Goal: Task Accomplishment & Management: Manage account settings

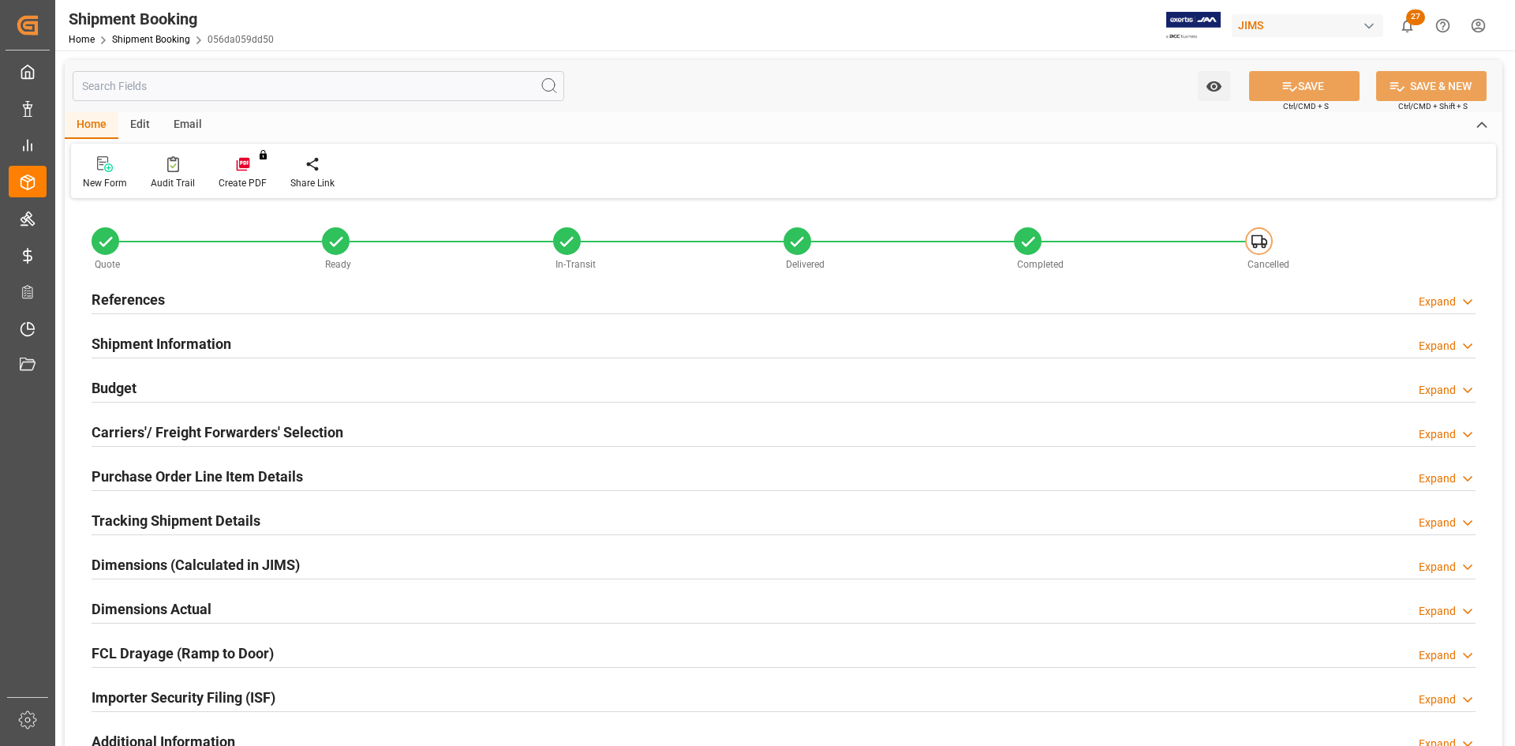
type input "0"
drag, startPoint x: 833, startPoint y: 554, endPoint x: 620, endPoint y: 548, distance: 213.1
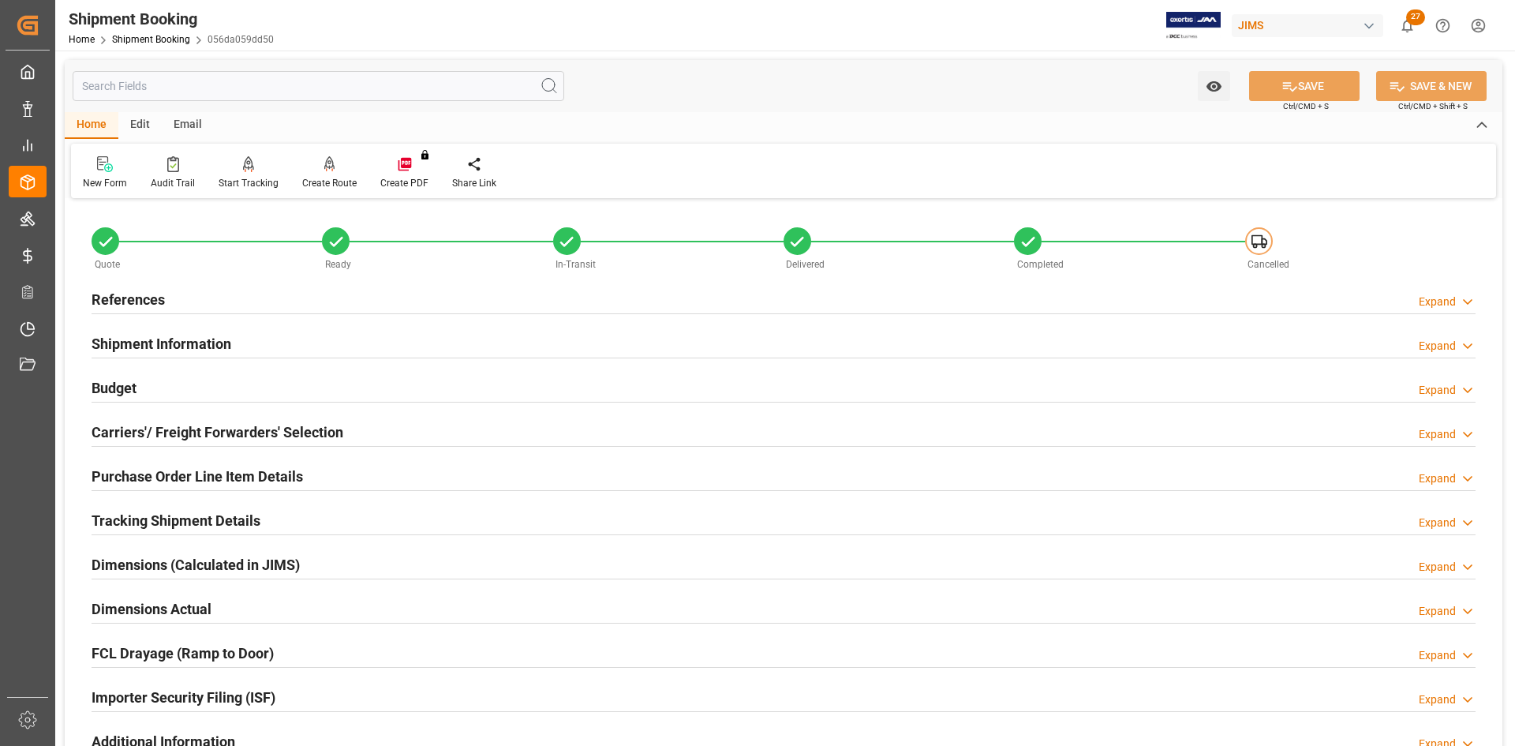
click at [825, 553] on div "Dimensions (Calculated in JIMS) Expand" at bounding box center [784, 563] width 1384 height 30
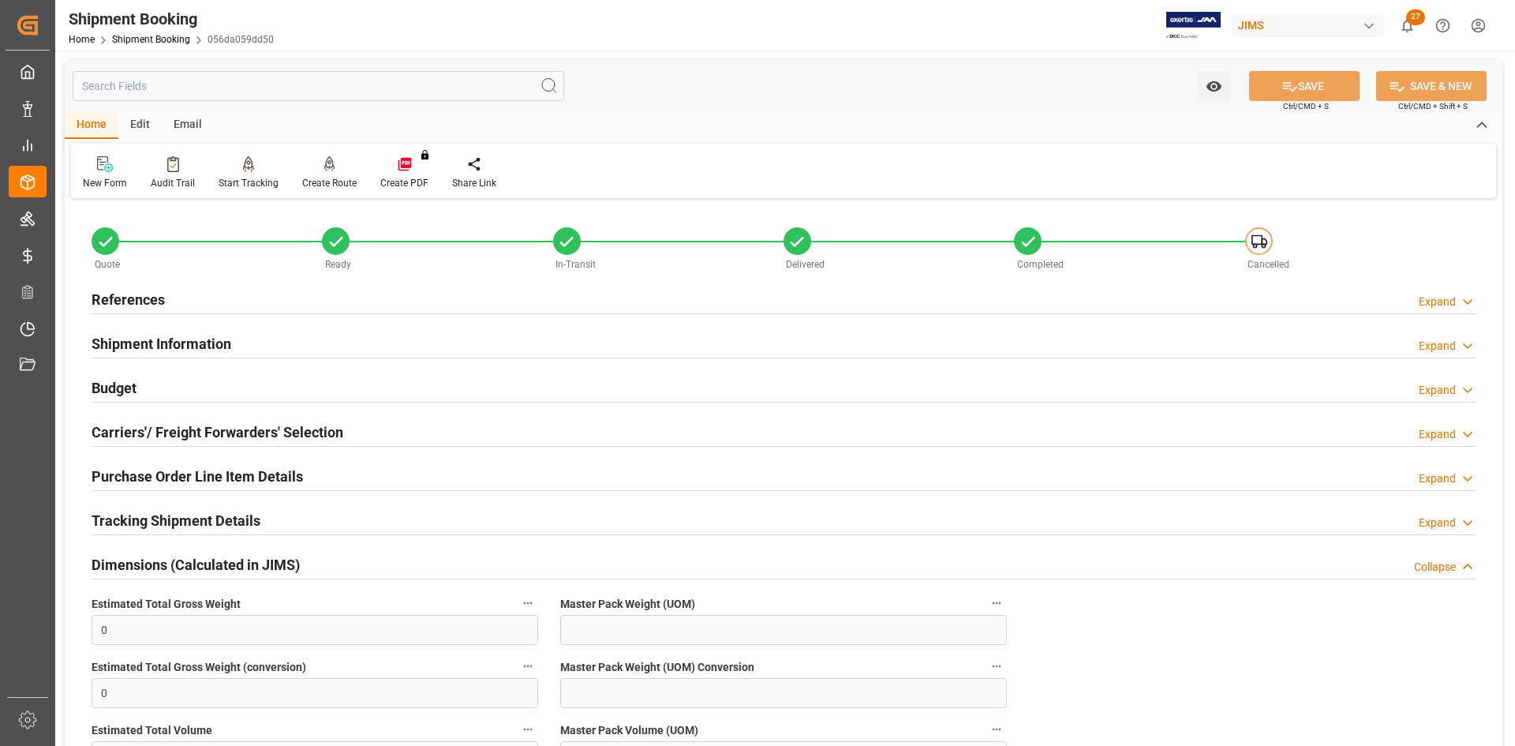
click at [162, 431] on h2 "Carriers'/ Freight Forwarders' Selection" at bounding box center [218, 431] width 252 height 21
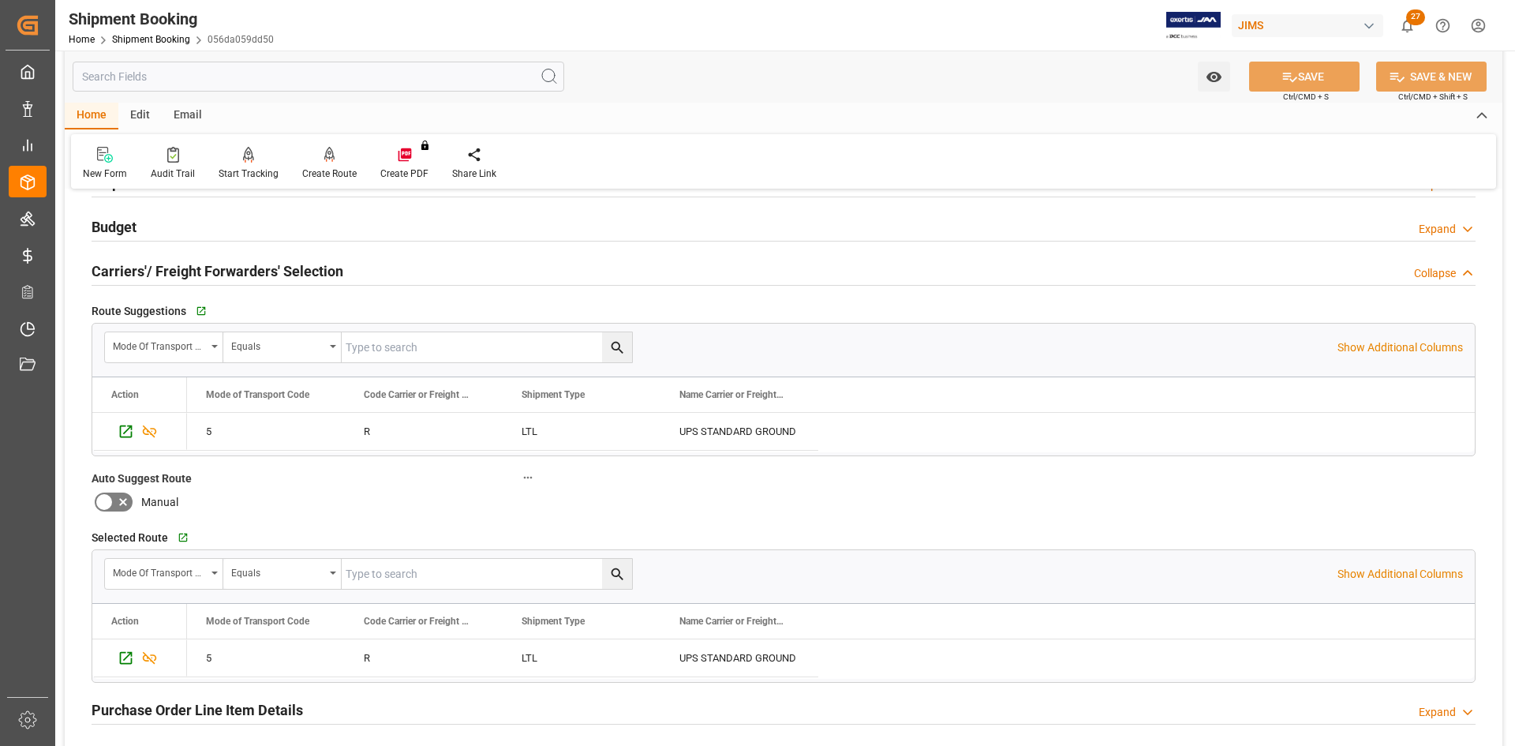
scroll to position [237, 0]
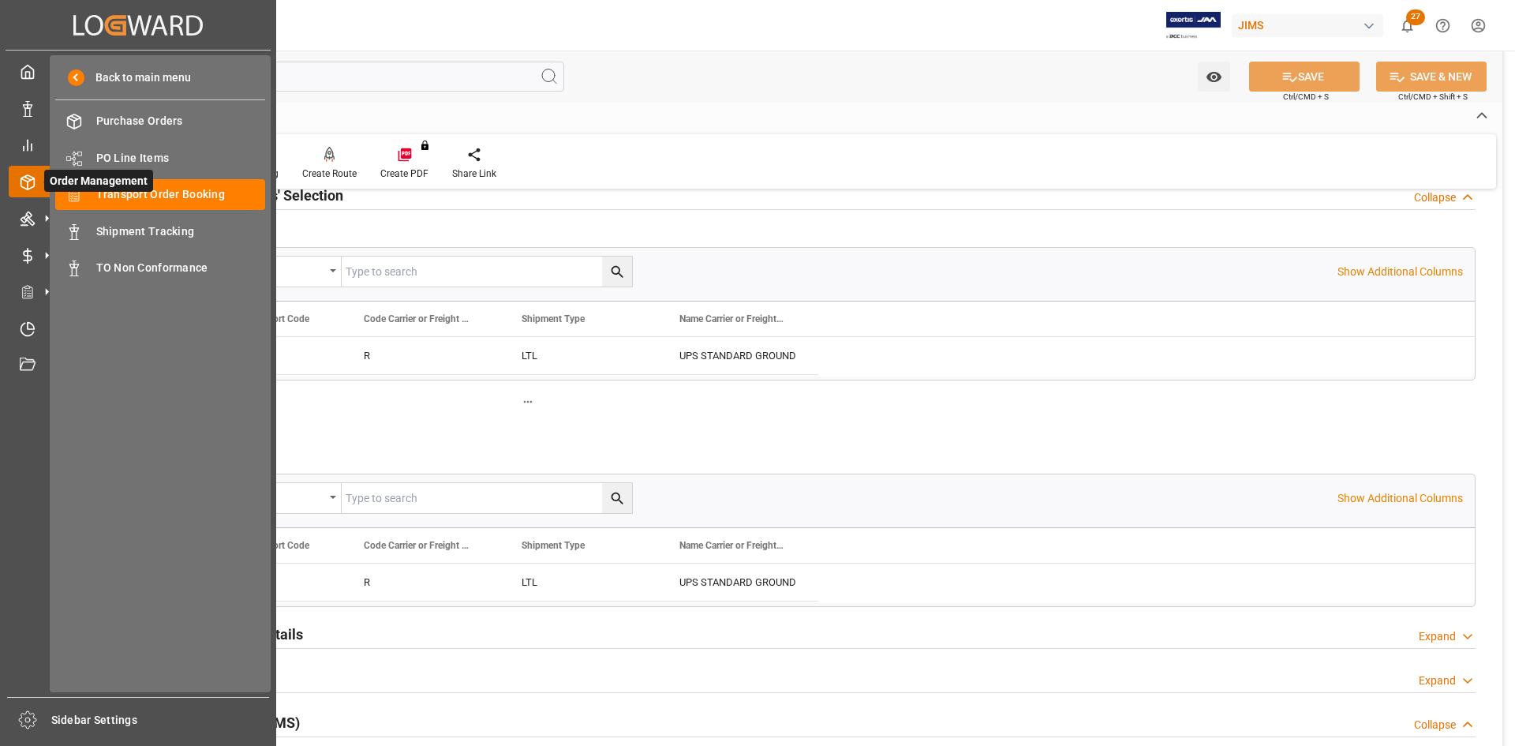
click at [31, 193] on icon at bounding box center [46, 181] width 33 height 33
click at [136, 193] on span "Transport Order Booking" at bounding box center [181, 194] width 170 height 17
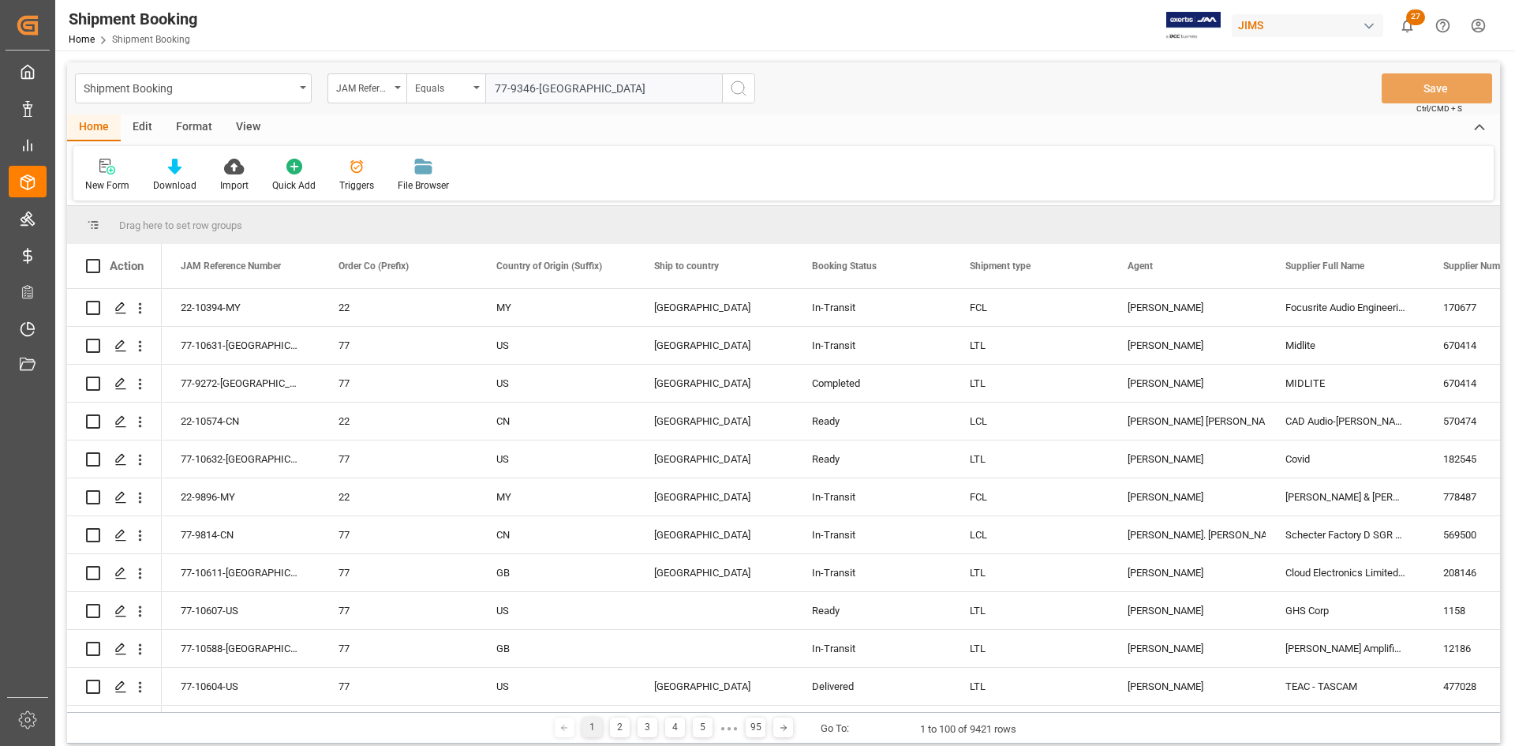
type input "77-9346-[GEOGRAPHIC_DATA]"
click at [728, 92] on button "search button" at bounding box center [738, 88] width 33 height 30
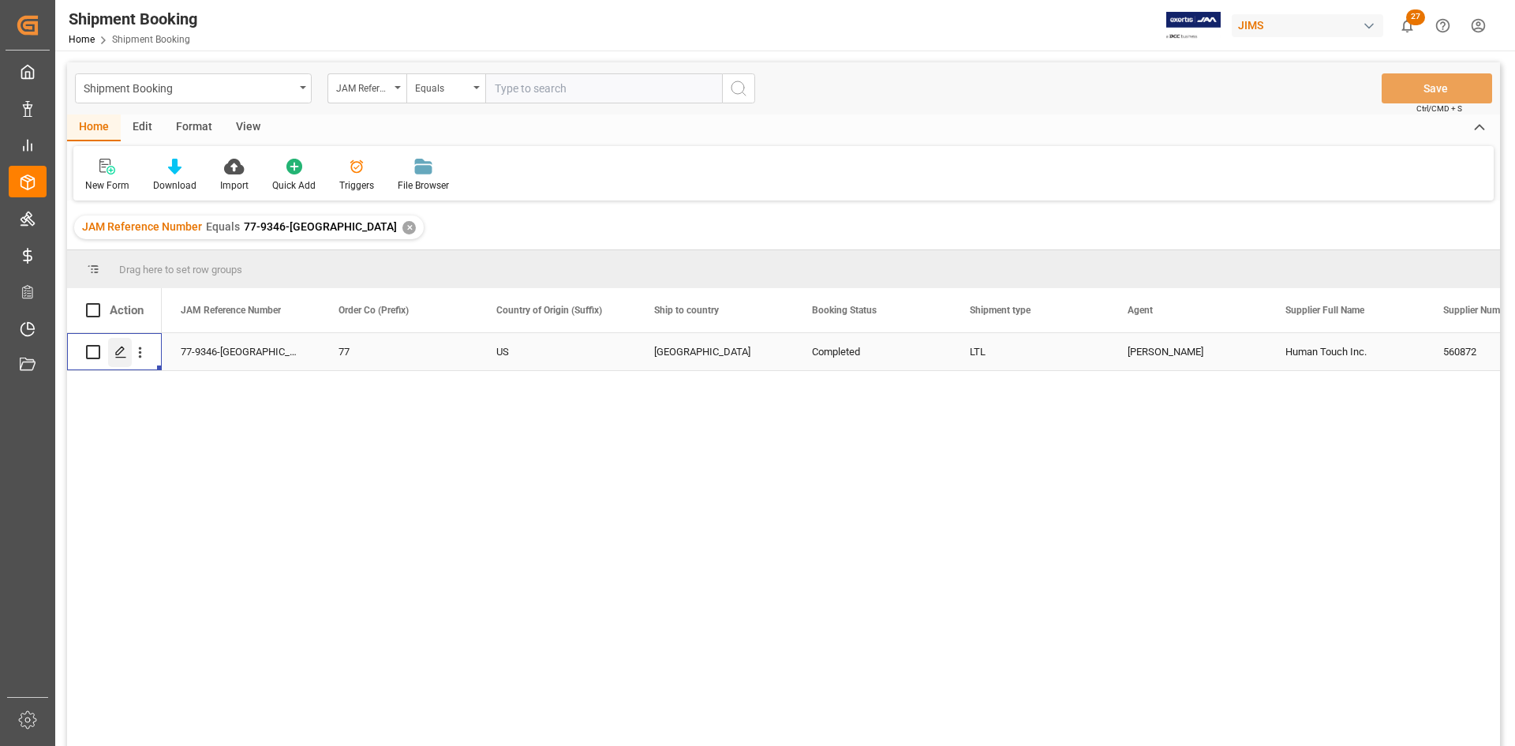
click at [119, 352] on icon "Press SPACE to select this row." at bounding box center [120, 352] width 13 height 13
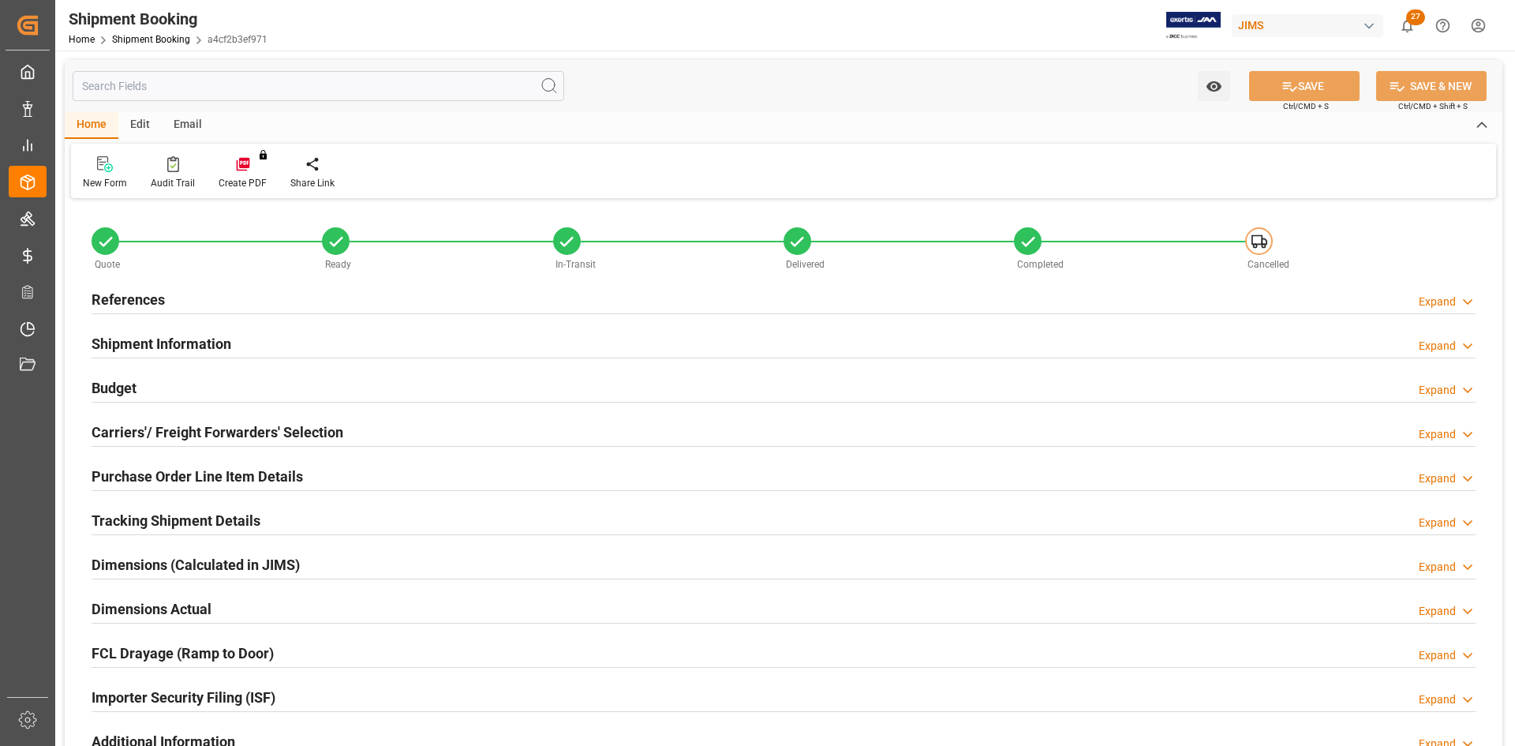
type input "-13"
click at [139, 338] on h2 "Shipment Information" at bounding box center [162, 343] width 140 height 21
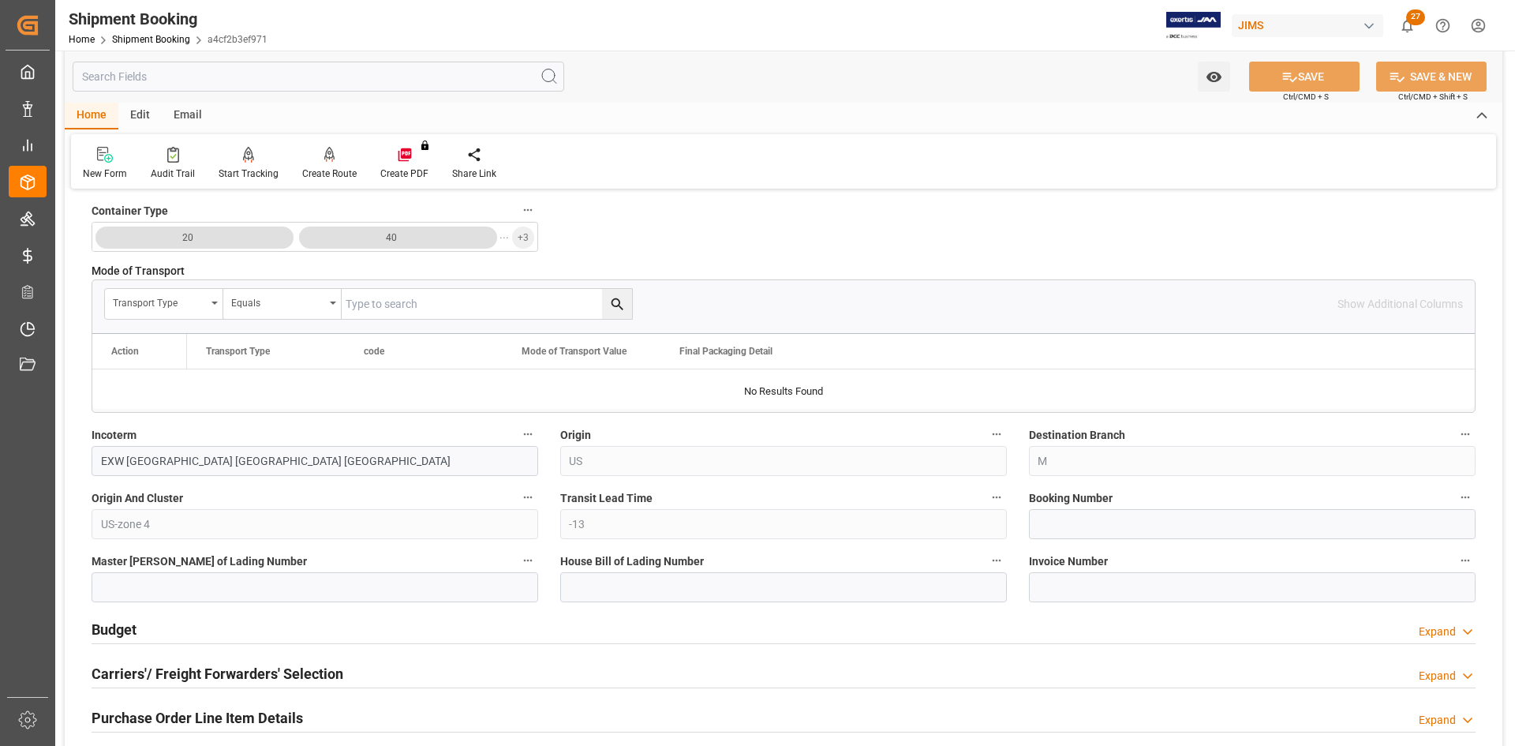
scroll to position [473, 0]
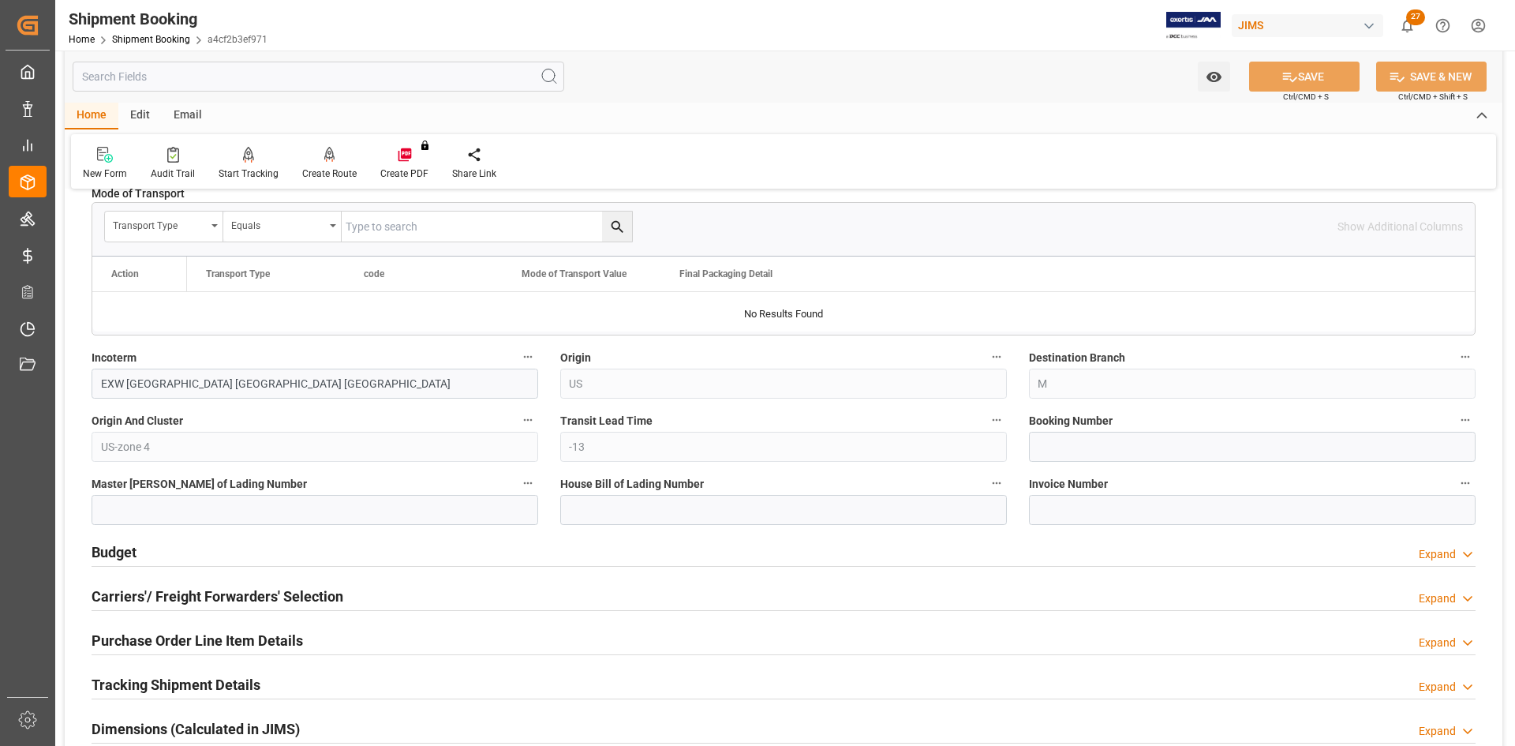
click at [170, 600] on h2 "Carriers'/ Freight Forwarders' Selection" at bounding box center [218, 595] width 252 height 21
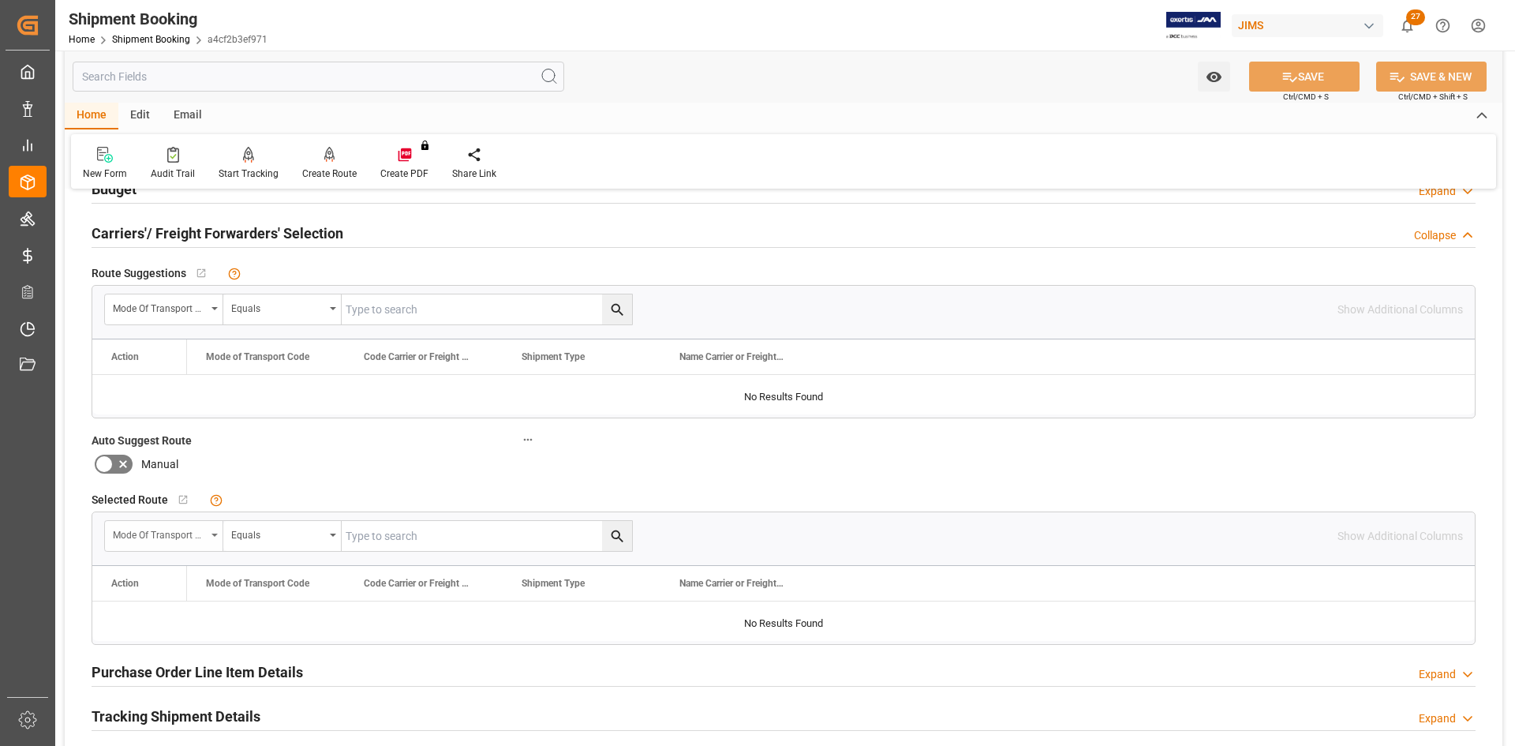
scroll to position [868, 0]
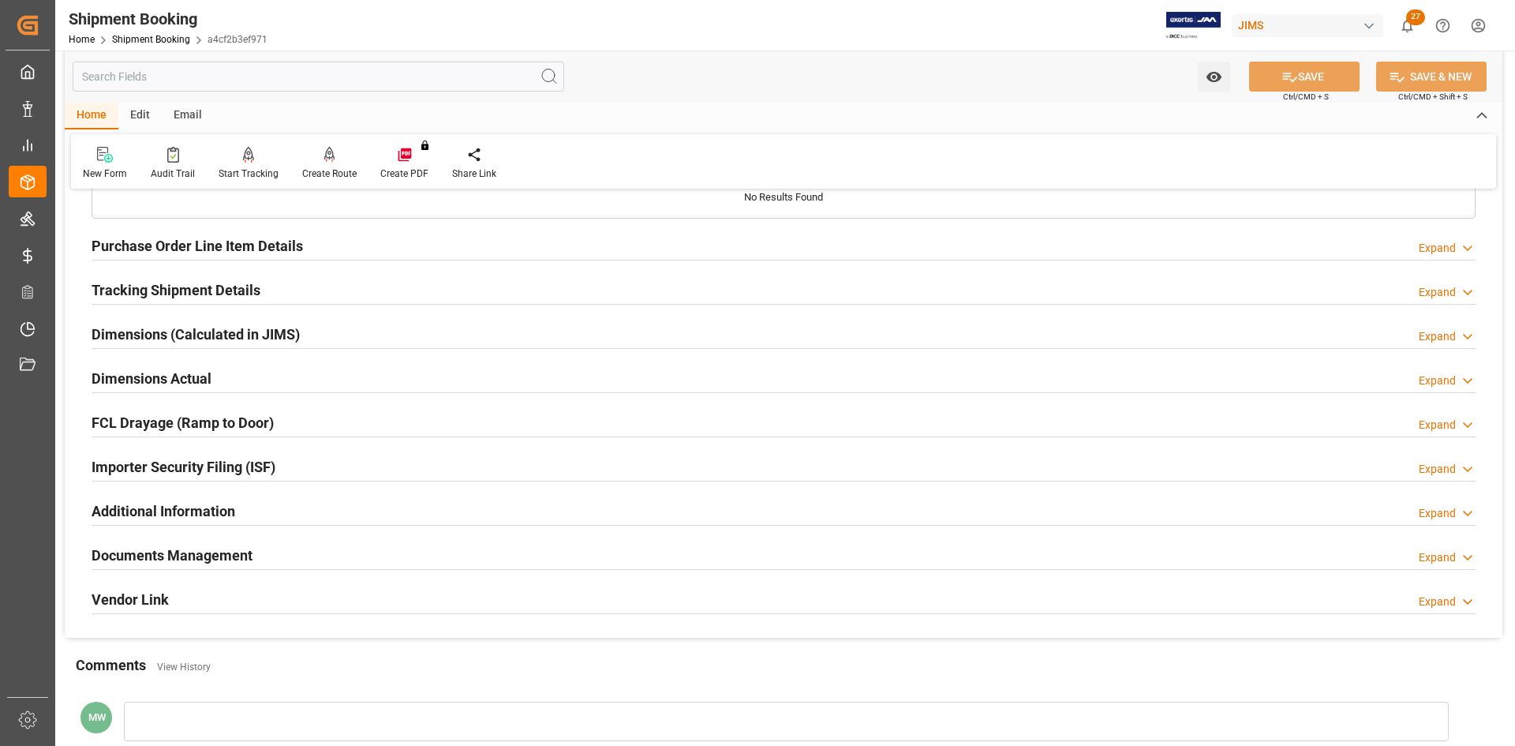
click at [196, 554] on h2 "Documents Management" at bounding box center [172, 554] width 161 height 21
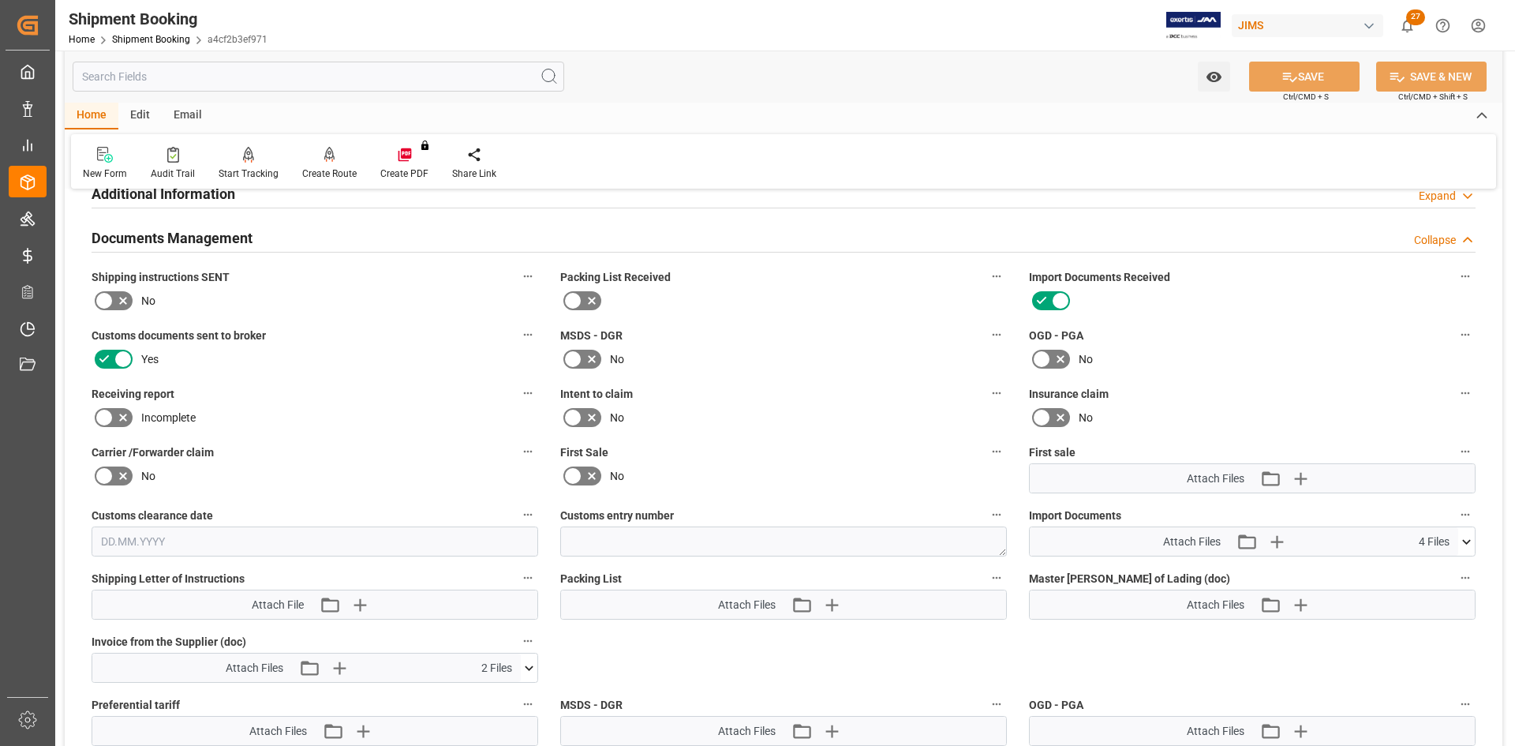
scroll to position [1657, 0]
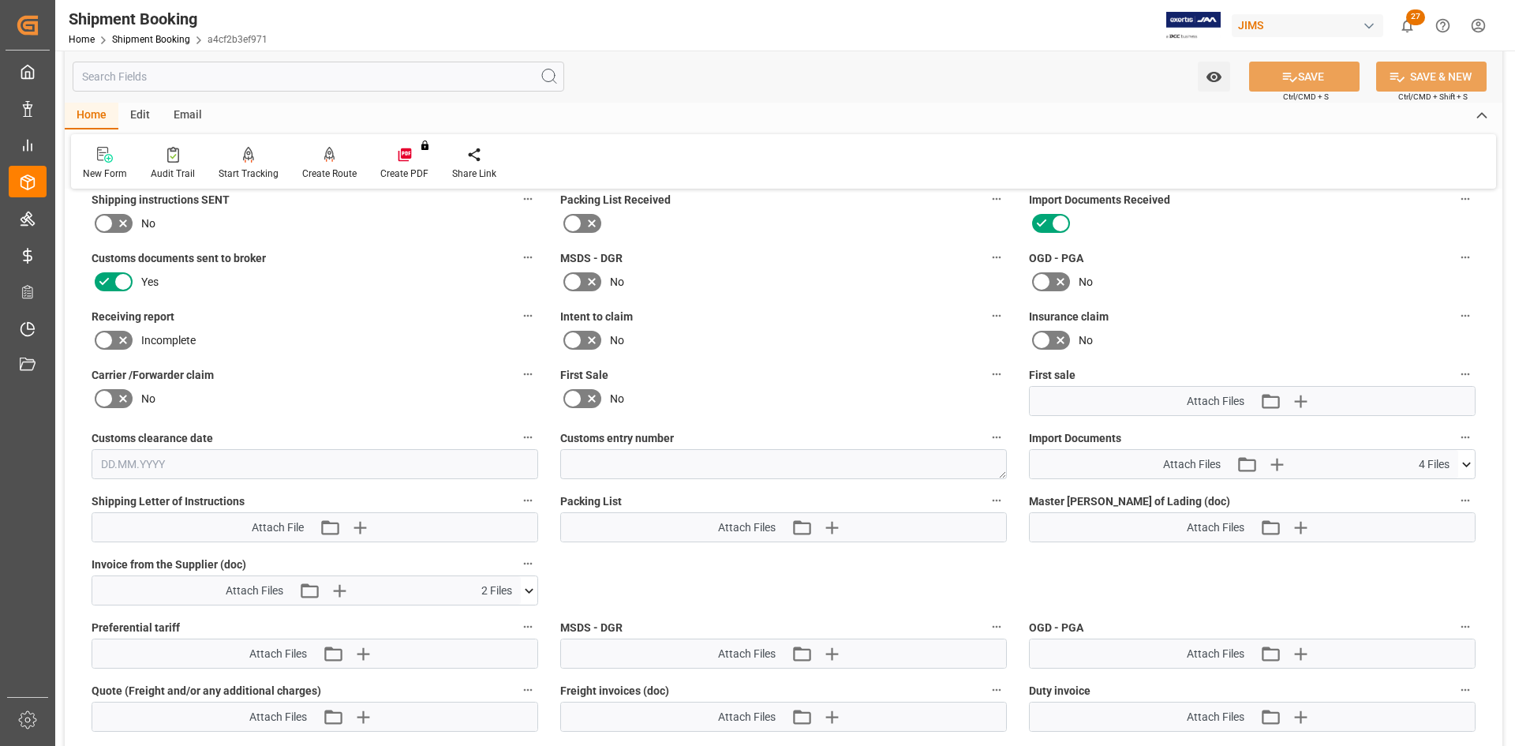
click at [1468, 466] on icon at bounding box center [1466, 464] width 17 height 17
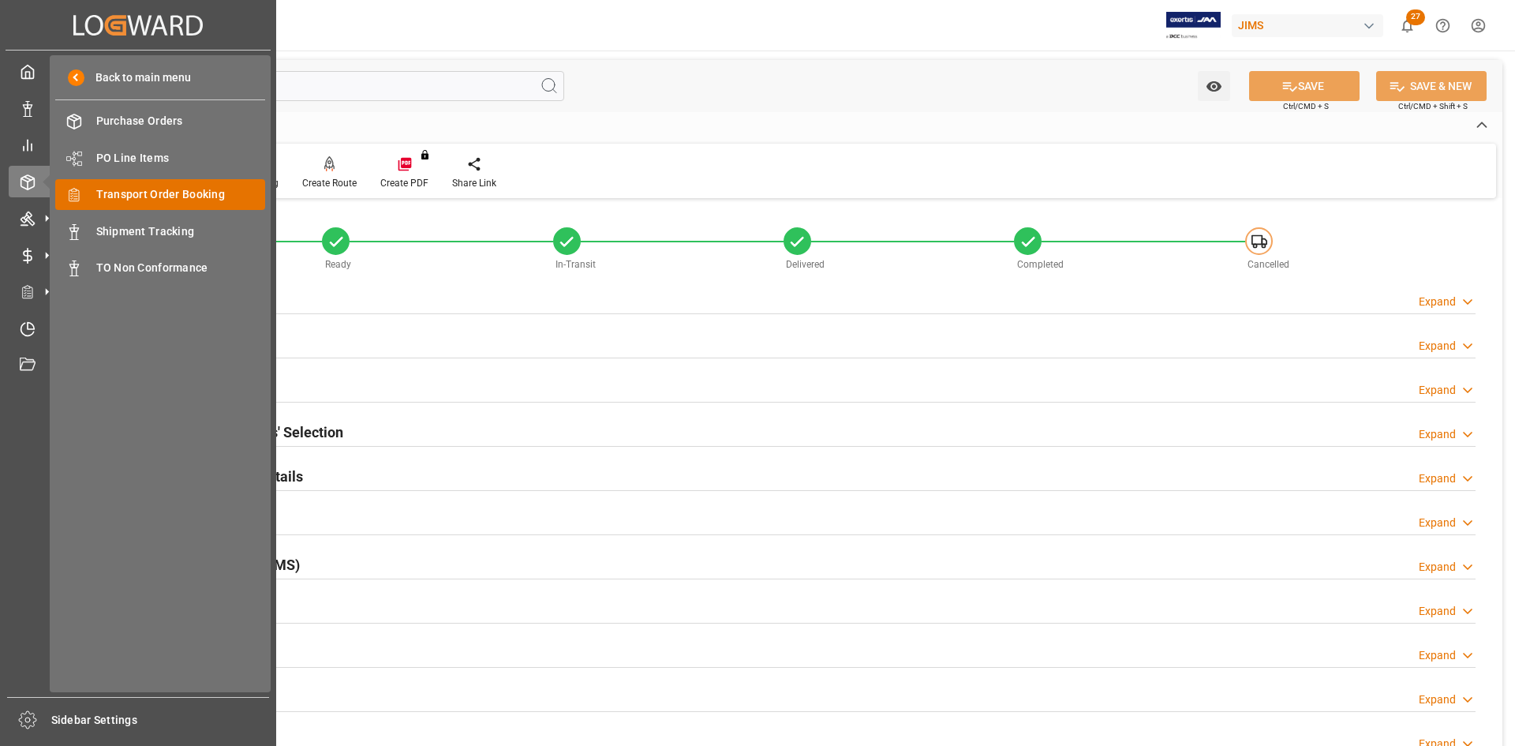
click at [155, 189] on span "Transport Order Booking" at bounding box center [181, 194] width 170 height 17
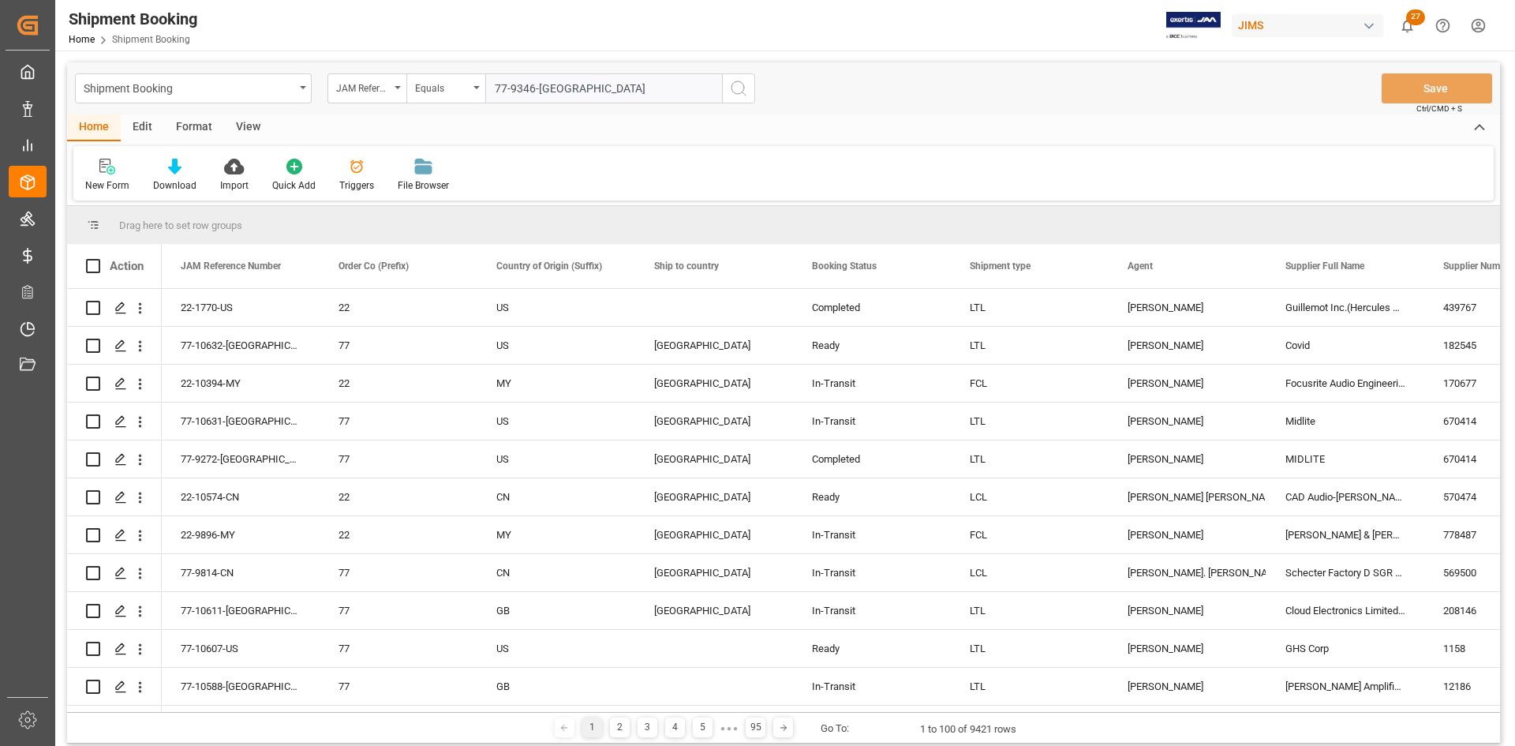
type input "77-9346-US"
click at [738, 84] on icon "search button" at bounding box center [738, 88] width 19 height 19
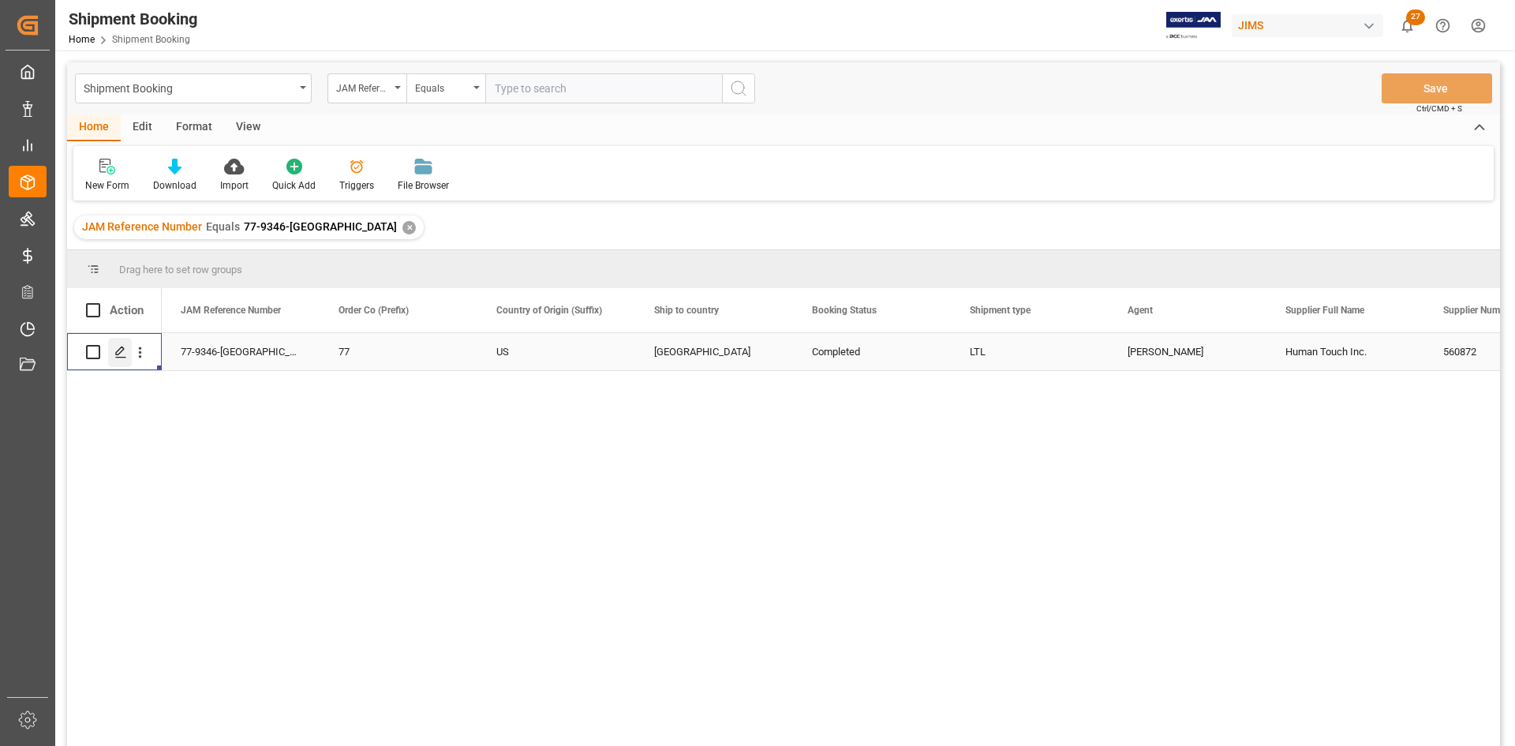
click at [116, 353] on polygon "Press SPACE to select this row." at bounding box center [120, 351] width 8 height 8
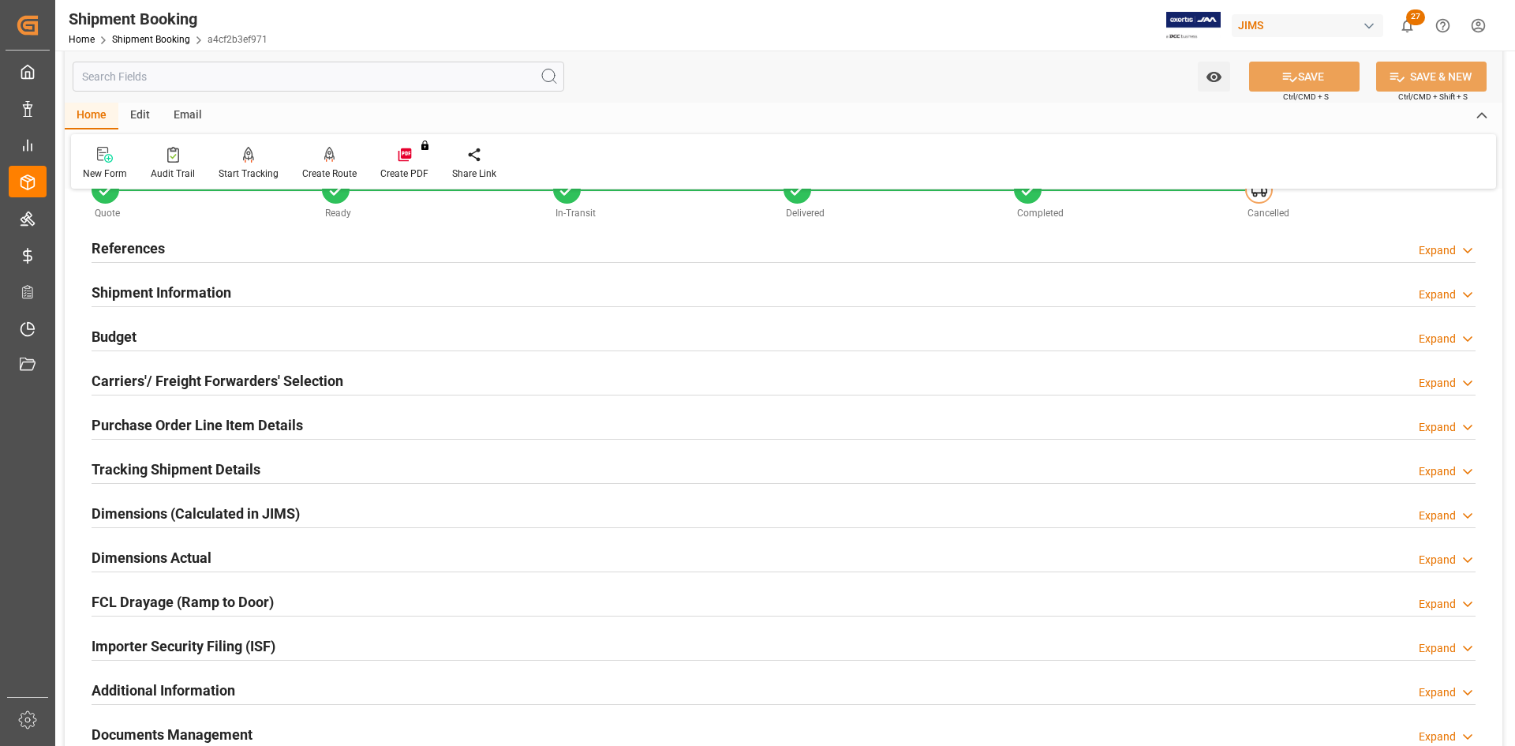
scroll to position [79, 0]
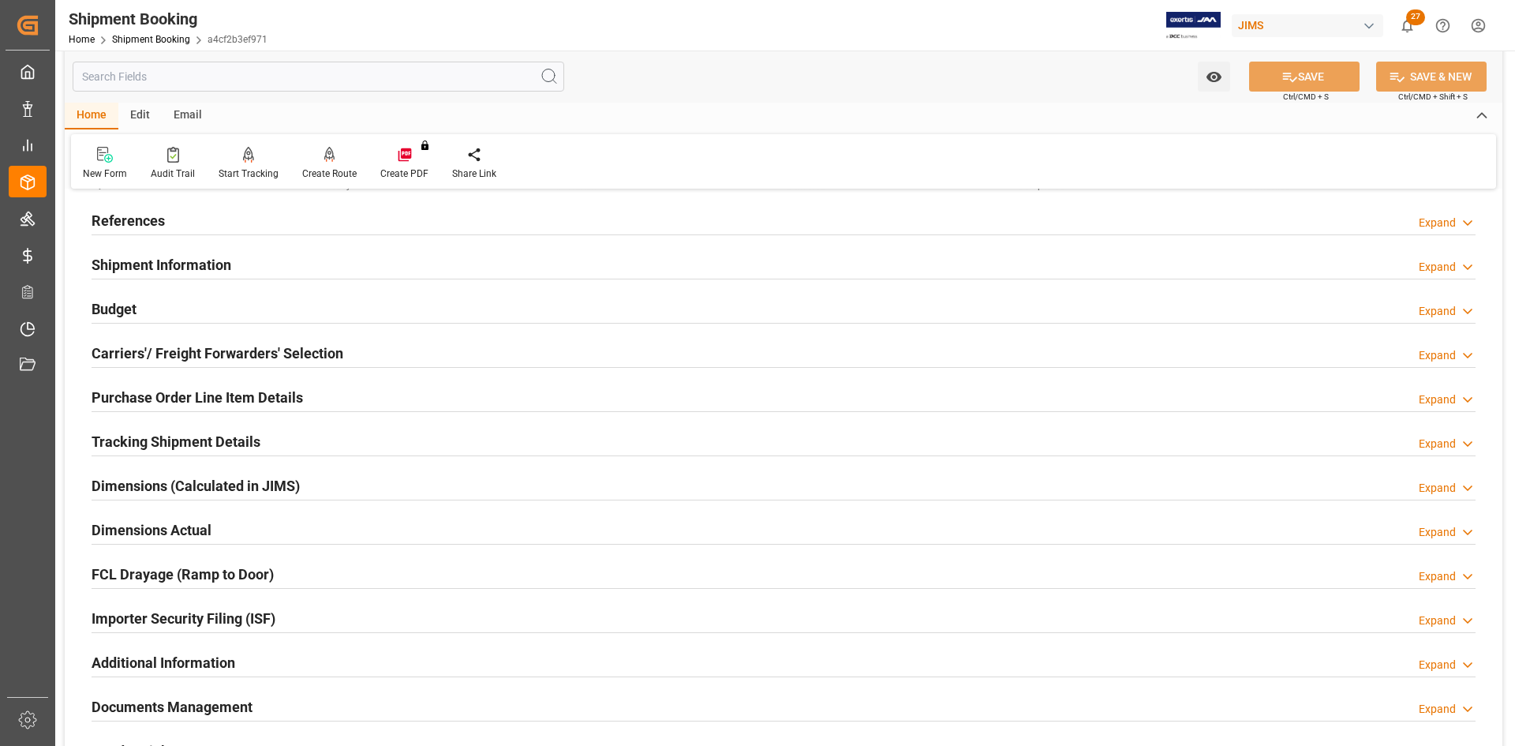
click at [122, 270] on h2 "Shipment Information" at bounding box center [162, 264] width 140 height 21
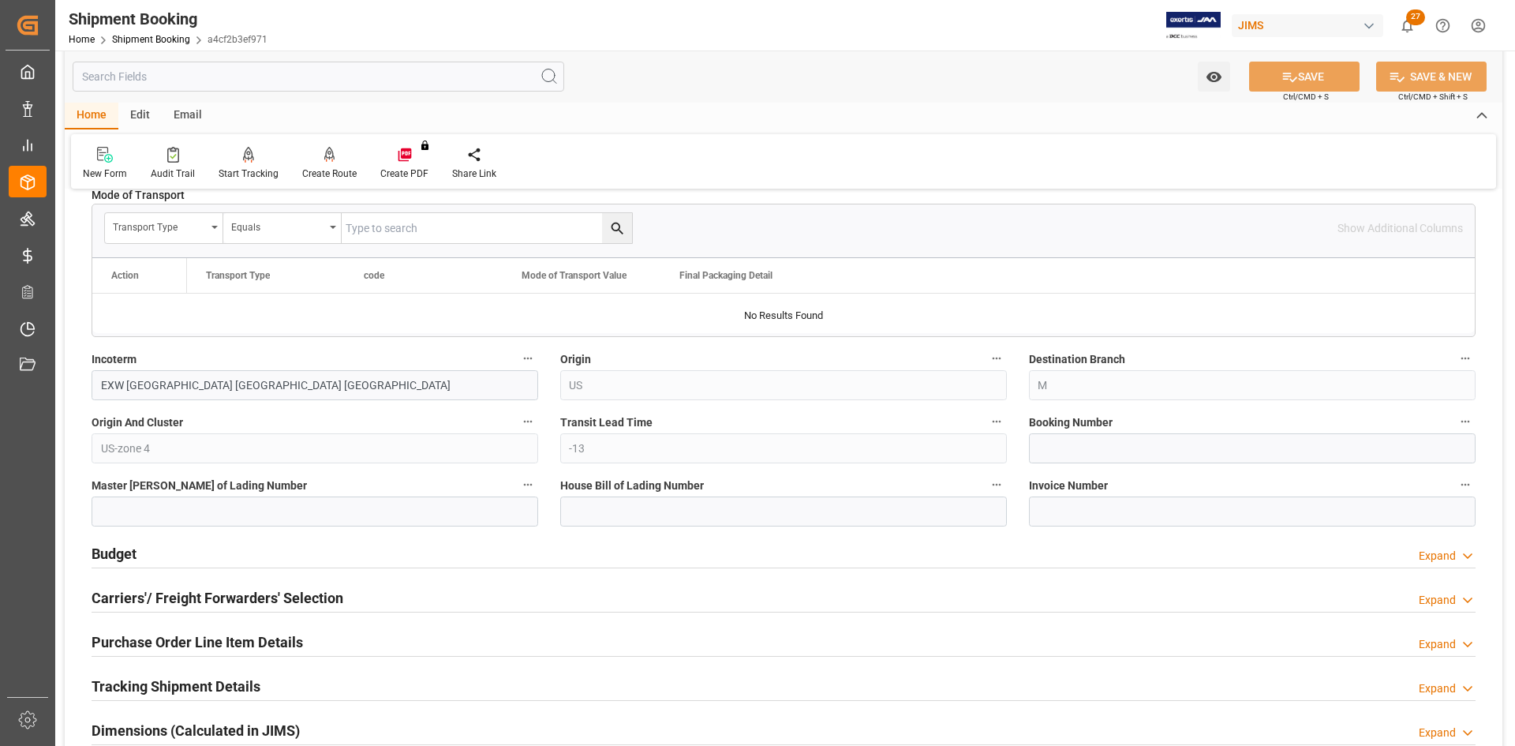
scroll to position [473, 0]
click at [1060, 446] on input at bounding box center [1252, 447] width 447 height 30
type input "C1376262"
click at [1323, 71] on button "SAVE" at bounding box center [1304, 77] width 110 height 30
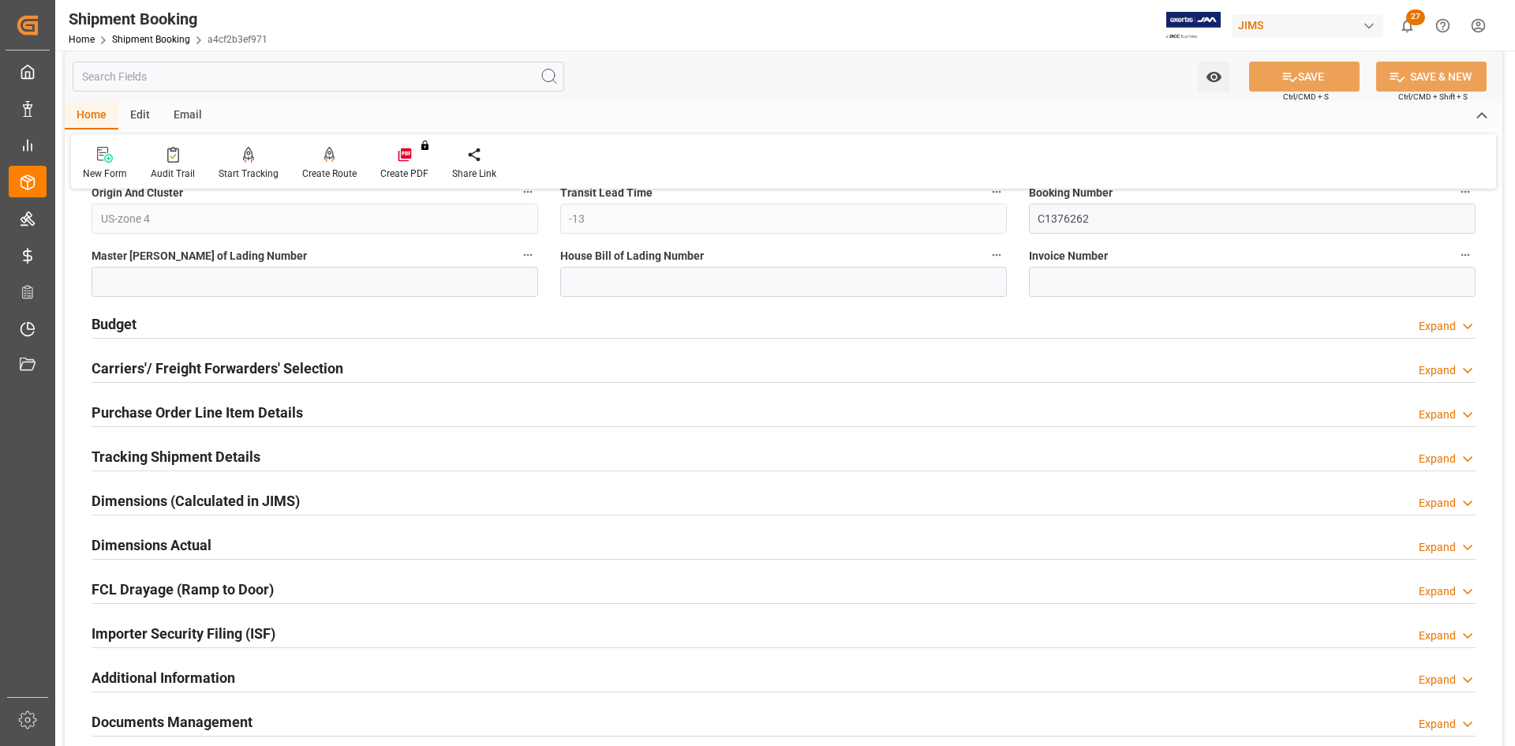
scroll to position [710, 0]
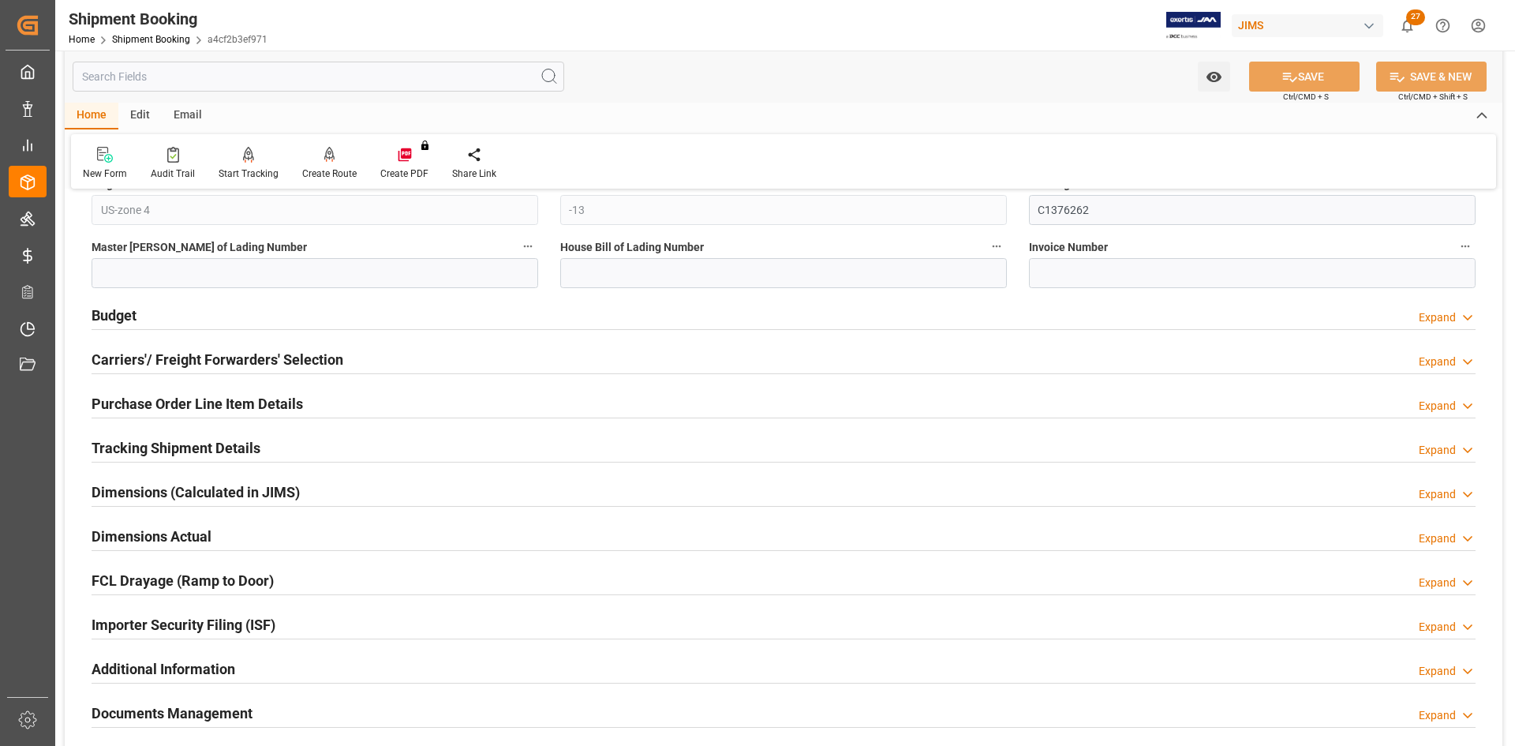
click at [141, 359] on h2 "Carriers'/ Freight Forwarders' Selection" at bounding box center [218, 359] width 252 height 21
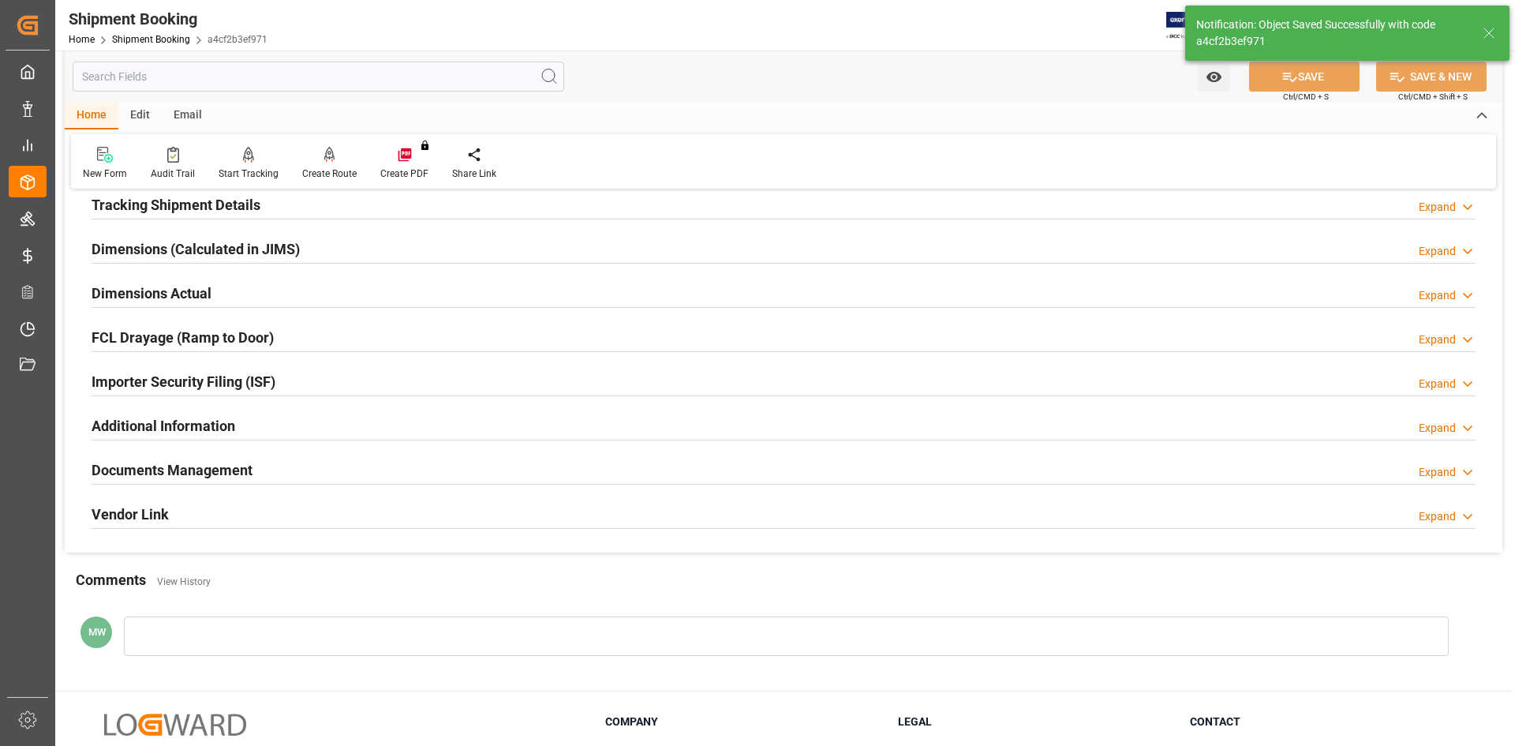
scroll to position [73, 0]
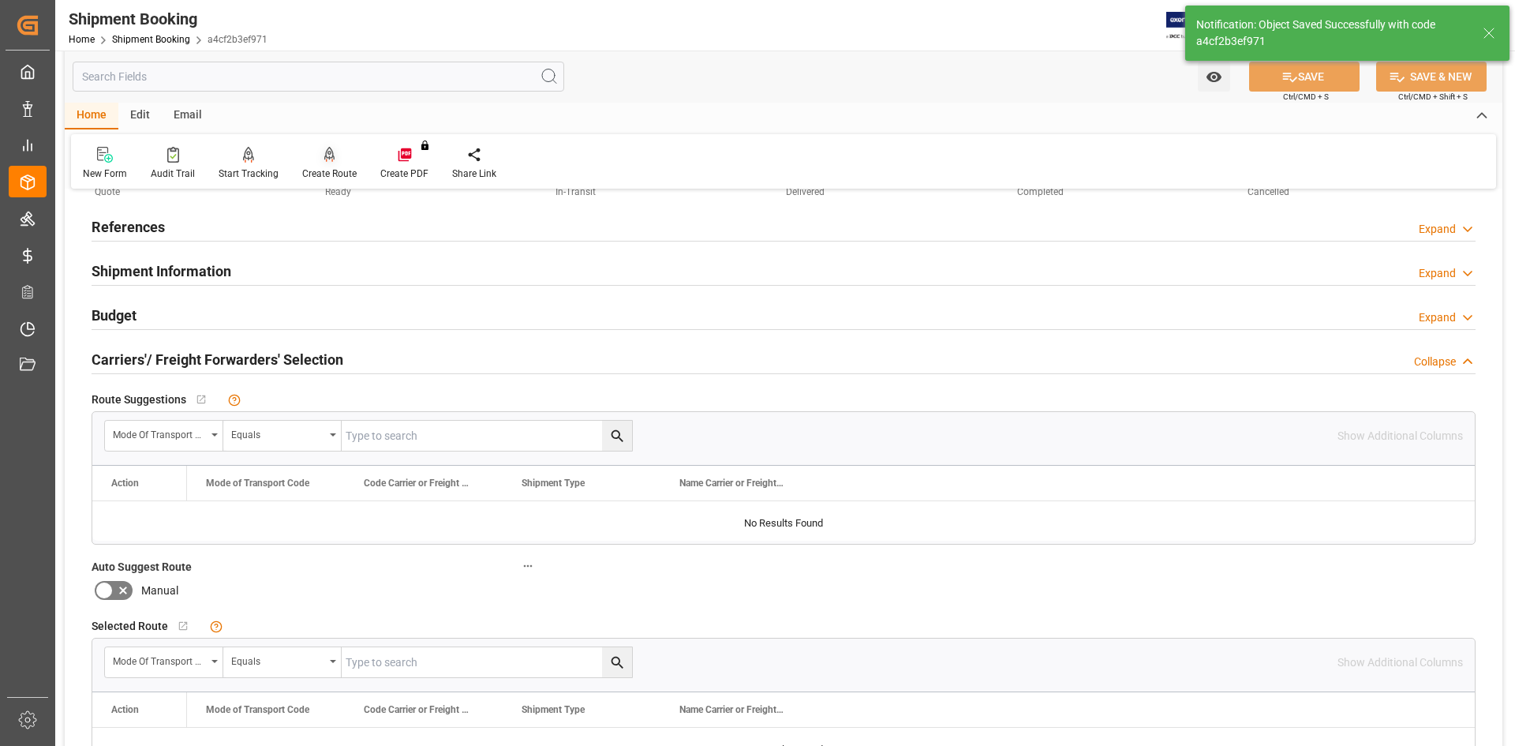
click at [324, 171] on div "Create Route" at bounding box center [329, 173] width 54 height 14
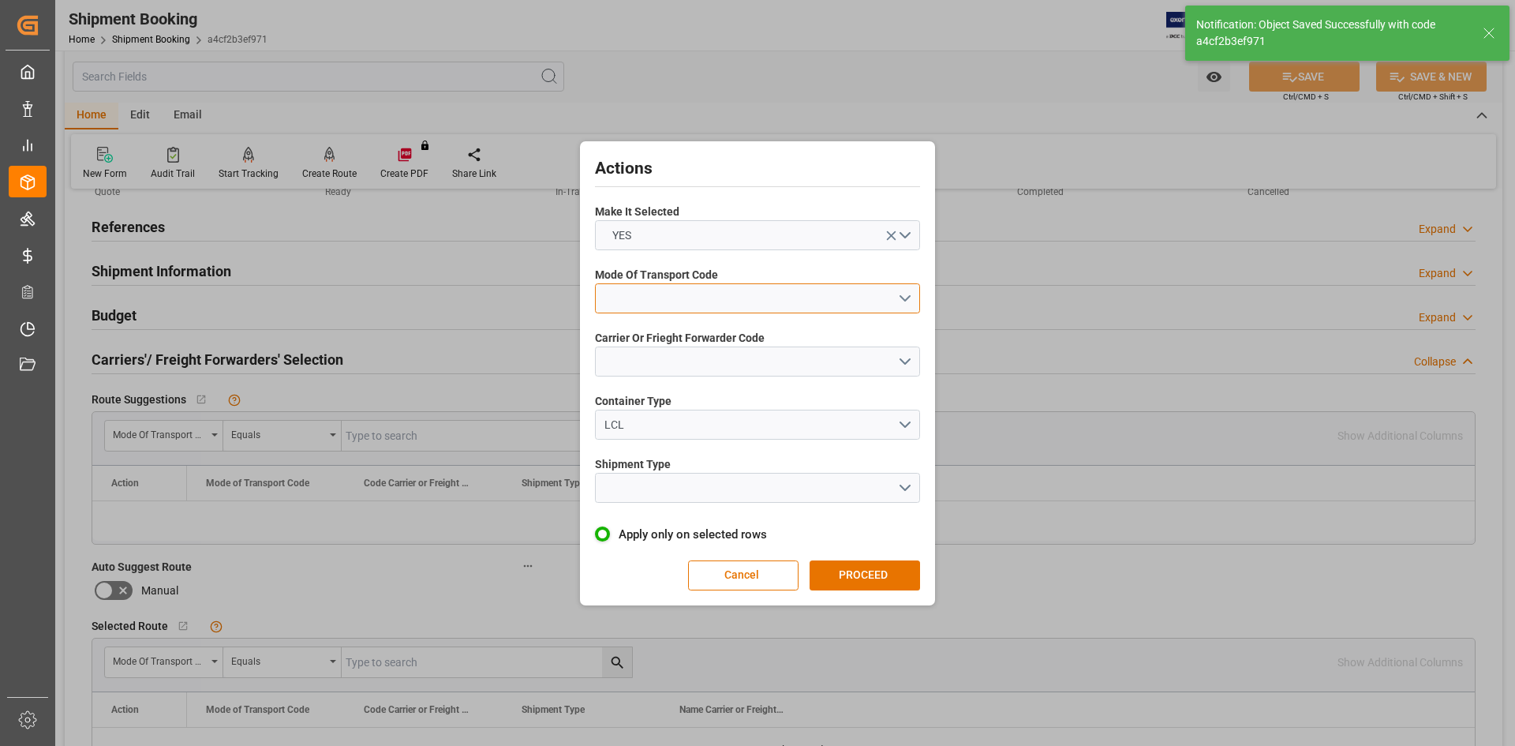
click at [914, 296] on button "open menu" at bounding box center [757, 298] width 325 height 30
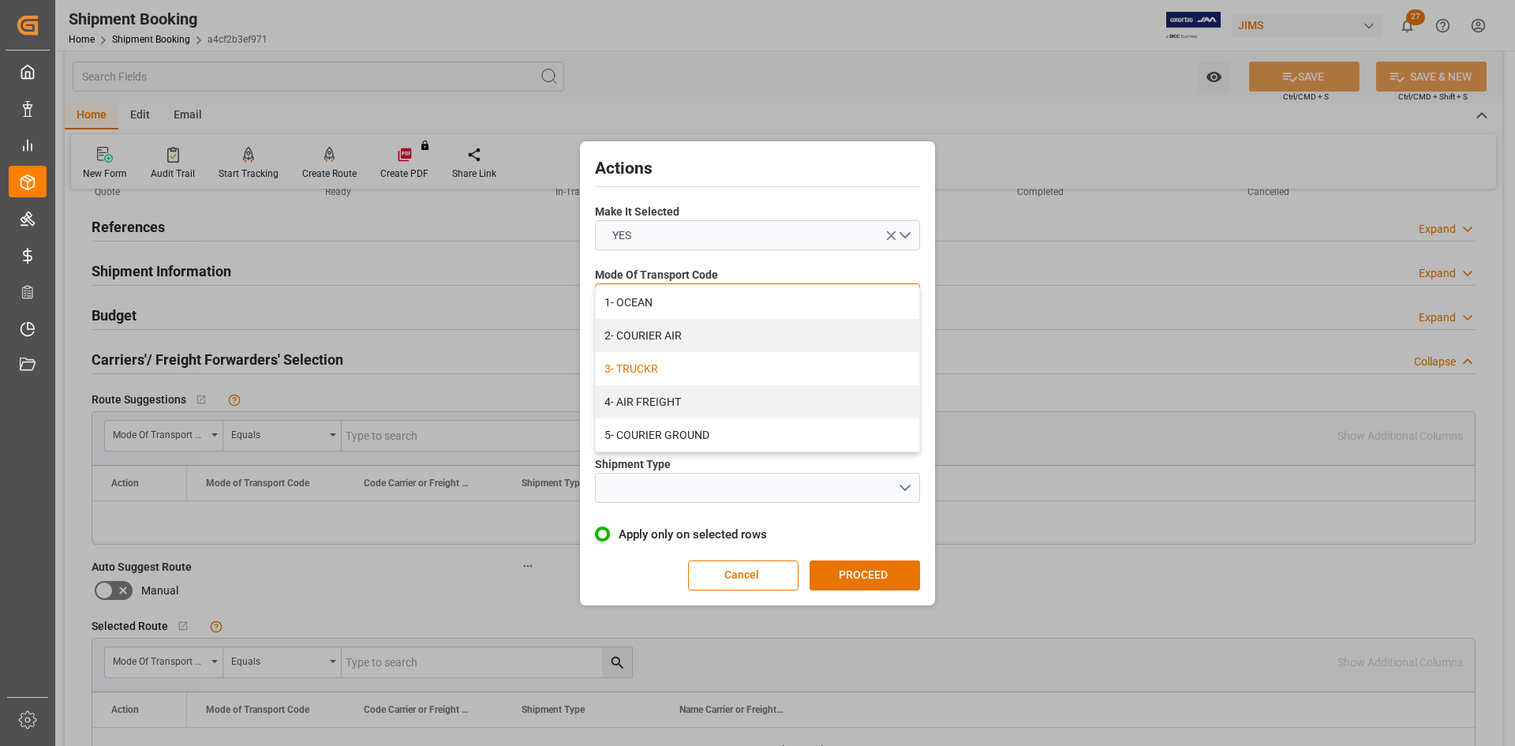
click at [660, 372] on div "3- TRUCKR" at bounding box center [757, 368] width 323 height 33
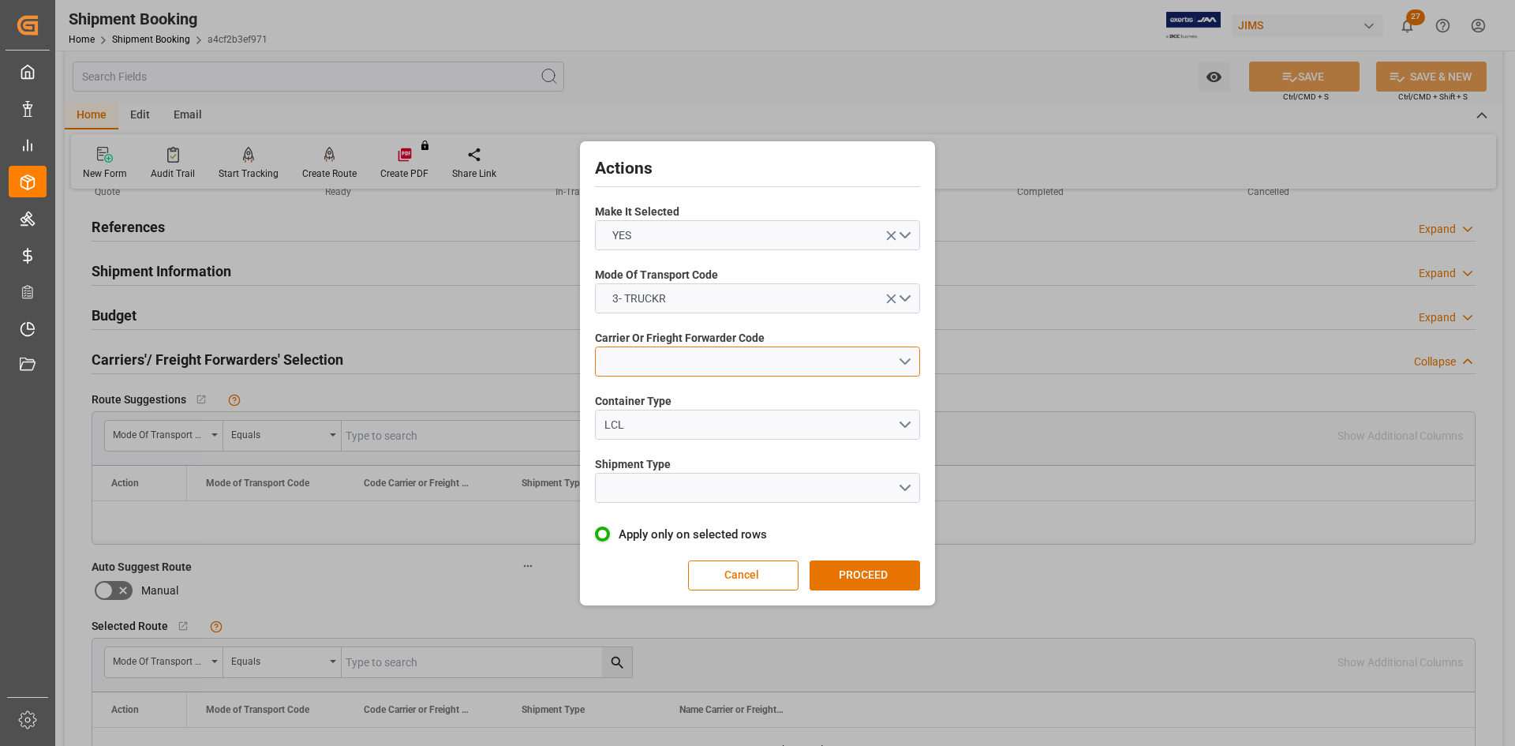
click at [648, 364] on button "open menu" at bounding box center [757, 361] width 325 height 30
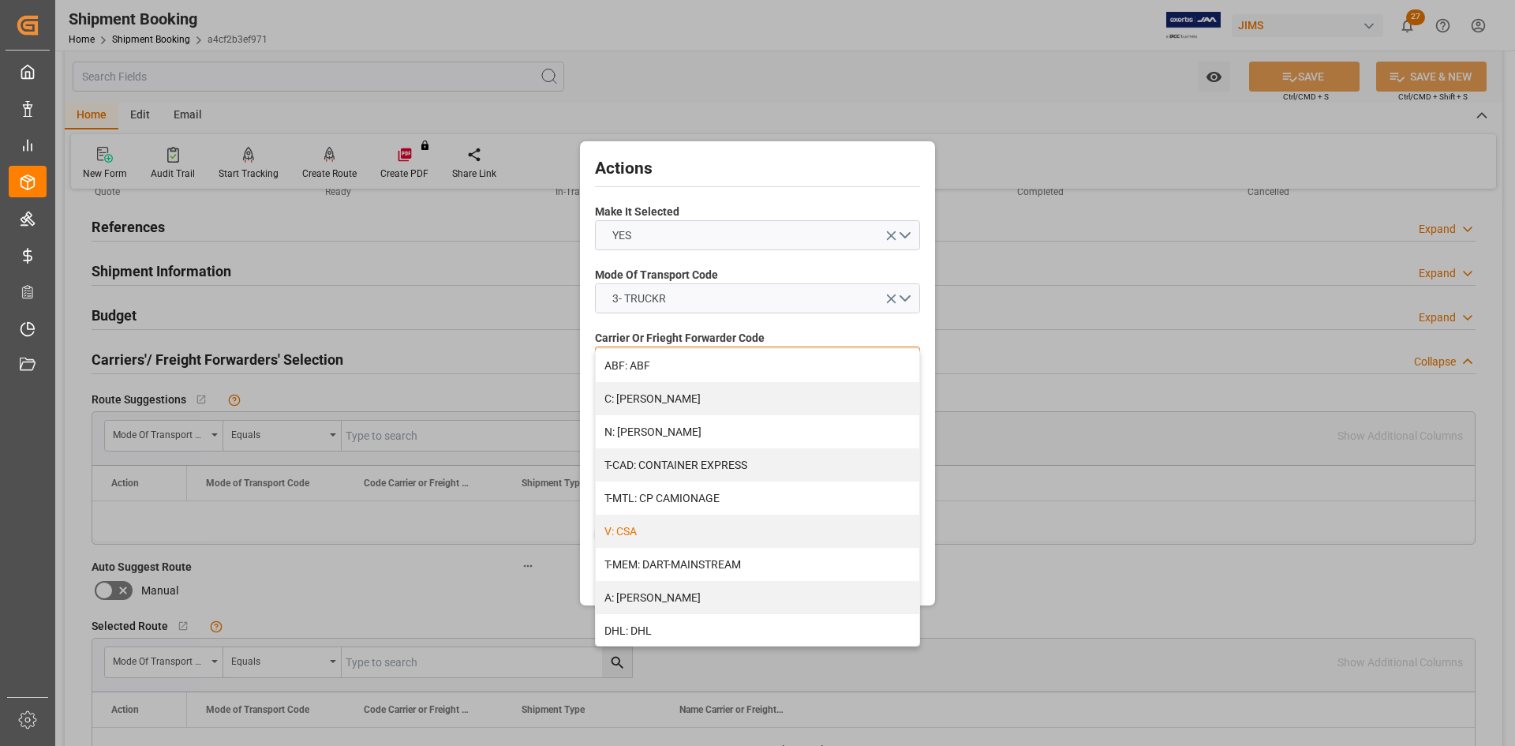
click at [643, 528] on div "V: CSA" at bounding box center [757, 530] width 323 height 33
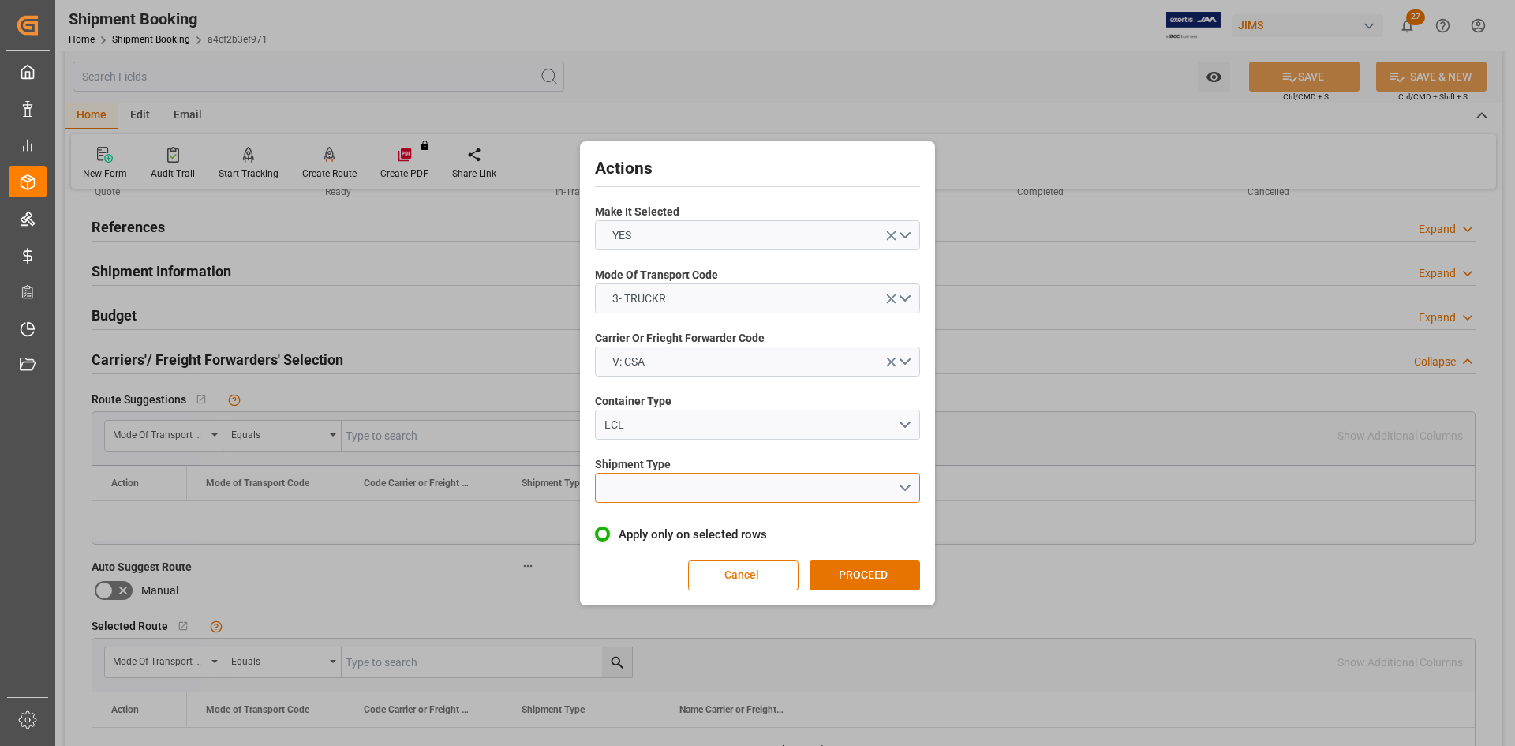
click at [653, 486] on button "open menu" at bounding box center [757, 488] width 325 height 30
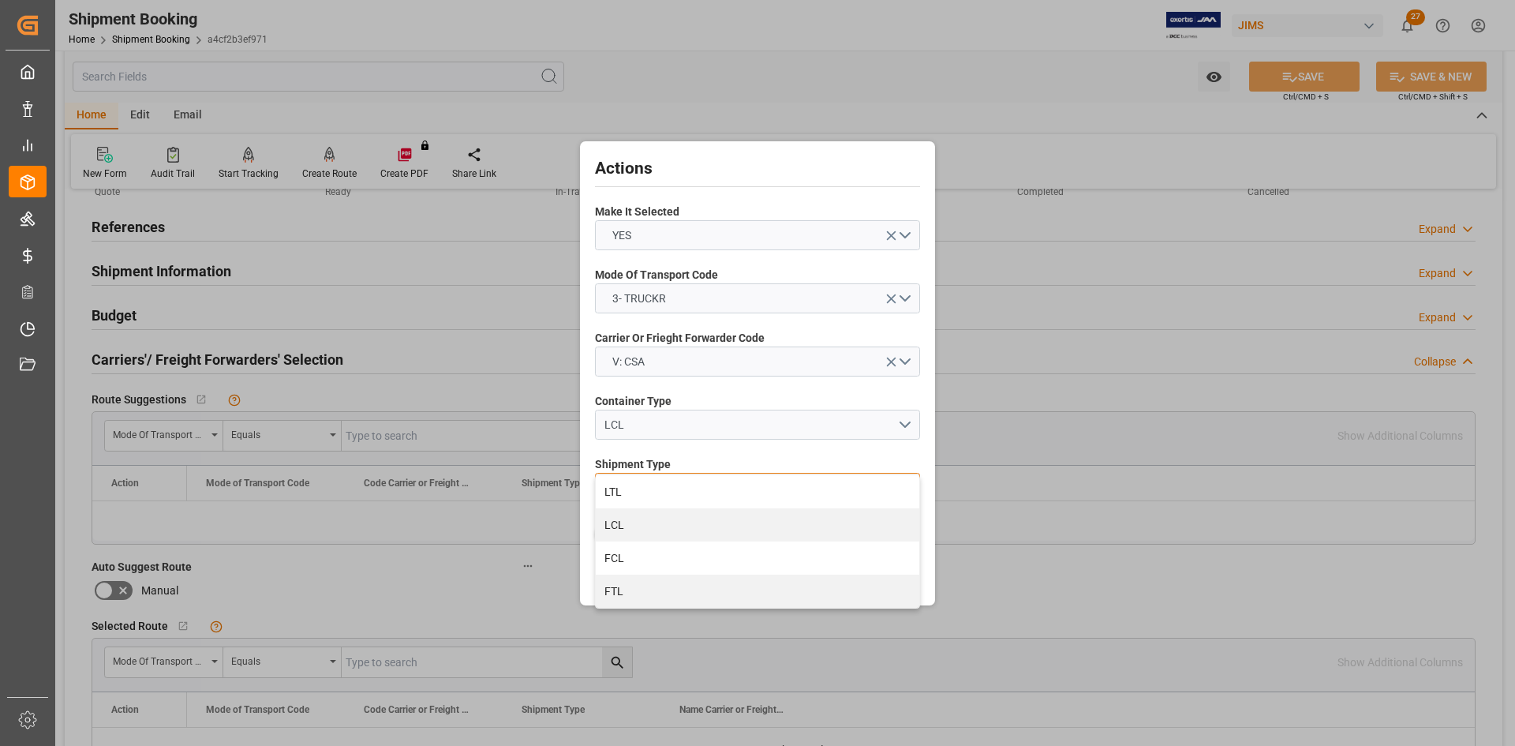
click at [627, 492] on div "LTL" at bounding box center [757, 491] width 323 height 33
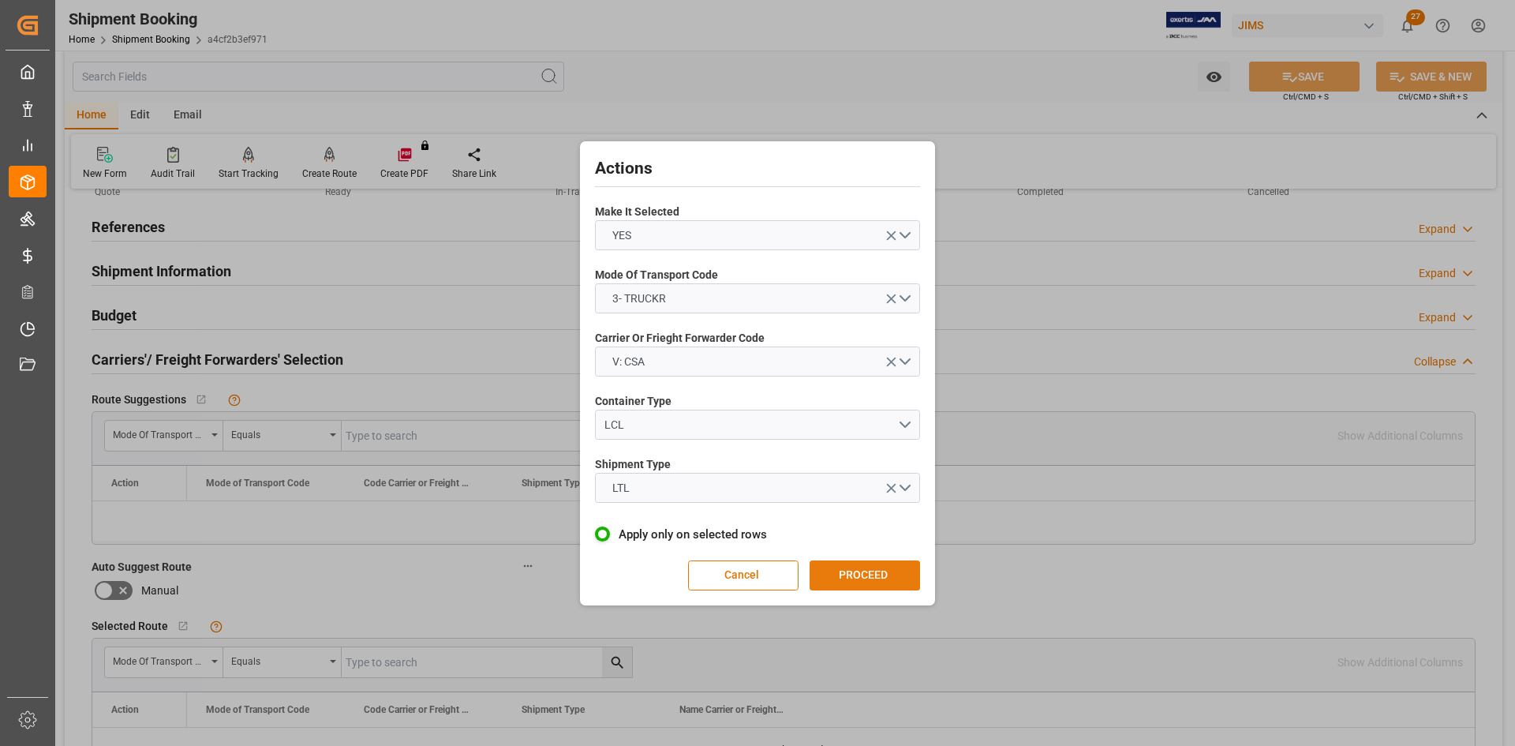
click at [875, 578] on button "PROCEED" at bounding box center [865, 575] width 110 height 30
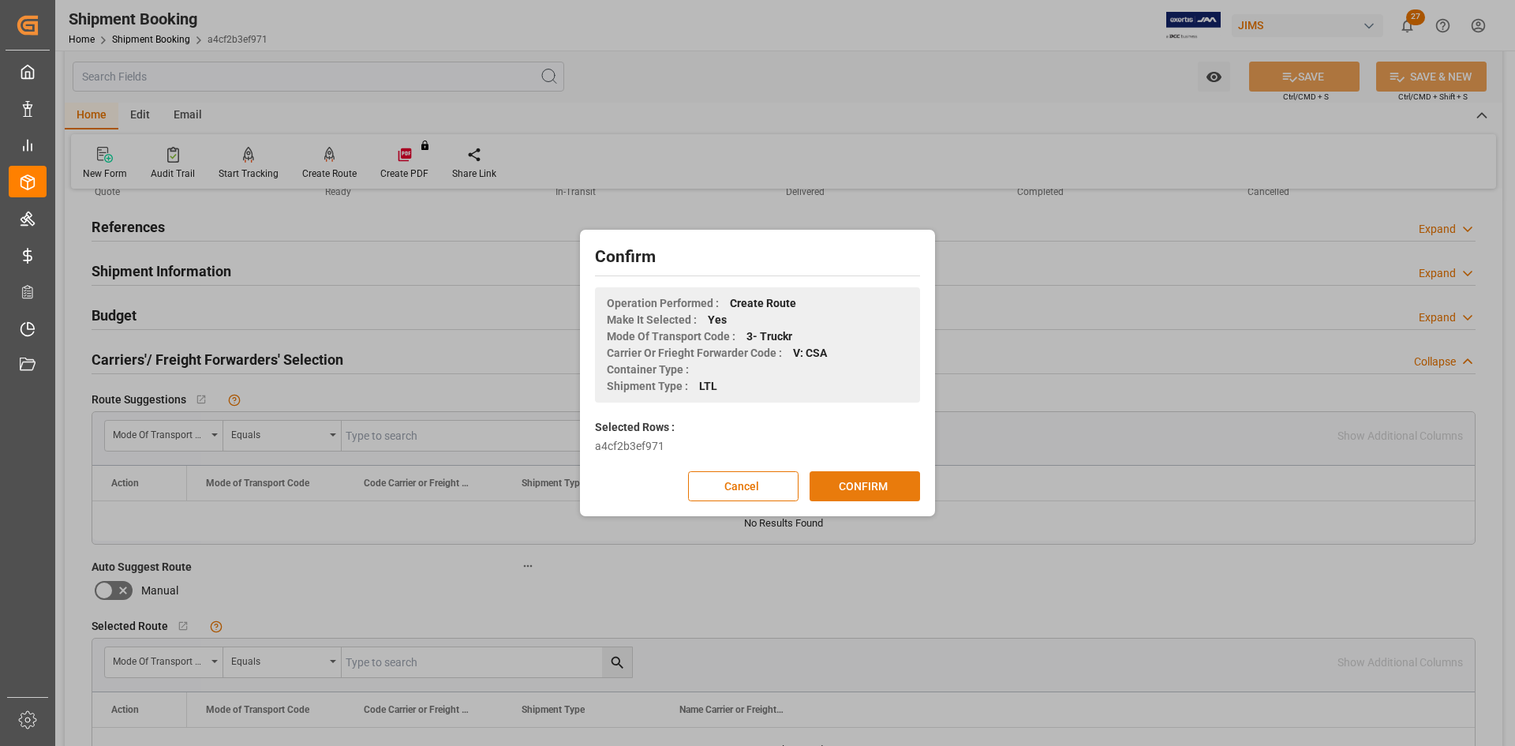
click at [832, 480] on button "CONFIRM" at bounding box center [865, 486] width 110 height 30
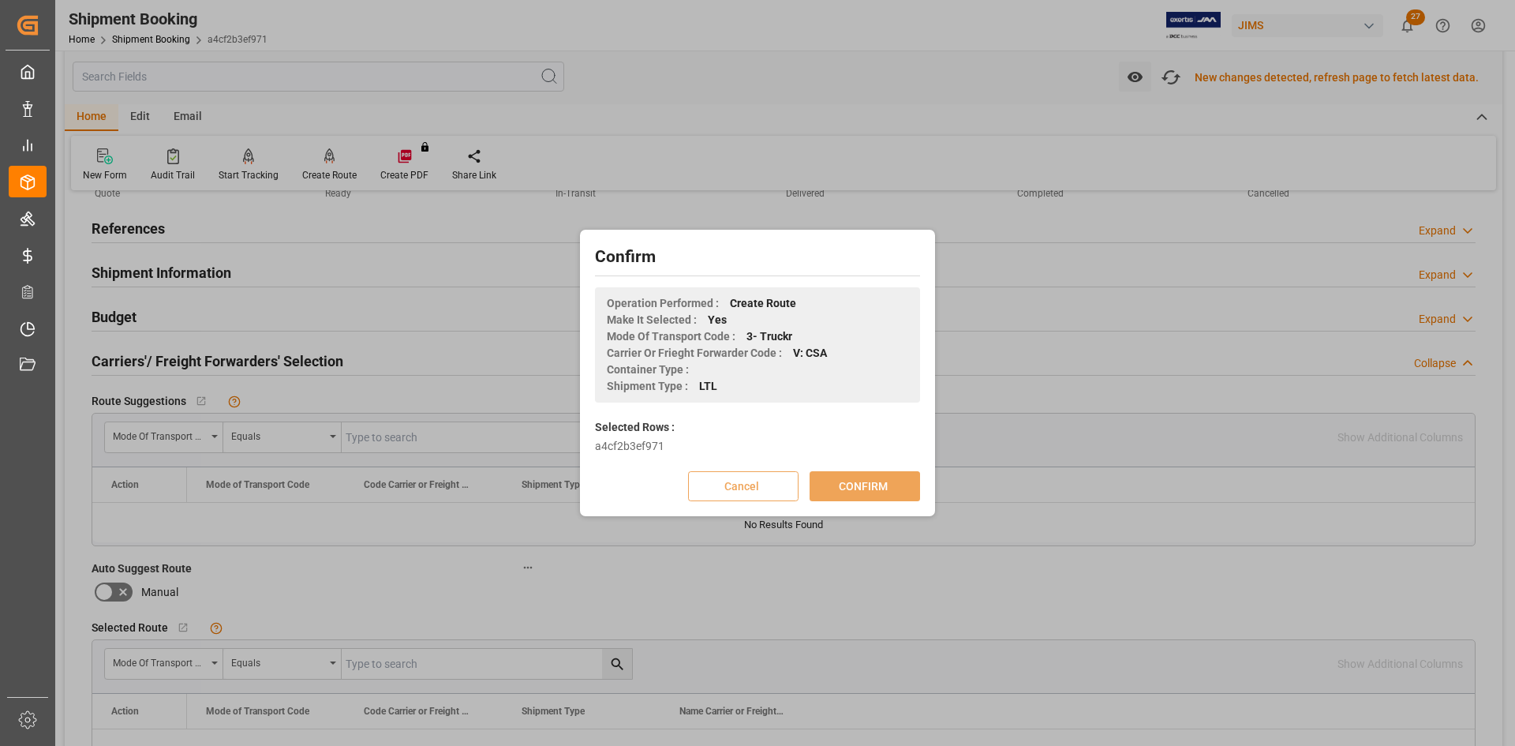
scroll to position [74, 0]
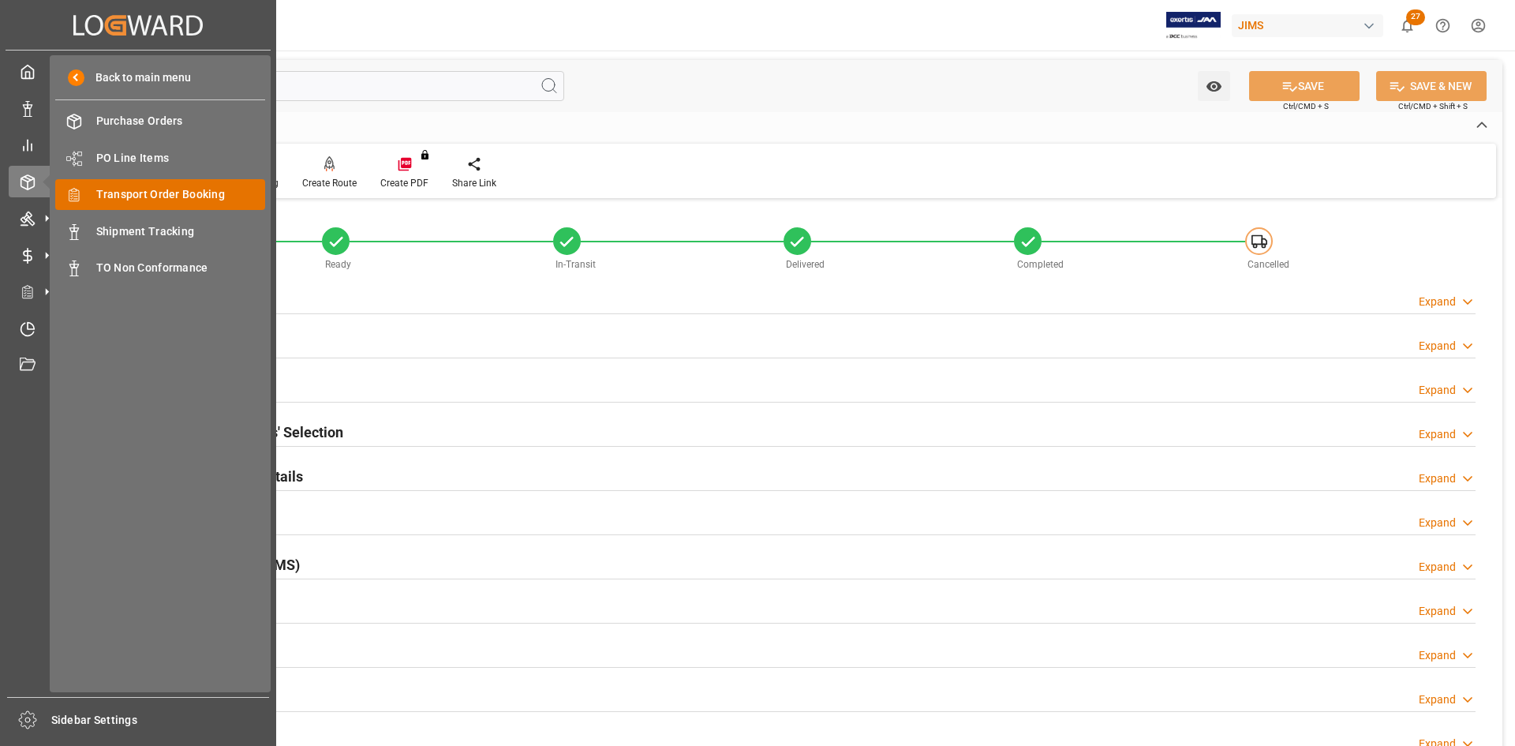
click at [166, 196] on span "Transport Order Booking" at bounding box center [181, 194] width 170 height 17
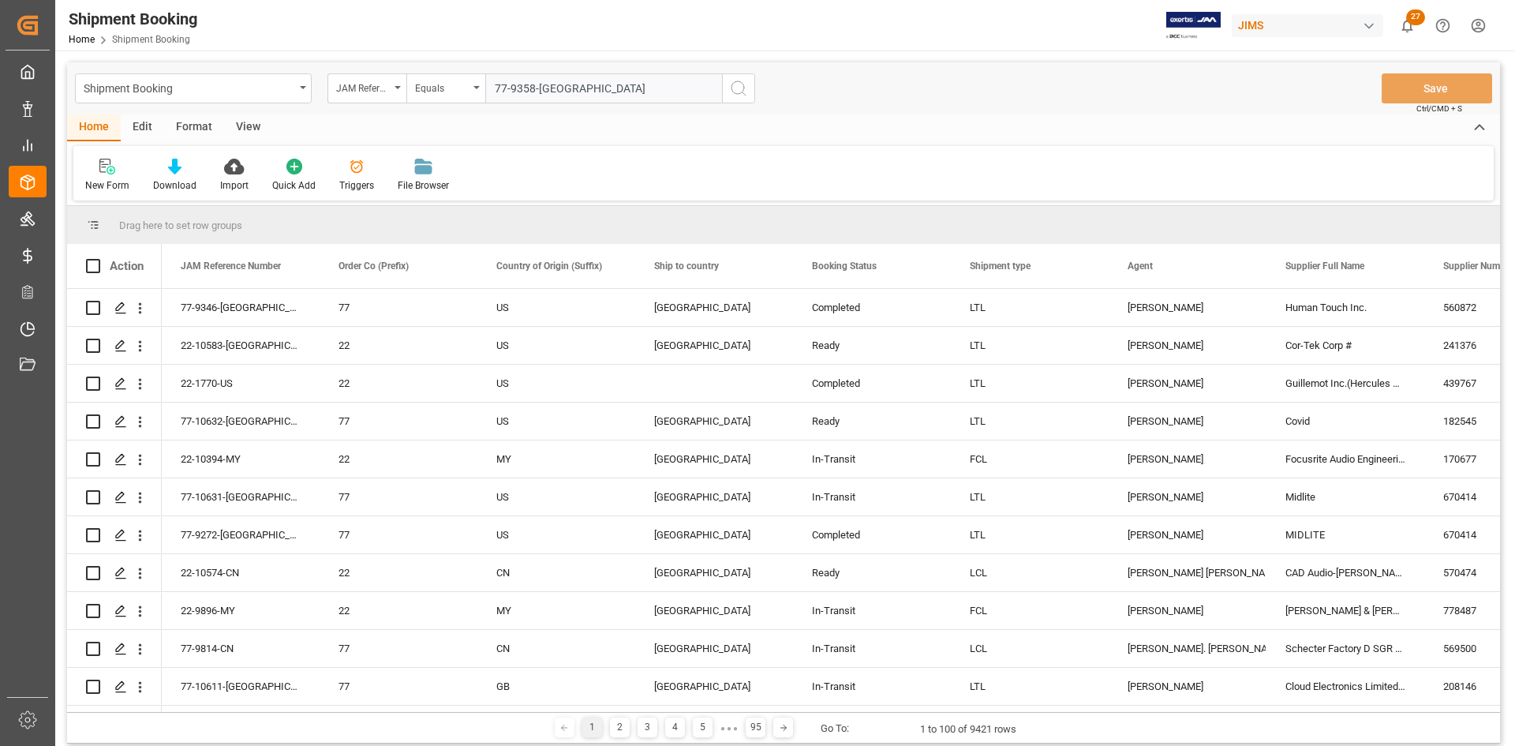
type input "77-9358-[GEOGRAPHIC_DATA]"
click at [746, 86] on icon "search button" at bounding box center [738, 88] width 19 height 19
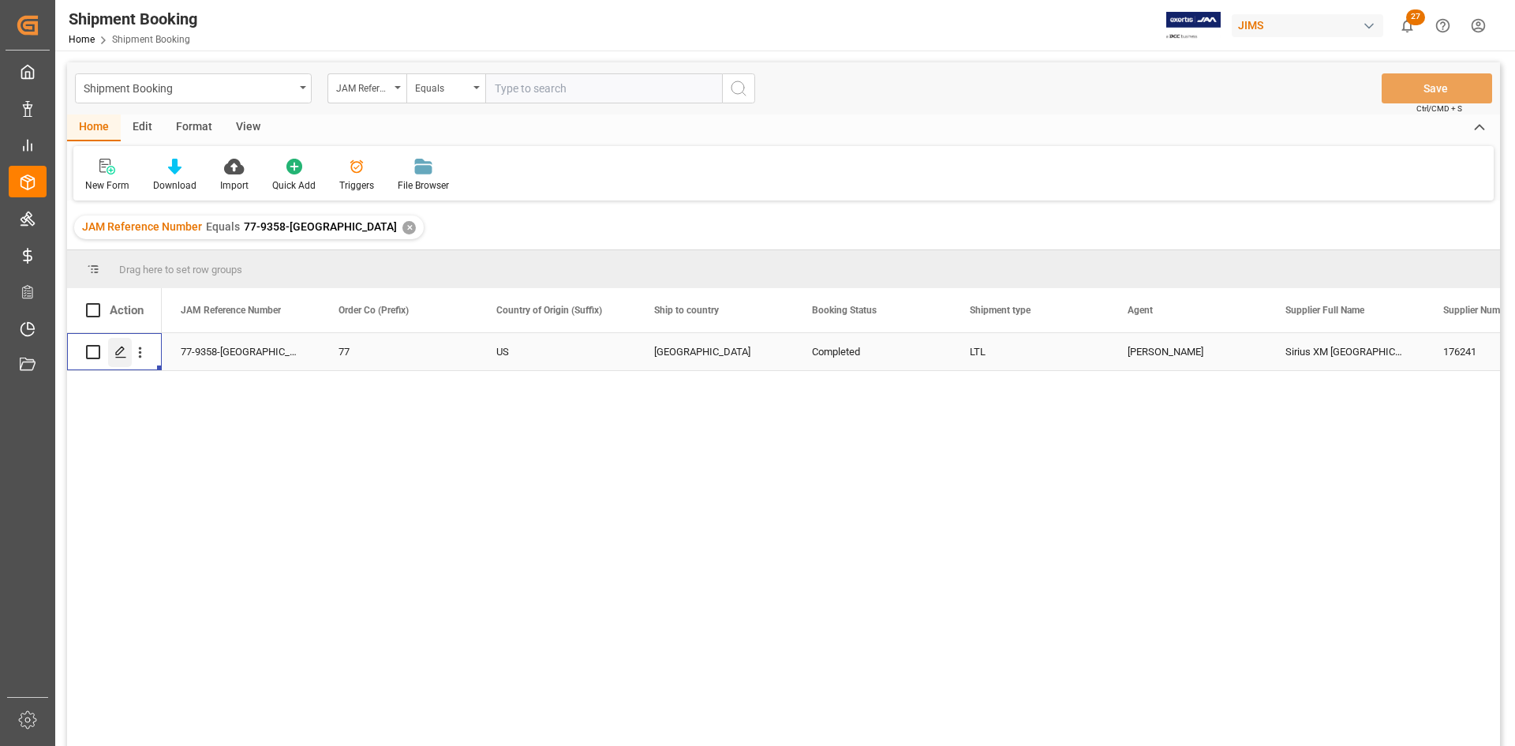
click at [120, 350] on icon "Press SPACE to select this row." at bounding box center [120, 352] width 13 height 13
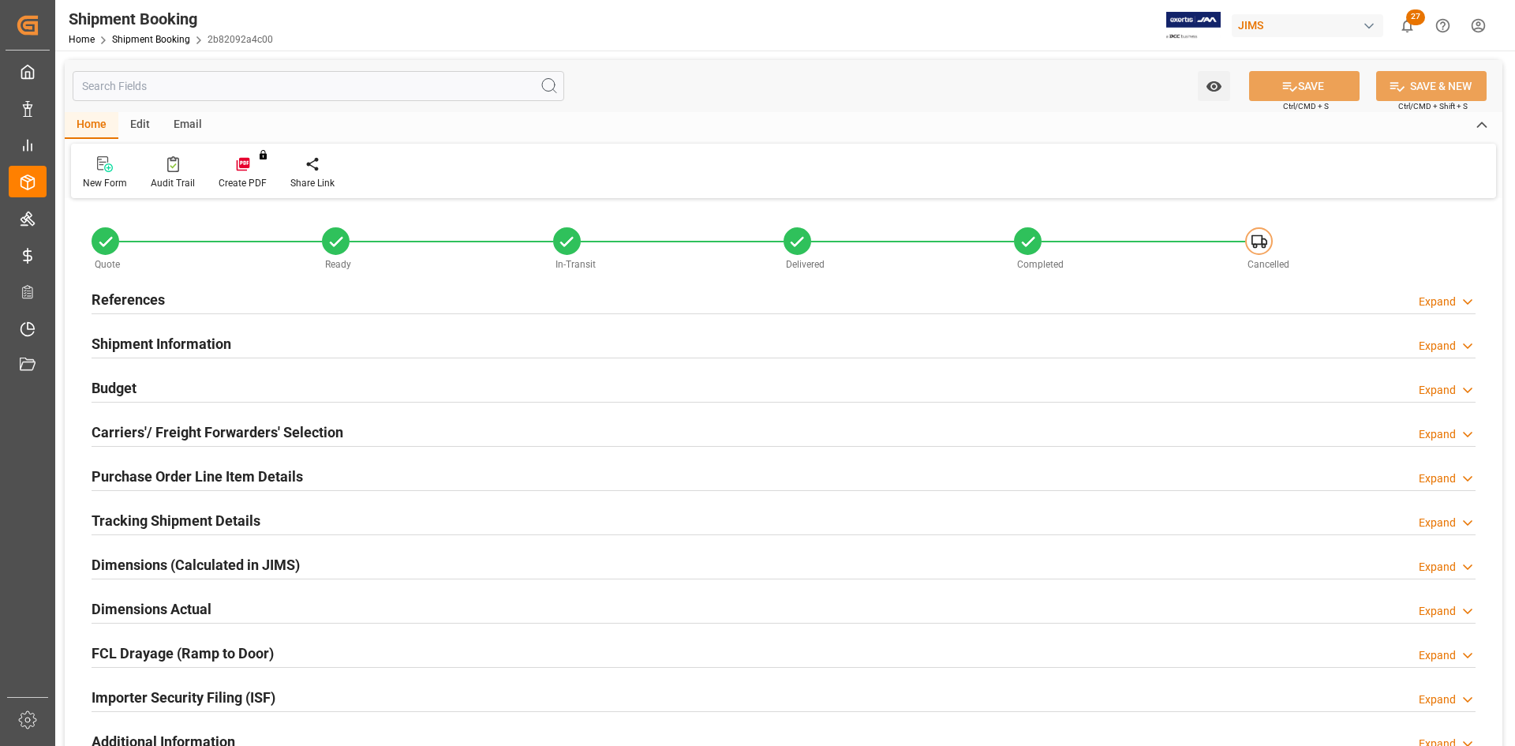
type input "0"
type input "6"
type input "04.06.2025"
click at [150, 434] on h2 "Carriers'/ Freight Forwarders' Selection" at bounding box center [218, 431] width 252 height 21
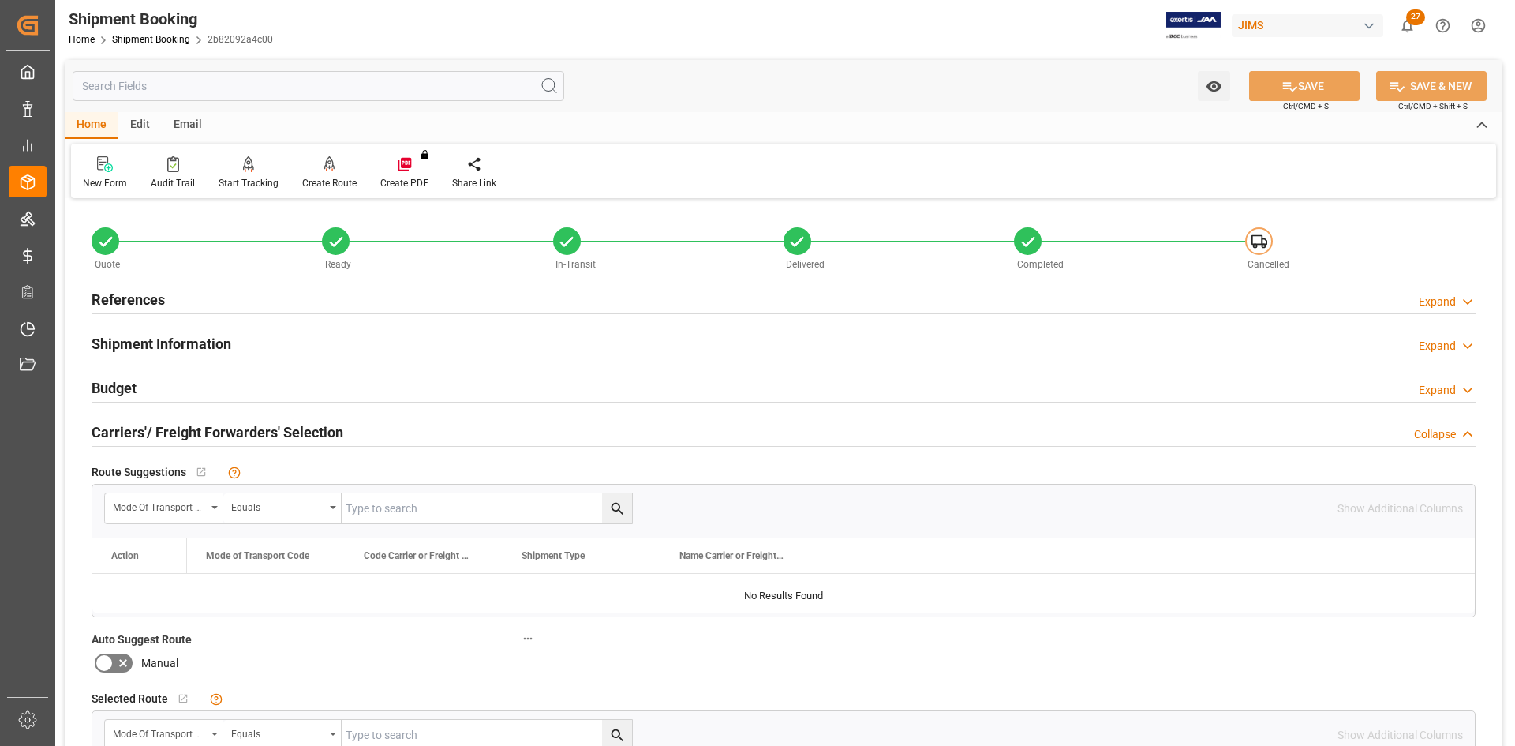
click at [133, 342] on h2 "Shipment Information" at bounding box center [162, 343] width 140 height 21
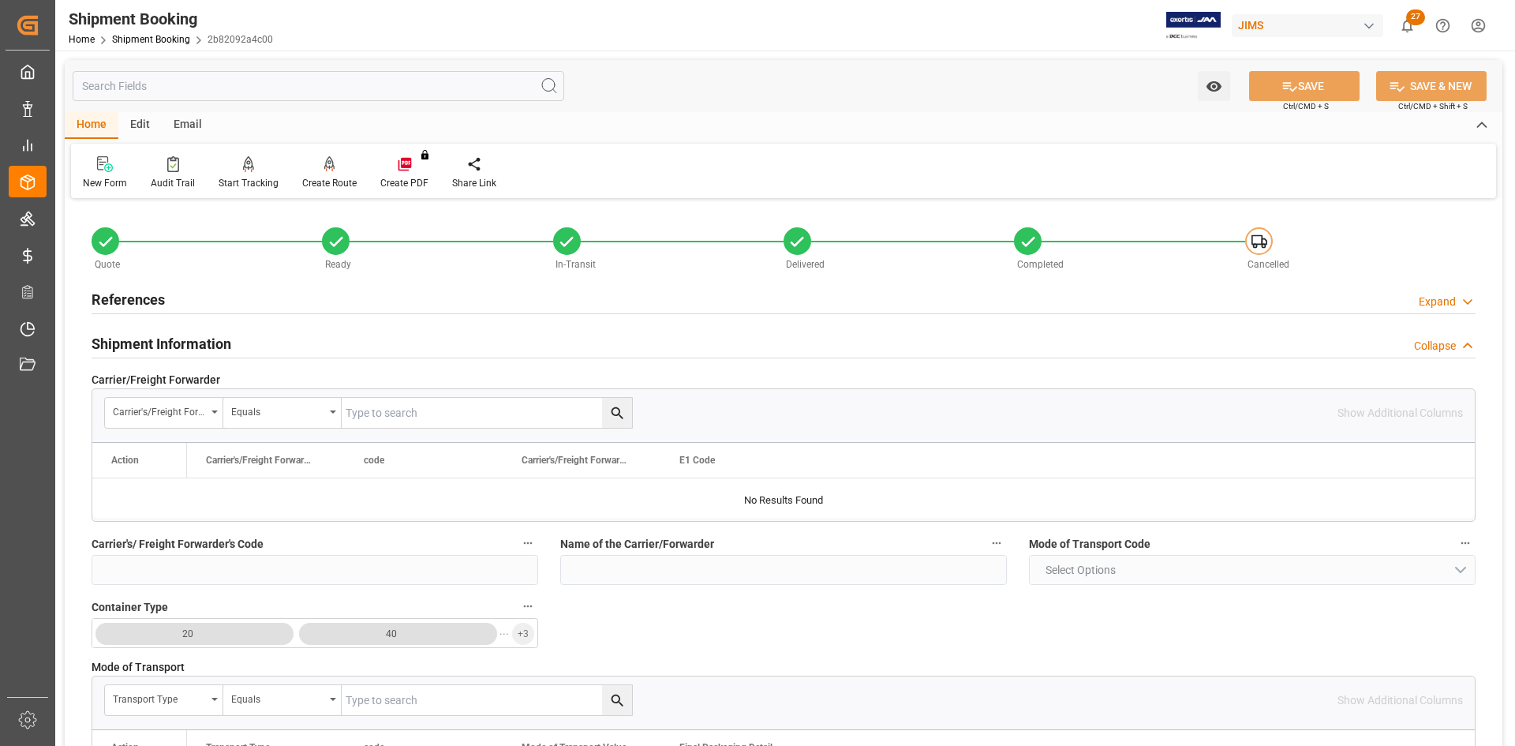
click at [135, 298] on h2 "References" at bounding box center [128, 299] width 73 height 21
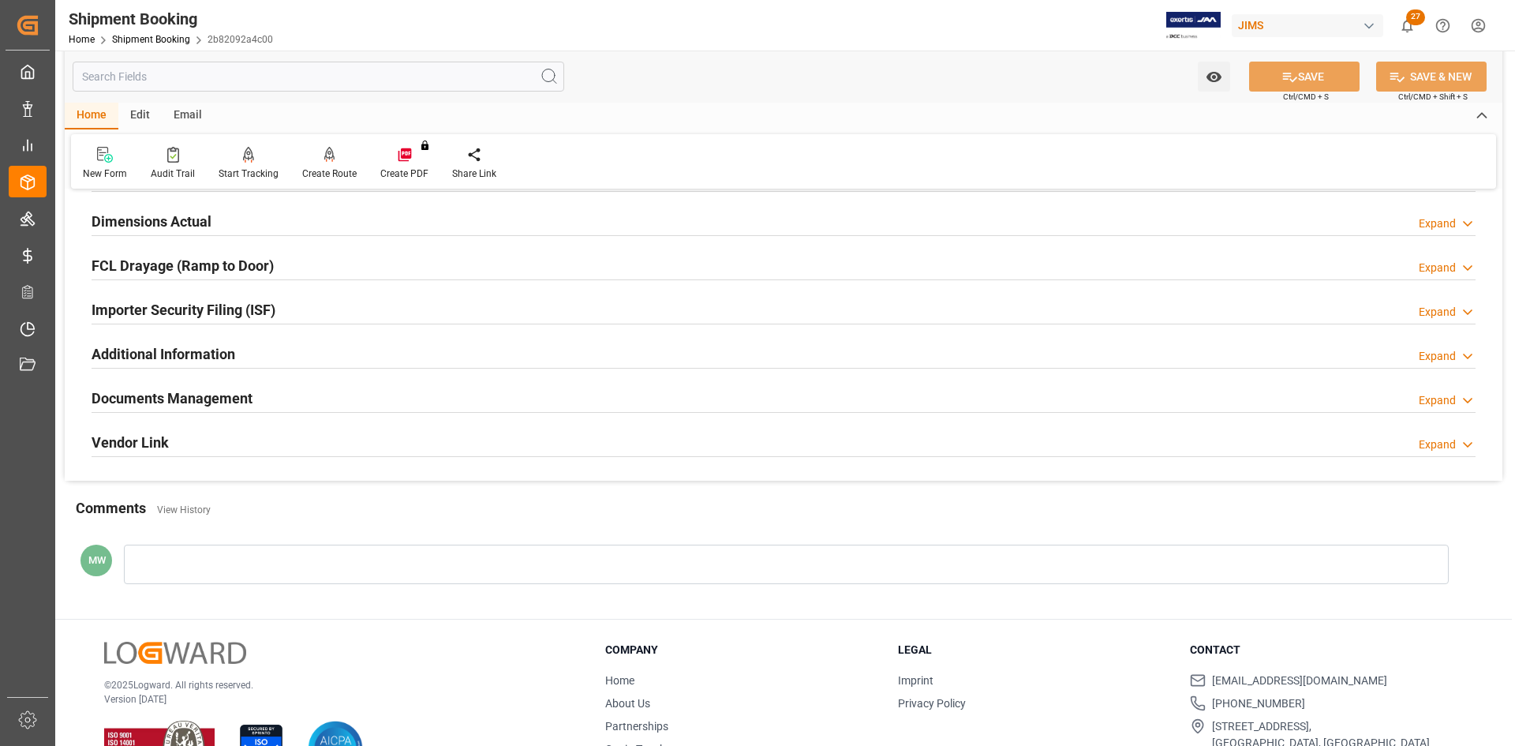
scroll to position [1736, 0]
click at [204, 382] on div "Documents Management" at bounding box center [172, 396] width 161 height 30
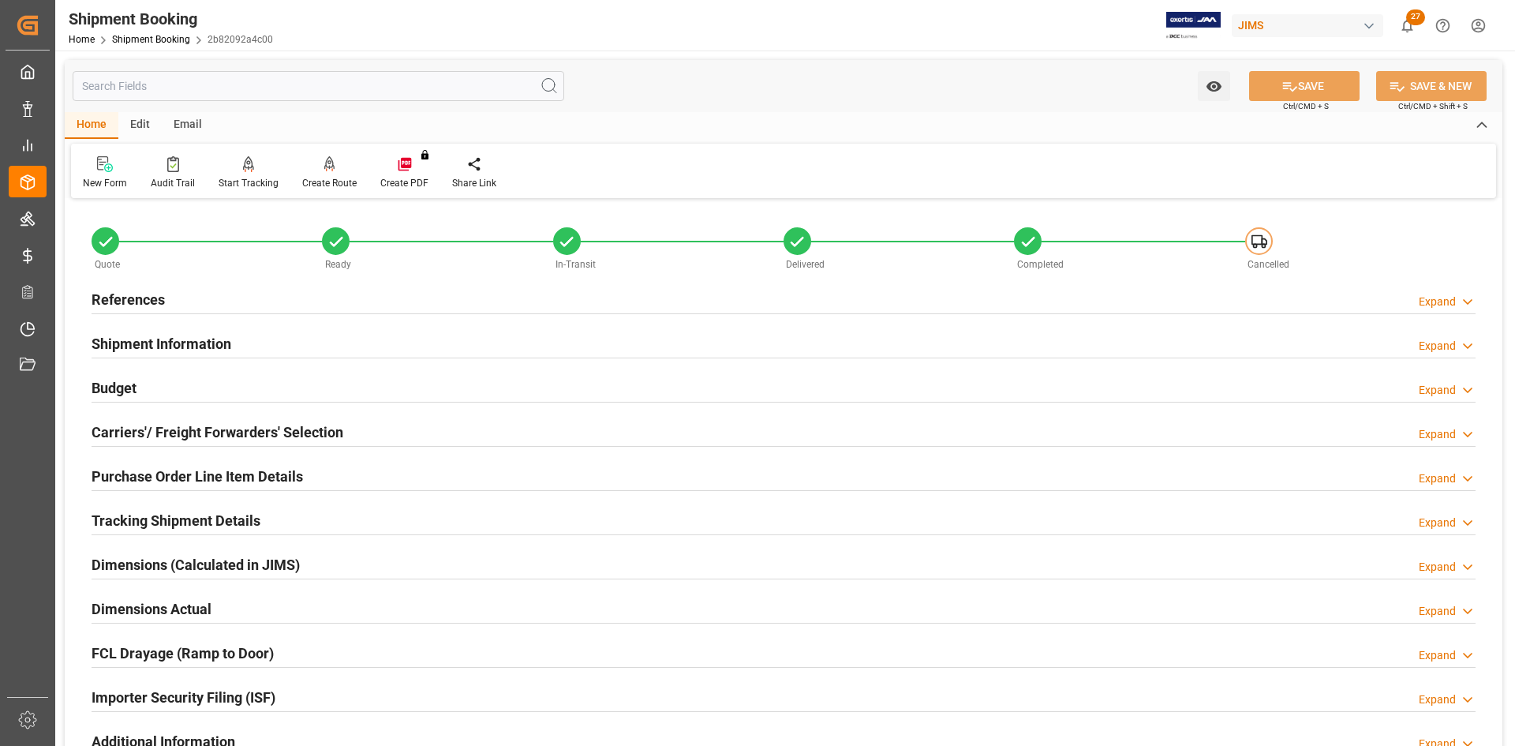
click at [162, 436] on h2 "Carriers'/ Freight Forwarders' Selection" at bounding box center [218, 431] width 252 height 21
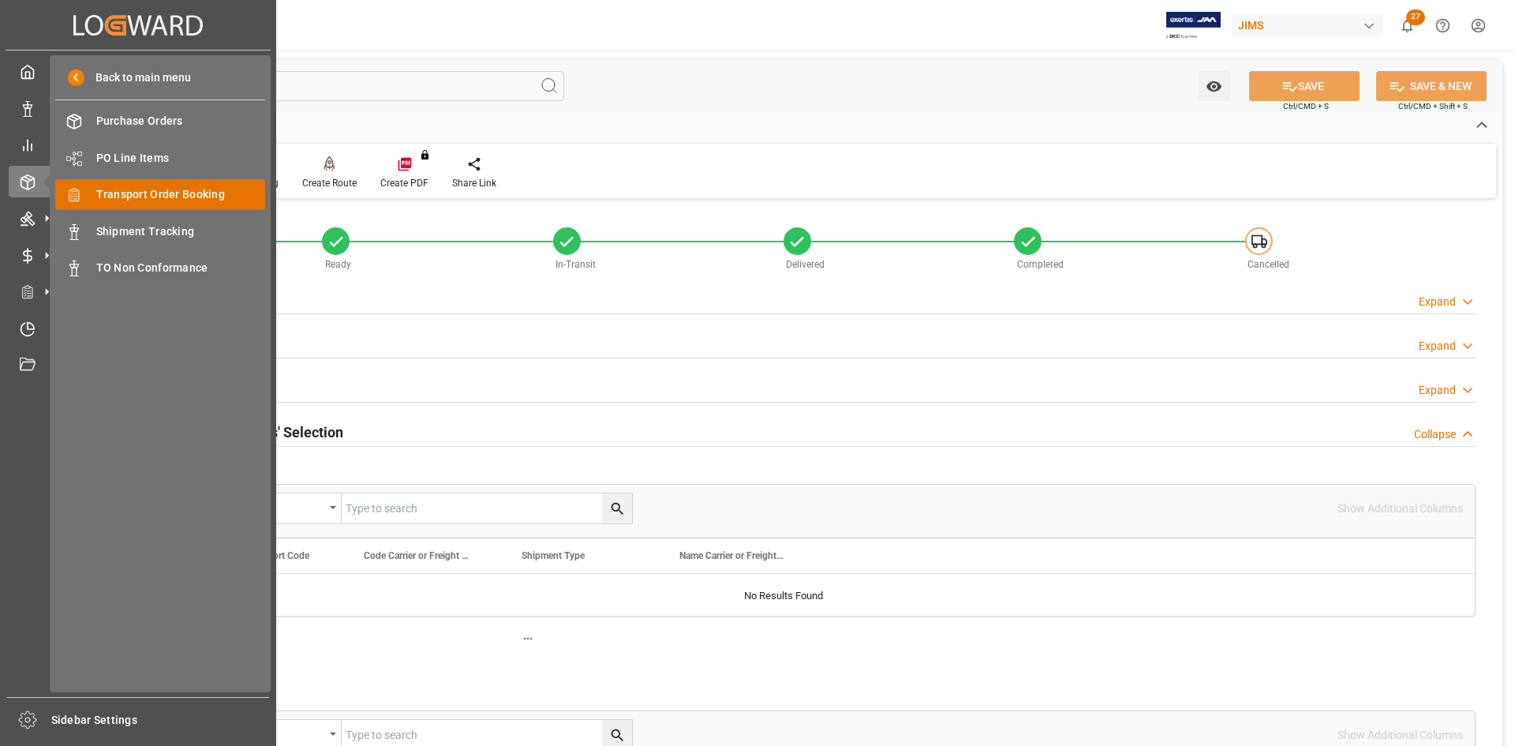
click at [143, 198] on span "Transport Order Booking" at bounding box center [181, 194] width 170 height 17
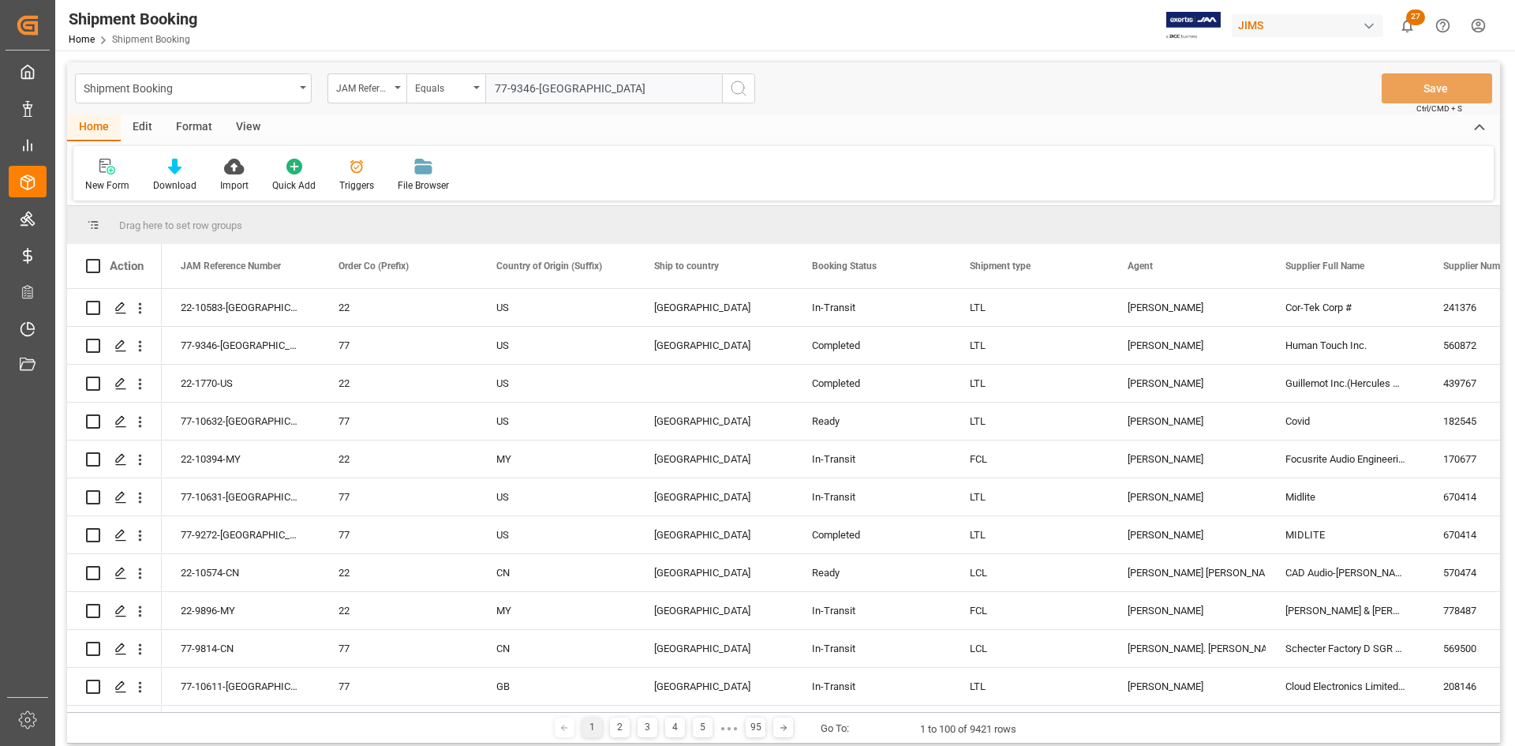
type input "77-9346-[GEOGRAPHIC_DATA]"
click at [739, 87] on icon "search button" at bounding box center [738, 88] width 19 height 19
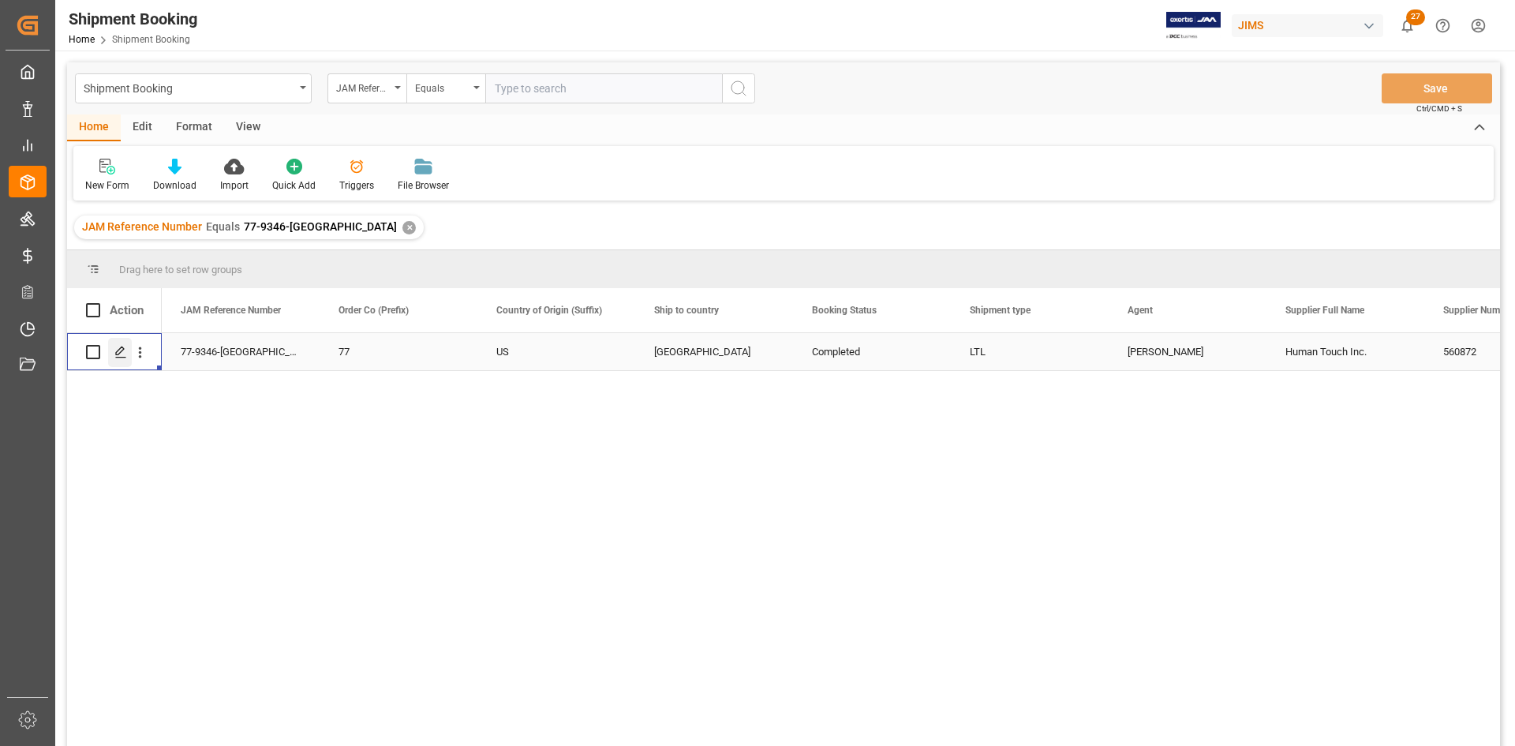
click at [118, 351] on polygon "Press SPACE to select this row." at bounding box center [120, 351] width 8 height 8
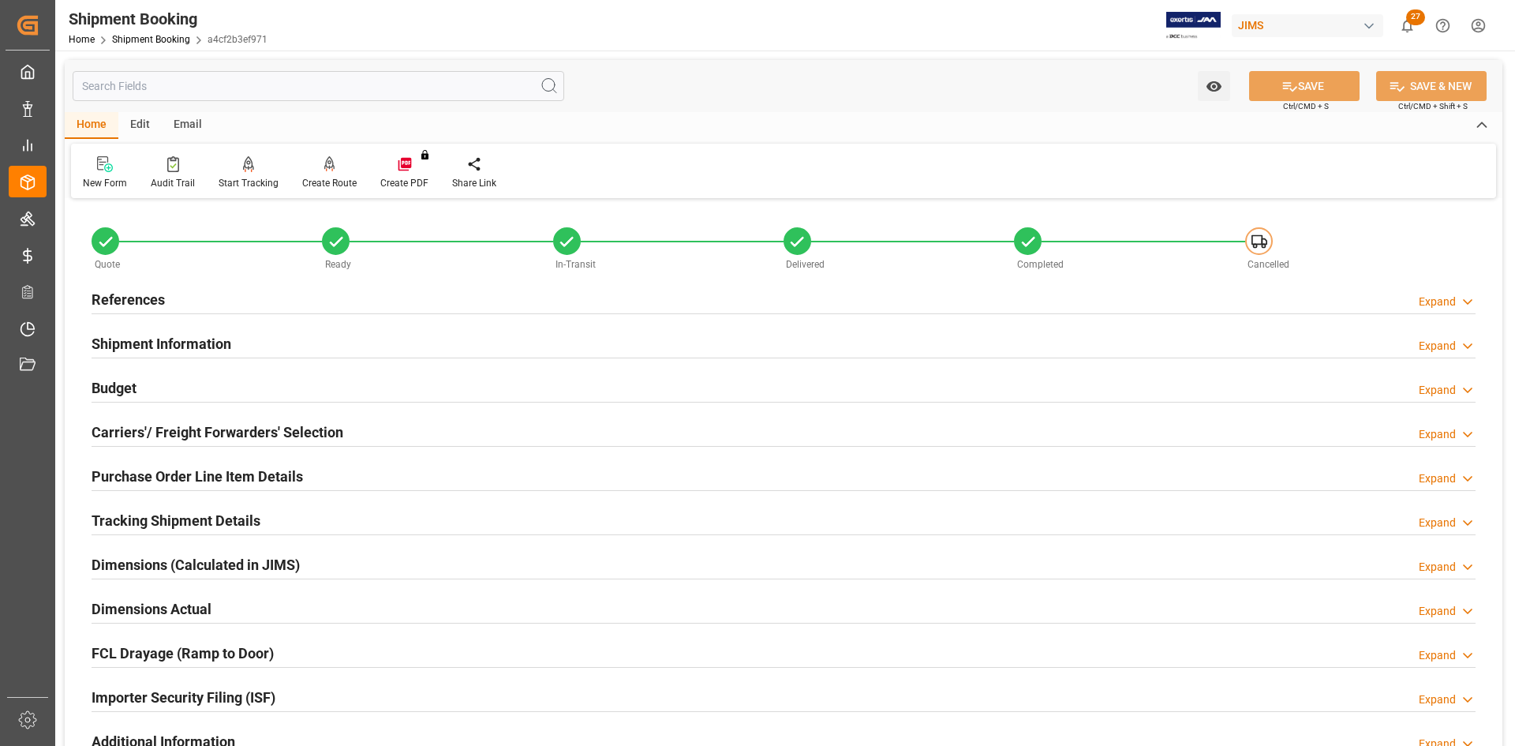
click at [196, 424] on h2 "Carriers'/ Freight Forwarders' Selection" at bounding box center [218, 431] width 252 height 21
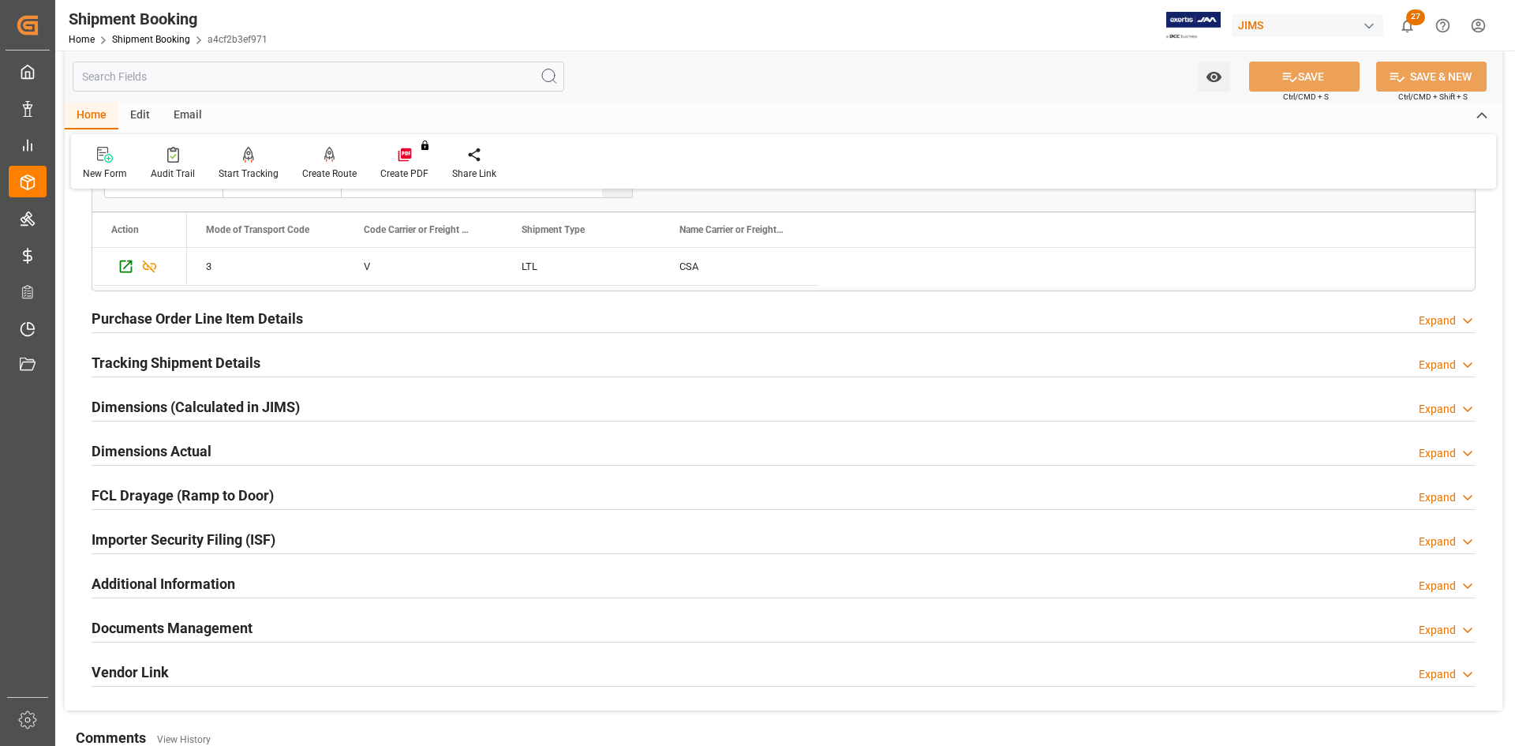
scroll to position [473, 0]
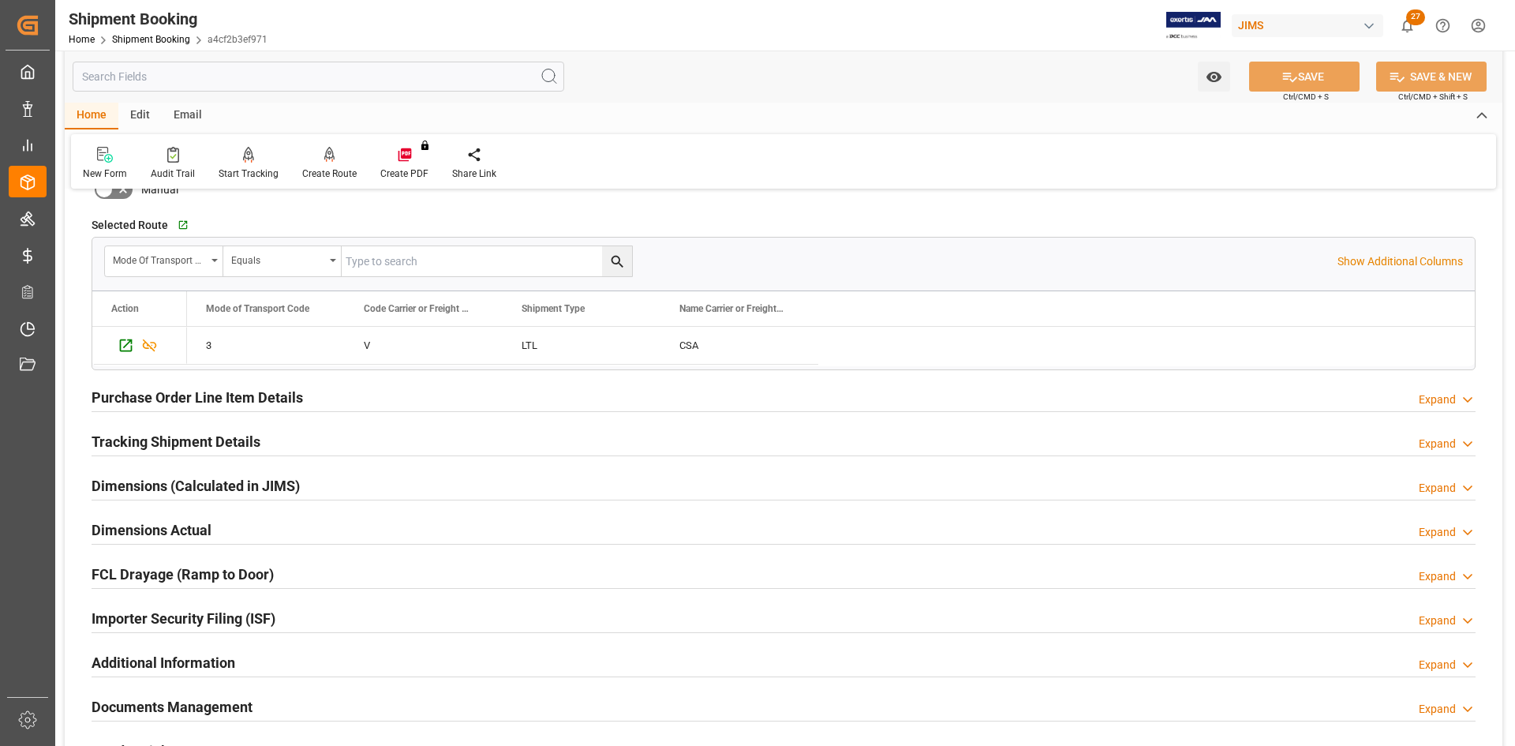
click at [181, 444] on h2 "Tracking Shipment Details" at bounding box center [176, 441] width 169 height 21
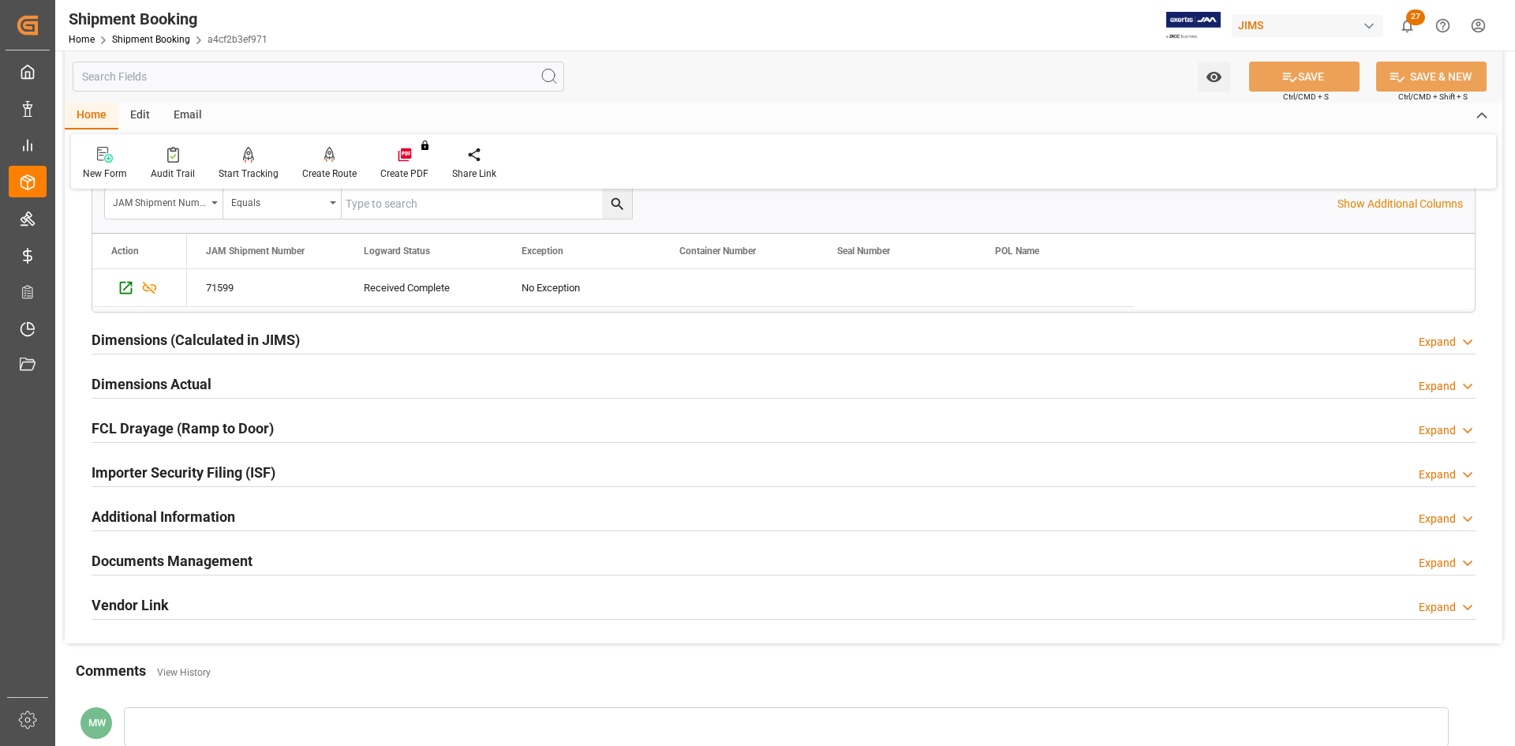
scroll to position [789, 0]
click at [186, 552] on h2 "Documents Management" at bounding box center [172, 558] width 161 height 21
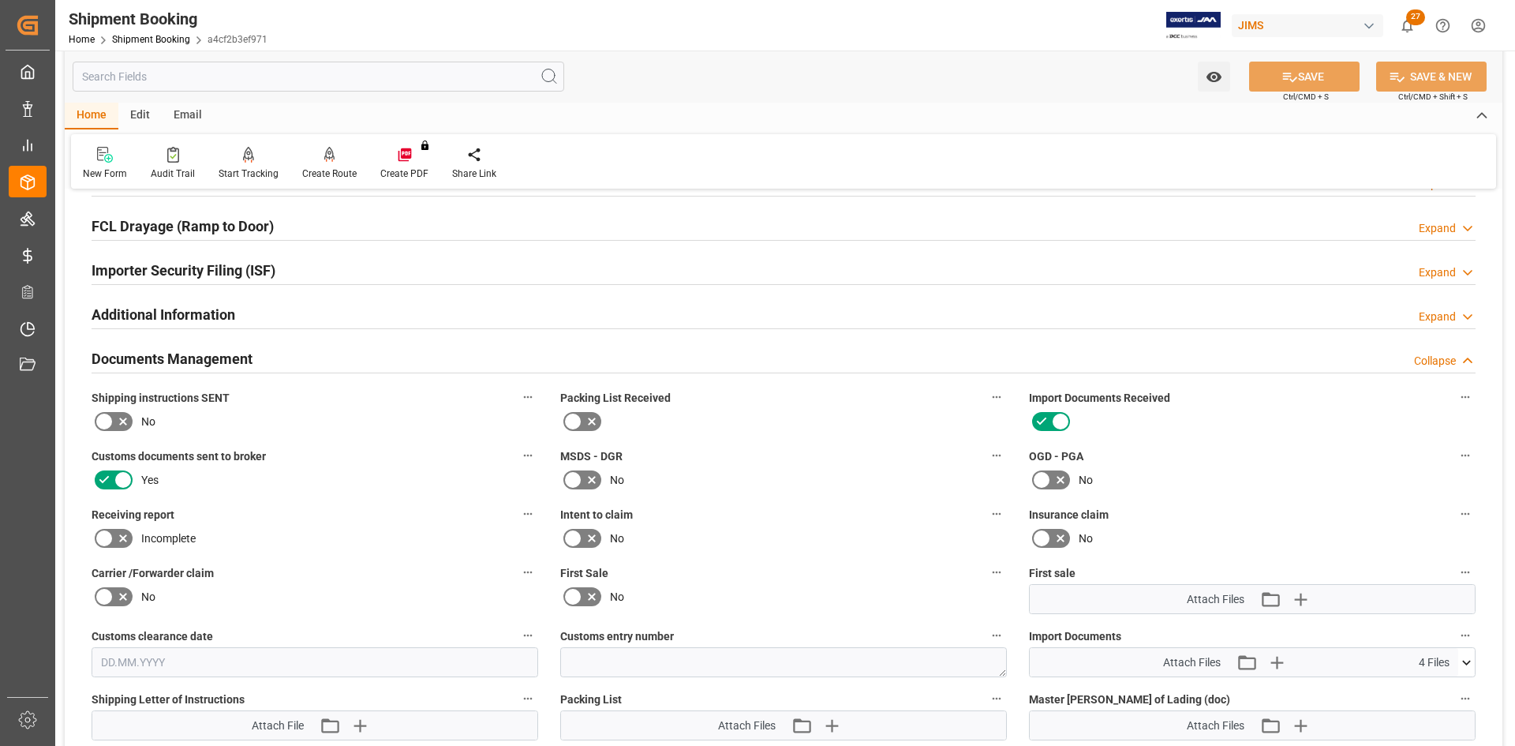
scroll to position [1105, 0]
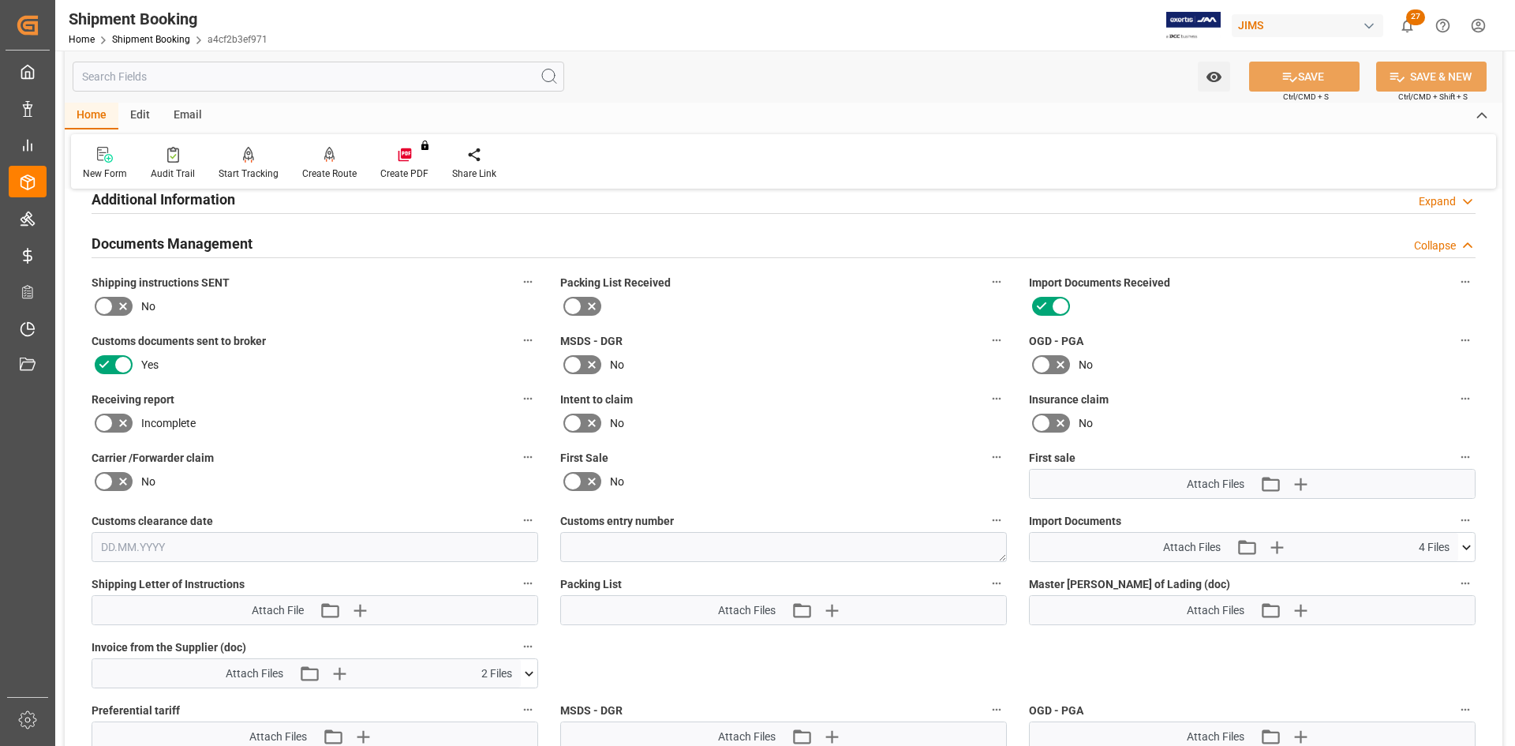
click at [1464, 548] on icon at bounding box center [1466, 547] width 17 height 17
click at [1427, 611] on icon at bounding box center [1424, 609] width 17 height 17
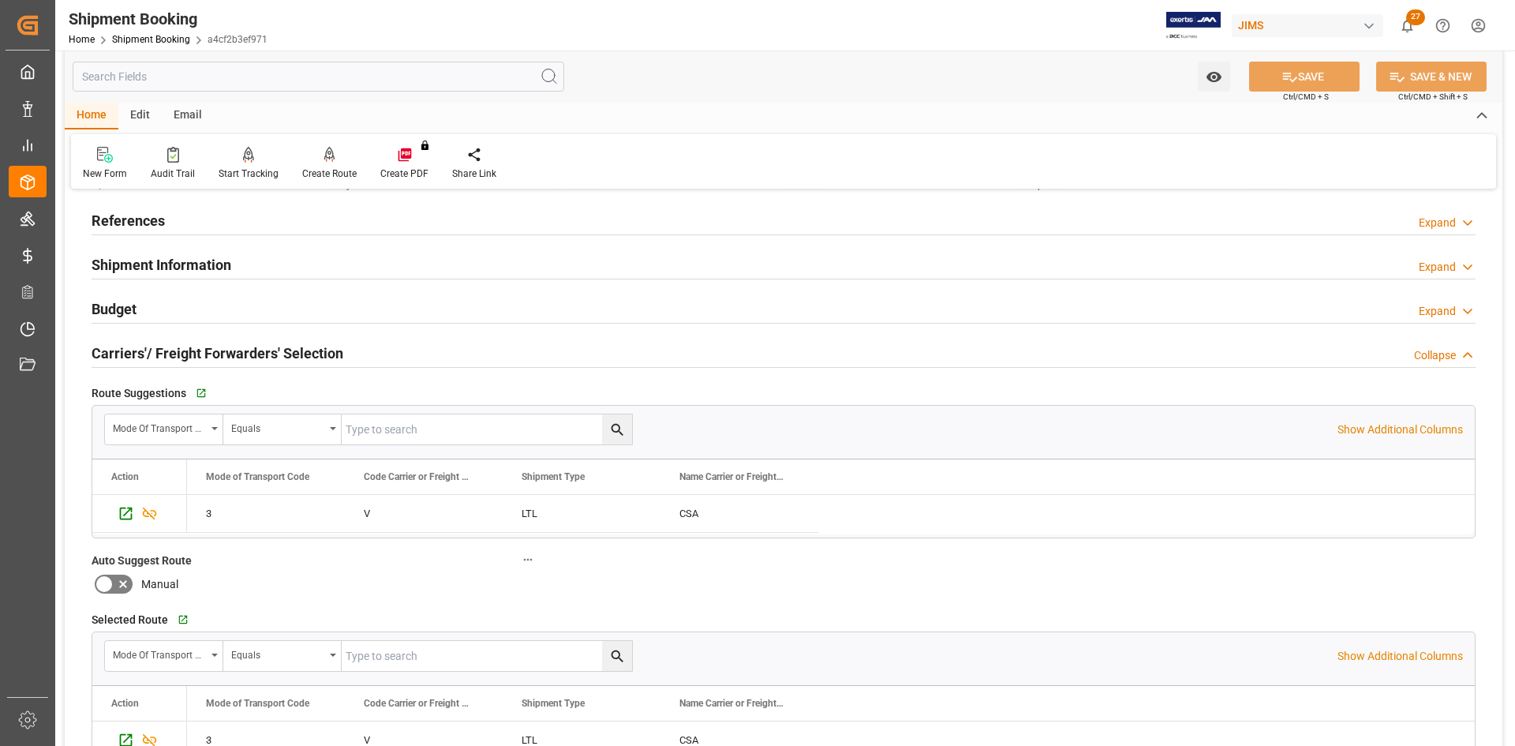
scroll to position [0, 0]
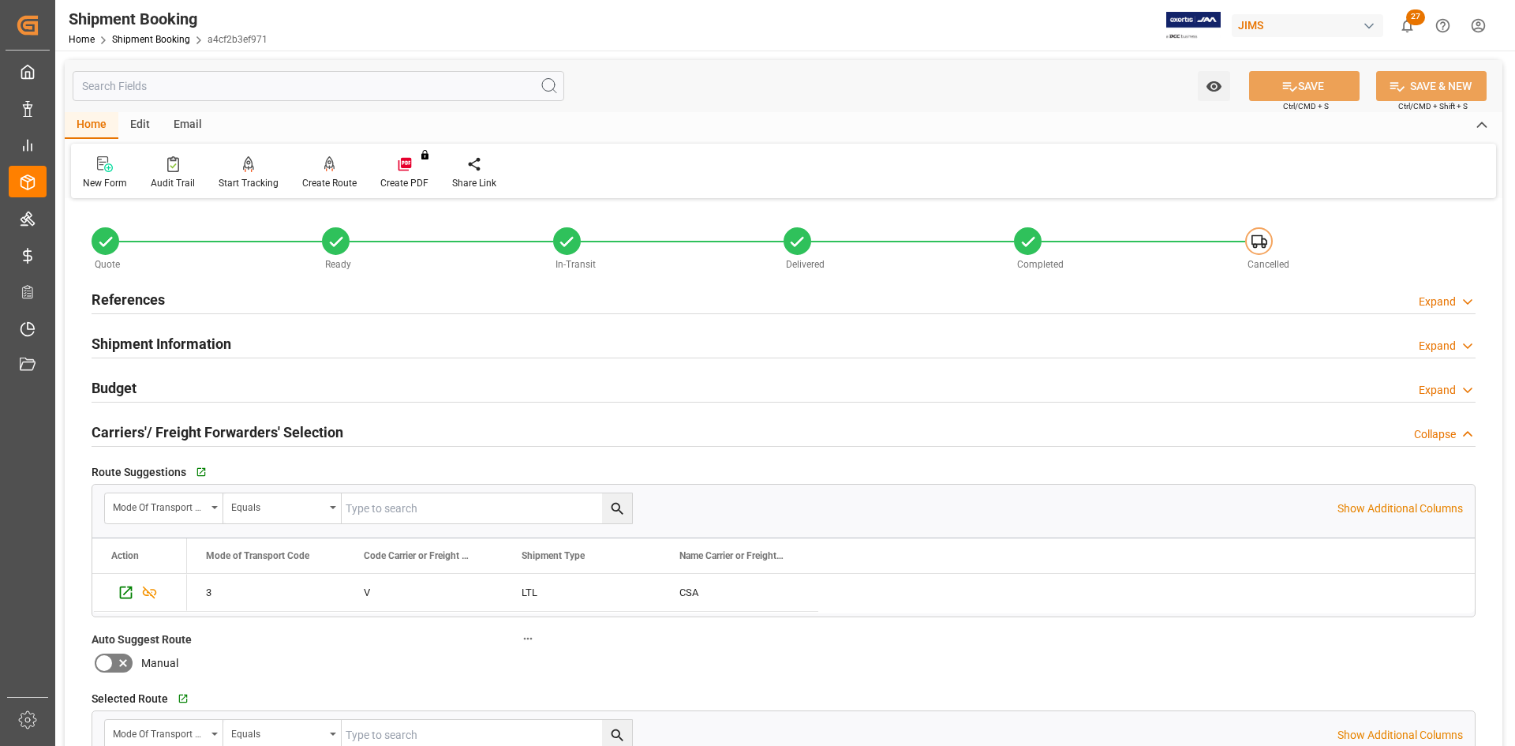
click at [222, 434] on h2 "Carriers'/ Freight Forwarders' Selection" at bounding box center [218, 431] width 252 height 21
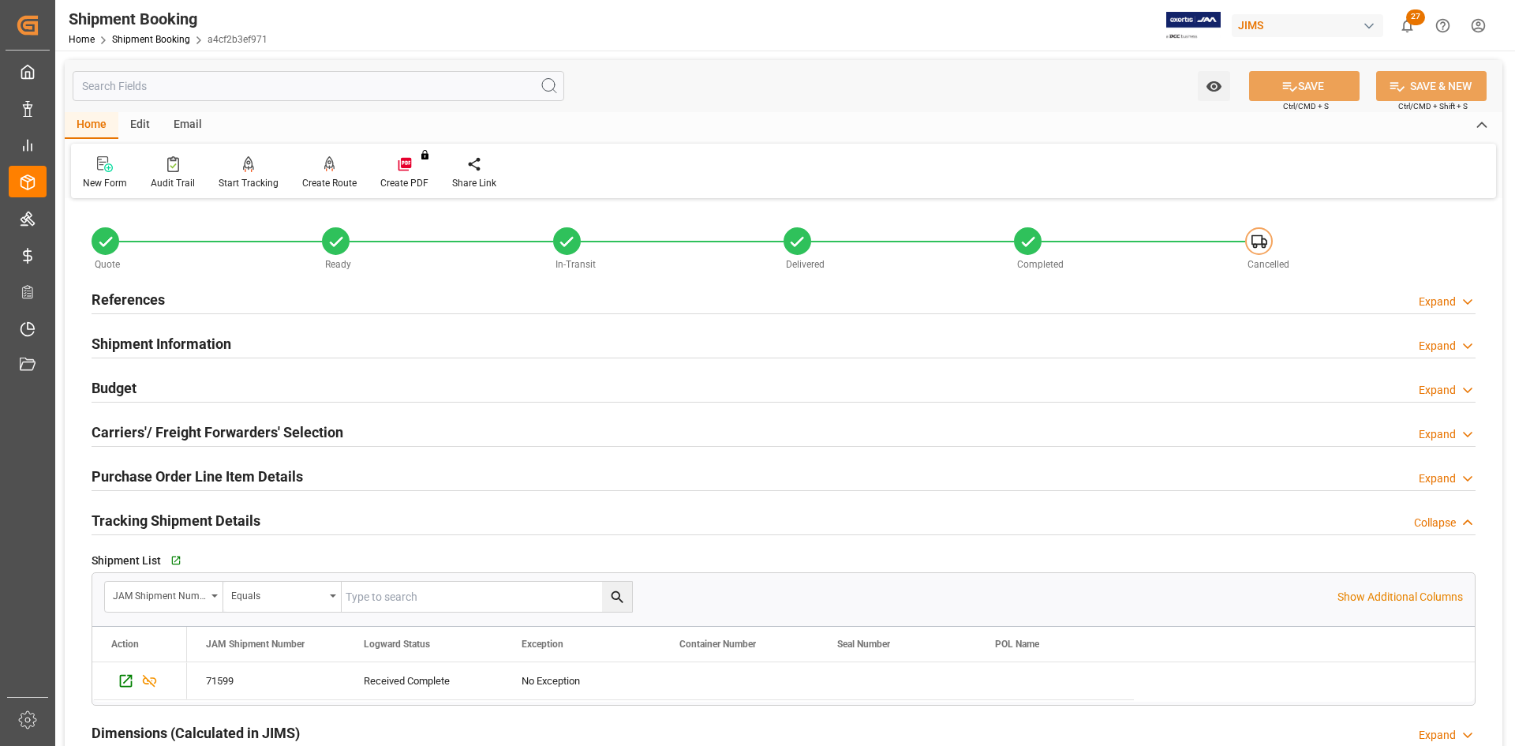
click at [168, 342] on h2 "Shipment Information" at bounding box center [162, 343] width 140 height 21
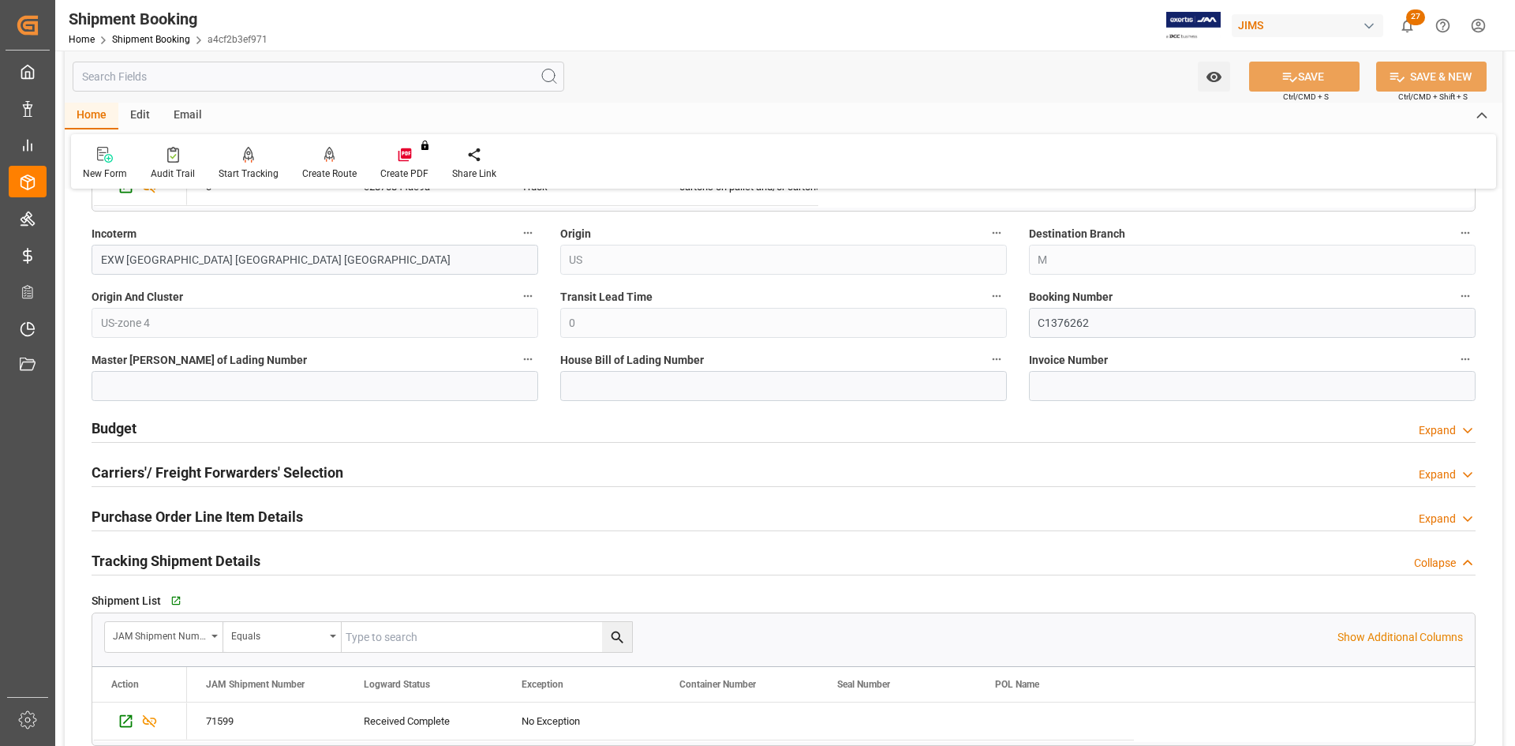
scroll to position [710, 0]
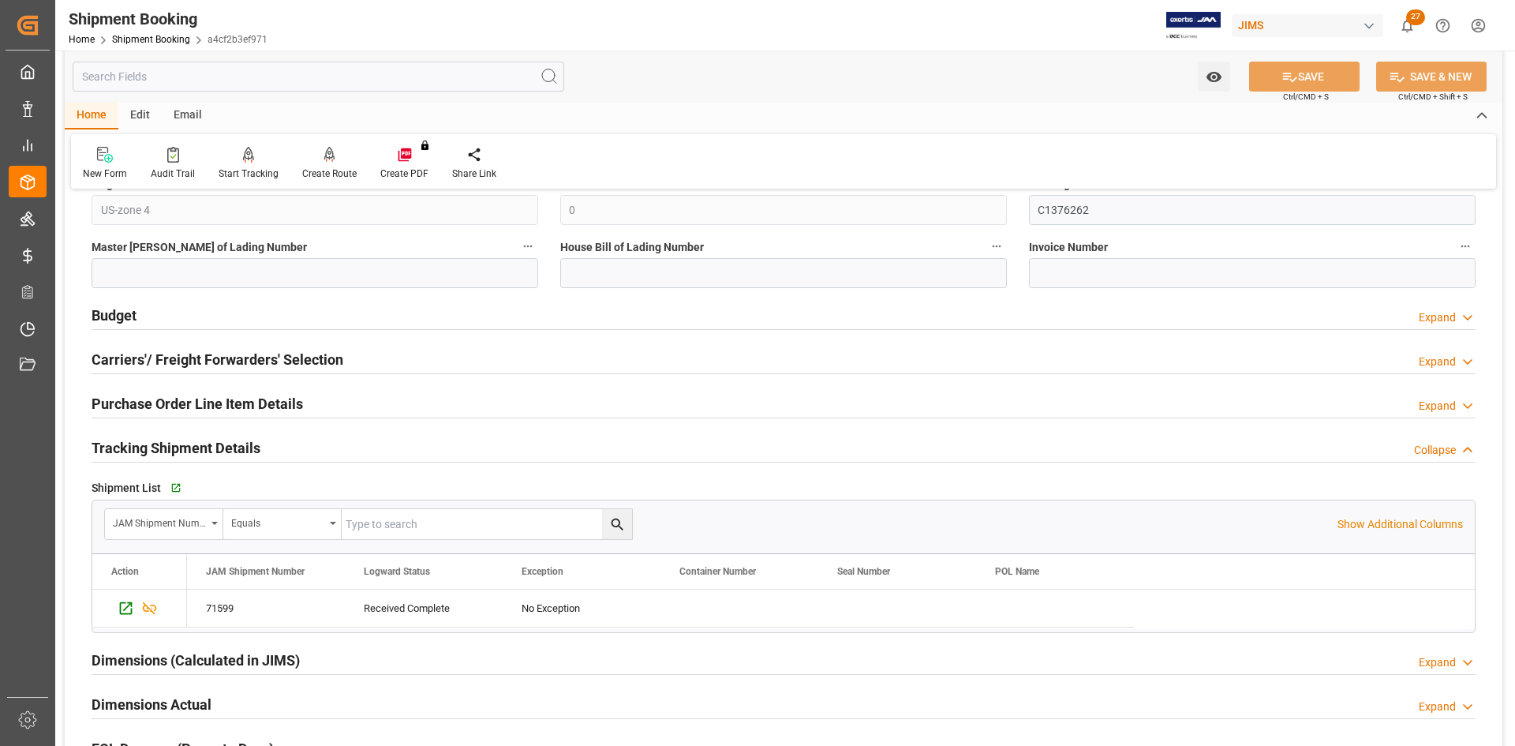
click at [147, 356] on h2 "Carriers'/ Freight Forwarders' Selection" at bounding box center [218, 359] width 252 height 21
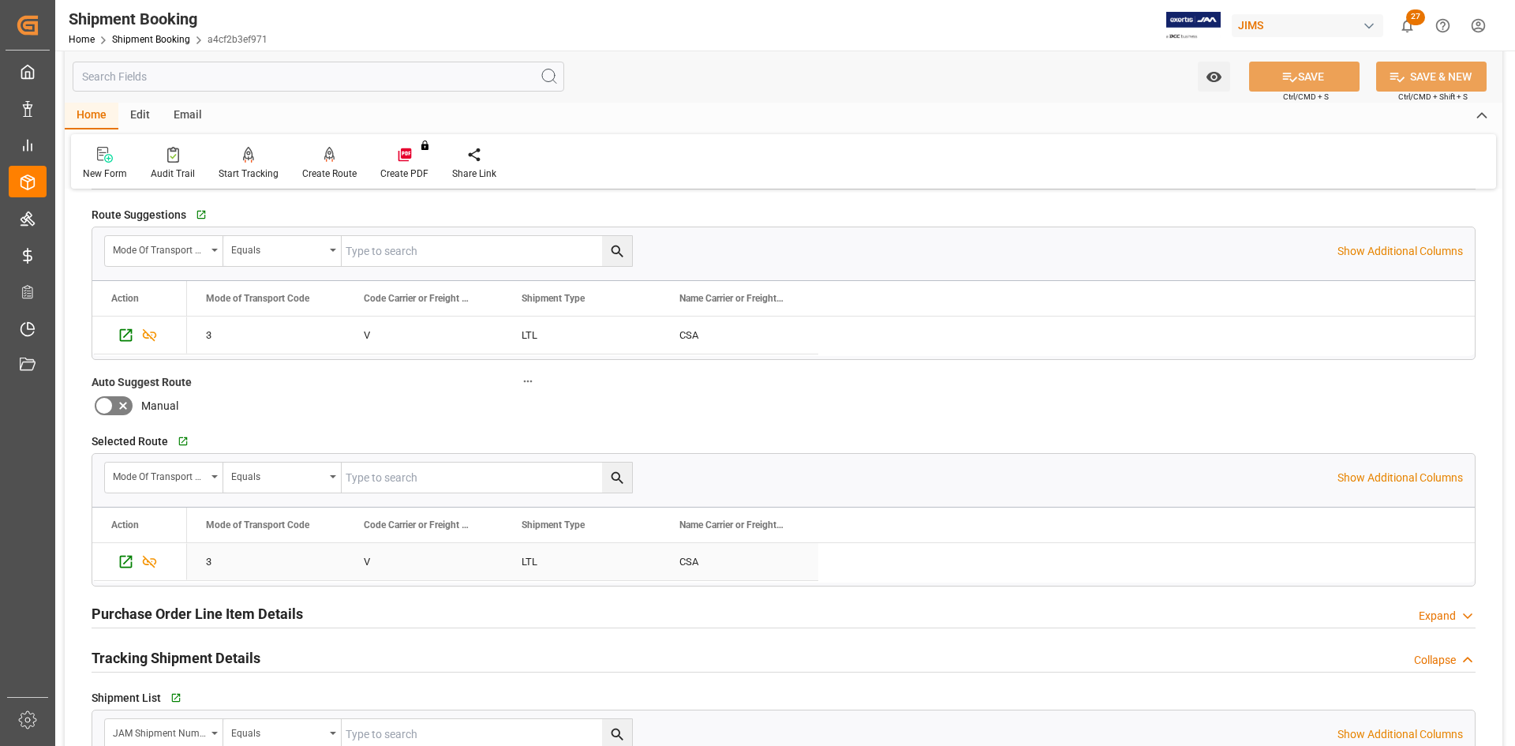
scroll to position [868, 0]
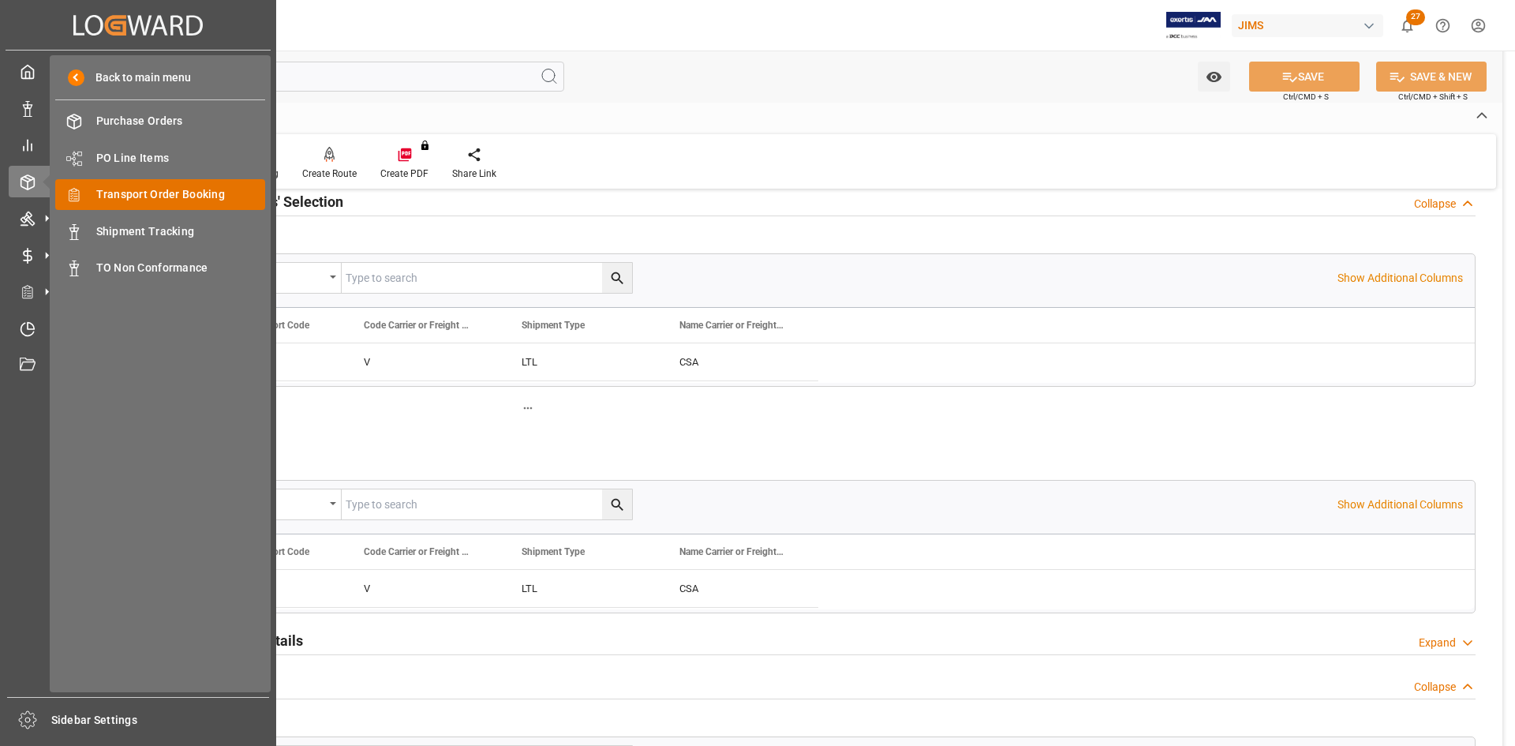
click at [139, 195] on span "Transport Order Booking" at bounding box center [181, 194] width 170 height 17
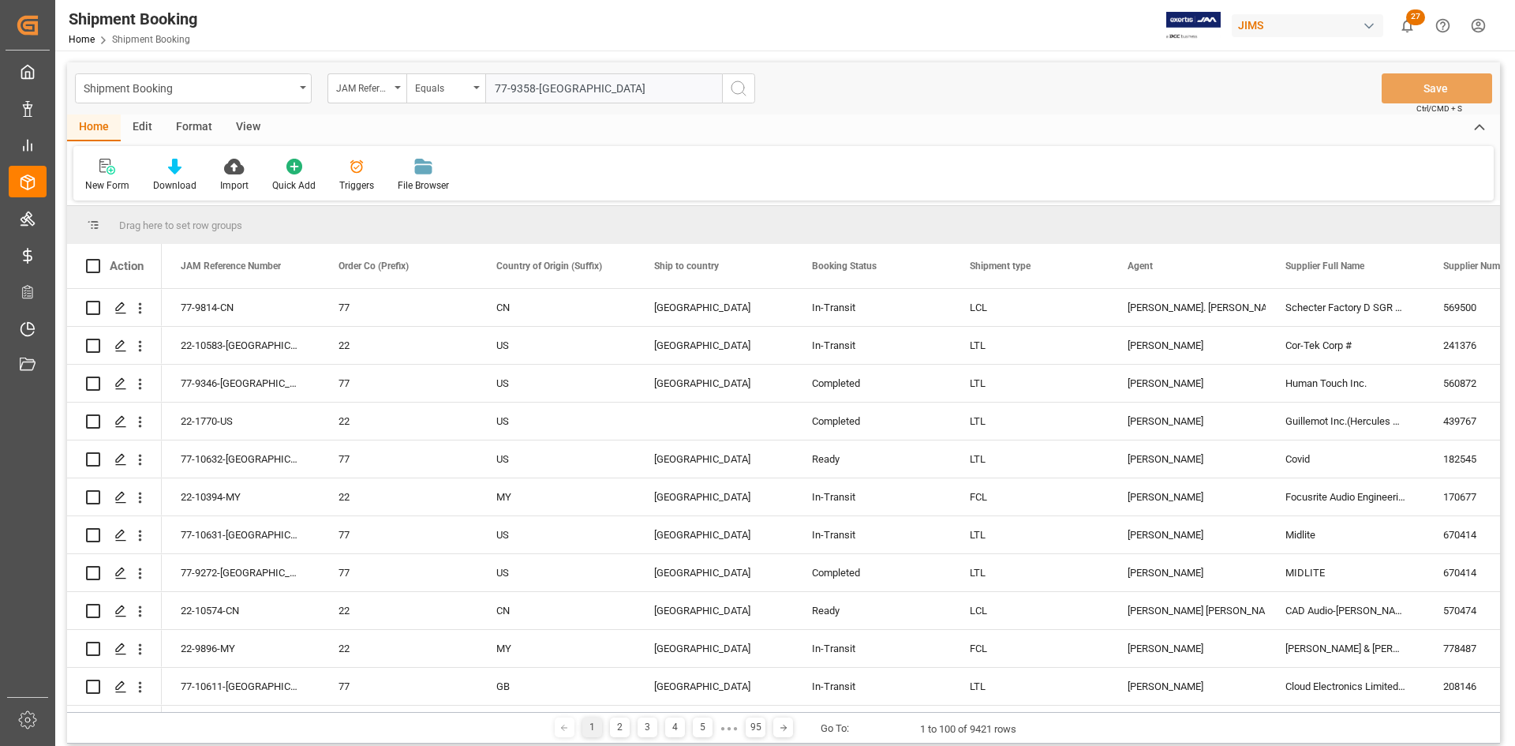
type input "77-9358-[GEOGRAPHIC_DATA]"
click at [742, 85] on icon "search button" at bounding box center [738, 88] width 19 height 19
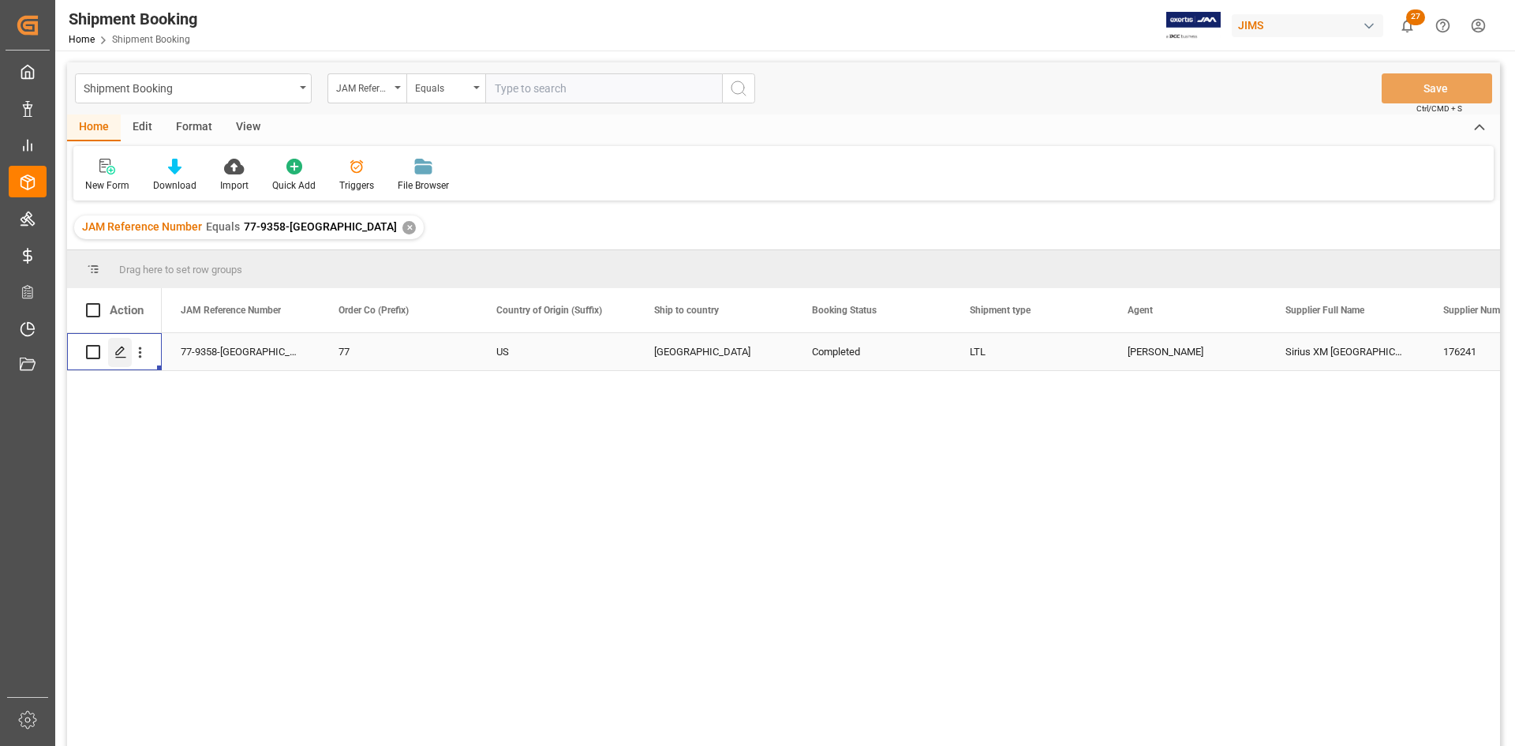
click at [115, 351] on icon "Press SPACE to select this row." at bounding box center [120, 352] width 13 height 13
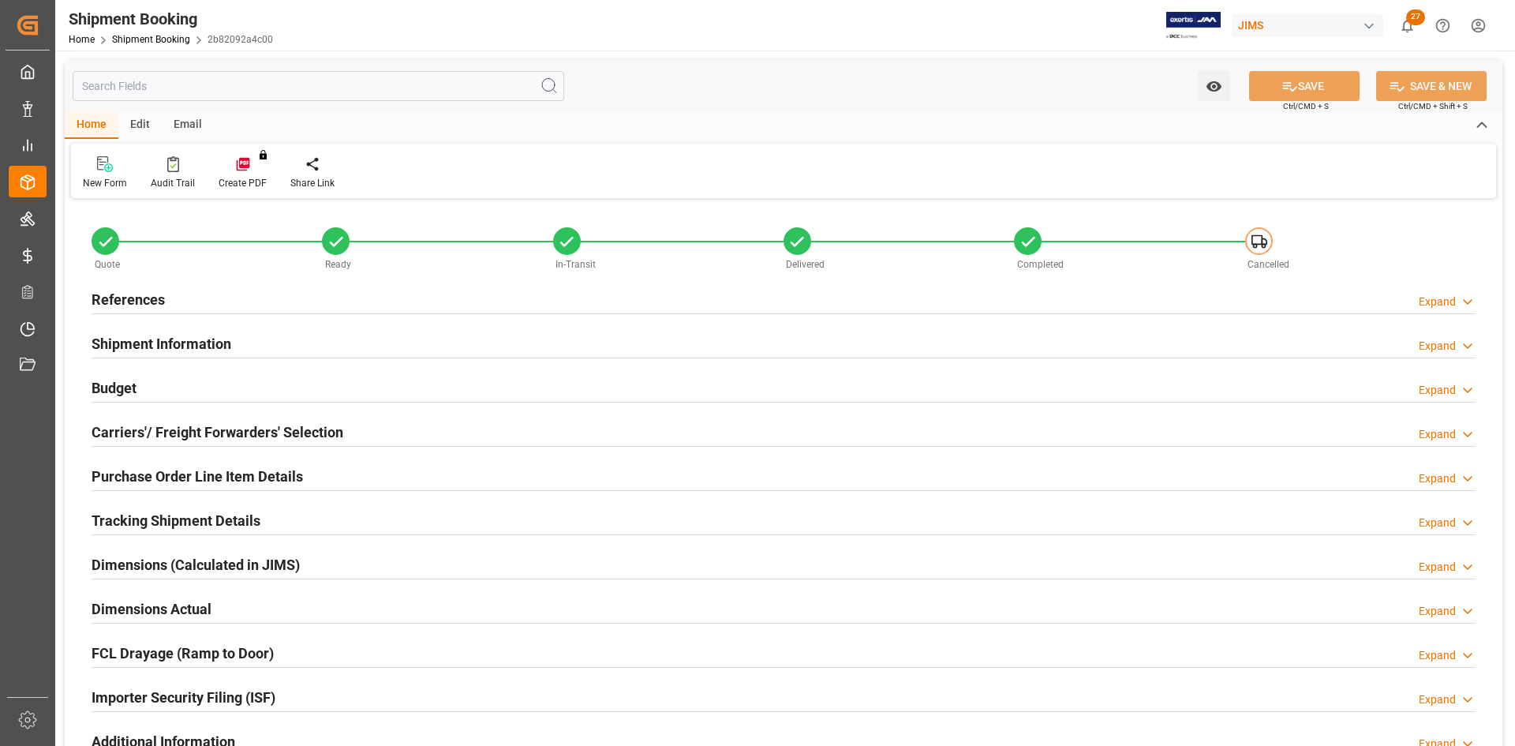
type input "0"
type input "04.06.2025"
click at [189, 431] on h2 "Carriers'/ Freight Forwarders' Selection" at bounding box center [218, 431] width 252 height 21
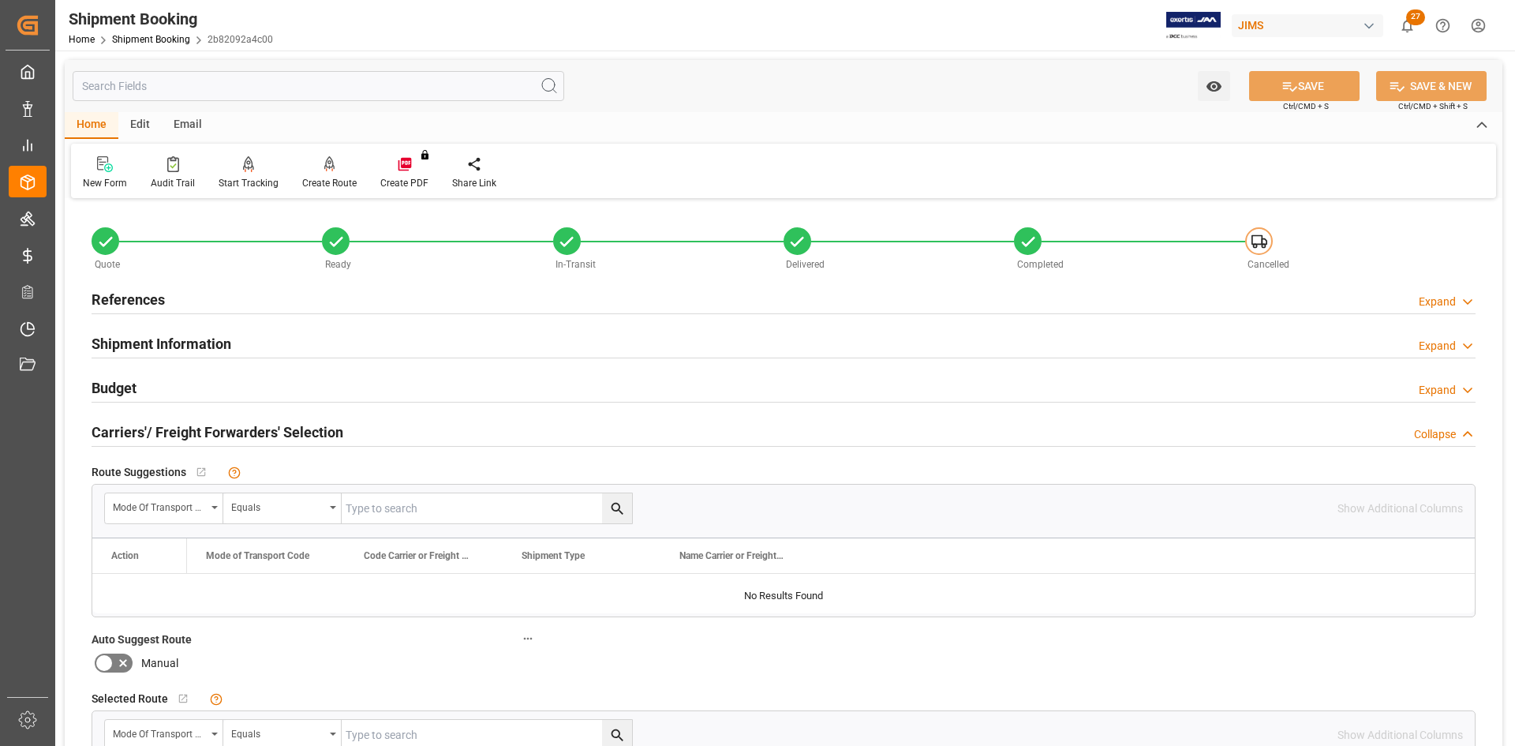
click at [106, 298] on h2 "References" at bounding box center [128, 299] width 73 height 21
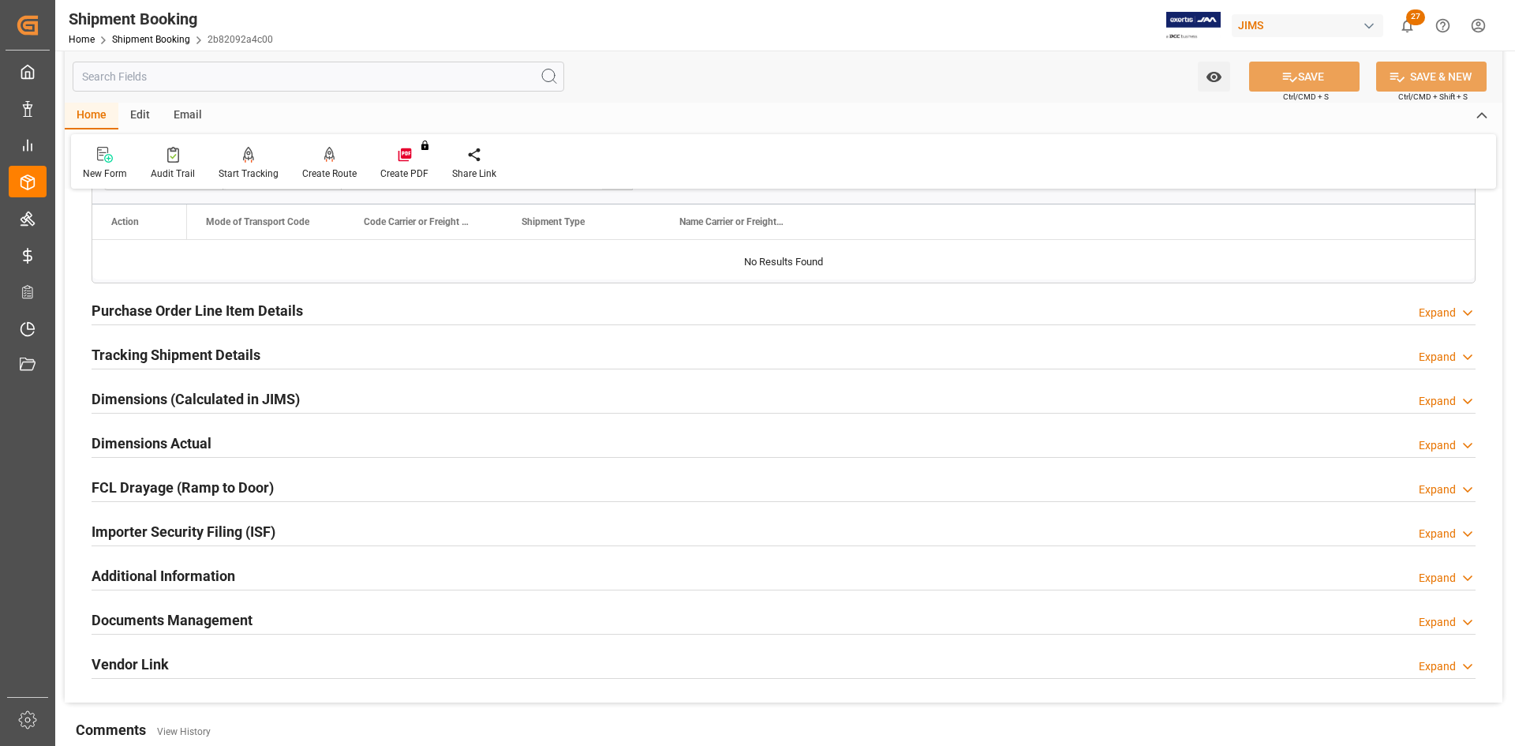
scroll to position [1026, 0]
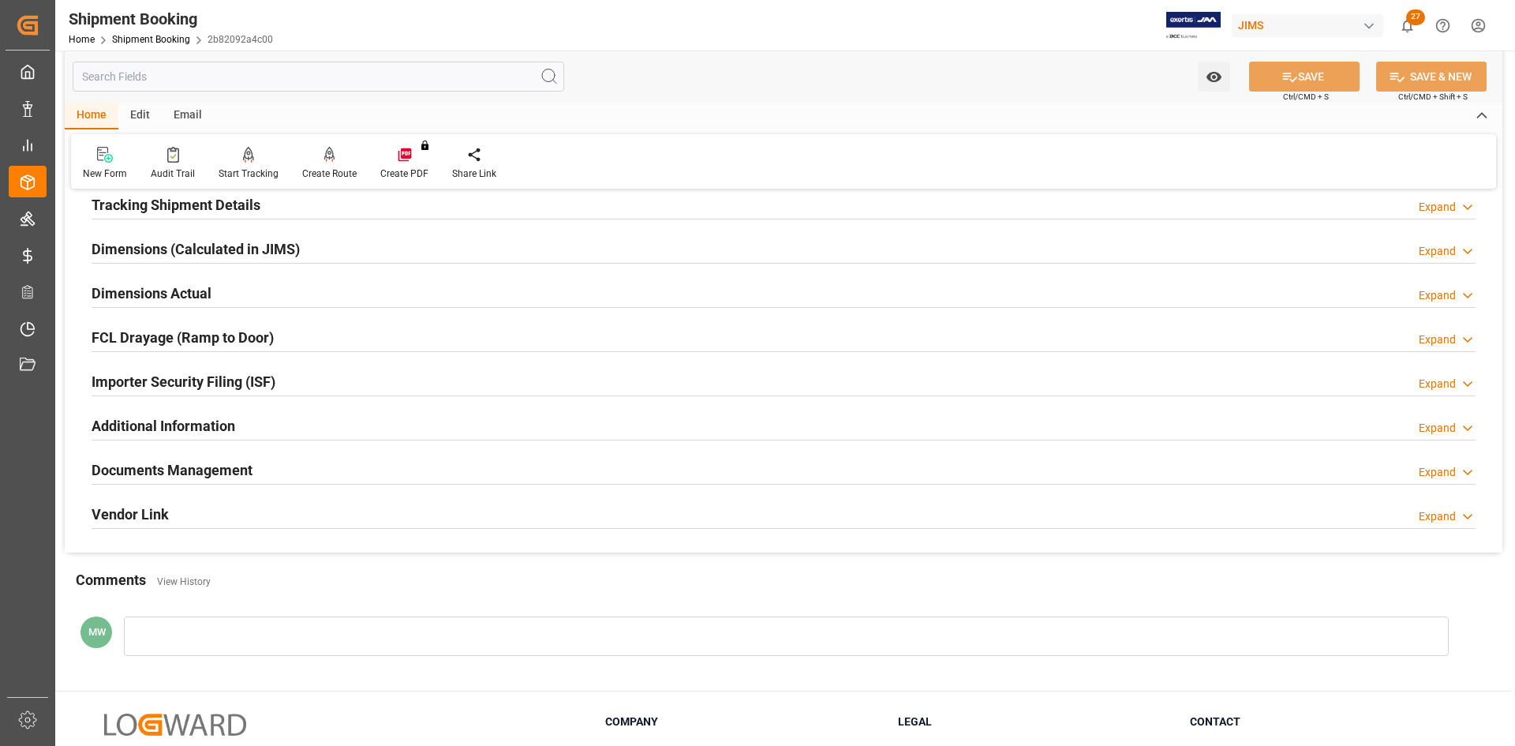
click at [145, 470] on h2 "Documents Management" at bounding box center [172, 469] width 161 height 21
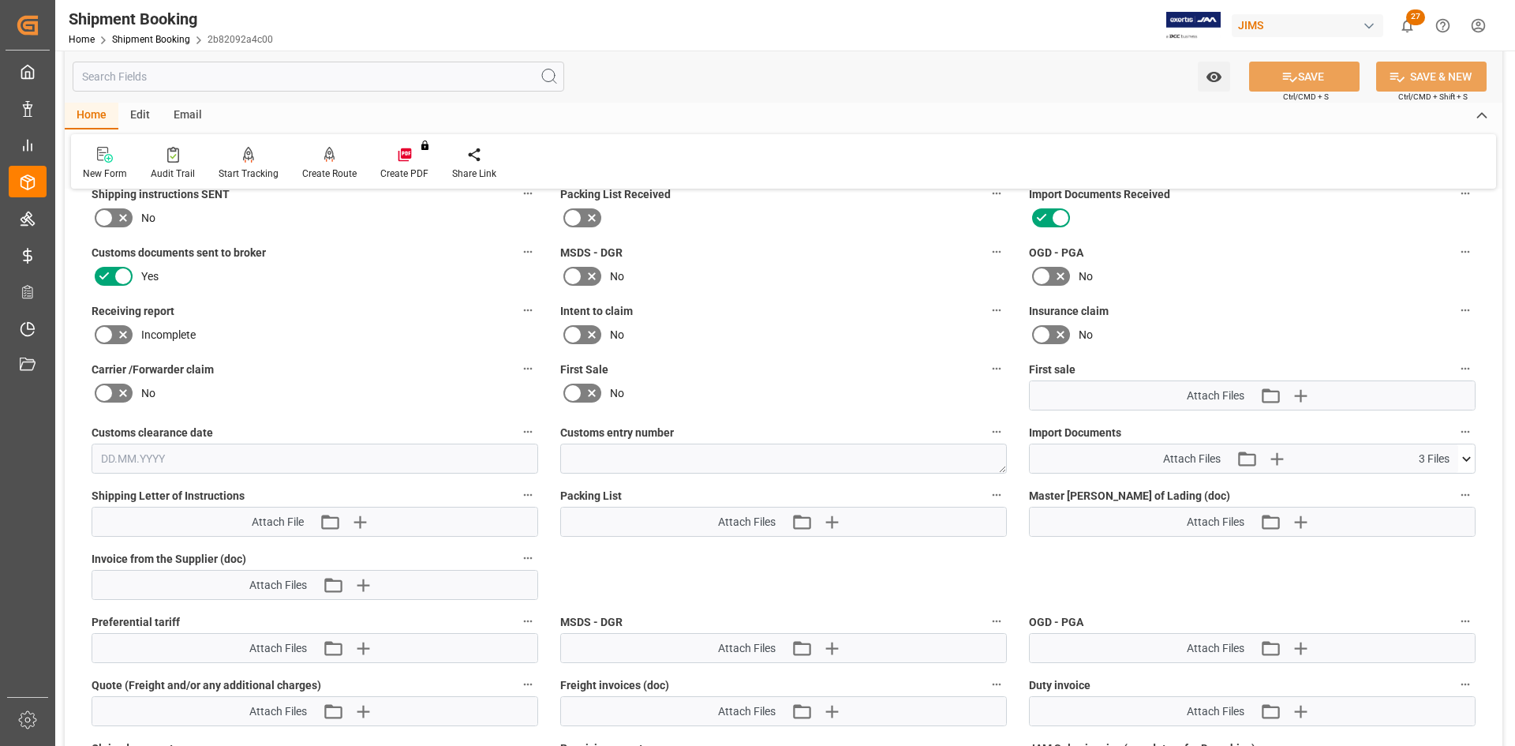
scroll to position [1341, 0]
click at [1464, 457] on icon at bounding box center [1466, 457] width 9 height 5
click at [1423, 522] on icon at bounding box center [1424, 520] width 17 height 17
click at [1429, 506] on icon at bounding box center [1424, 503] width 17 height 17
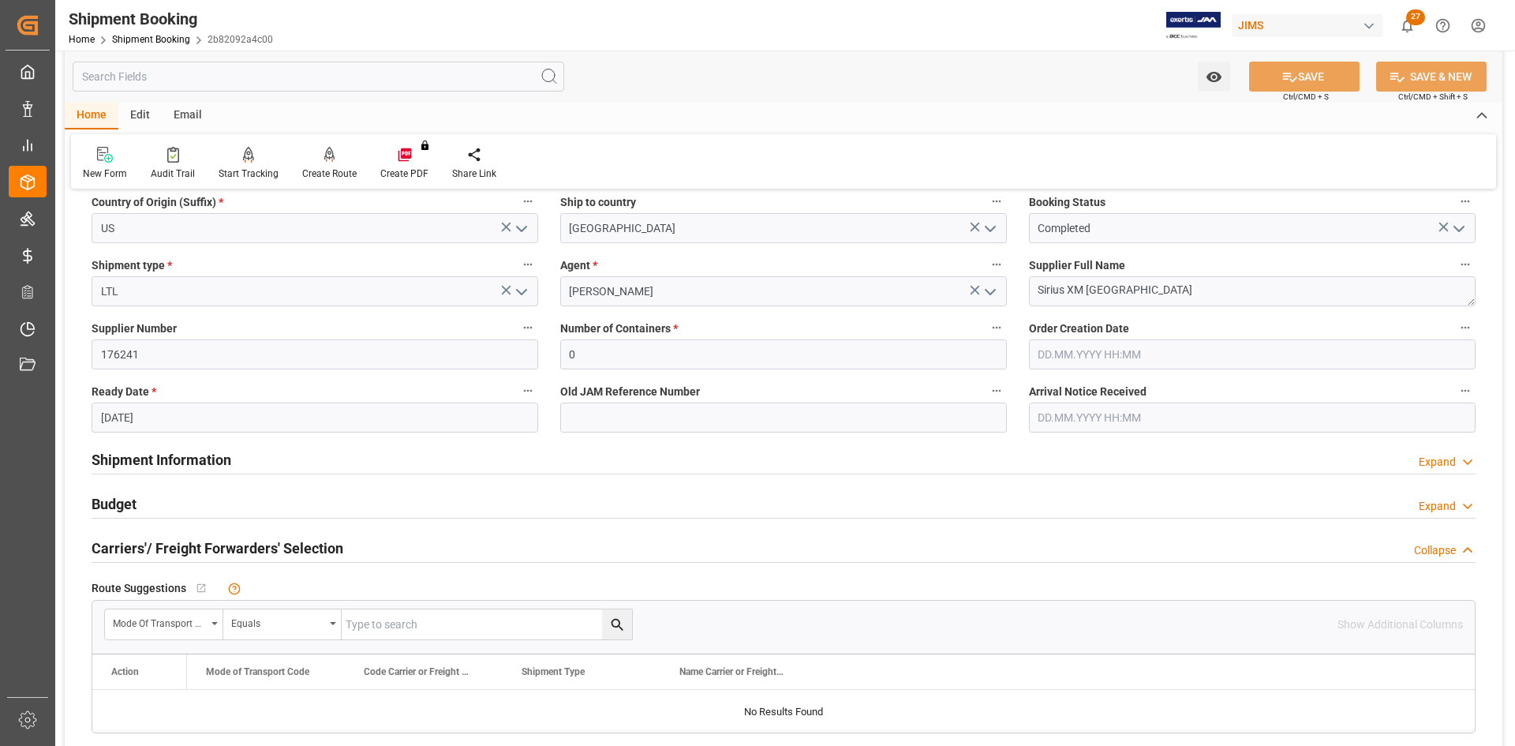
scroll to position [158, 0]
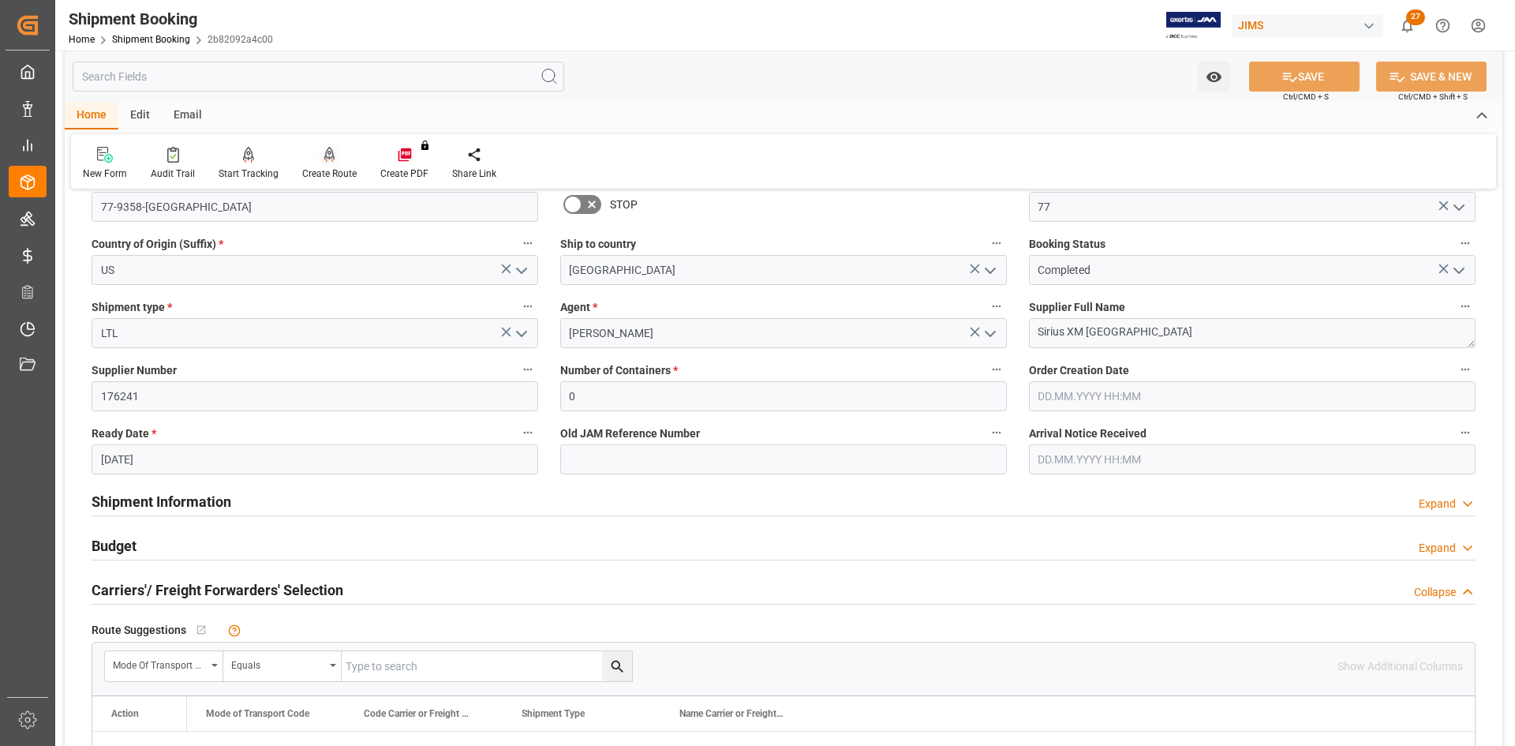
click at [335, 163] on div at bounding box center [329, 154] width 54 height 17
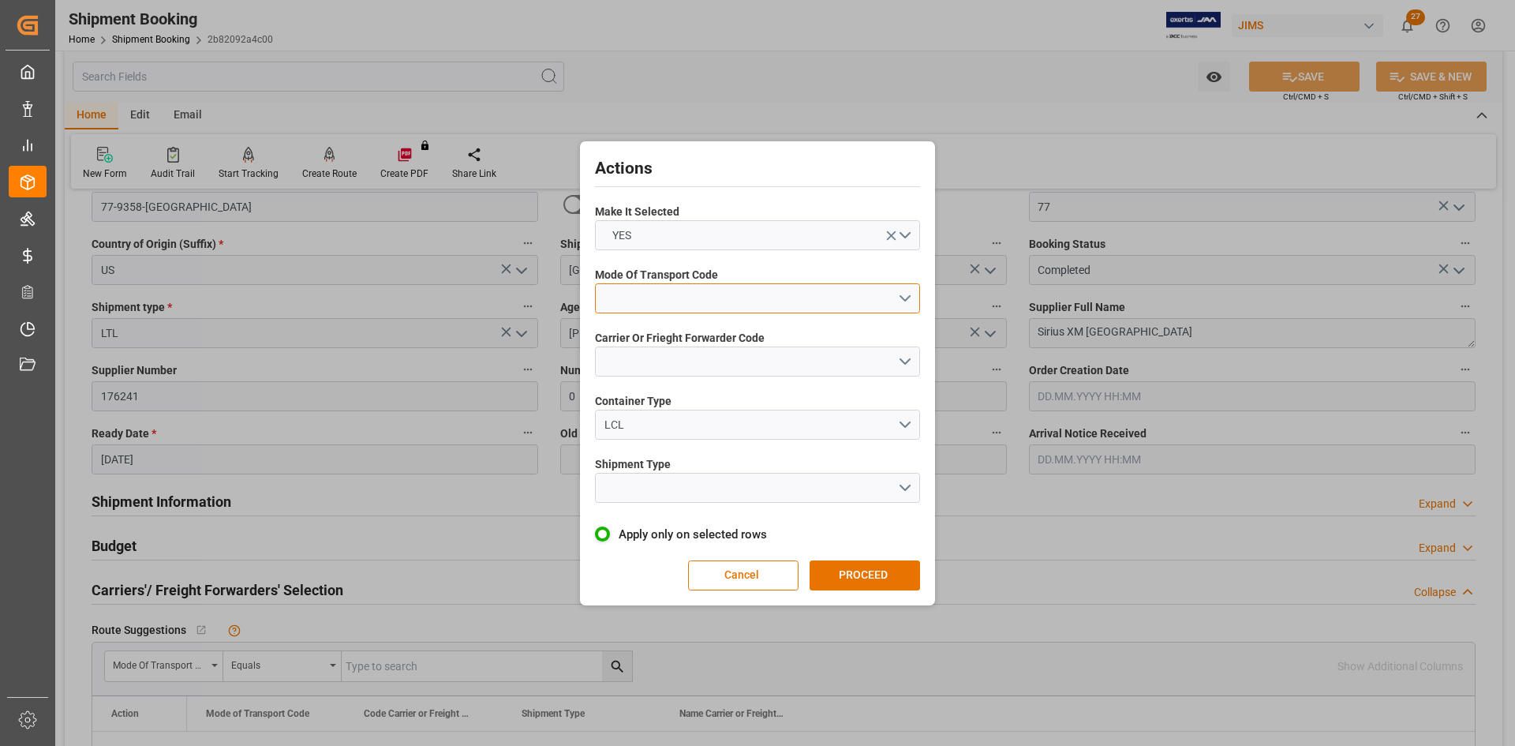
click at [909, 301] on button "open menu" at bounding box center [757, 298] width 325 height 30
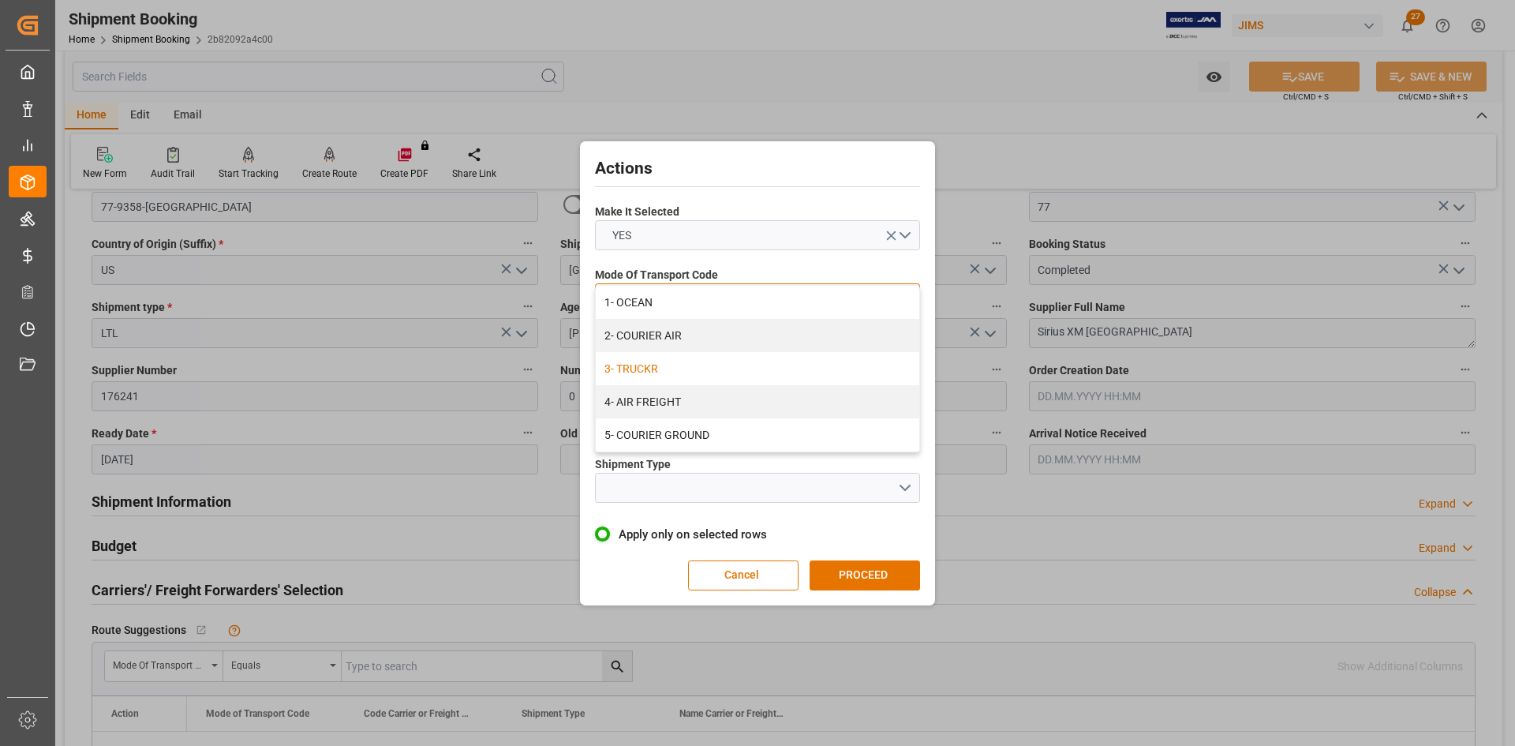
click at [656, 373] on div "3- TRUCKR" at bounding box center [757, 368] width 323 height 33
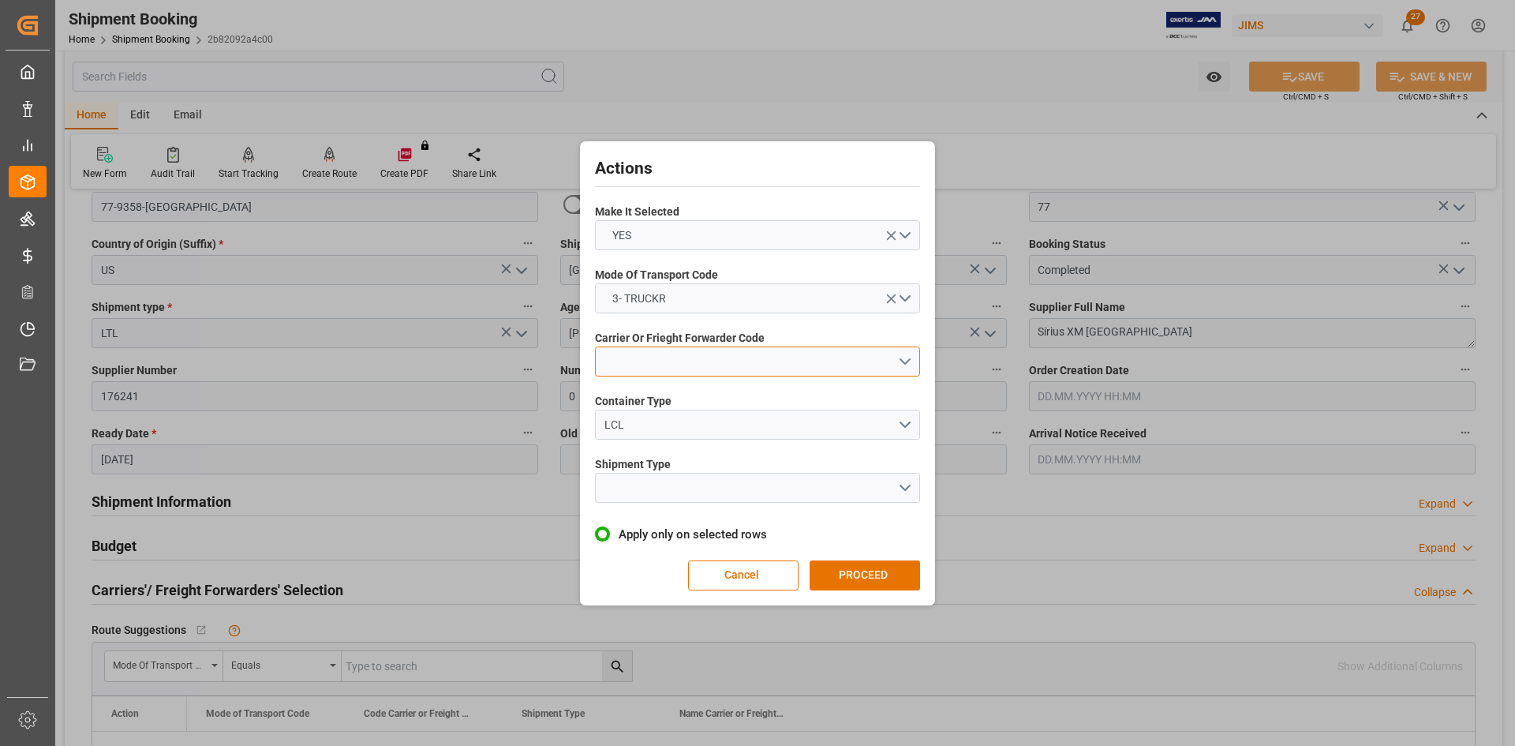
click at [905, 363] on button "open menu" at bounding box center [757, 361] width 325 height 30
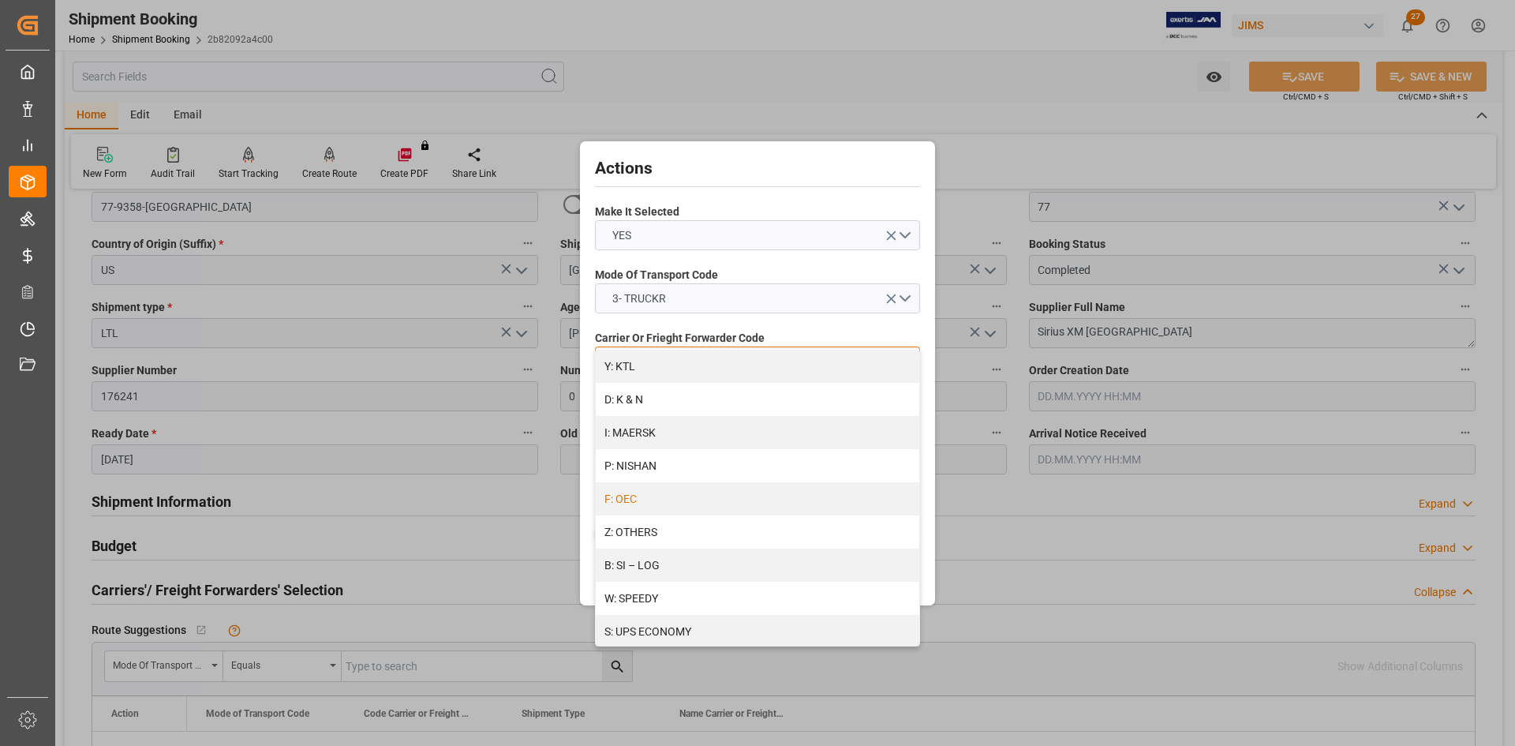
scroll to position [789, 0]
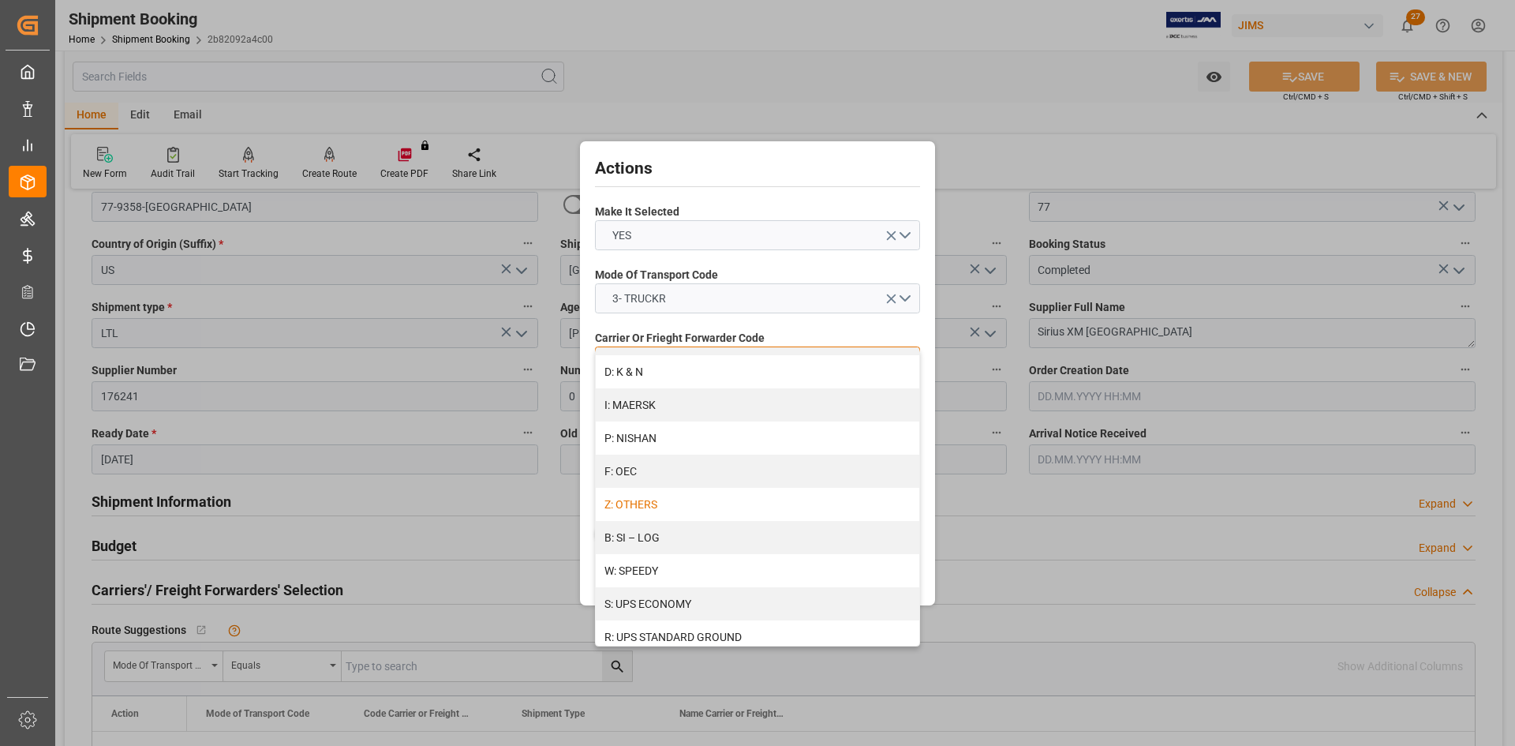
click at [627, 509] on div "Z: OTHERS" at bounding box center [757, 504] width 323 height 33
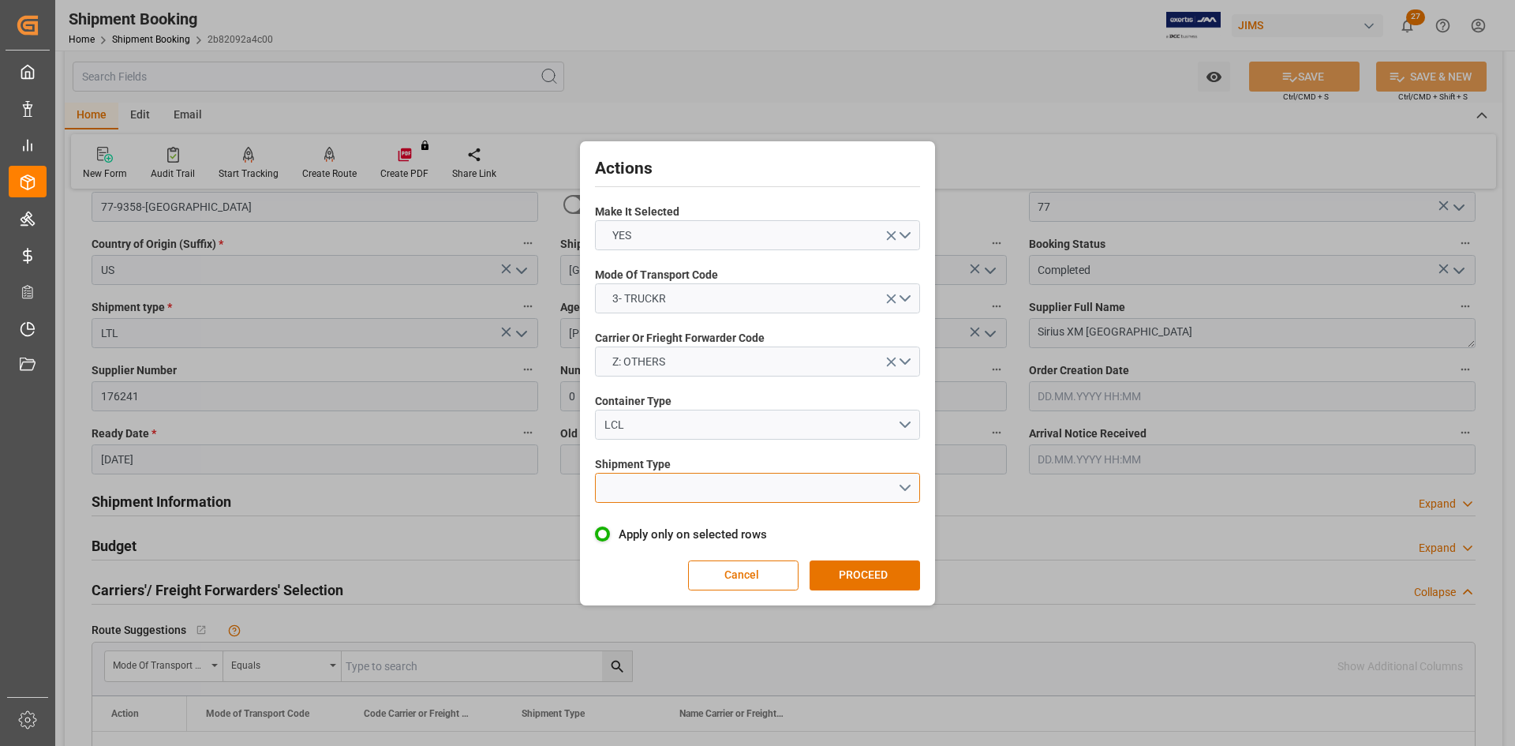
click at [656, 486] on button "open menu" at bounding box center [757, 488] width 325 height 30
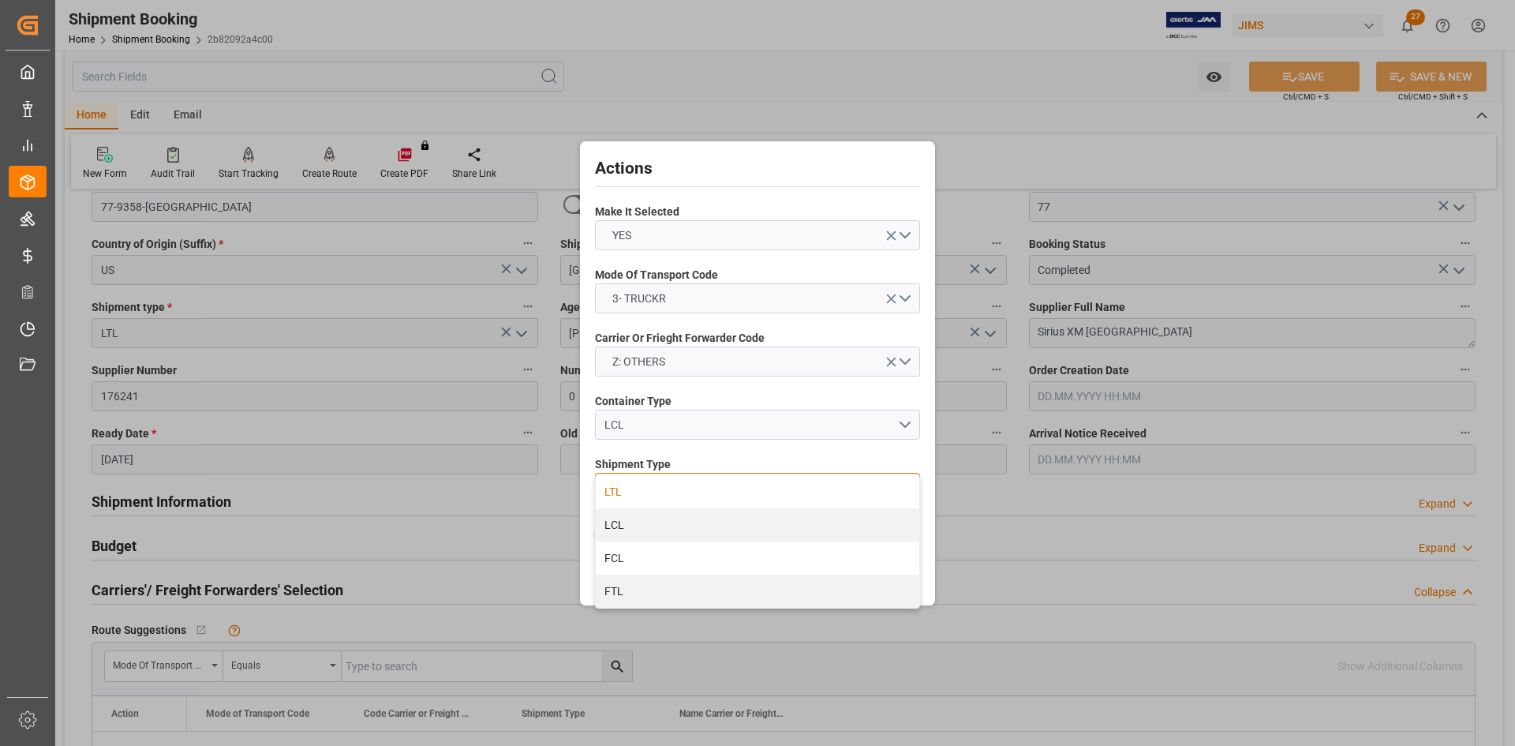
click at [631, 490] on div "LTL" at bounding box center [757, 491] width 323 height 33
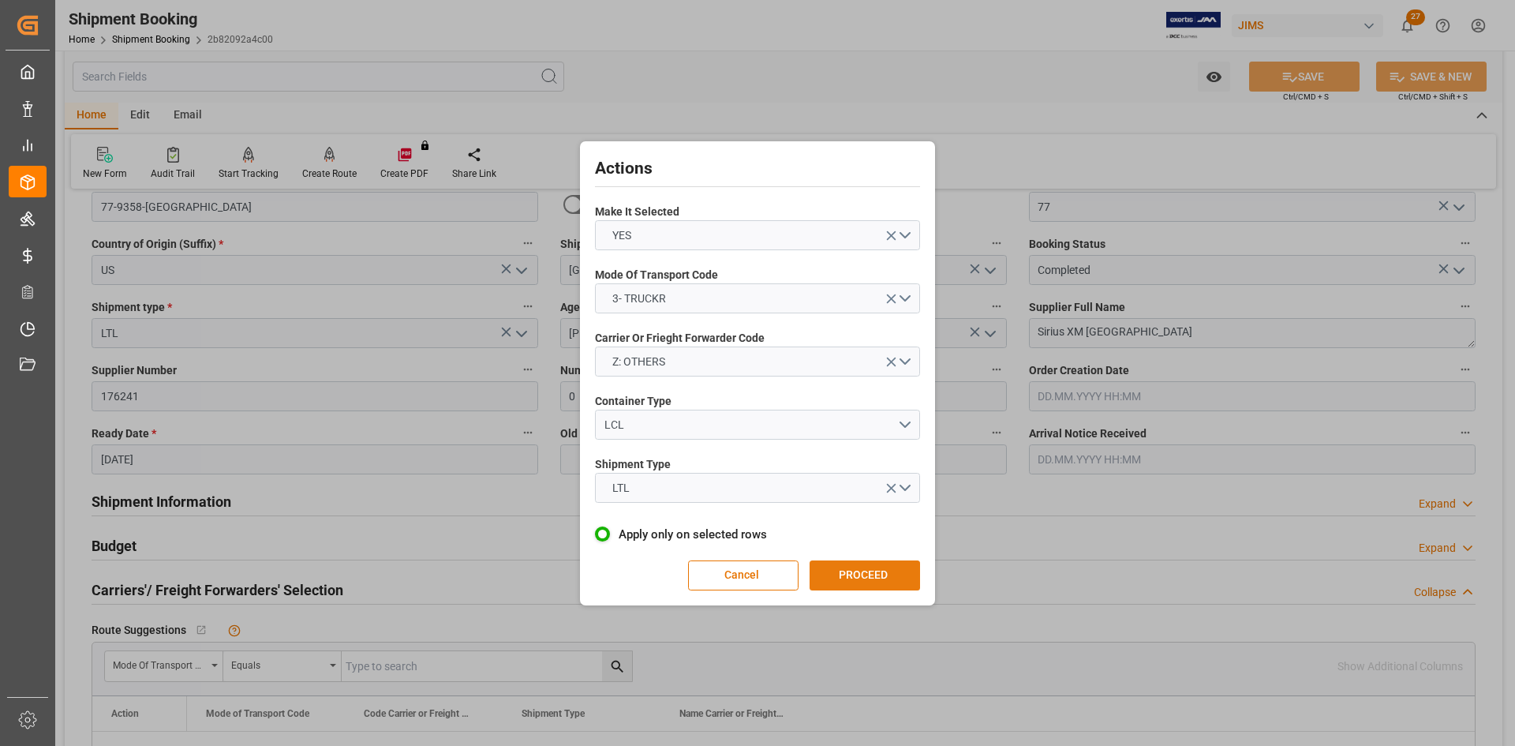
click at [851, 574] on button "PROCEED" at bounding box center [865, 575] width 110 height 30
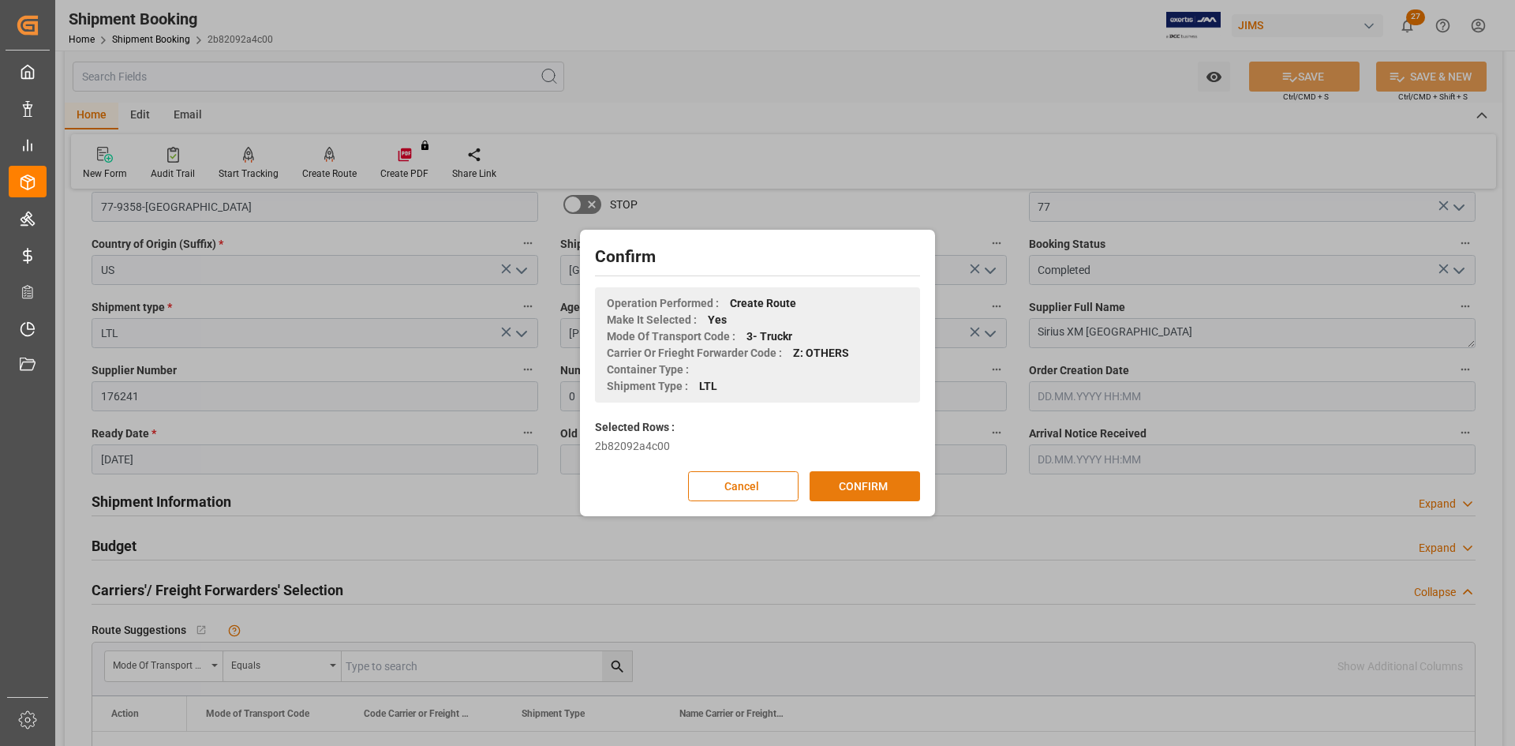
click at [843, 488] on button "CONFIRM" at bounding box center [865, 486] width 110 height 30
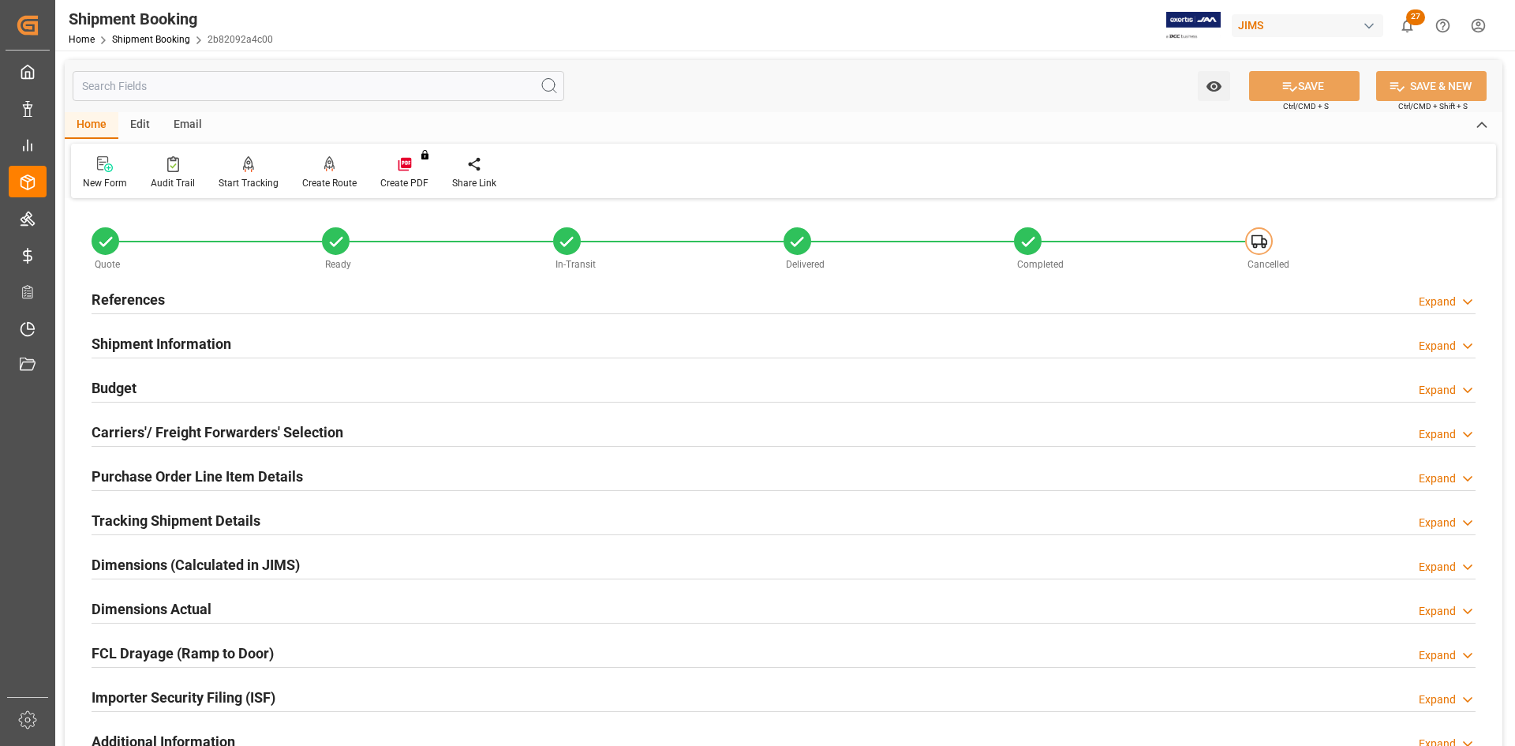
click at [146, 437] on h2 "Carriers'/ Freight Forwarders' Selection" at bounding box center [218, 431] width 252 height 21
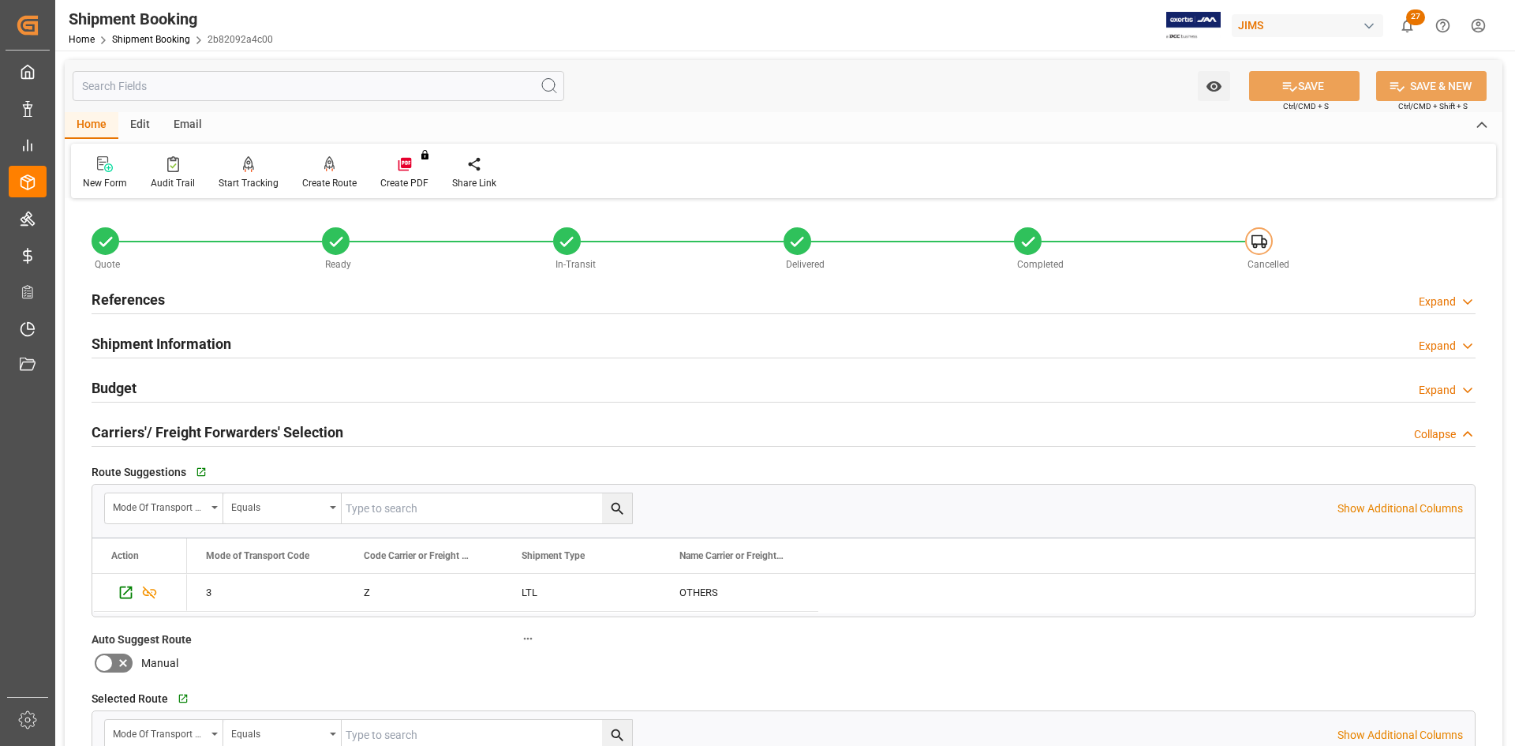
click at [119, 289] on h2 "References" at bounding box center [128, 299] width 73 height 21
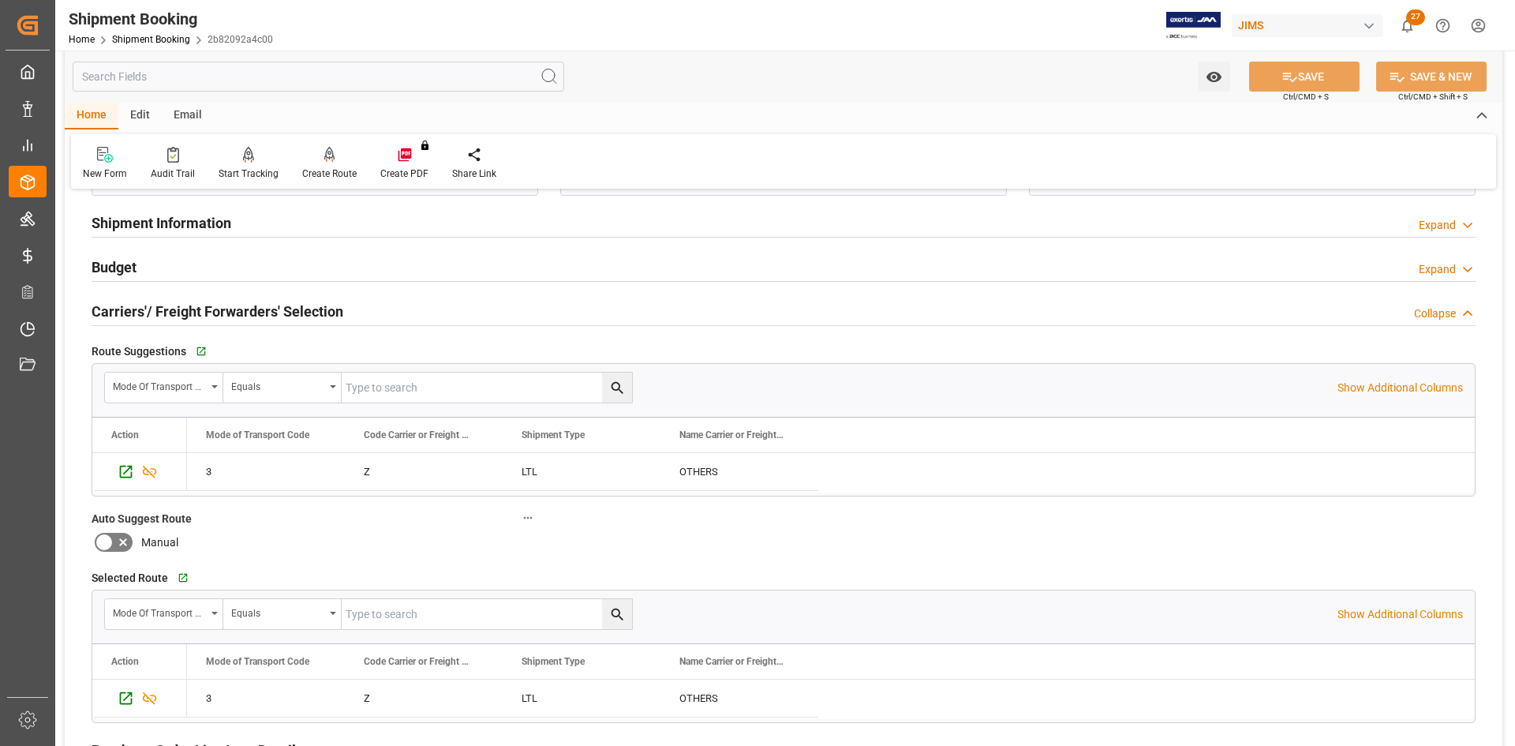
scroll to position [473, 0]
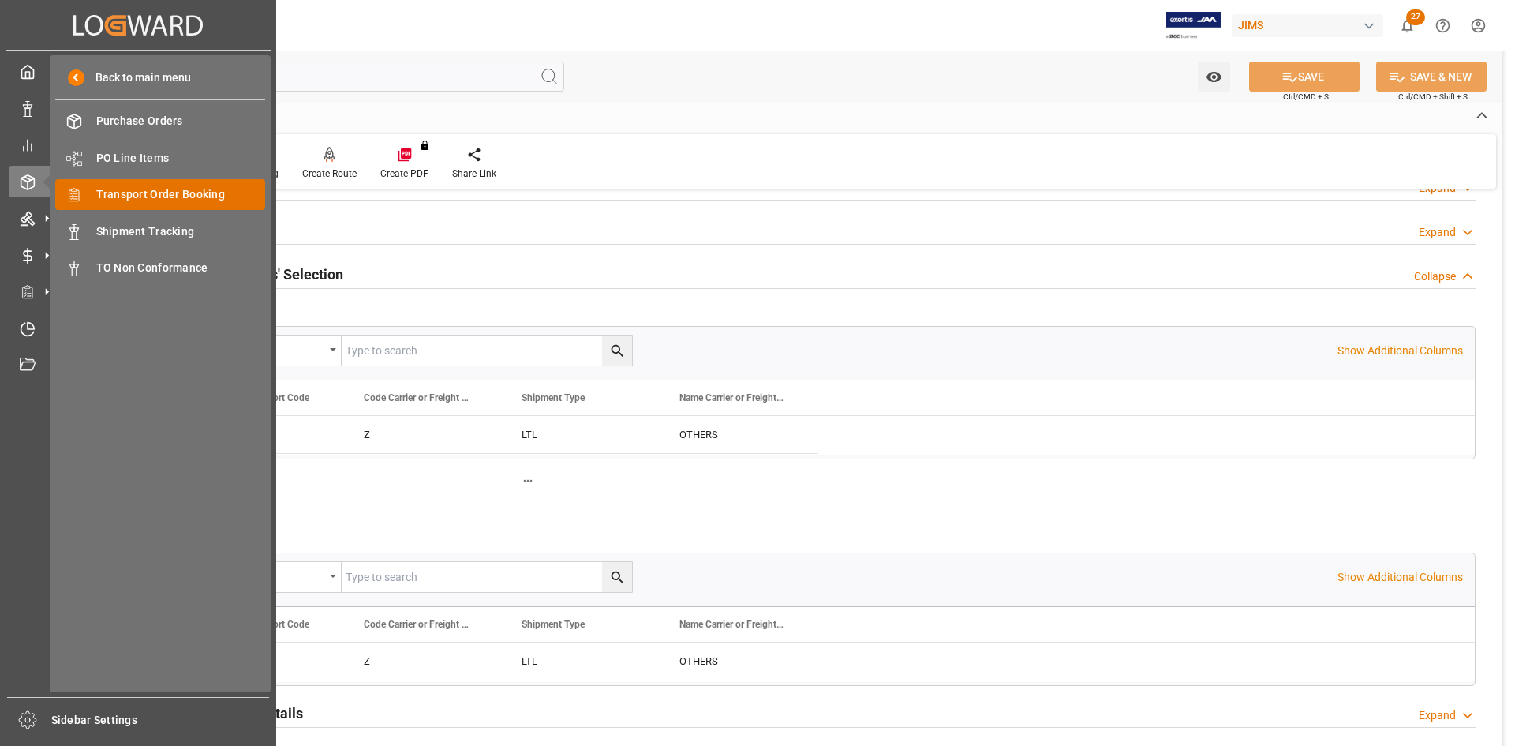
click at [114, 197] on span "Transport Order Booking" at bounding box center [181, 194] width 170 height 17
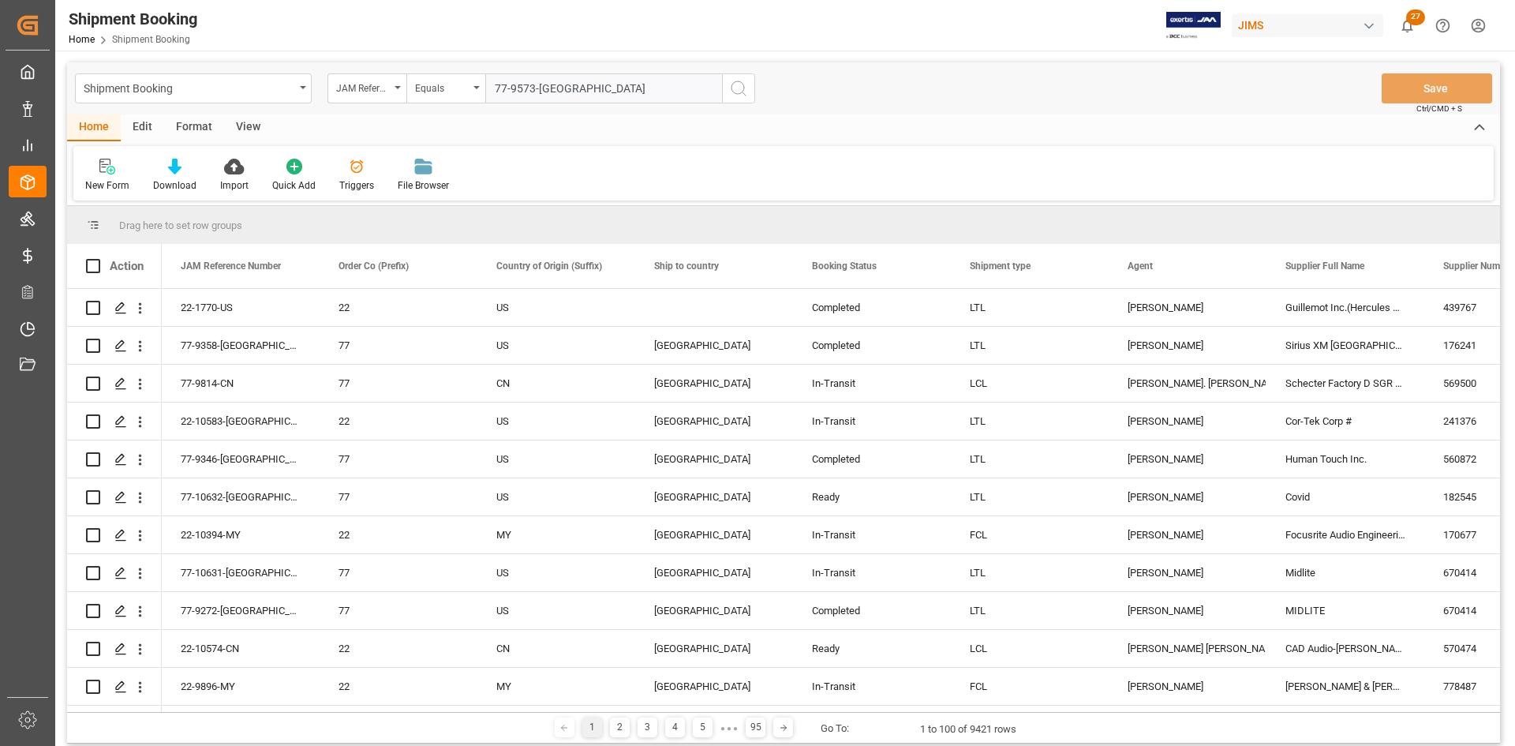
type input "77-9573-[GEOGRAPHIC_DATA]"
click at [746, 83] on icon "search button" at bounding box center [738, 88] width 19 height 19
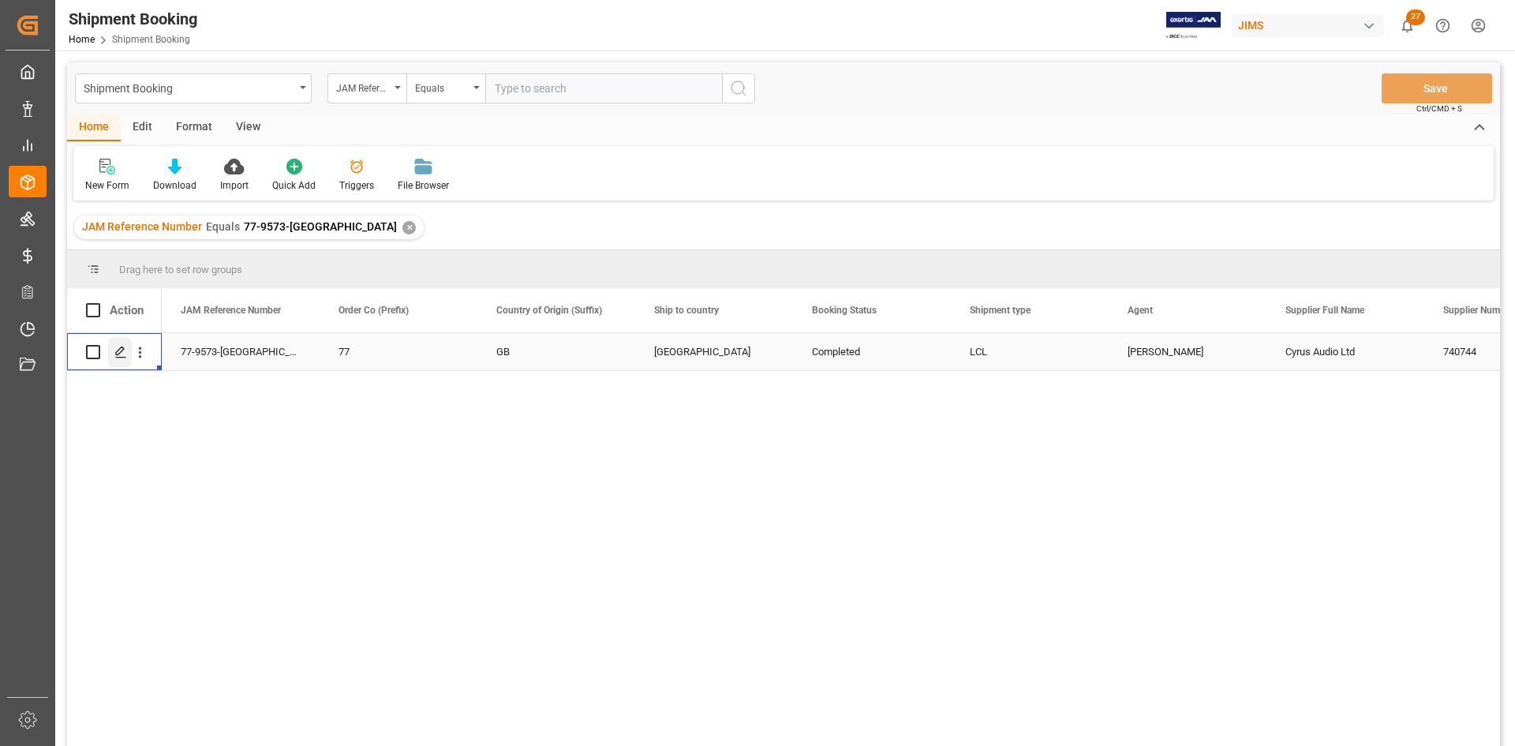
click at [125, 360] on div "Press SPACE to select this row." at bounding box center [120, 352] width 24 height 29
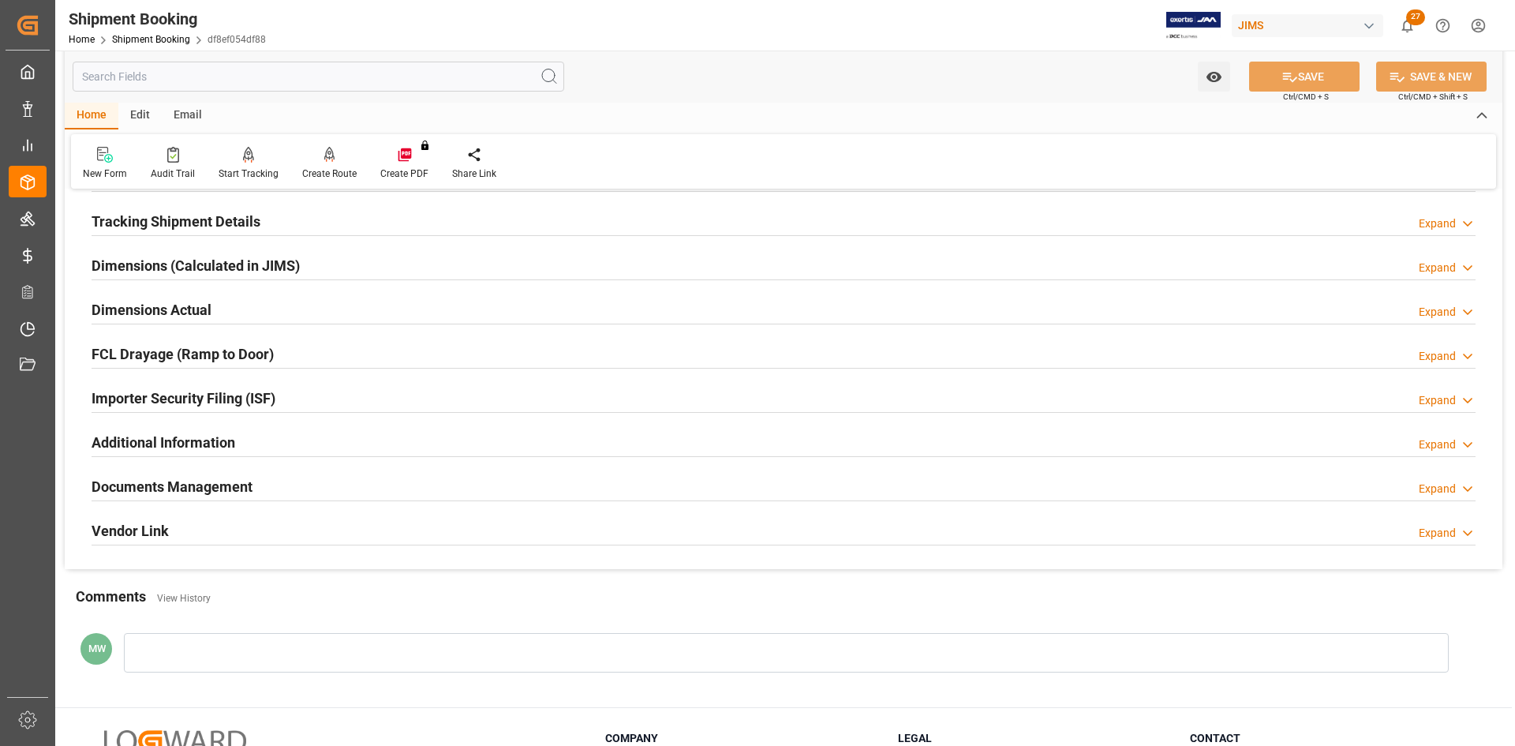
scroll to position [281, 0]
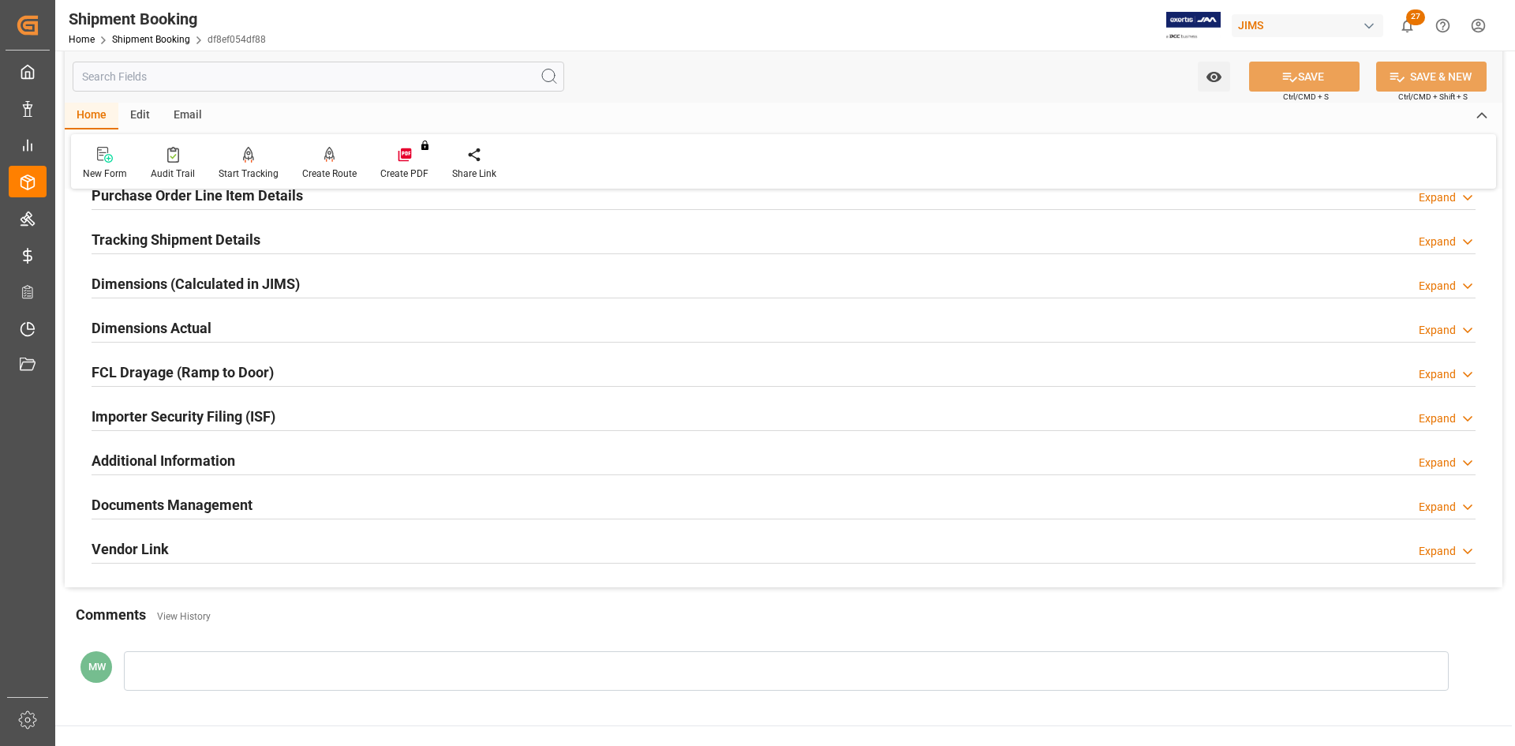
click at [200, 503] on h2 "Documents Management" at bounding box center [172, 504] width 161 height 21
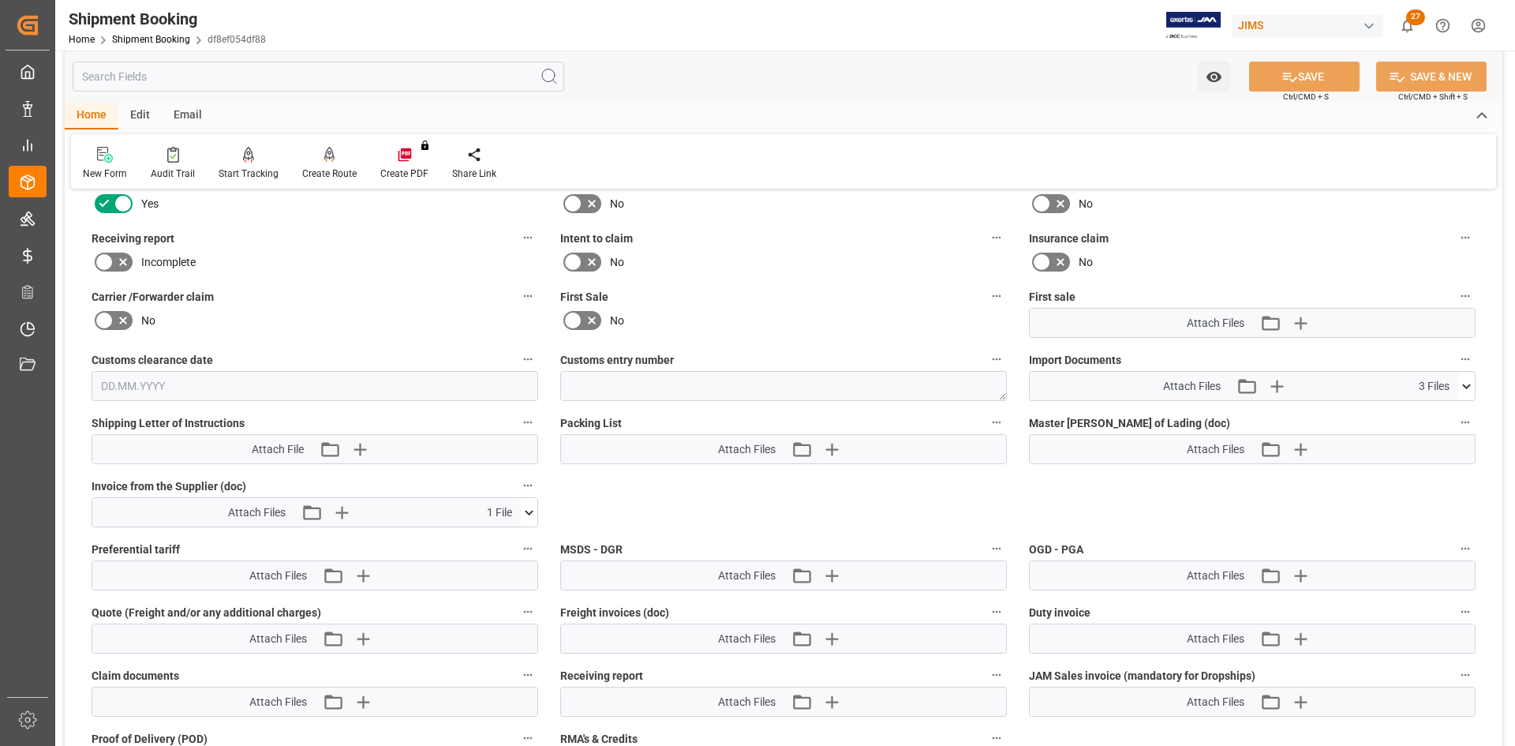
scroll to position [754, 0]
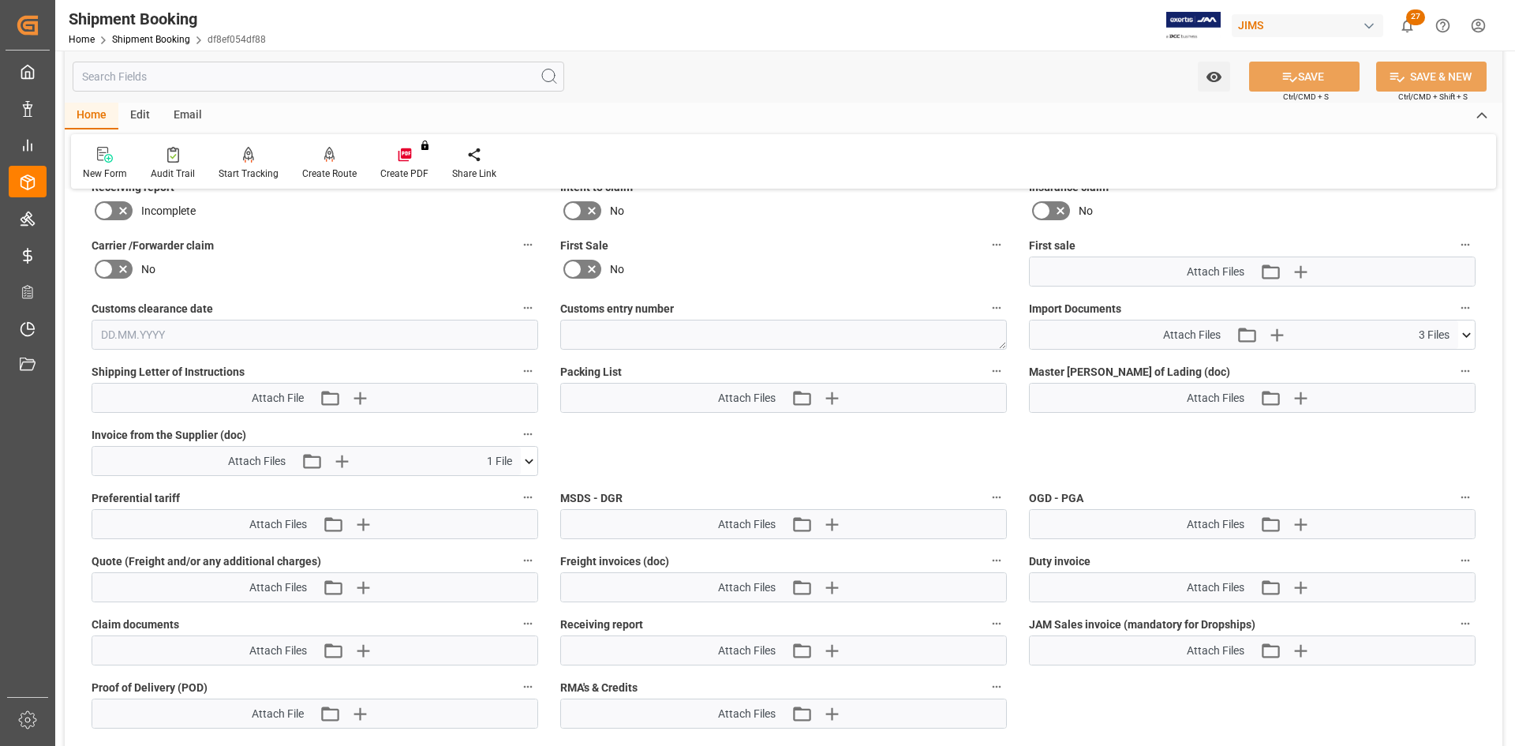
click at [1468, 334] on icon at bounding box center [1466, 334] width 9 height 5
click at [1424, 398] on icon at bounding box center [1425, 397] width 13 height 13
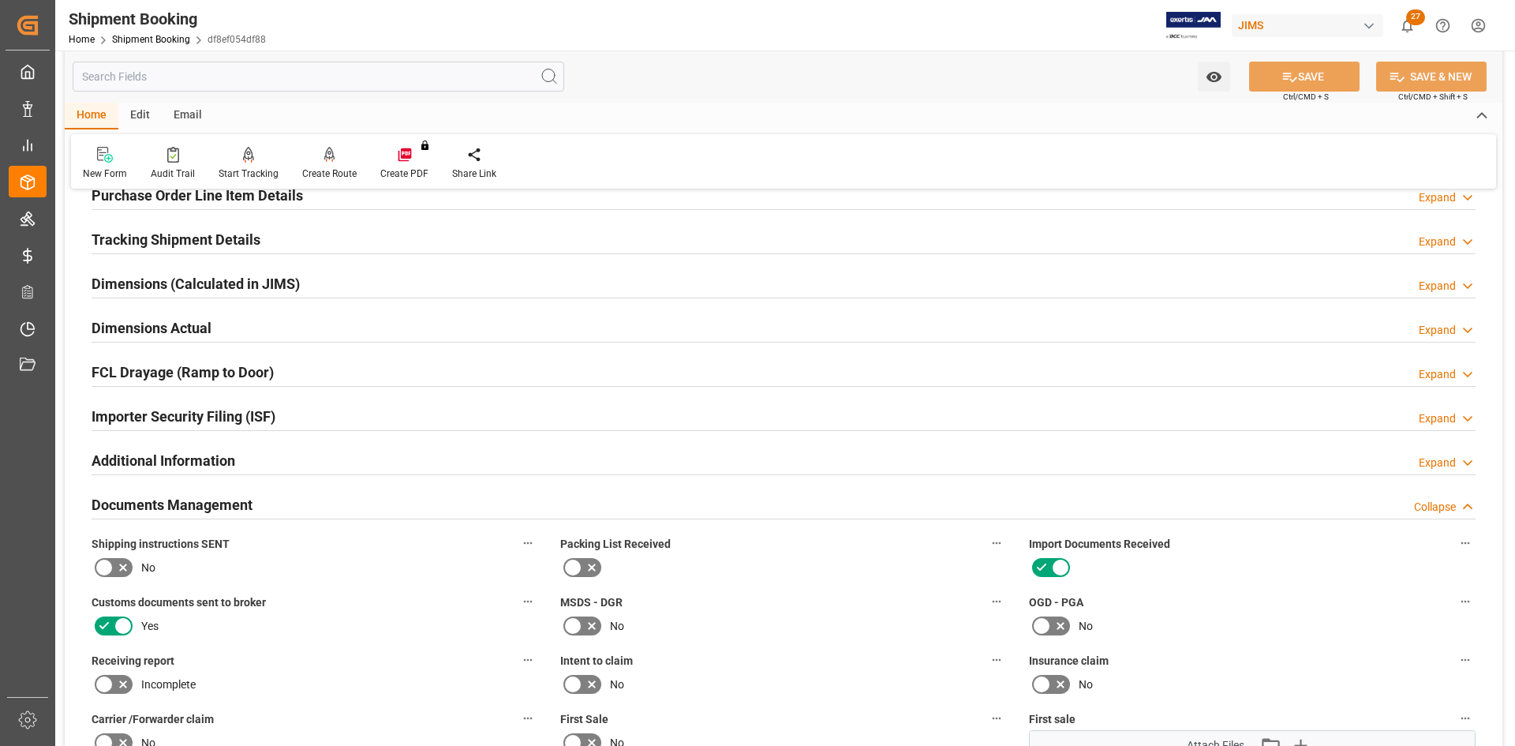
scroll to position [0, 0]
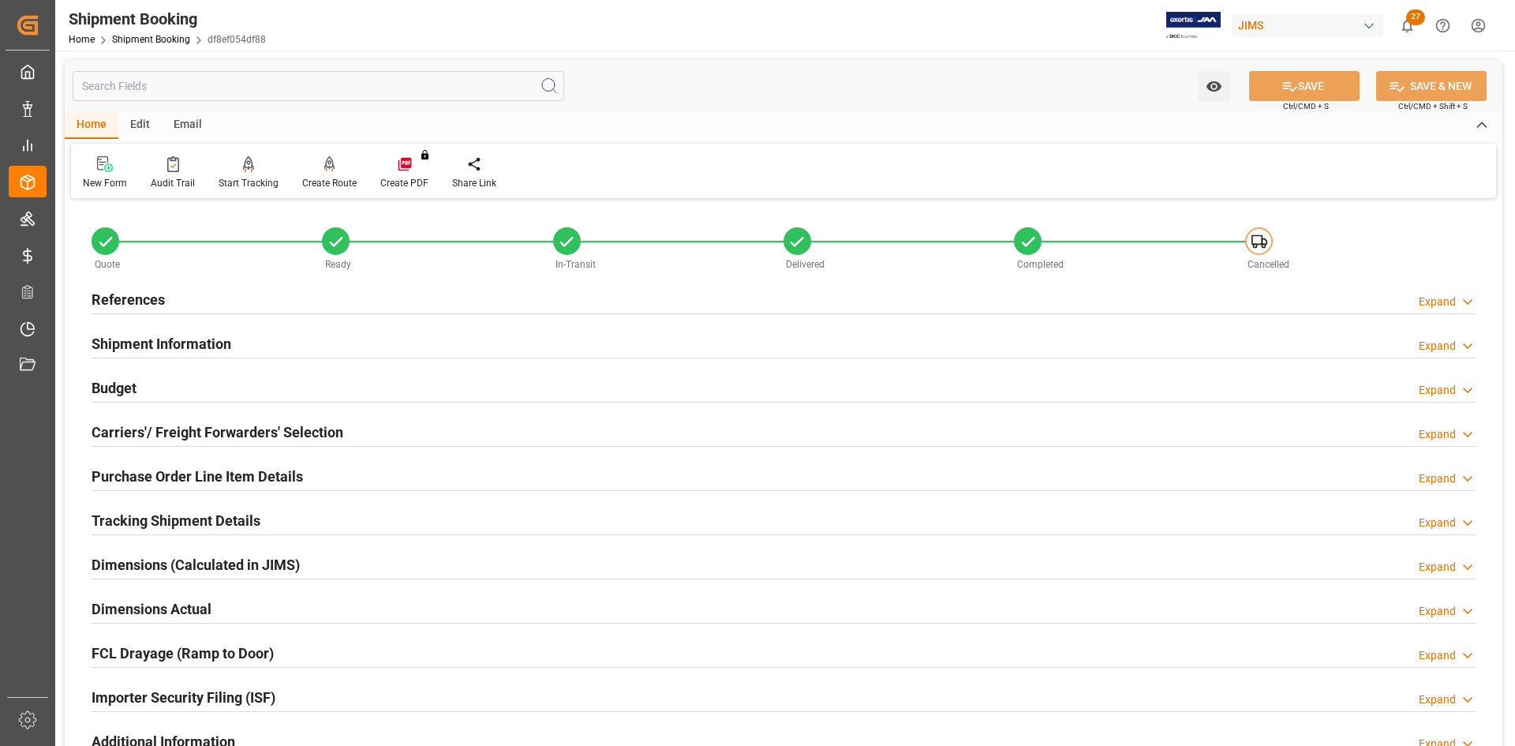
click at [201, 348] on h2 "Shipment Information" at bounding box center [162, 343] width 140 height 21
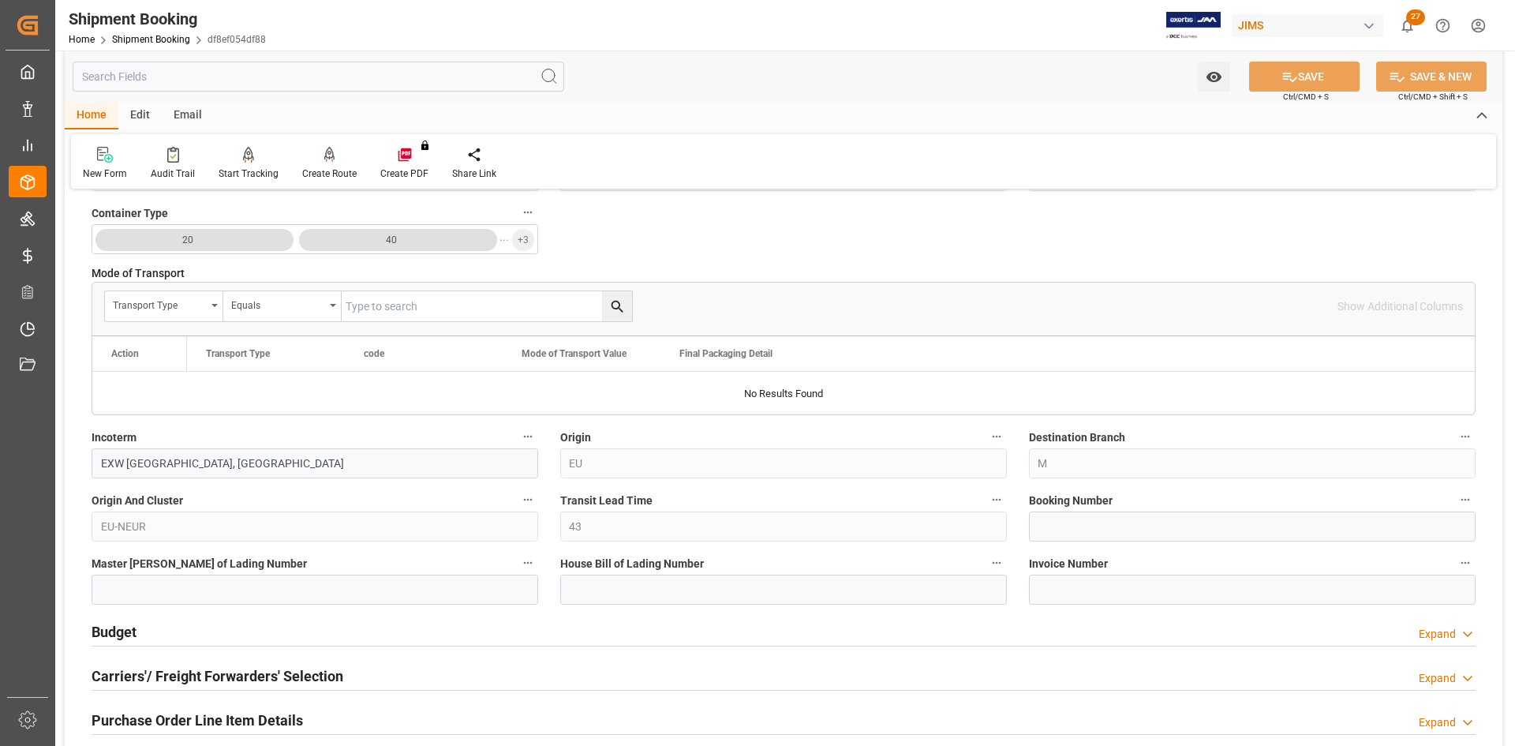
scroll to position [394, 0]
paste input "8819 4667 5350"
type input "8819 4667 5350"
click at [1321, 80] on button "SAVE" at bounding box center [1304, 77] width 110 height 30
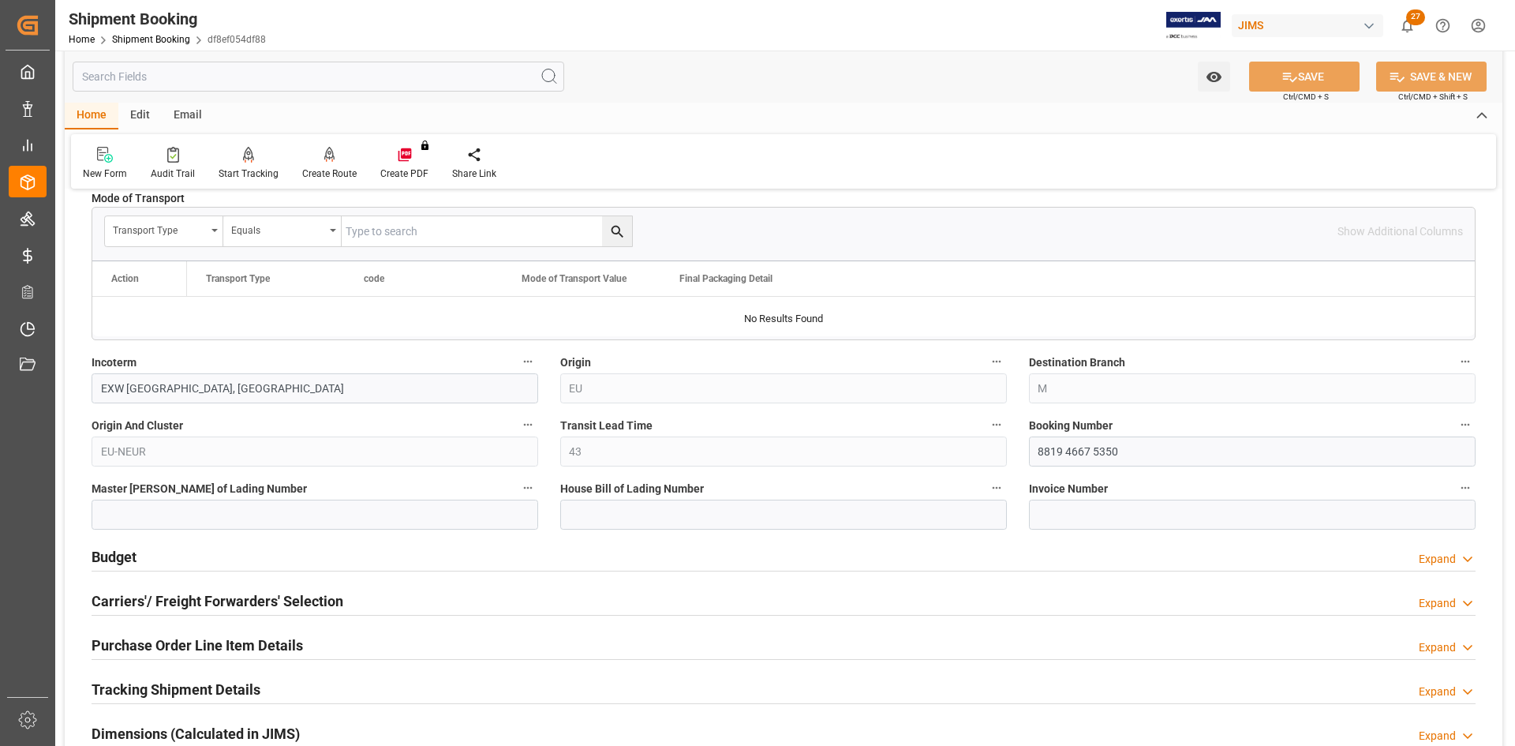
scroll to position [631, 0]
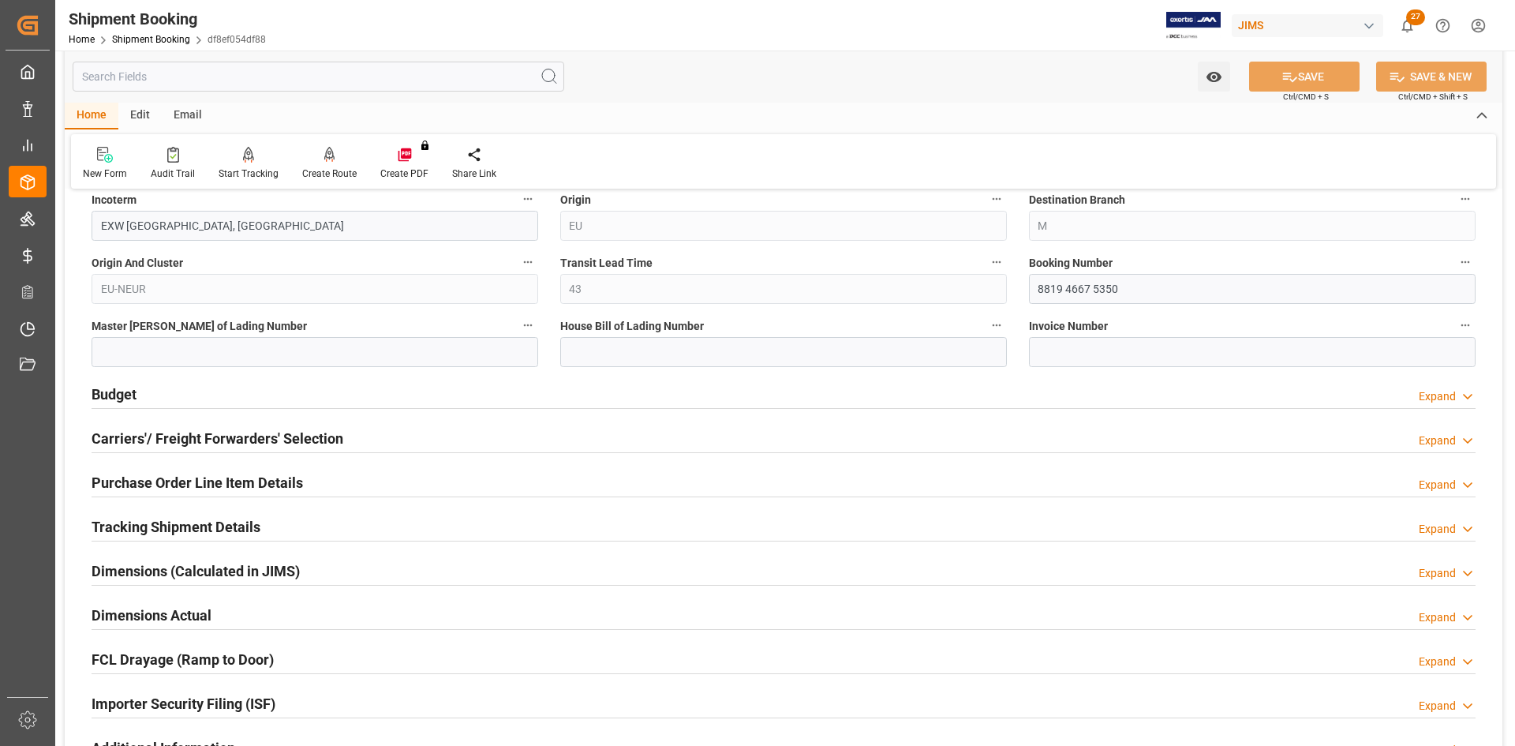
click at [137, 434] on h2 "Carriers'/ Freight Forwarders' Selection" at bounding box center [218, 438] width 252 height 21
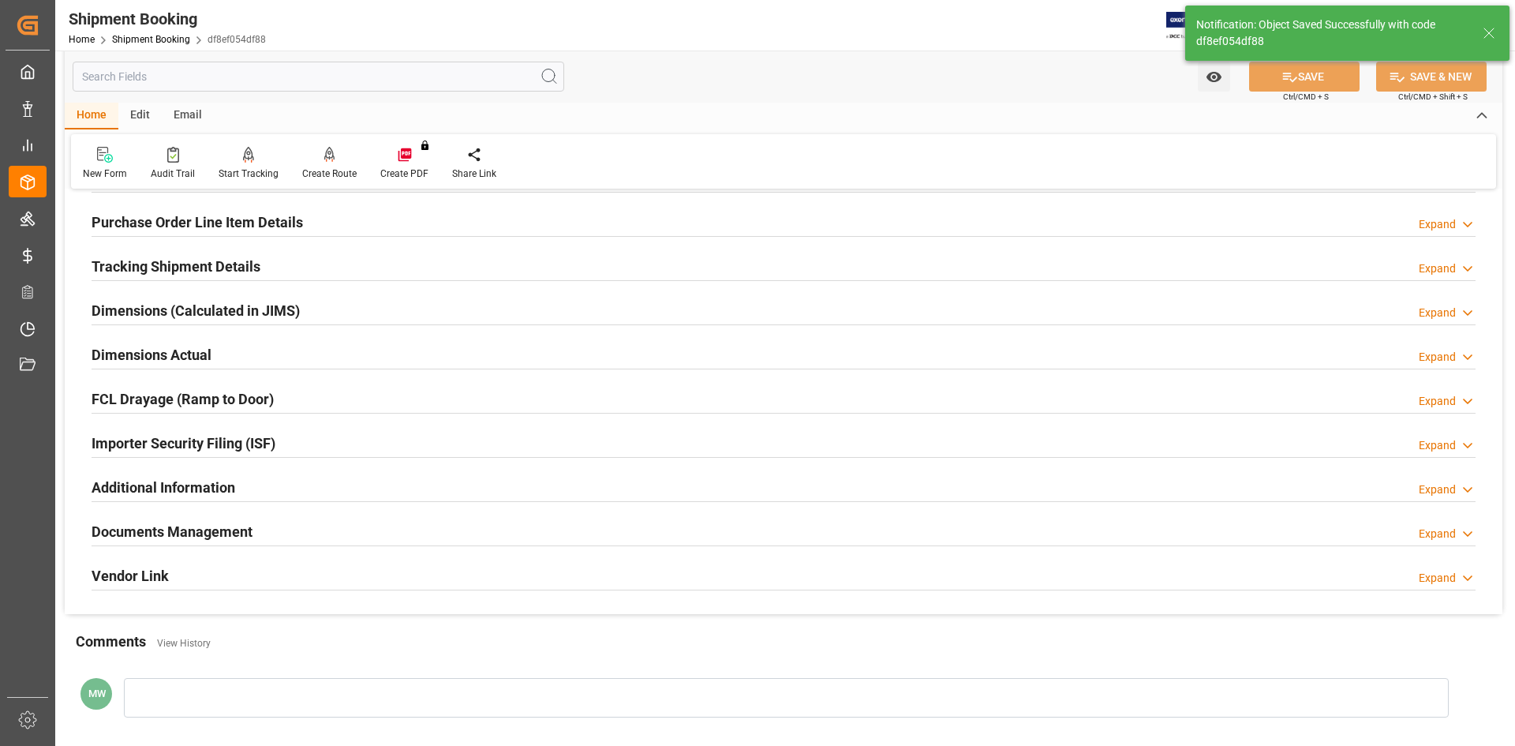
scroll to position [158, 0]
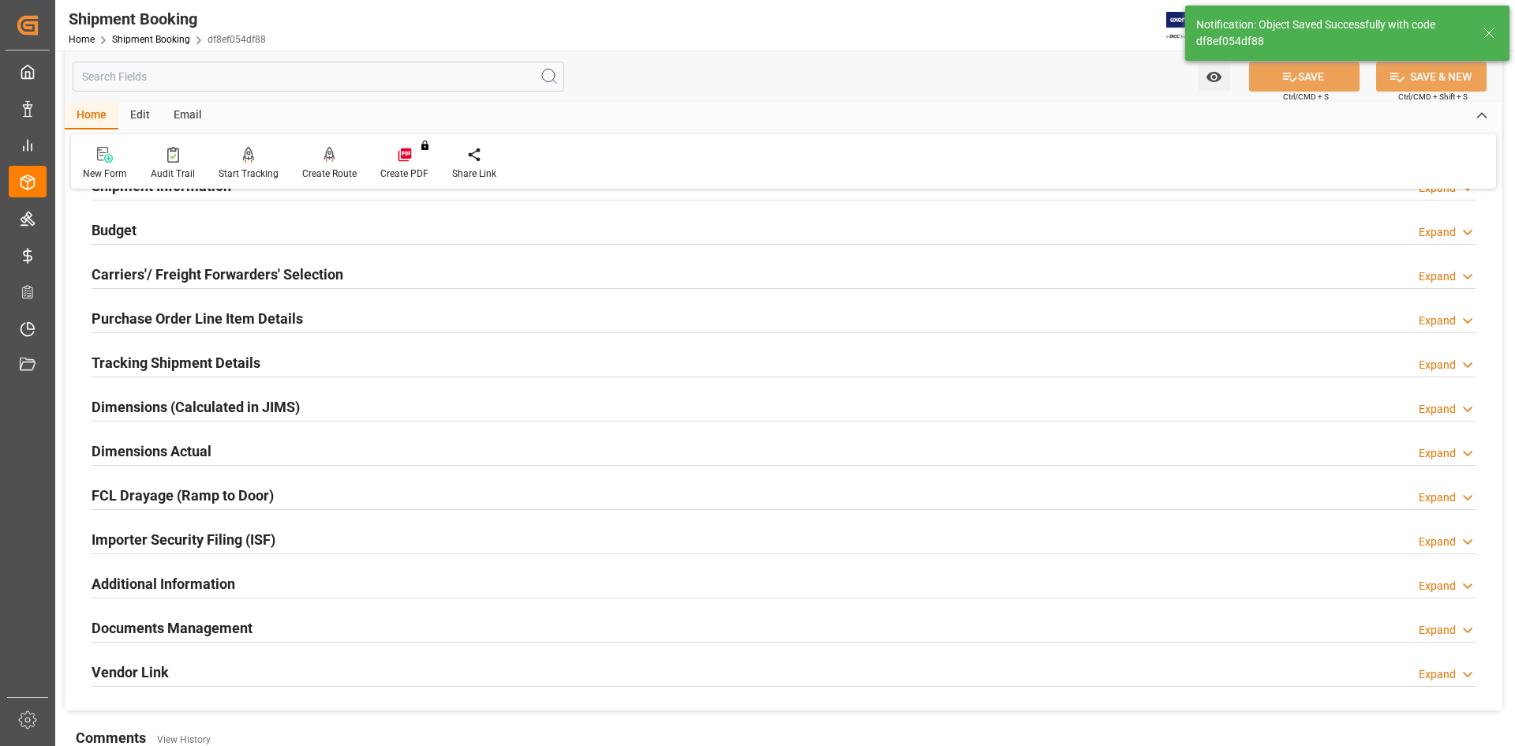
click at [186, 265] on h2 "Carriers'/ Freight Forwarders' Selection" at bounding box center [218, 274] width 252 height 21
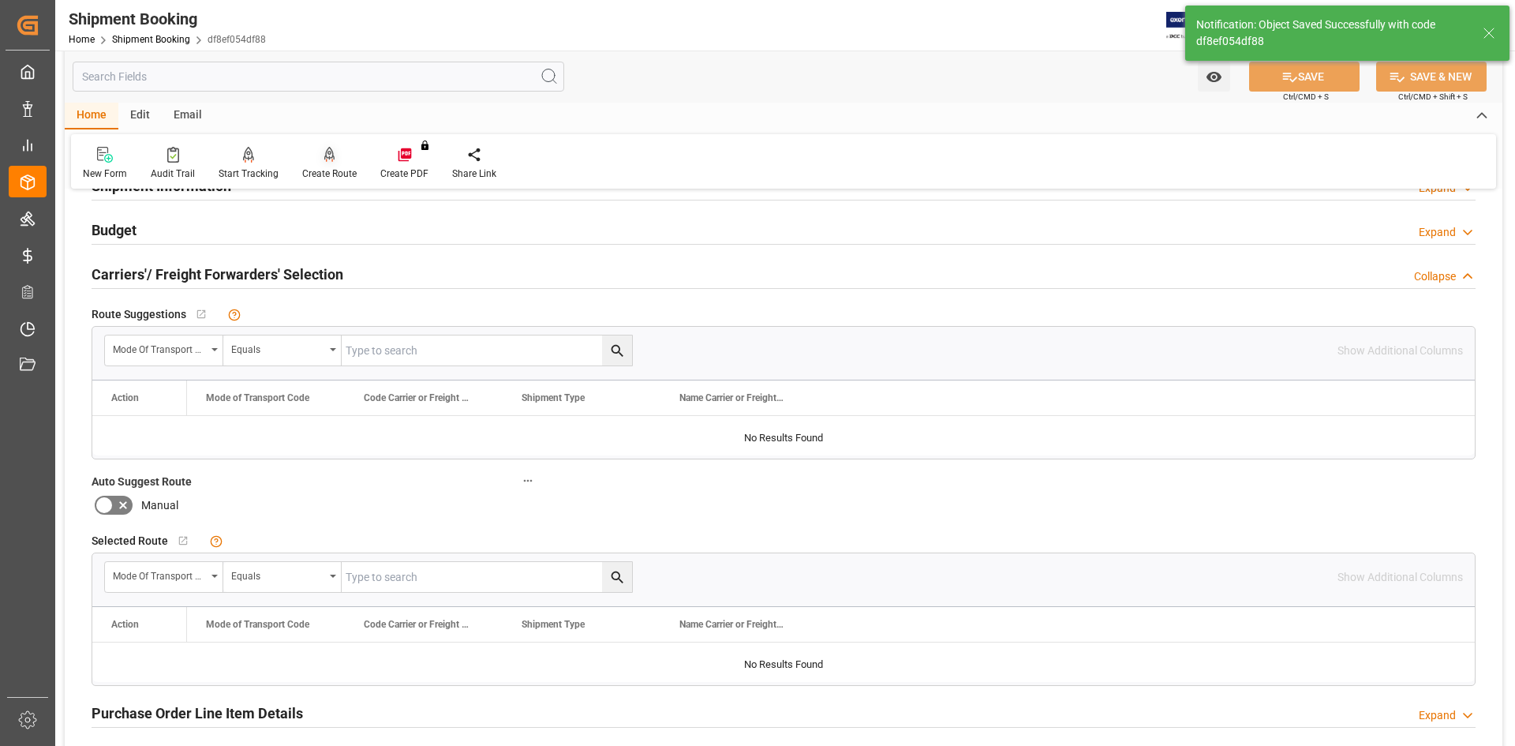
click at [313, 172] on div "Create Route" at bounding box center [329, 173] width 54 height 14
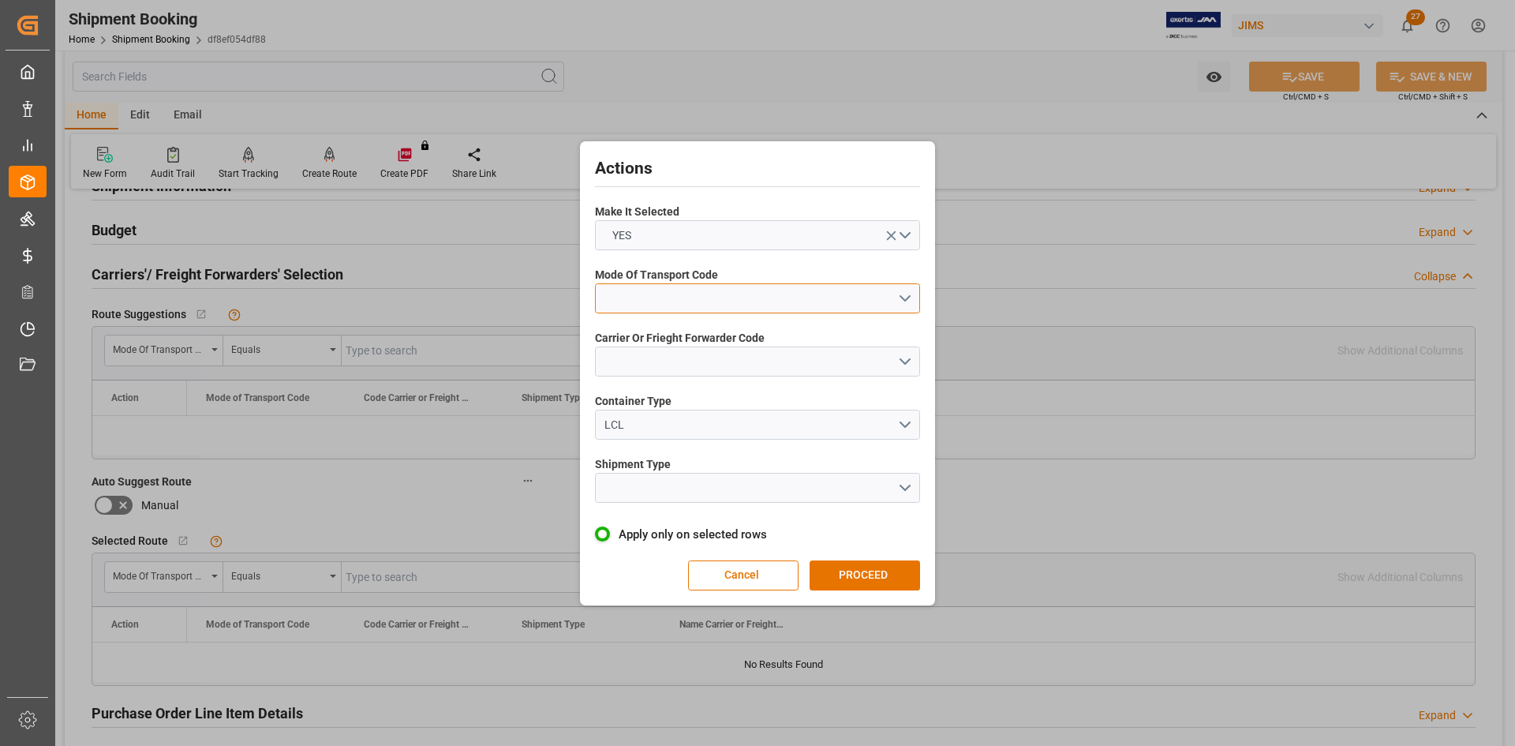
click at [916, 298] on button "open menu" at bounding box center [757, 298] width 325 height 30
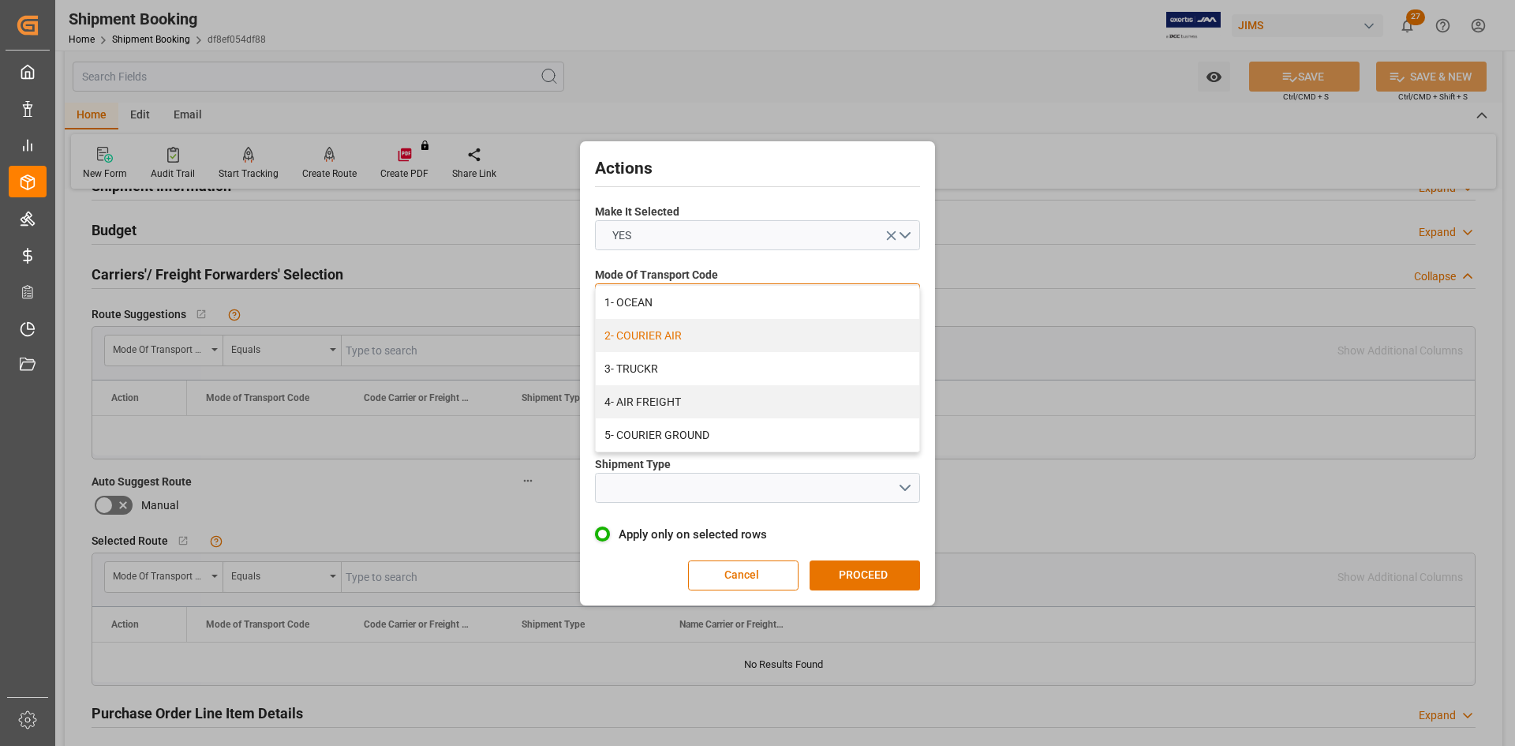
click at [654, 342] on div "2- COURIER AIR" at bounding box center [757, 335] width 323 height 33
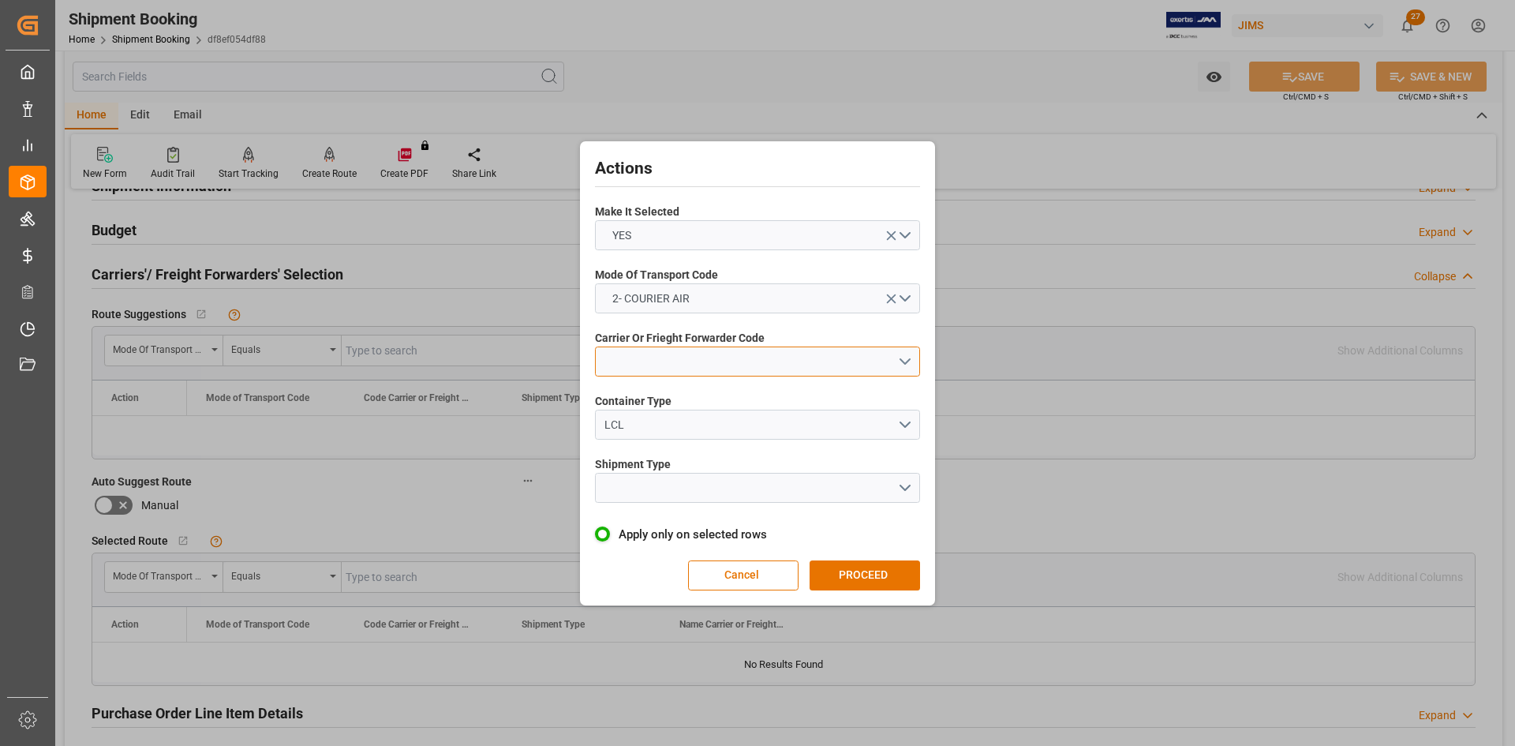
click at [658, 354] on button "open menu" at bounding box center [757, 361] width 325 height 30
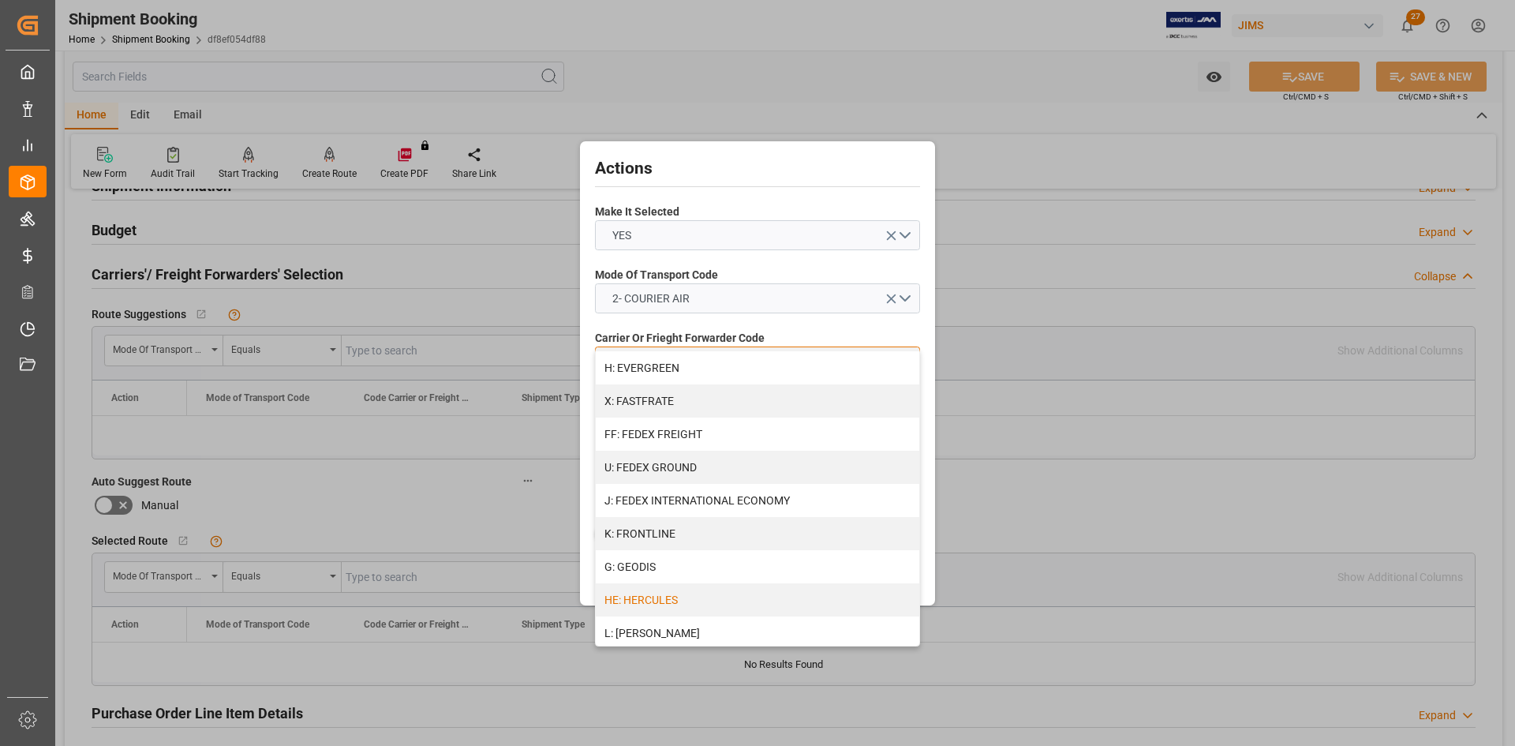
scroll to position [473, 0]
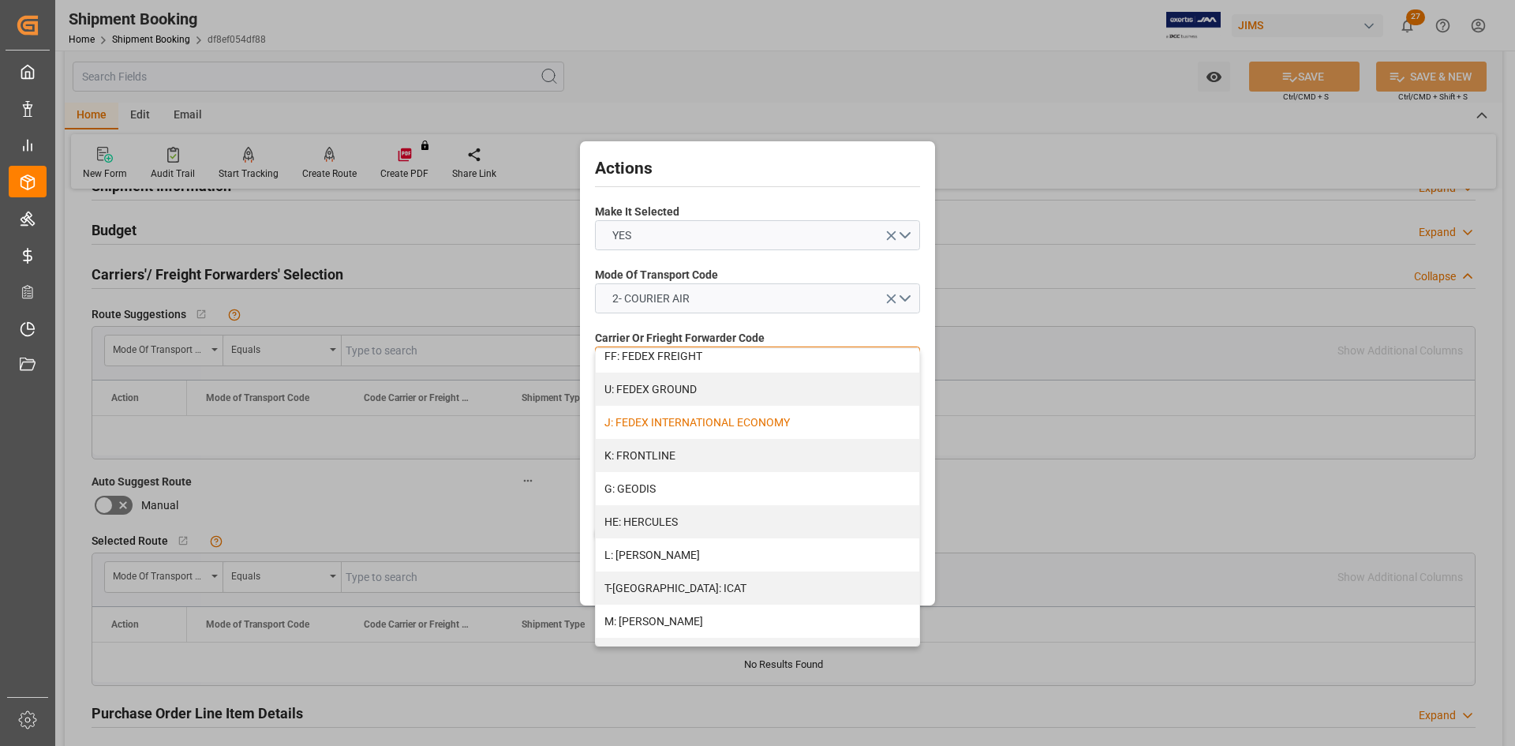
click at [706, 414] on div "J: FEDEX INTERNATIONAL ECONOMY" at bounding box center [757, 422] width 323 height 33
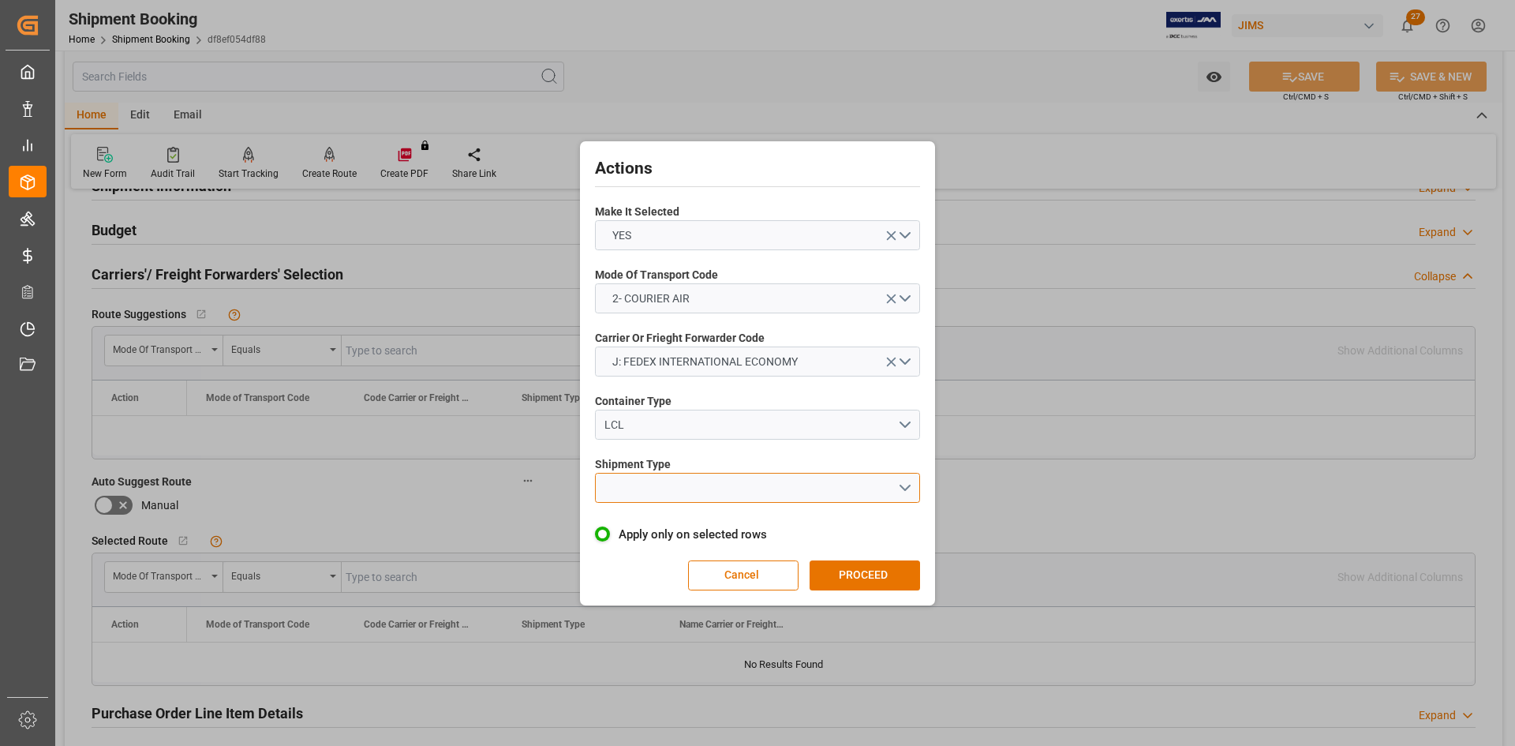
click at [694, 486] on button "open menu" at bounding box center [757, 488] width 325 height 30
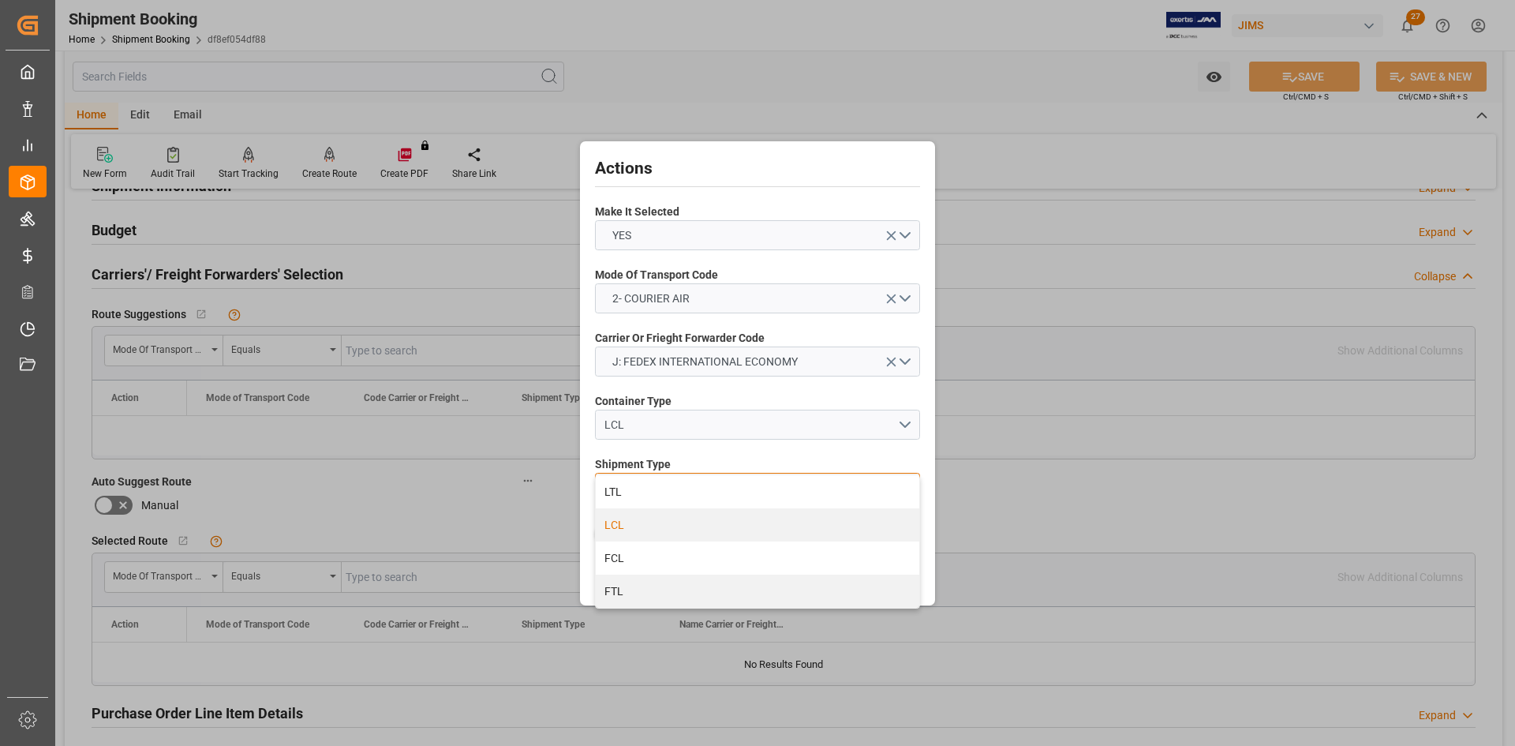
click at [627, 525] on div "LCL" at bounding box center [757, 524] width 323 height 33
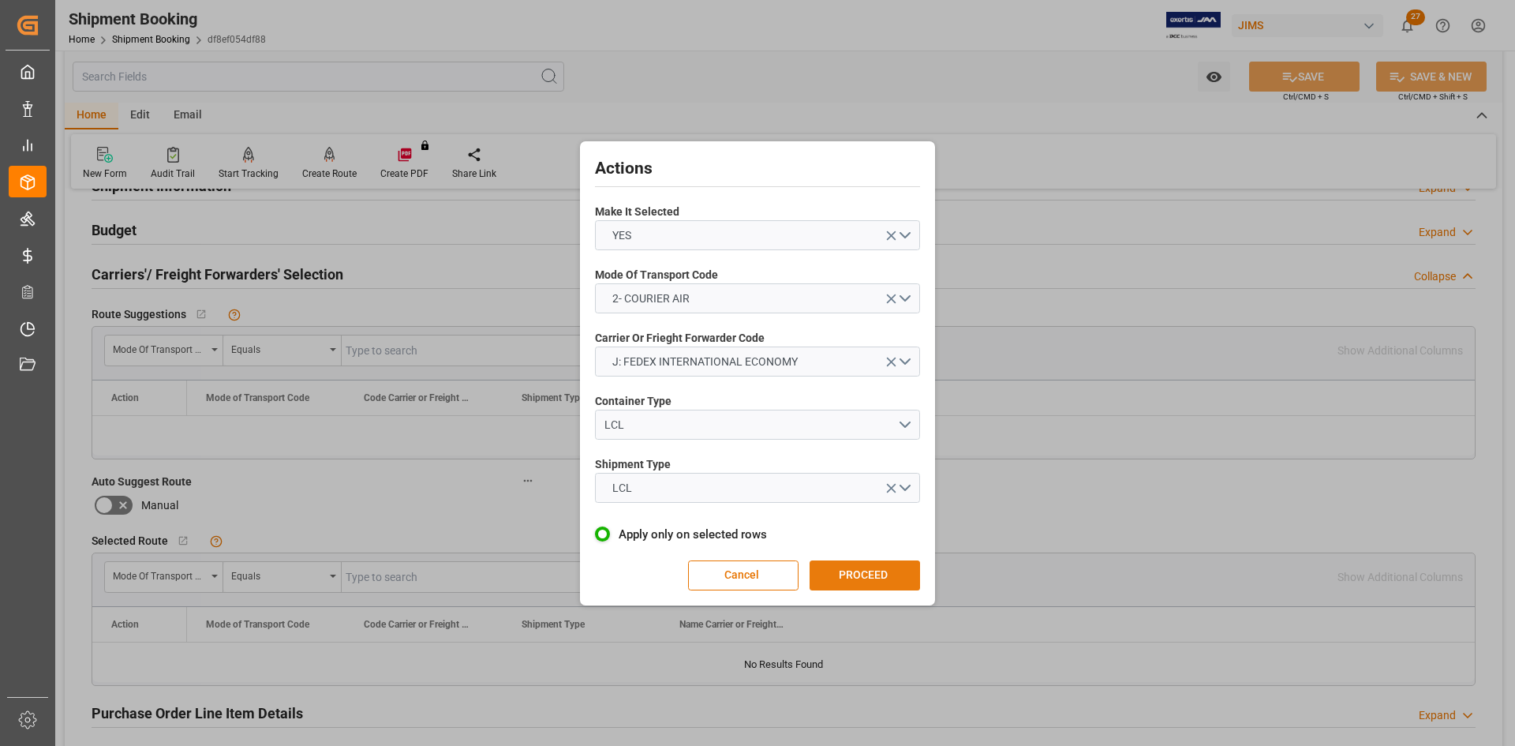
click at [837, 573] on button "PROCEED" at bounding box center [865, 575] width 110 height 30
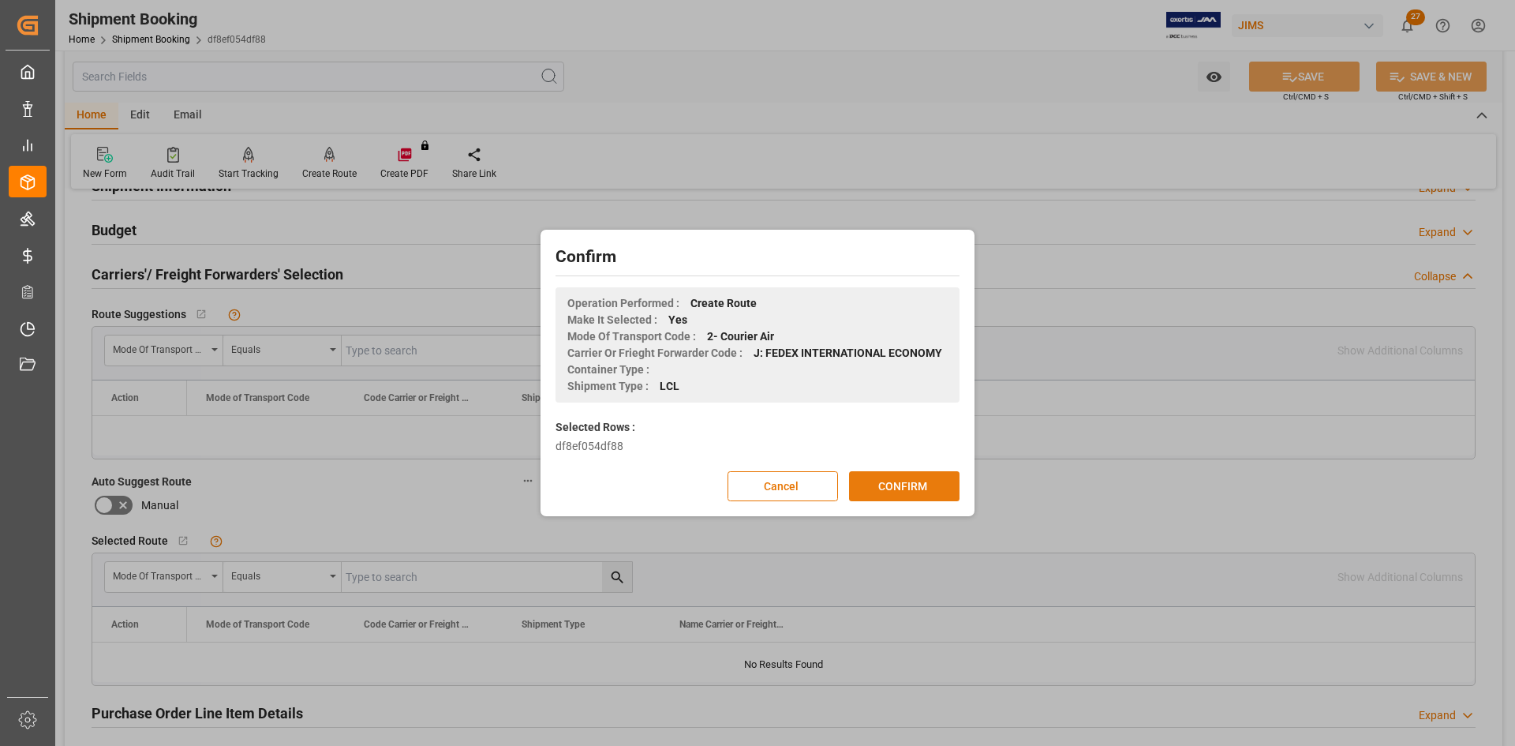
click at [870, 491] on button "CONFIRM" at bounding box center [904, 486] width 110 height 30
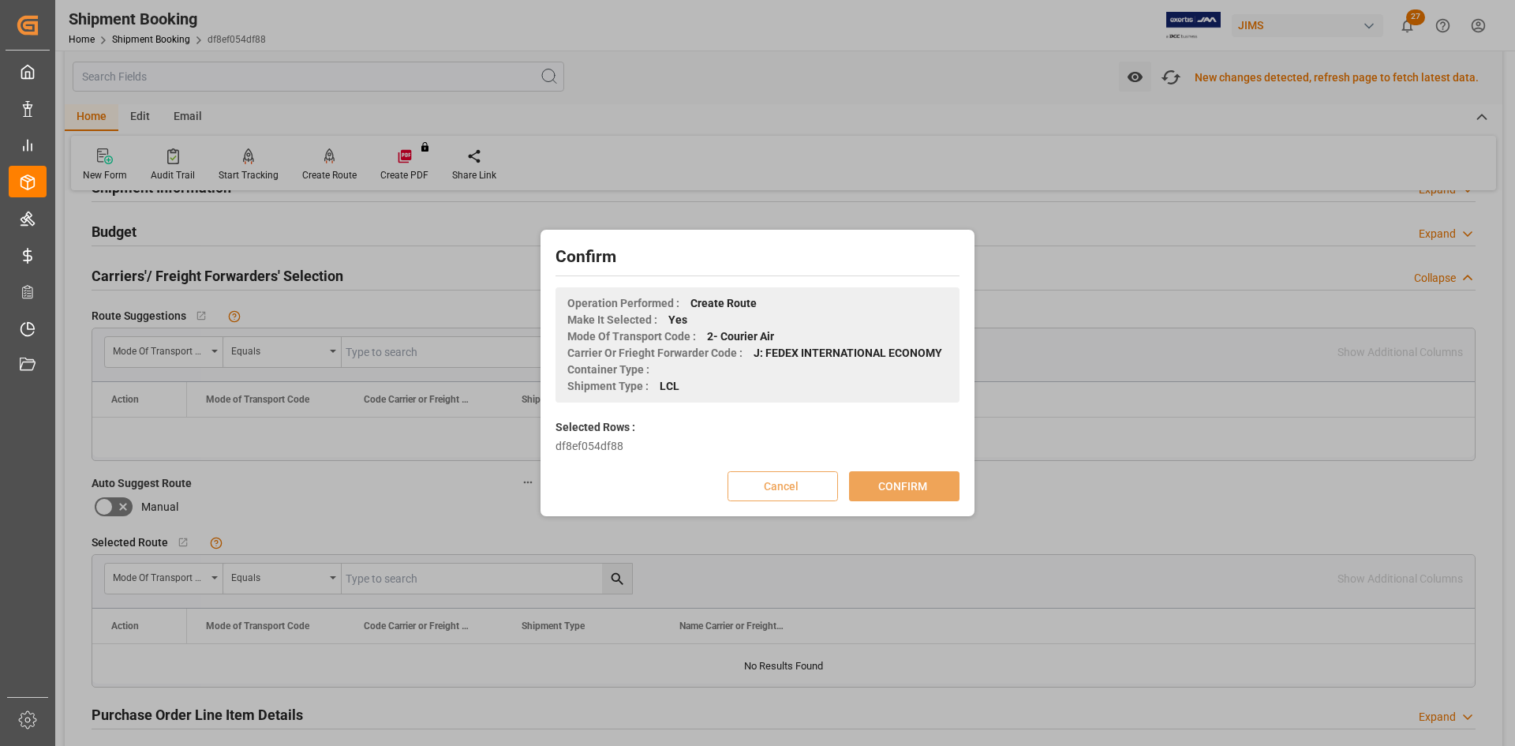
scroll to position [159, 0]
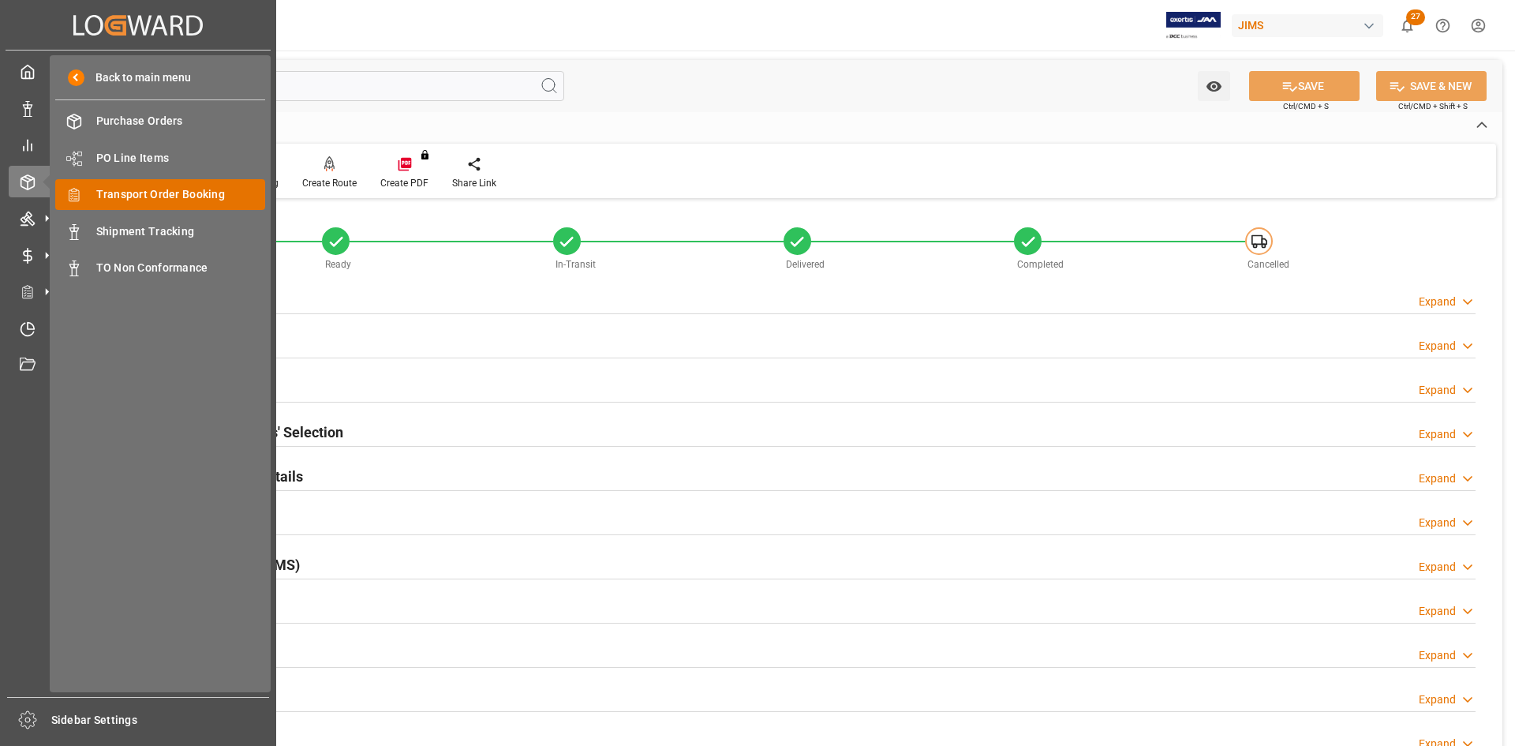
click at [124, 196] on span "Transport Order Booking" at bounding box center [181, 194] width 170 height 17
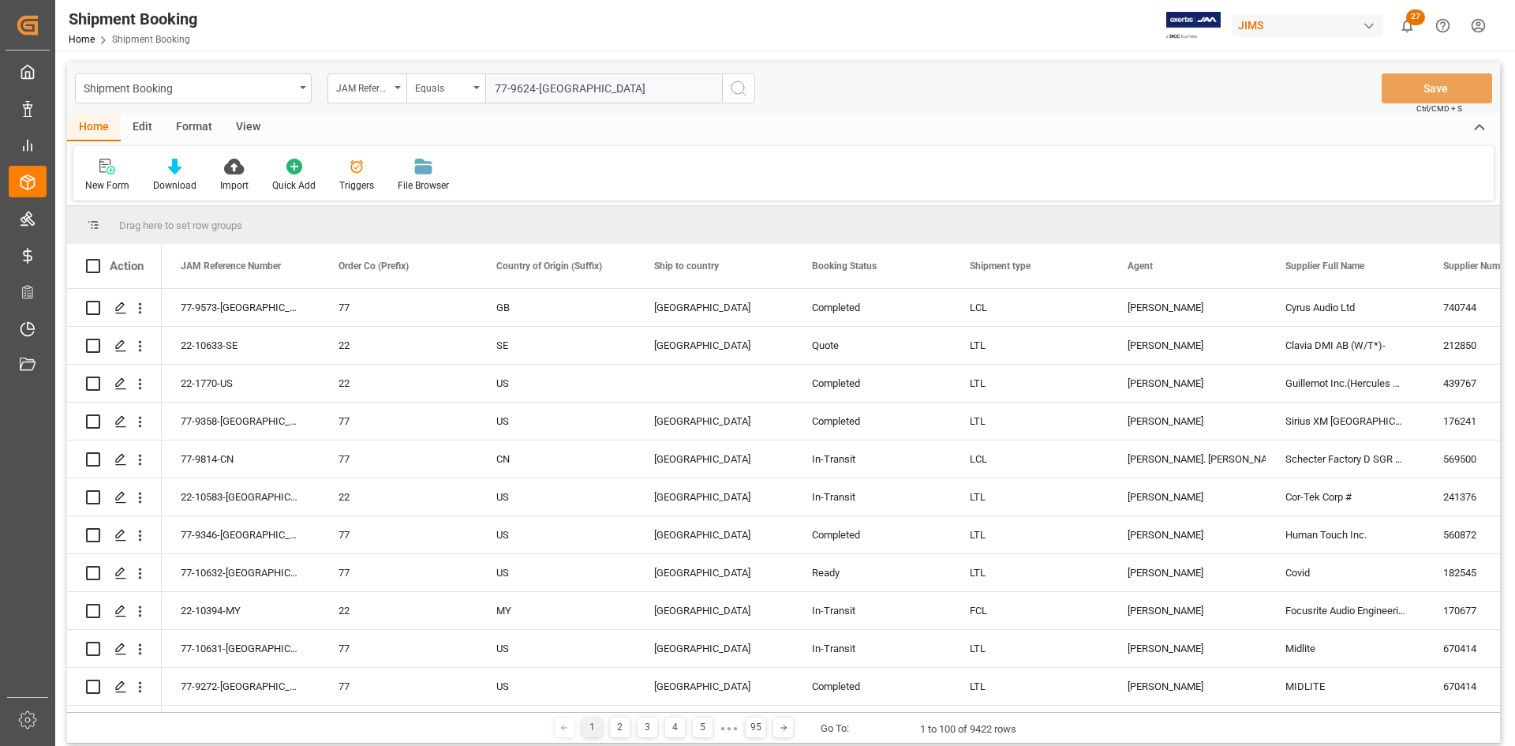
type input "77-9624-[GEOGRAPHIC_DATA]"
click at [735, 88] on icon "search button" at bounding box center [738, 88] width 19 height 19
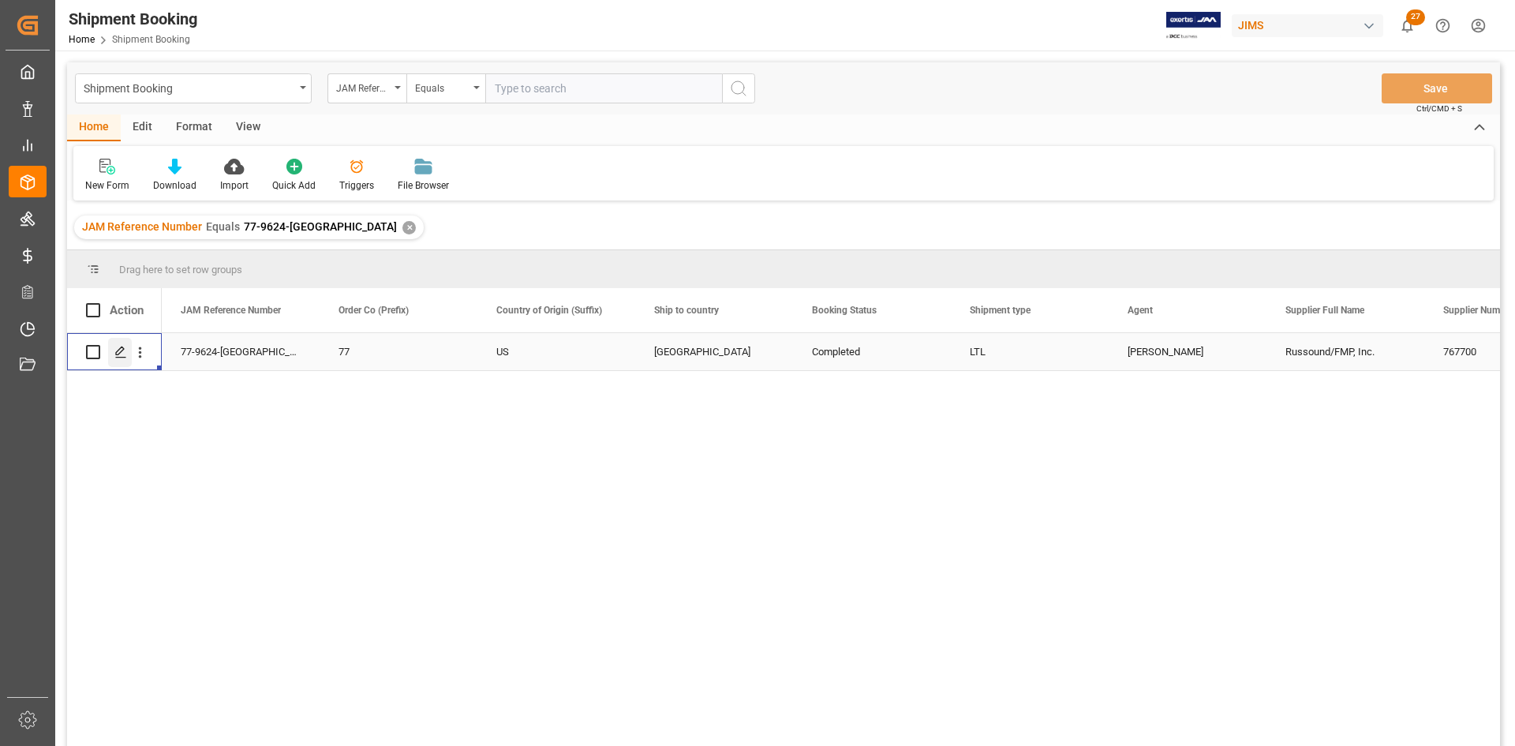
click at [121, 346] on icon "Press SPACE to select this row." at bounding box center [120, 352] width 13 height 13
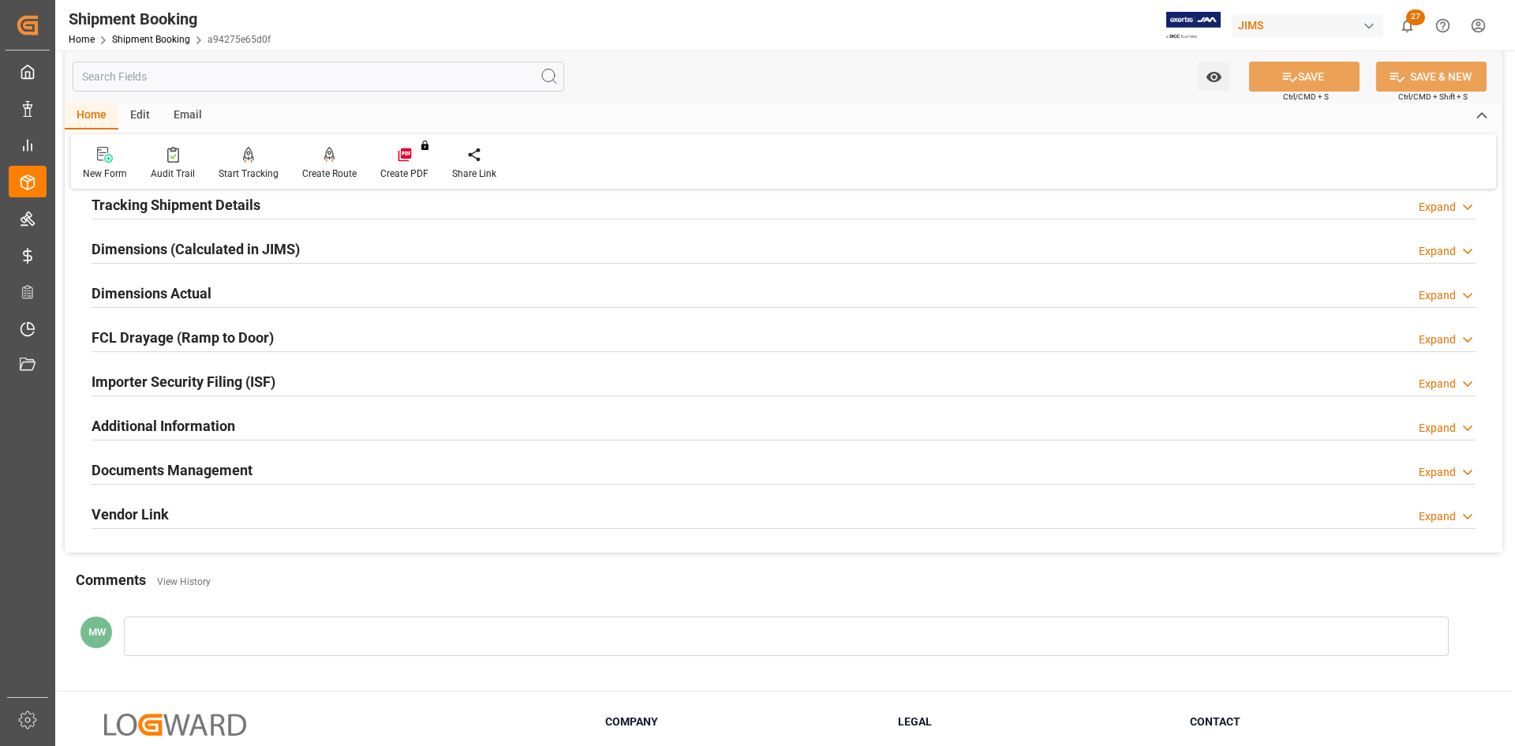
click at [191, 468] on h2 "Documents Management" at bounding box center [172, 469] width 161 height 21
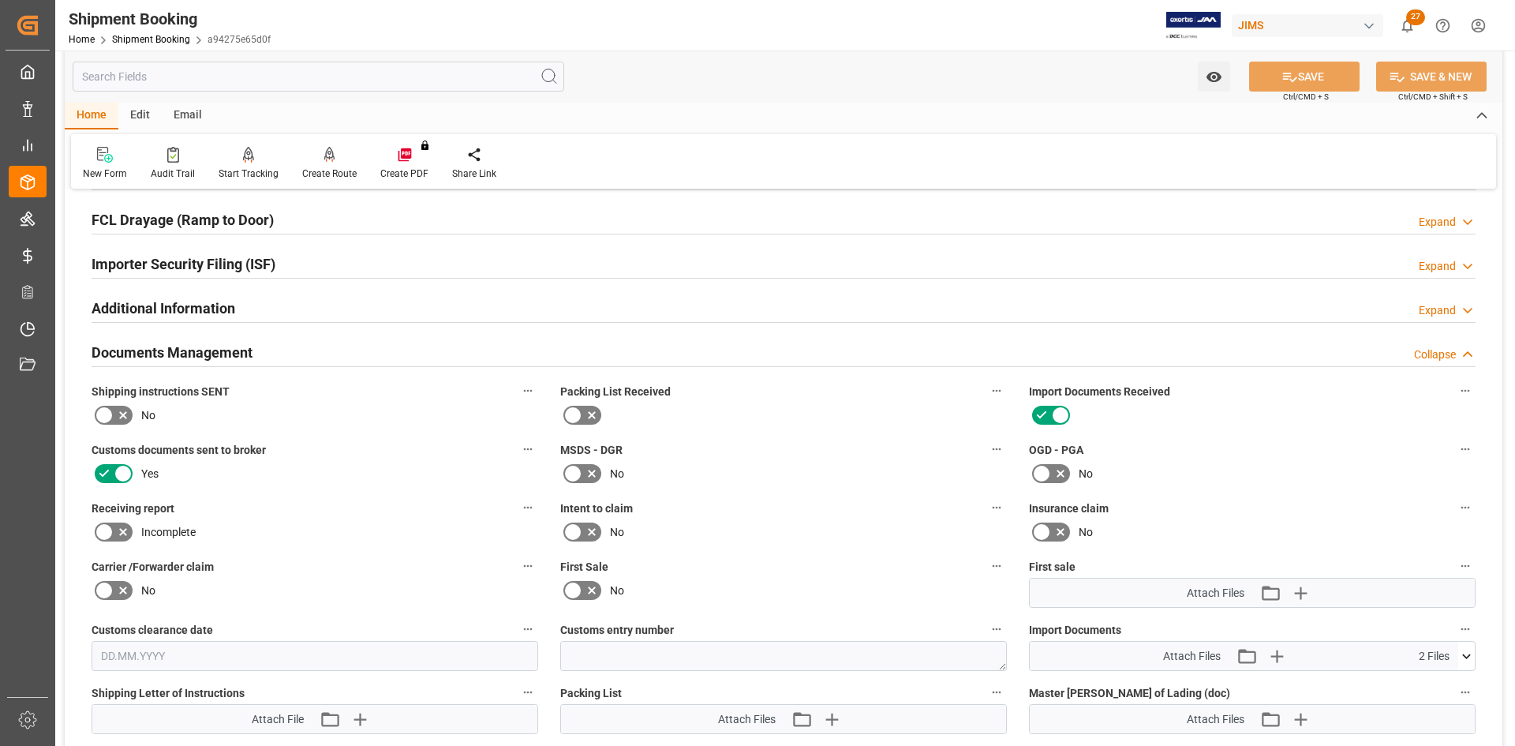
scroll to position [473, 0]
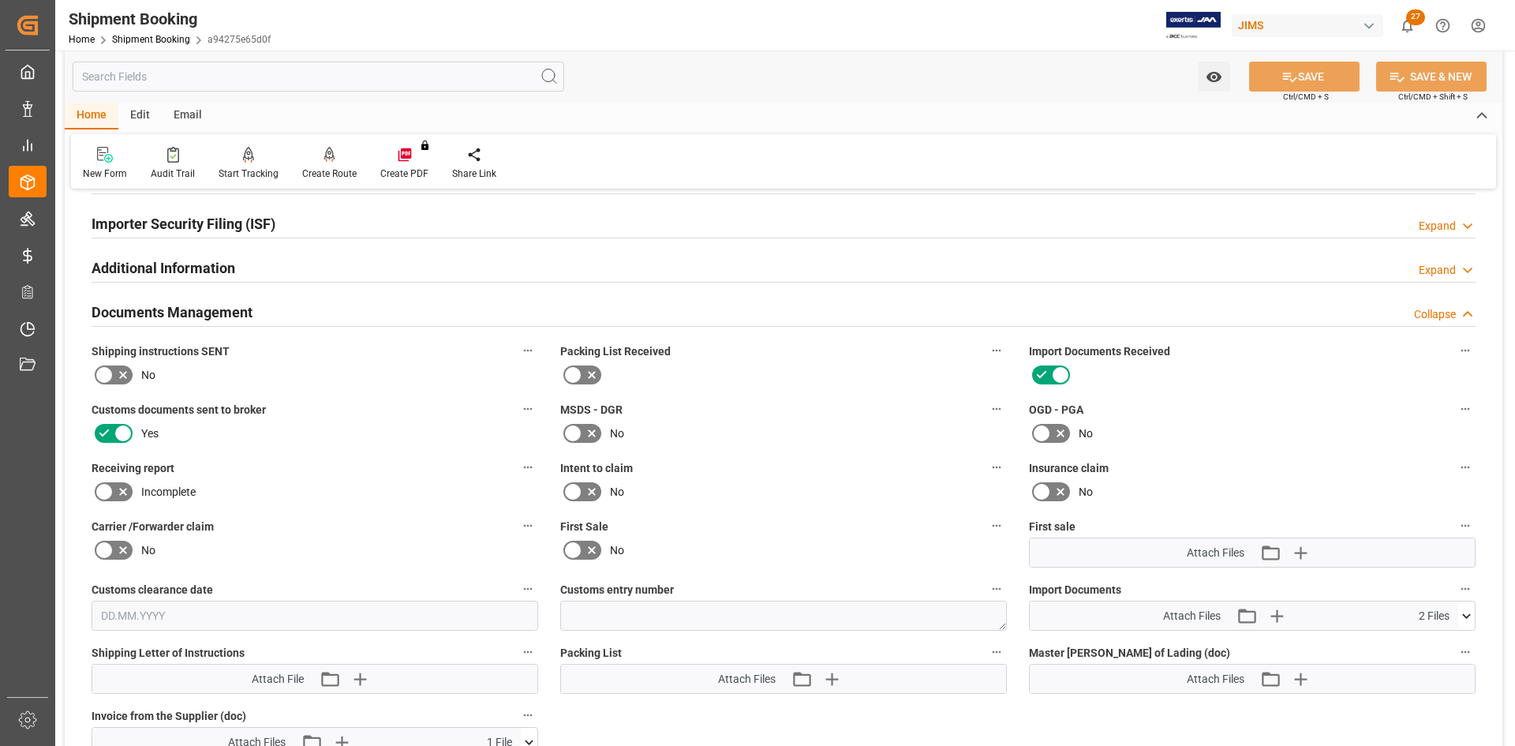
click at [1466, 608] on icon at bounding box center [1466, 616] width 17 height 17
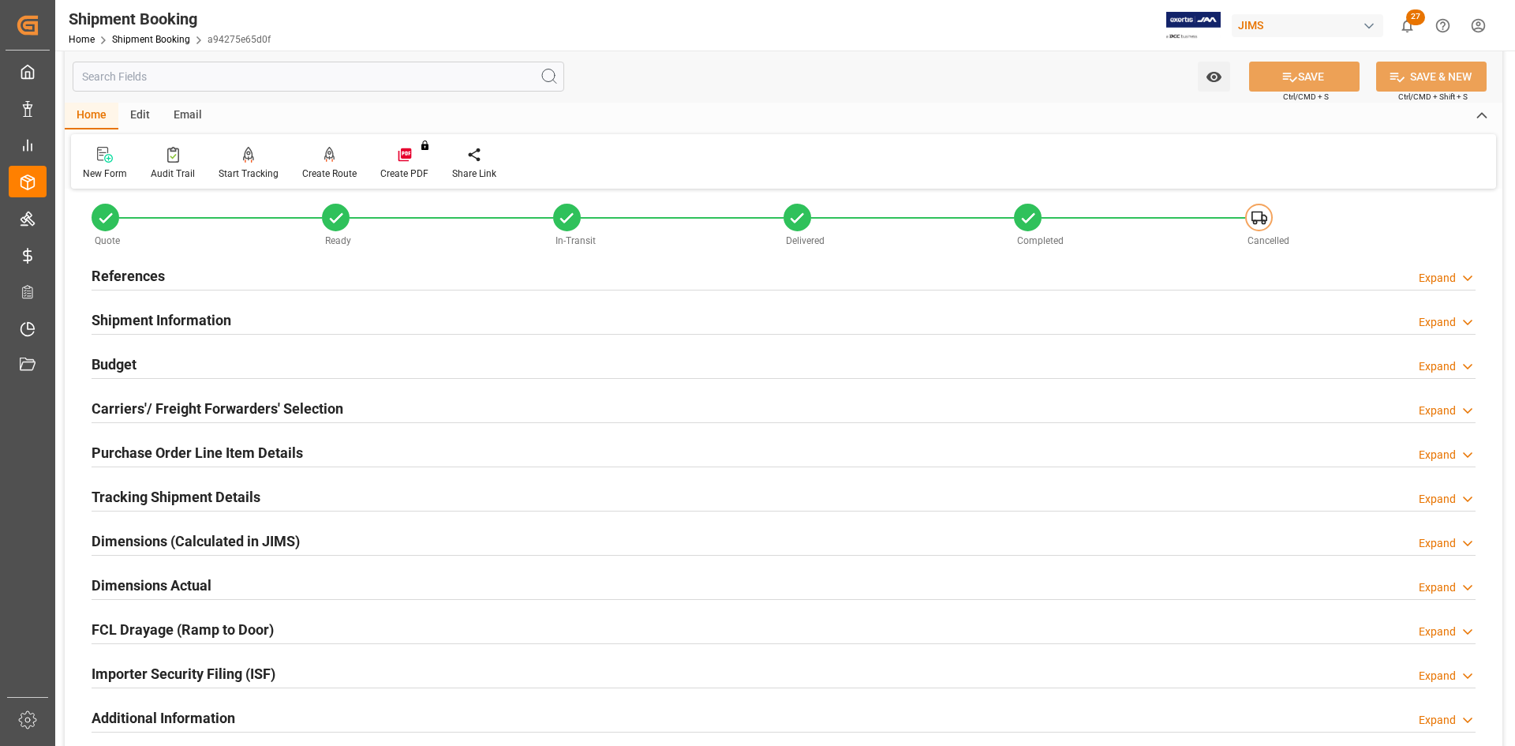
scroll to position [0, 0]
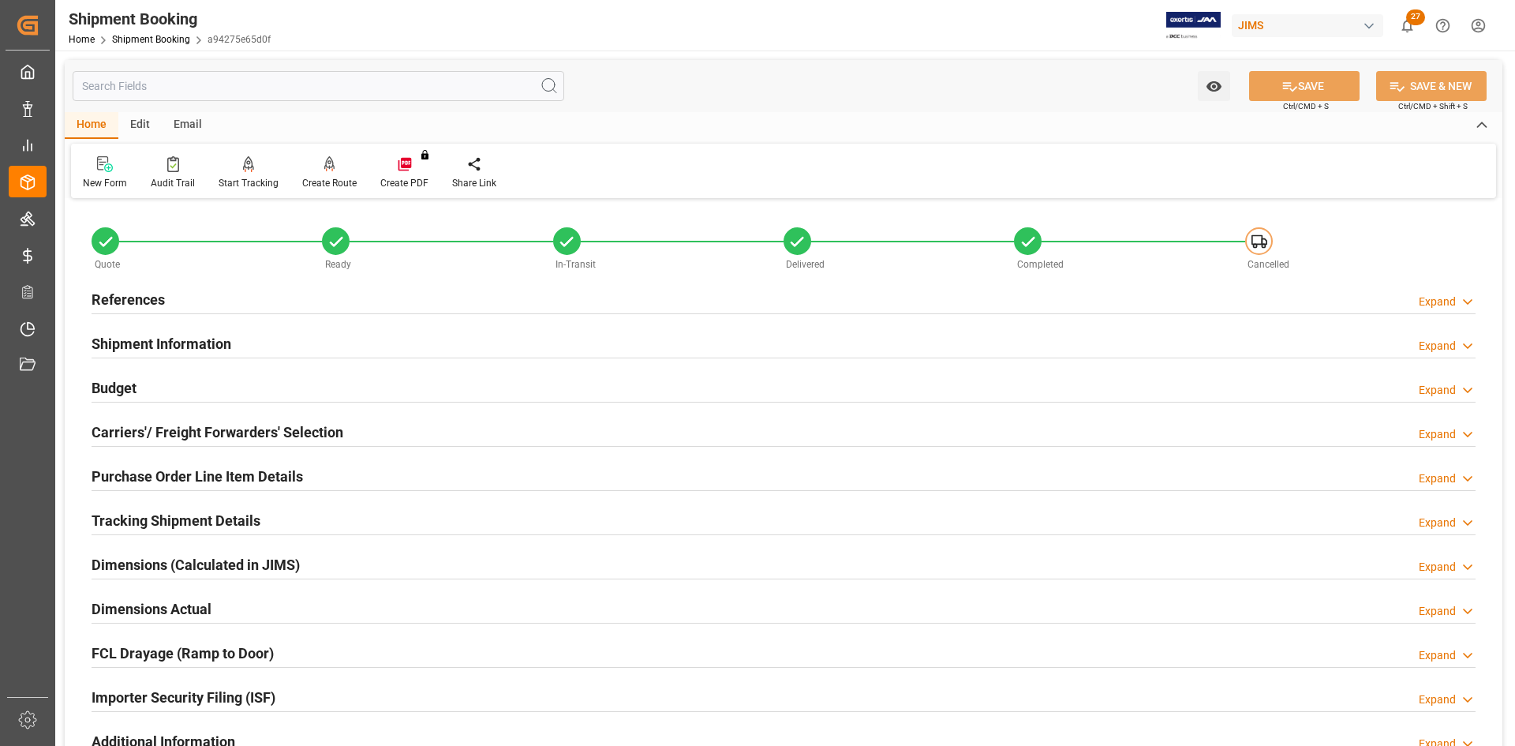
click at [121, 290] on h2 "References" at bounding box center [128, 299] width 73 height 21
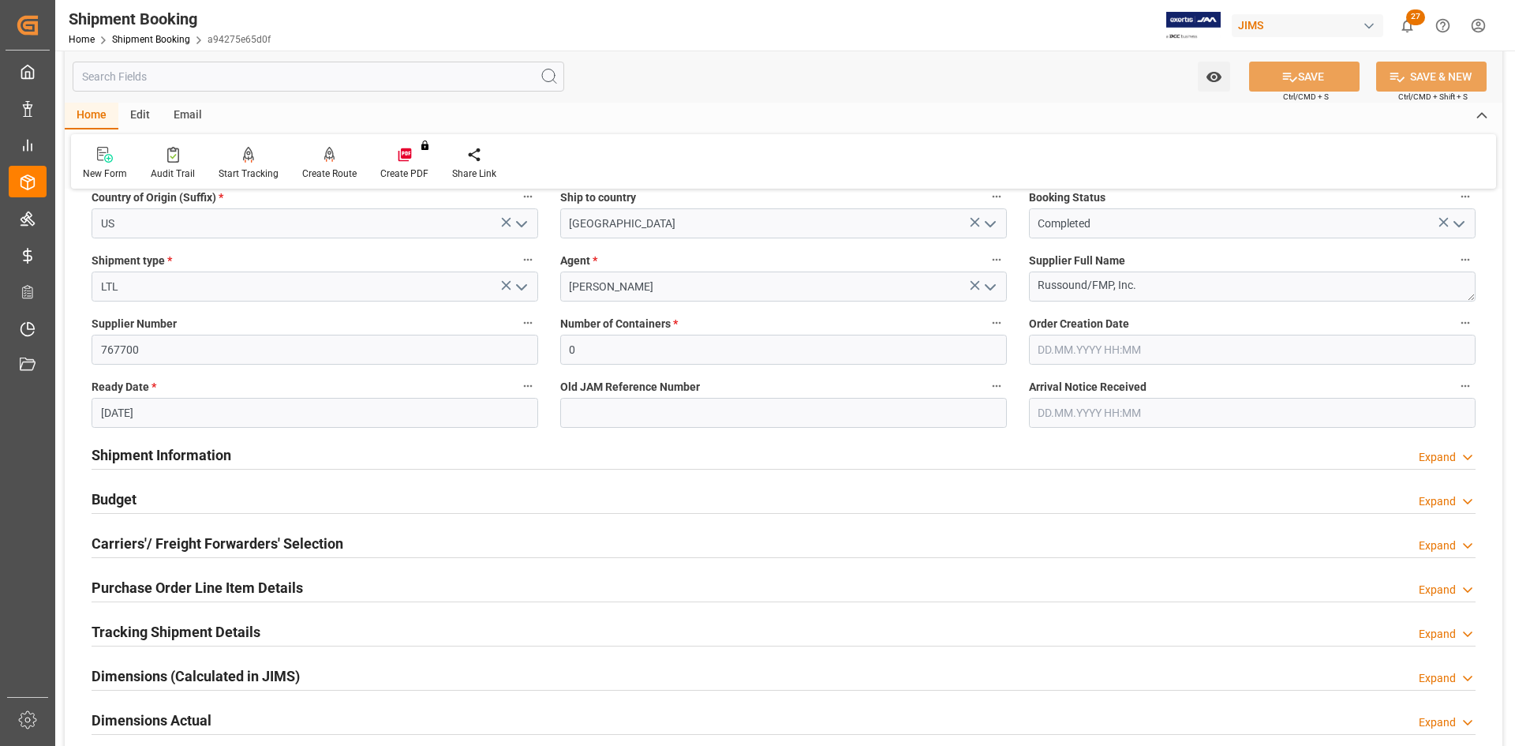
scroll to position [316, 0]
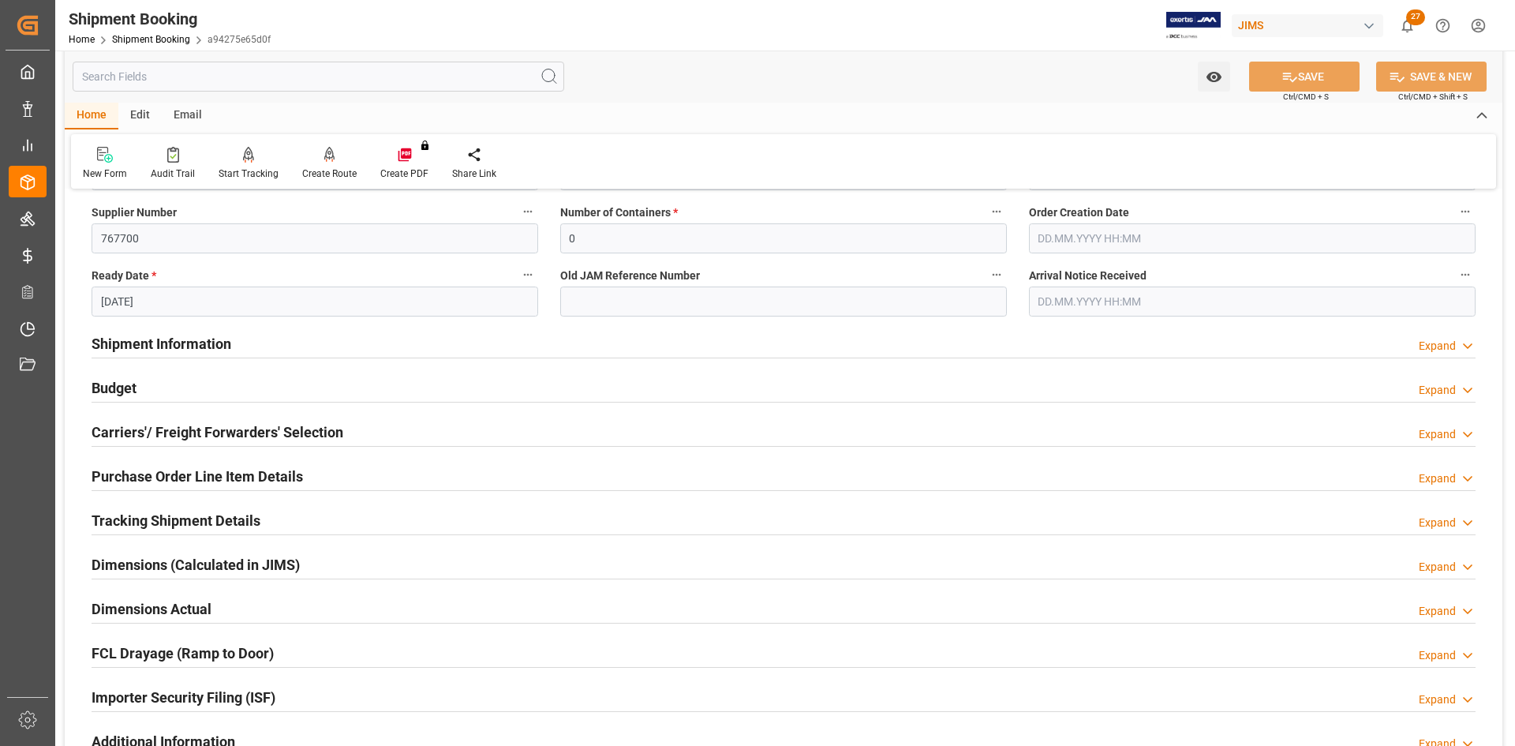
click at [118, 340] on h2 "Shipment Information" at bounding box center [162, 343] width 140 height 21
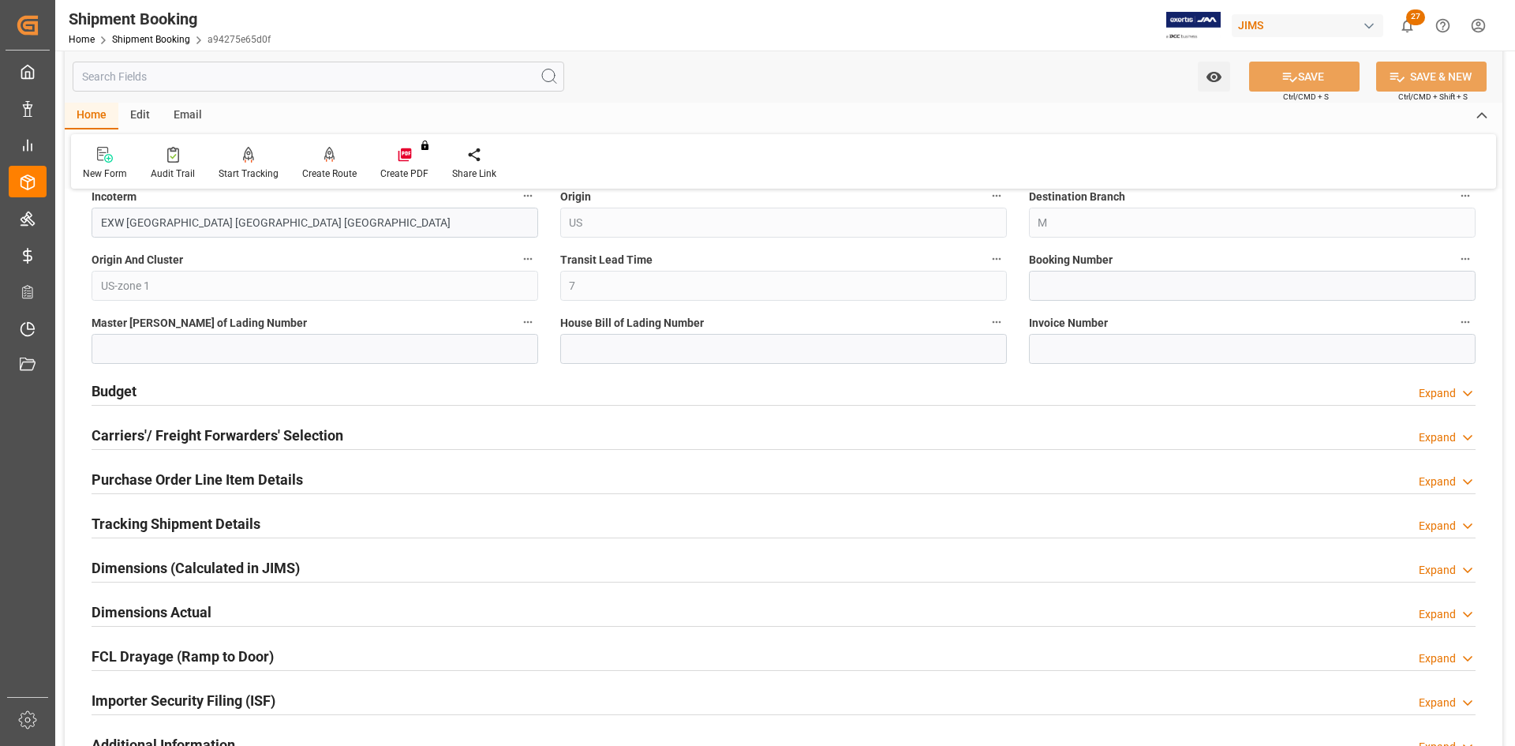
scroll to position [1026, 0]
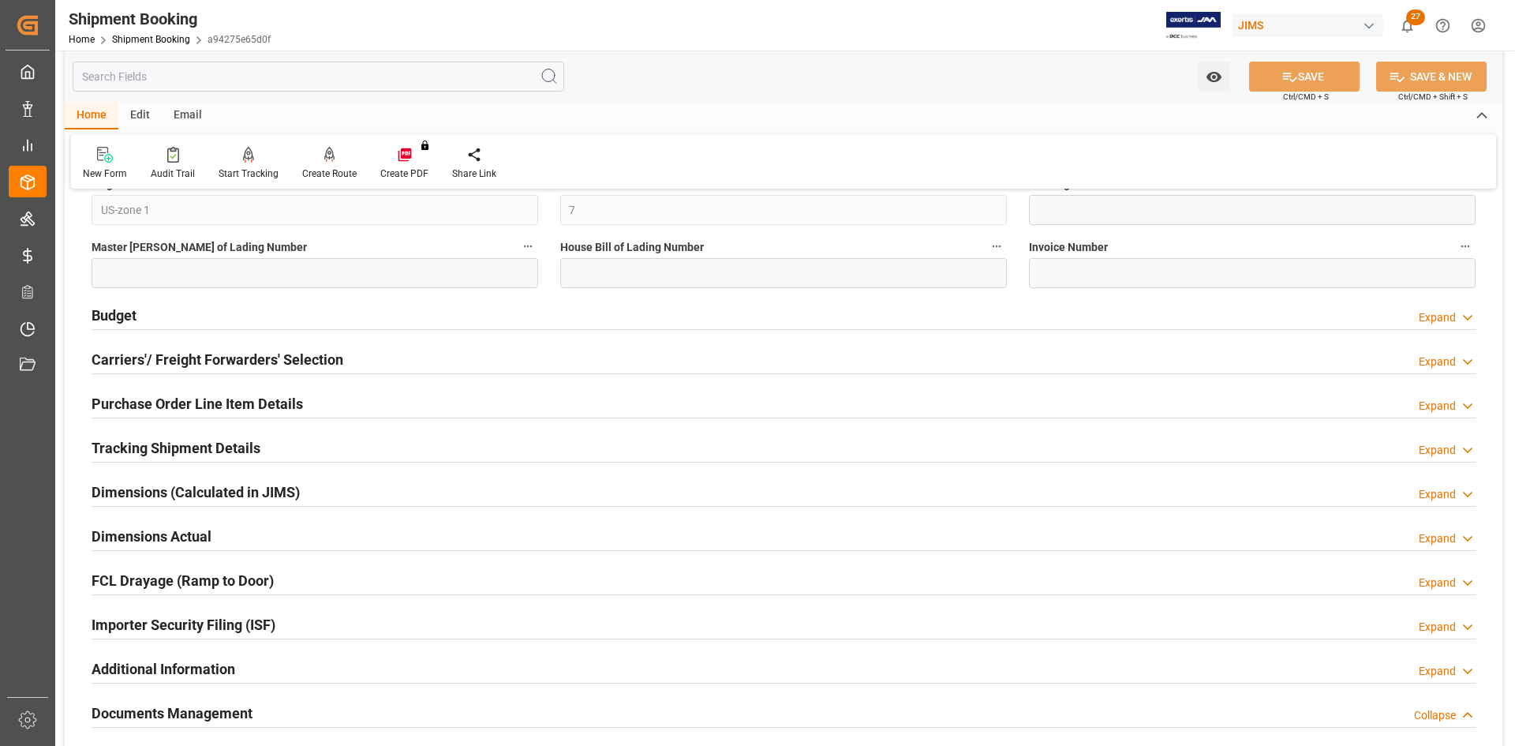
click at [144, 363] on h2 "Carriers'/ Freight Forwarders' Selection" at bounding box center [218, 359] width 252 height 21
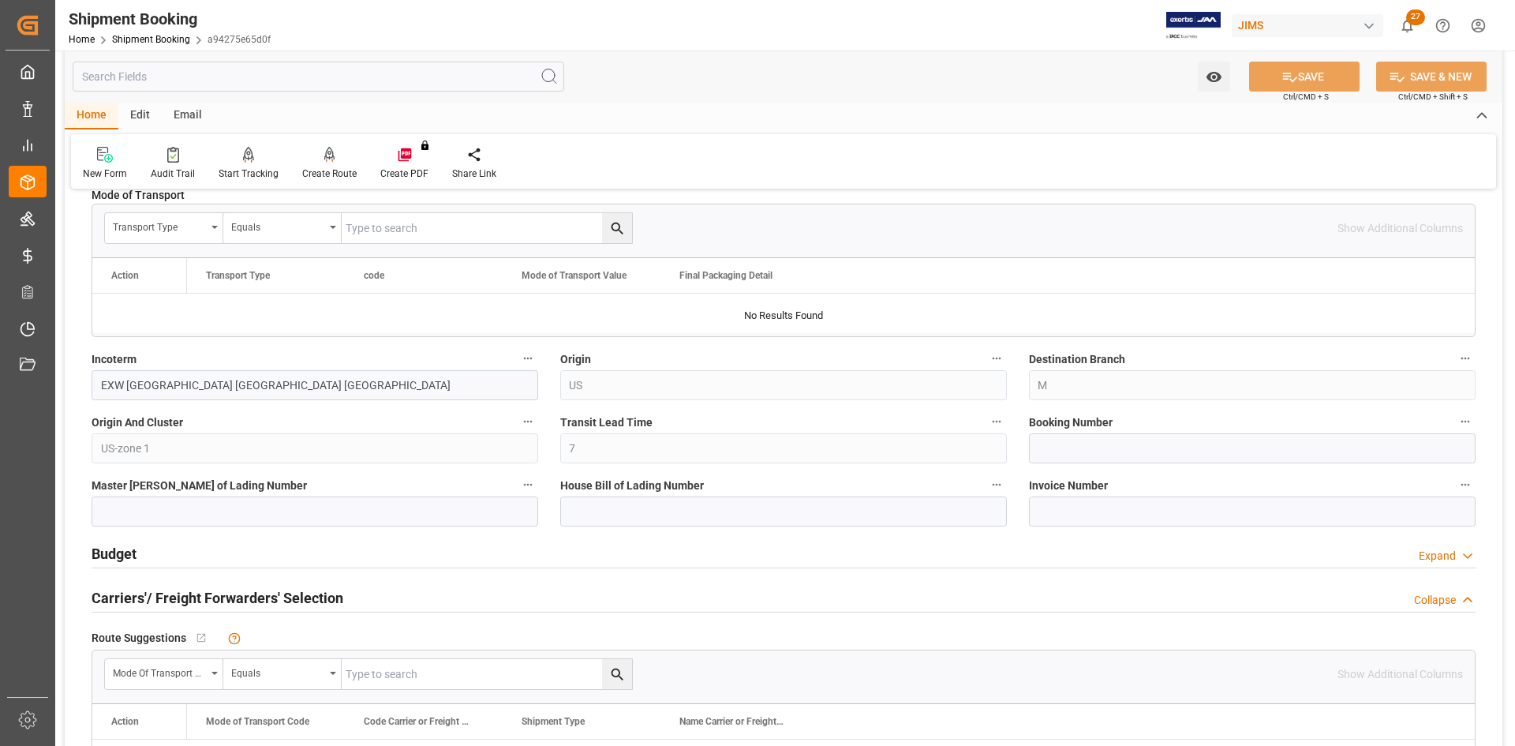
scroll to position [789, 0]
click at [1051, 449] on input at bounding box center [1252, 447] width 447 height 30
click at [1089, 444] on input "882194703740" at bounding box center [1252, 447] width 447 height 30
type input "882194703740"
click at [1316, 77] on button "SAVE" at bounding box center [1304, 77] width 110 height 30
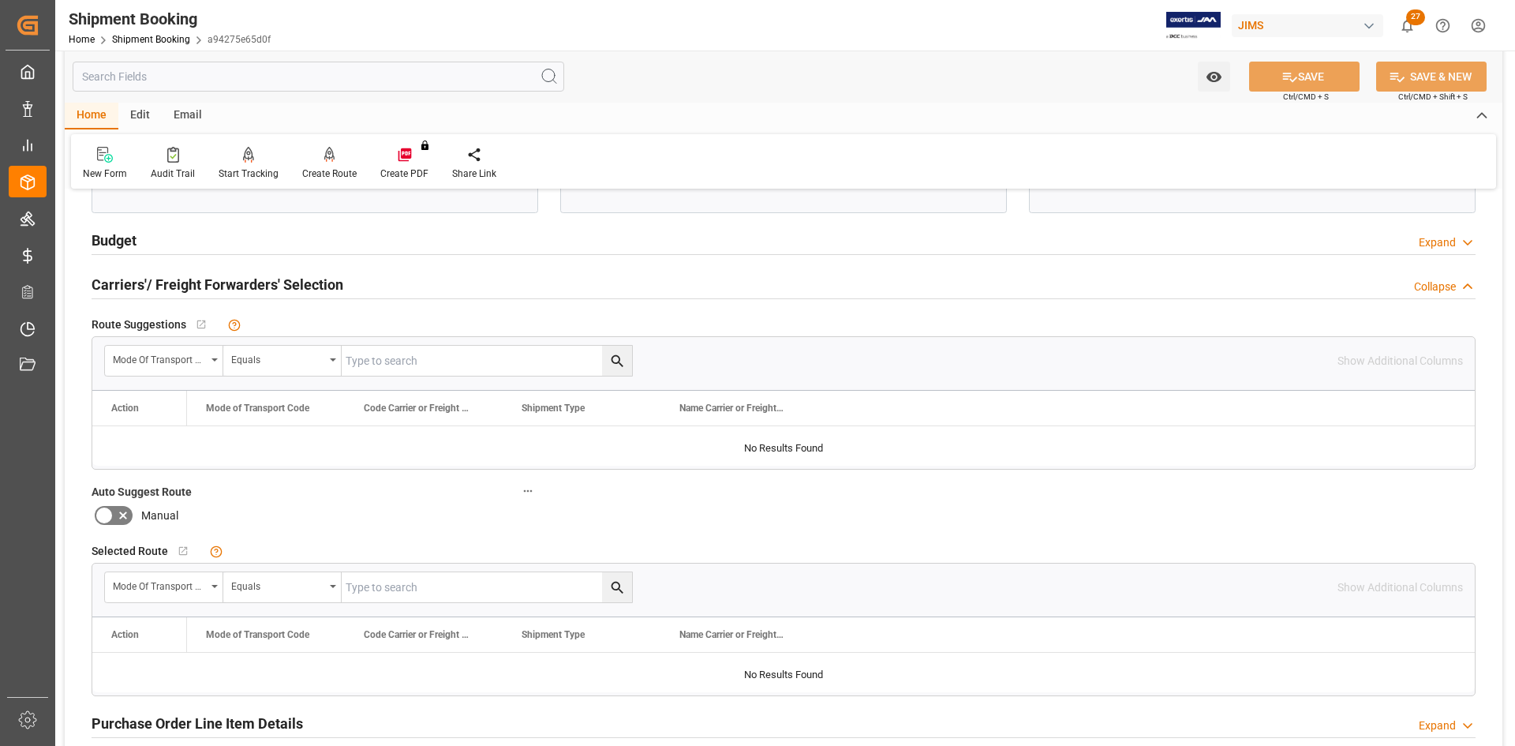
scroll to position [1105, 0]
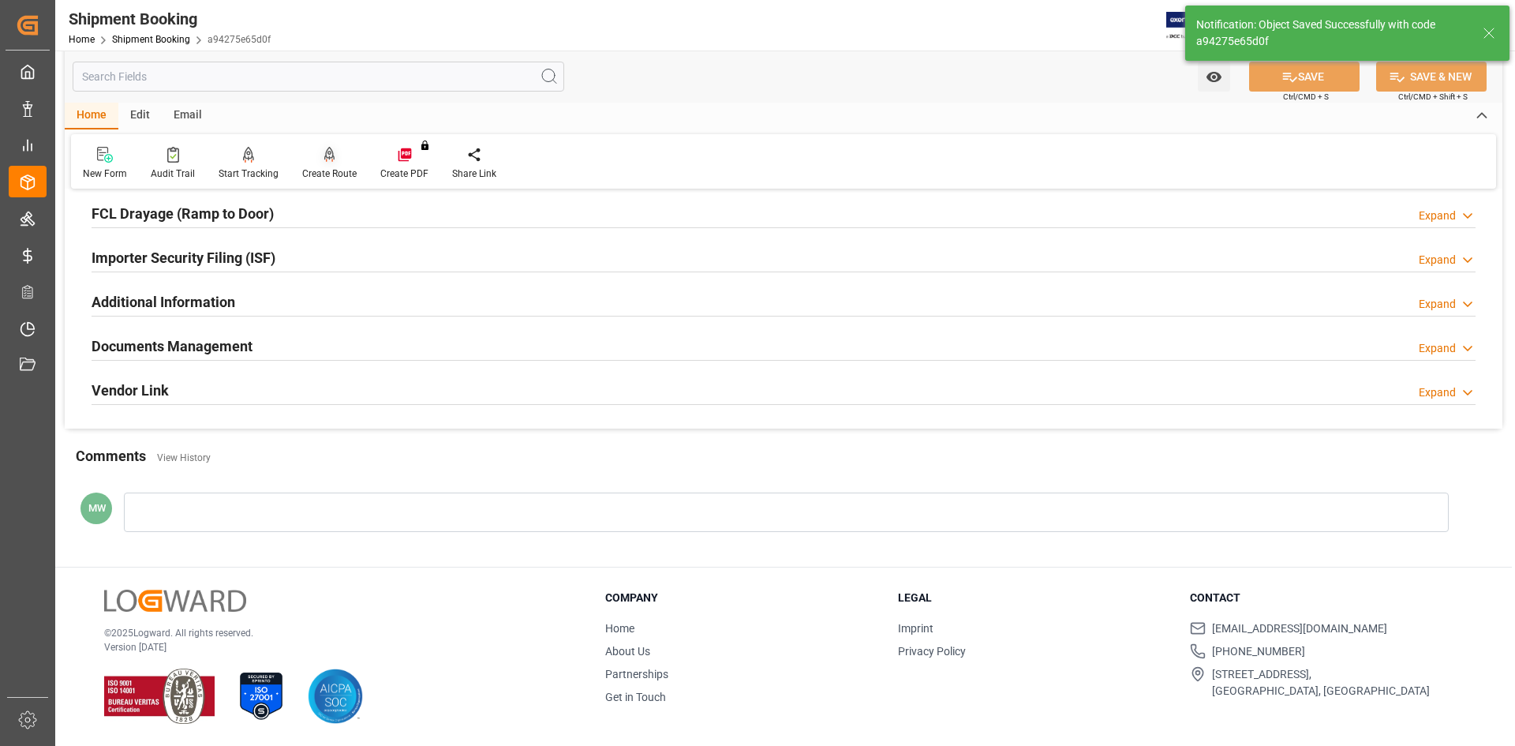
click at [320, 169] on div "Create Route" at bounding box center [329, 173] width 54 height 14
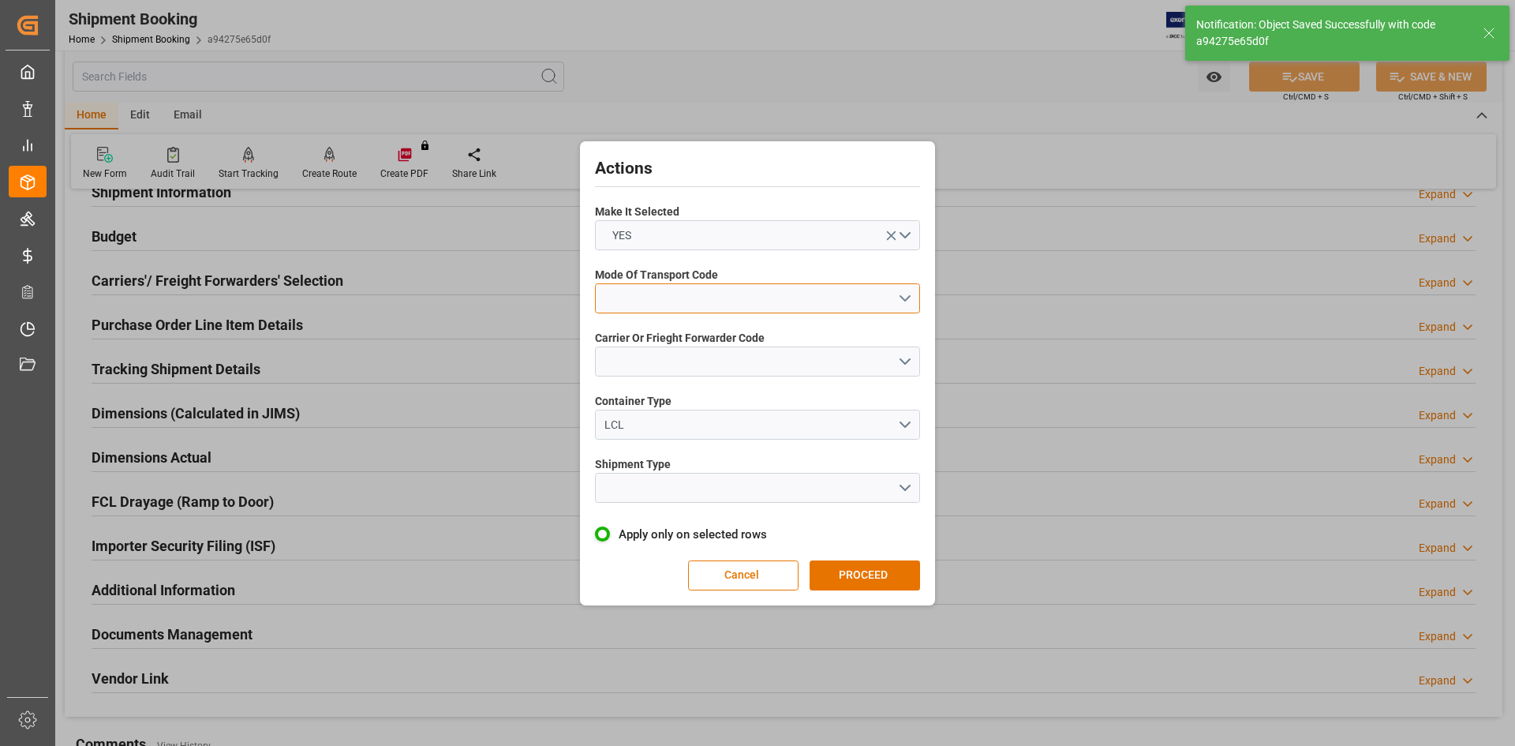
click at [900, 293] on button "open menu" at bounding box center [757, 298] width 325 height 30
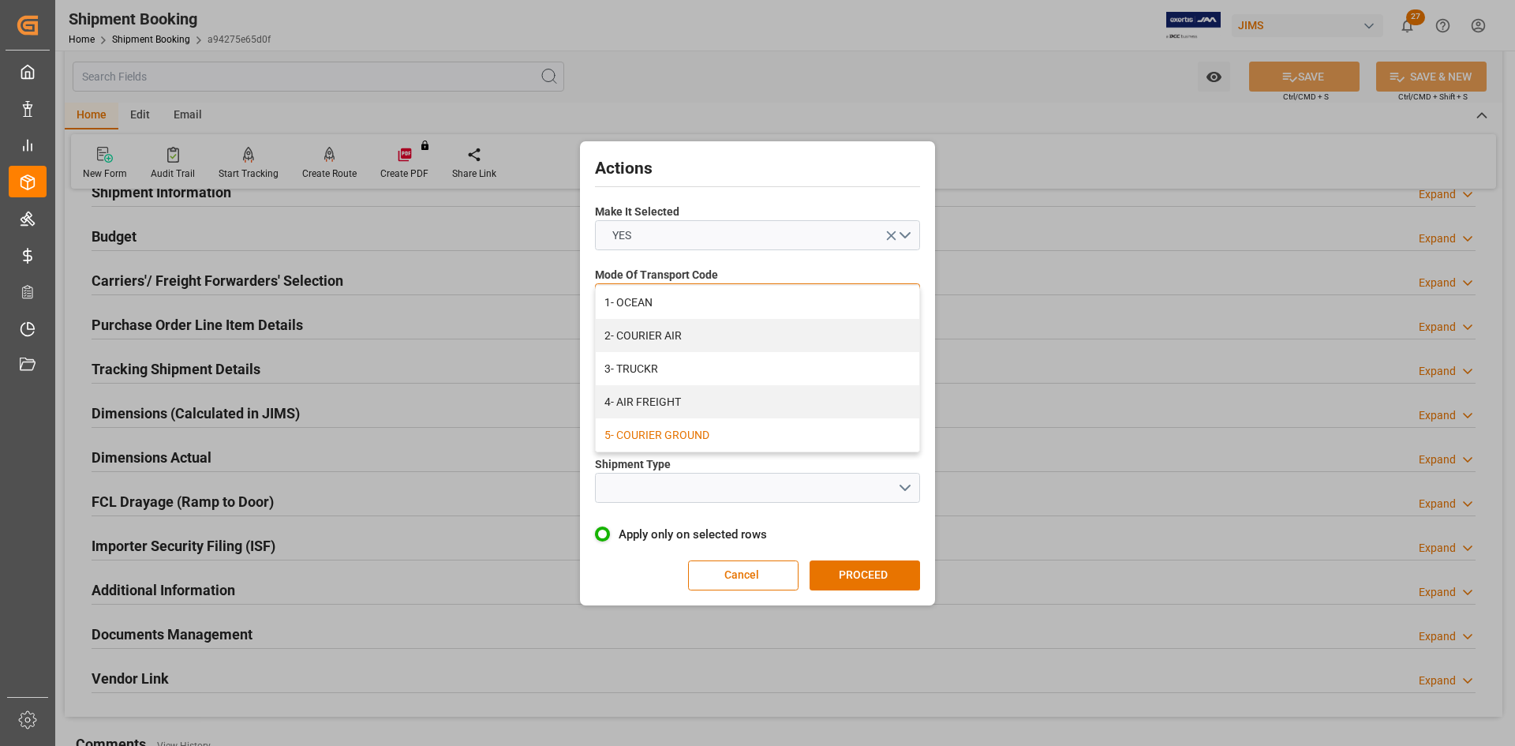
click at [673, 430] on div "5- COURIER GROUND" at bounding box center [757, 434] width 323 height 33
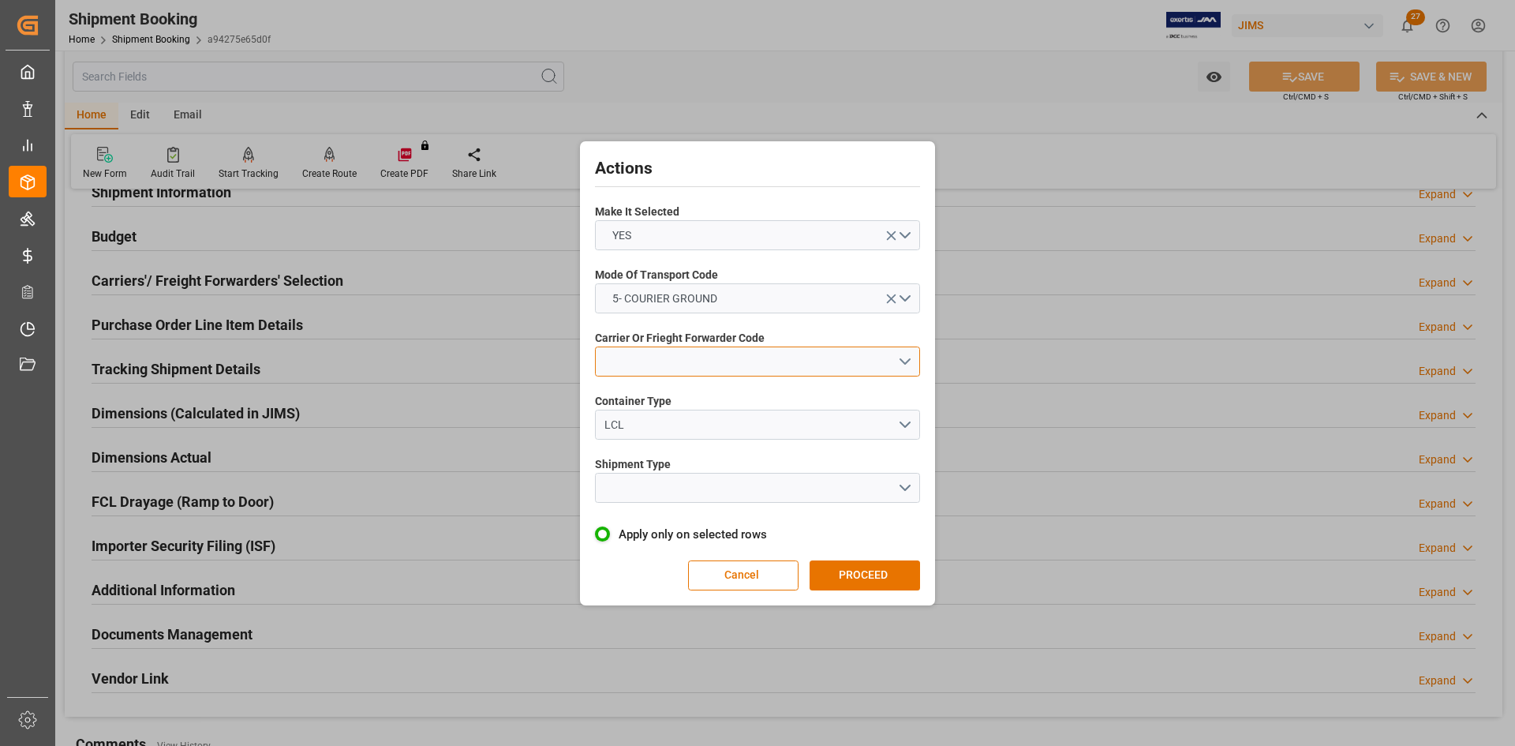
click at [784, 367] on button "open menu" at bounding box center [757, 361] width 325 height 30
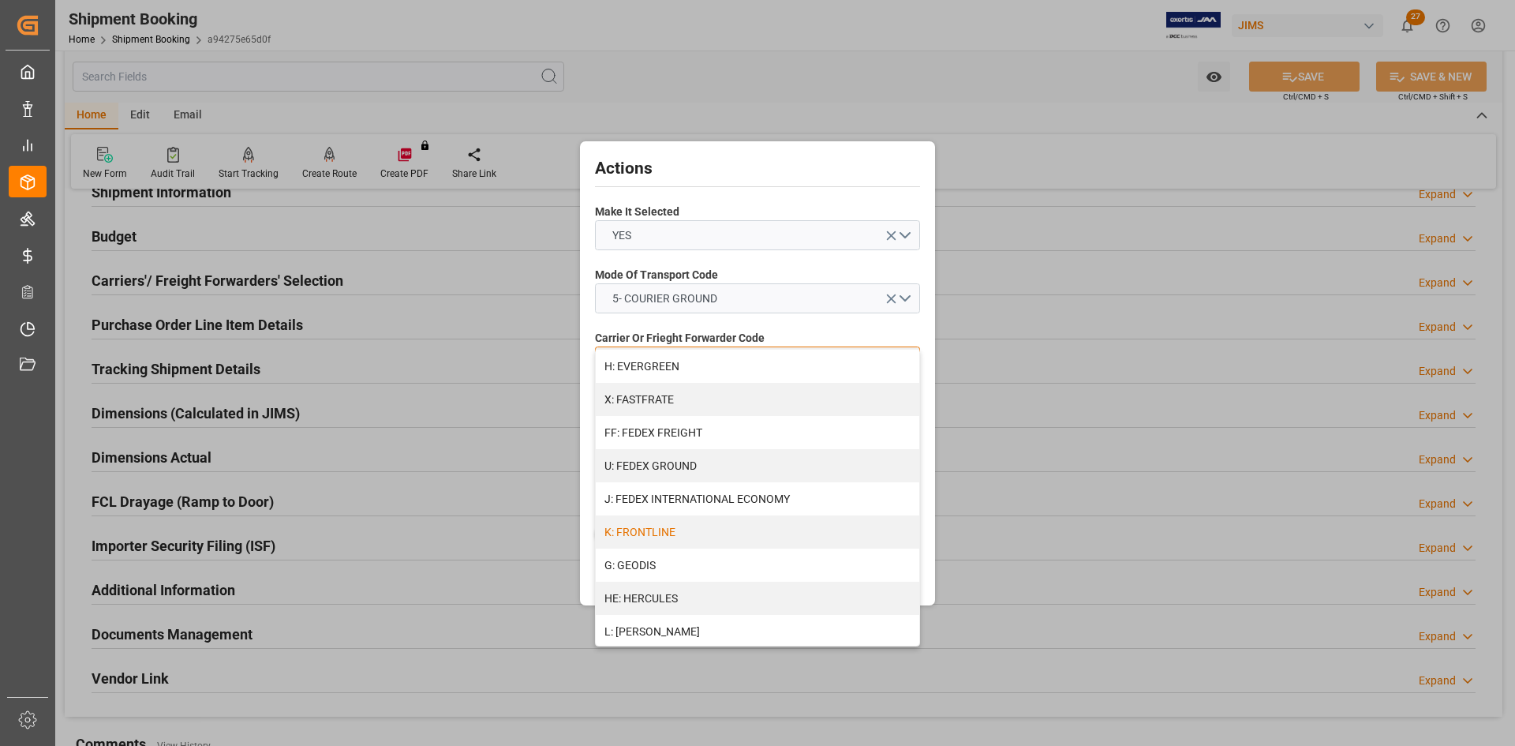
scroll to position [373, 0]
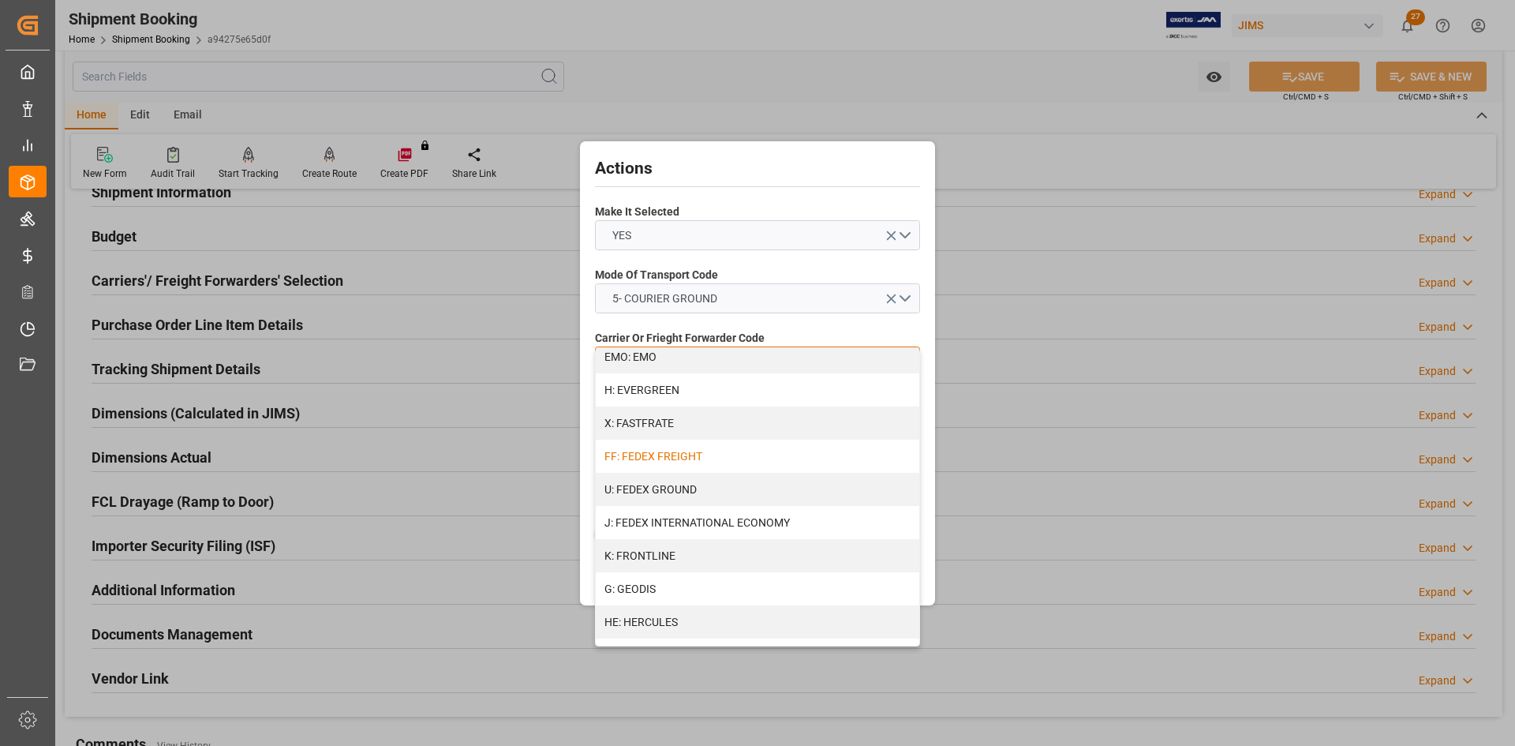
click at [656, 459] on div "FF: FEDEX FREIGHT" at bounding box center [757, 455] width 323 height 33
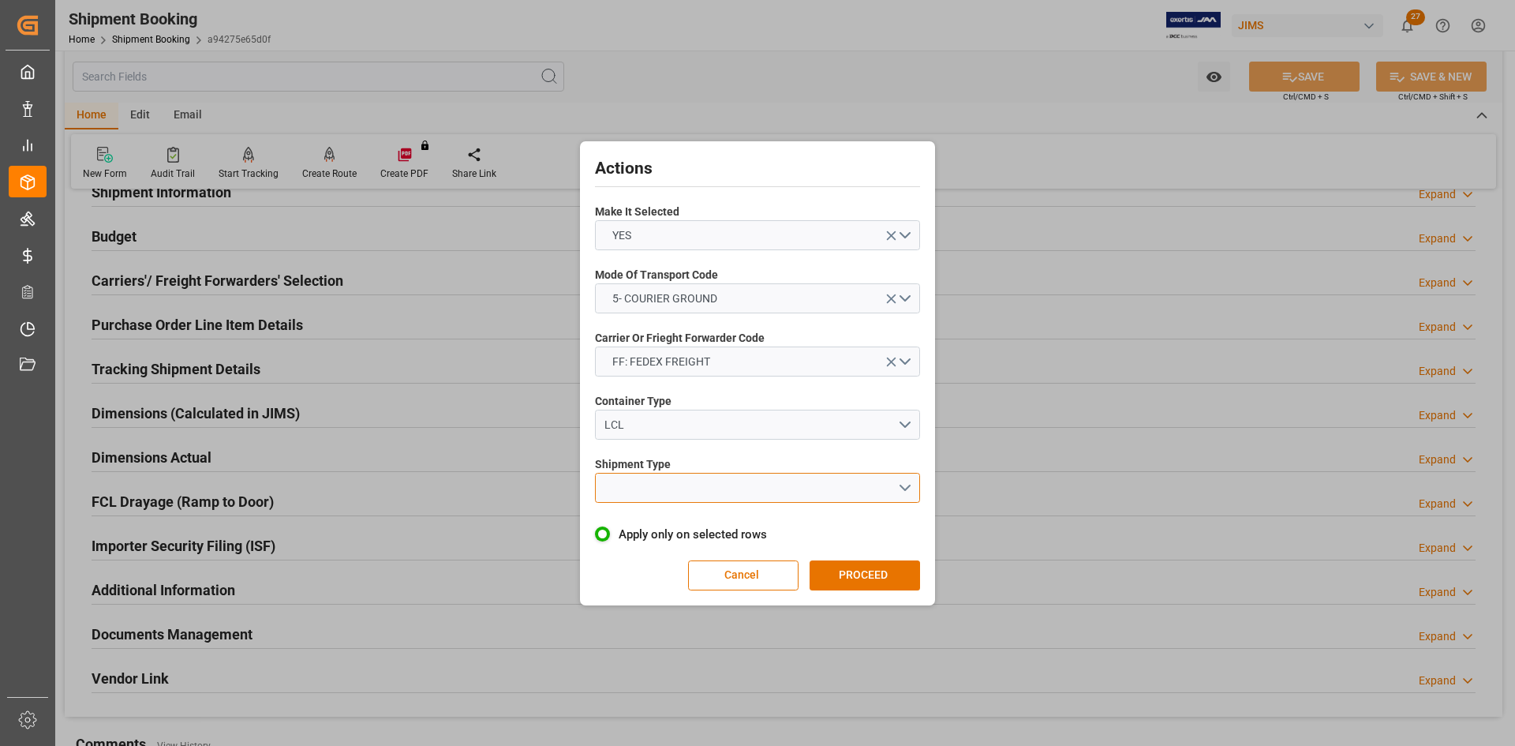
click at [821, 480] on button "open menu" at bounding box center [757, 488] width 325 height 30
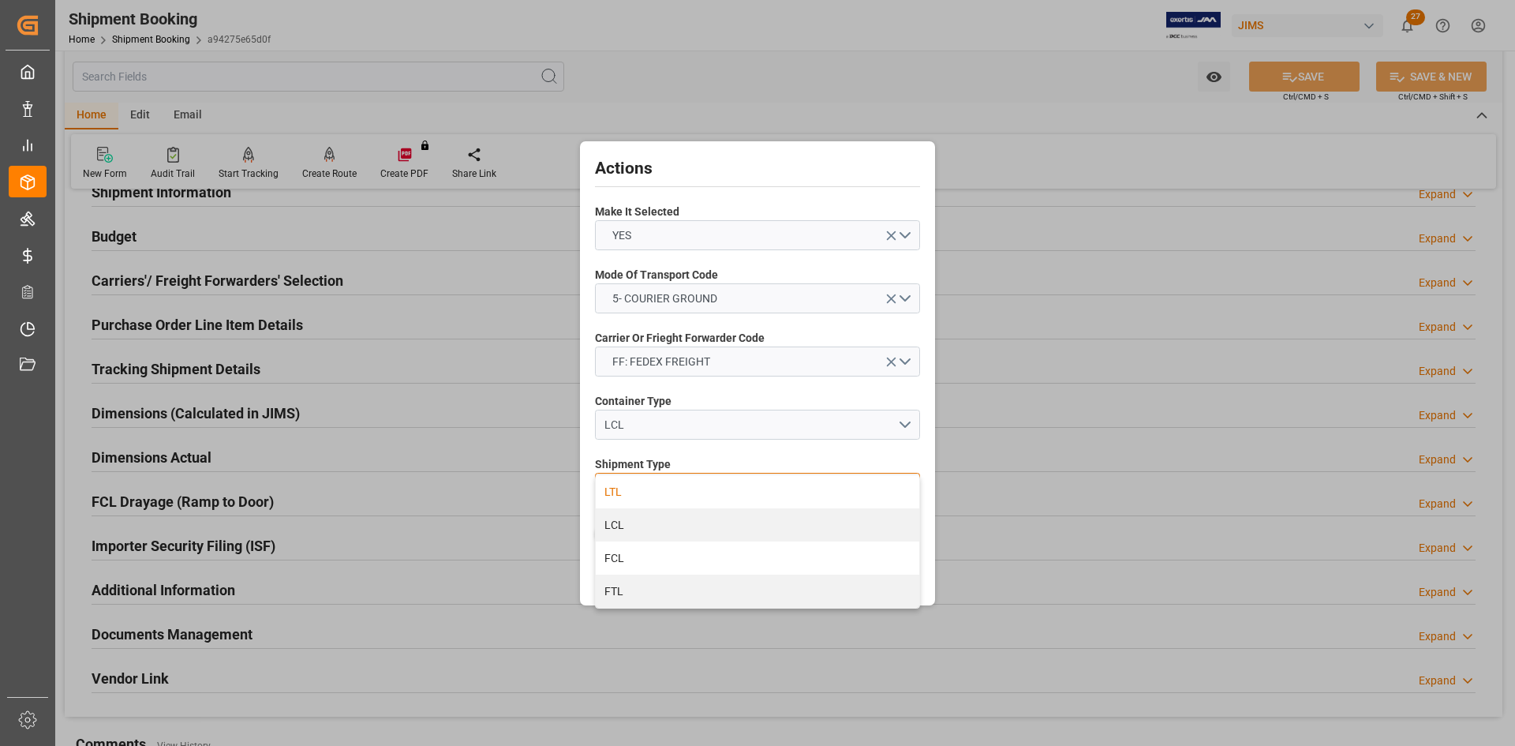
click at [633, 497] on div "LTL" at bounding box center [757, 491] width 323 height 33
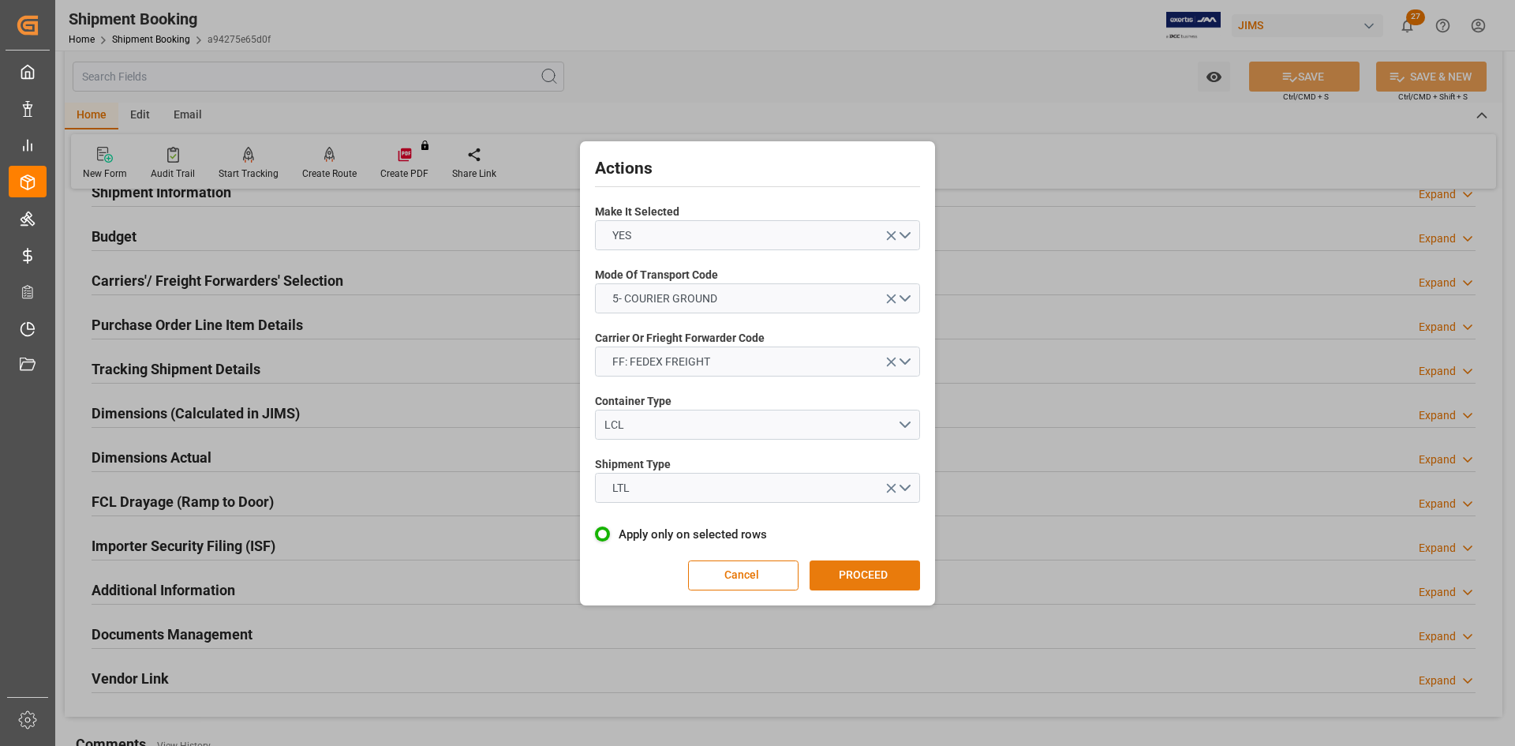
click at [865, 575] on button "PROCEED" at bounding box center [865, 575] width 110 height 30
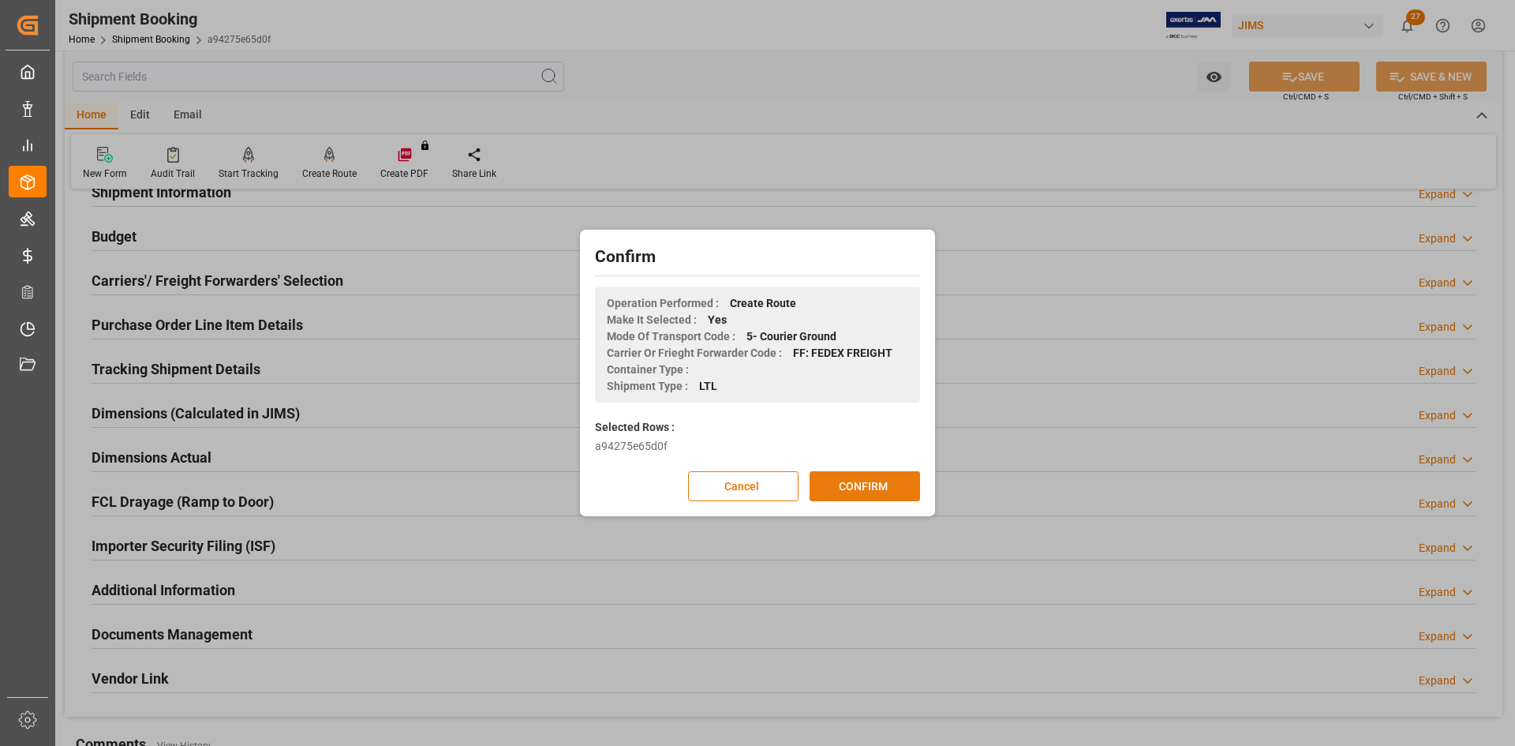
click at [845, 498] on button "CONFIRM" at bounding box center [865, 486] width 110 height 30
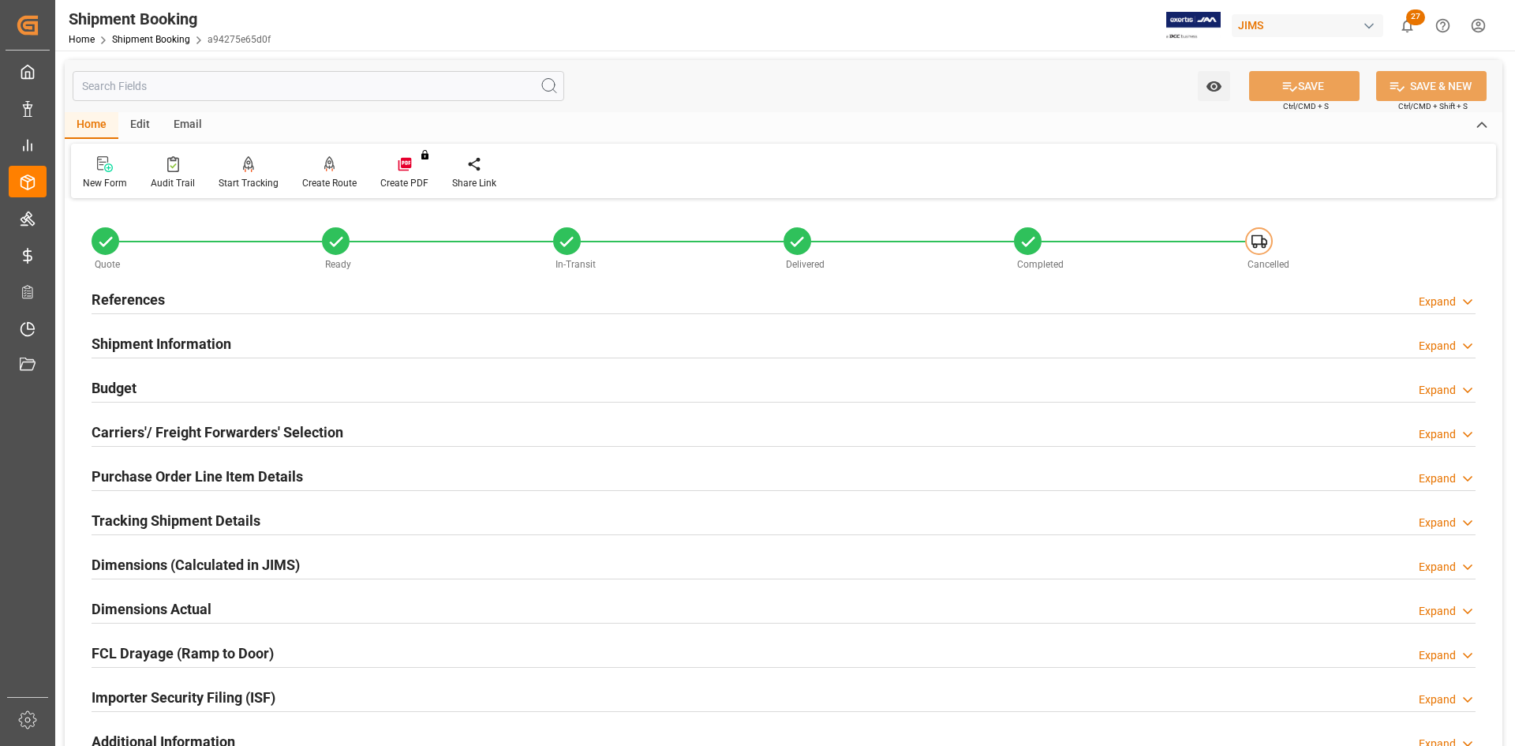
click at [114, 301] on h2 "References" at bounding box center [128, 299] width 73 height 21
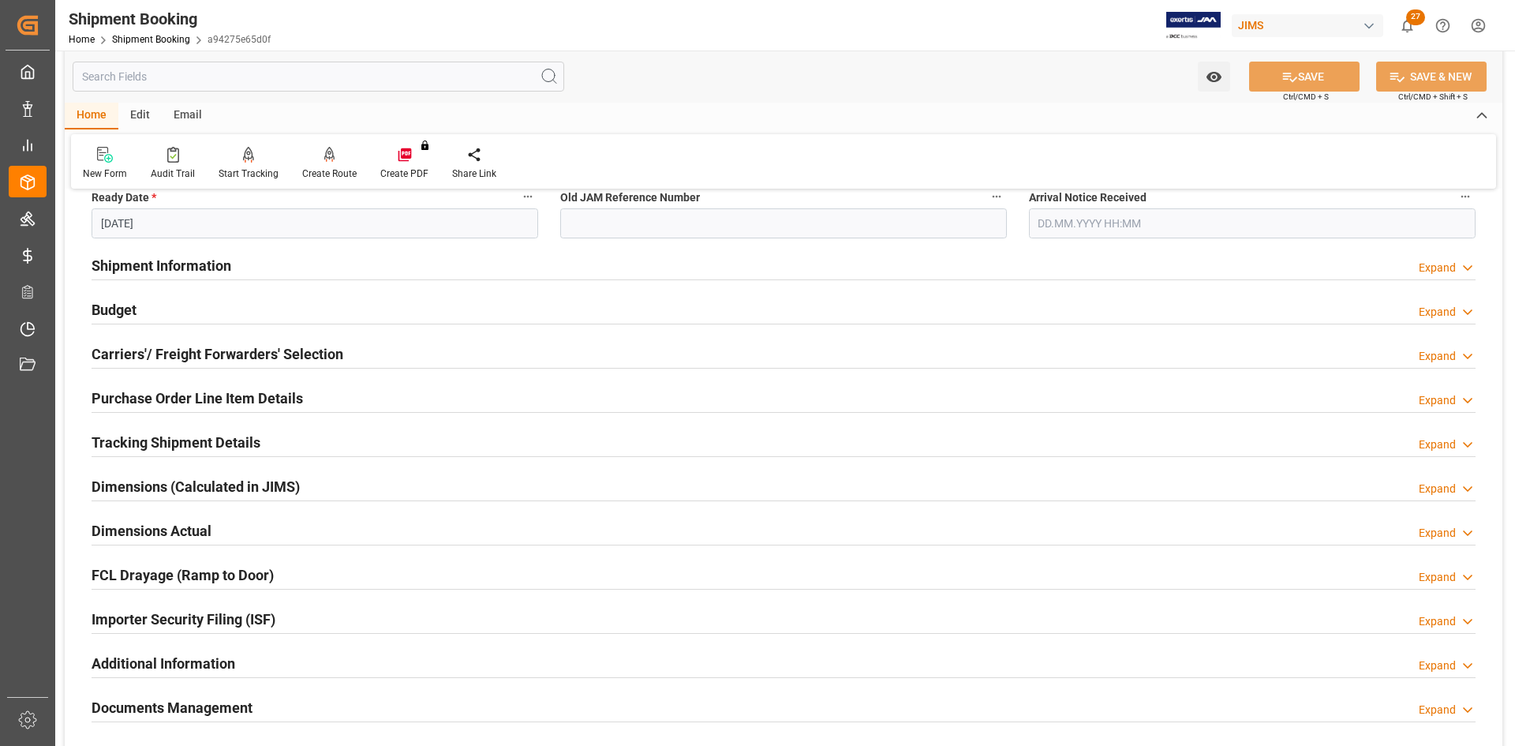
scroll to position [394, 0]
click at [107, 348] on h2 "Carriers'/ Freight Forwarders' Selection" at bounding box center [218, 352] width 252 height 21
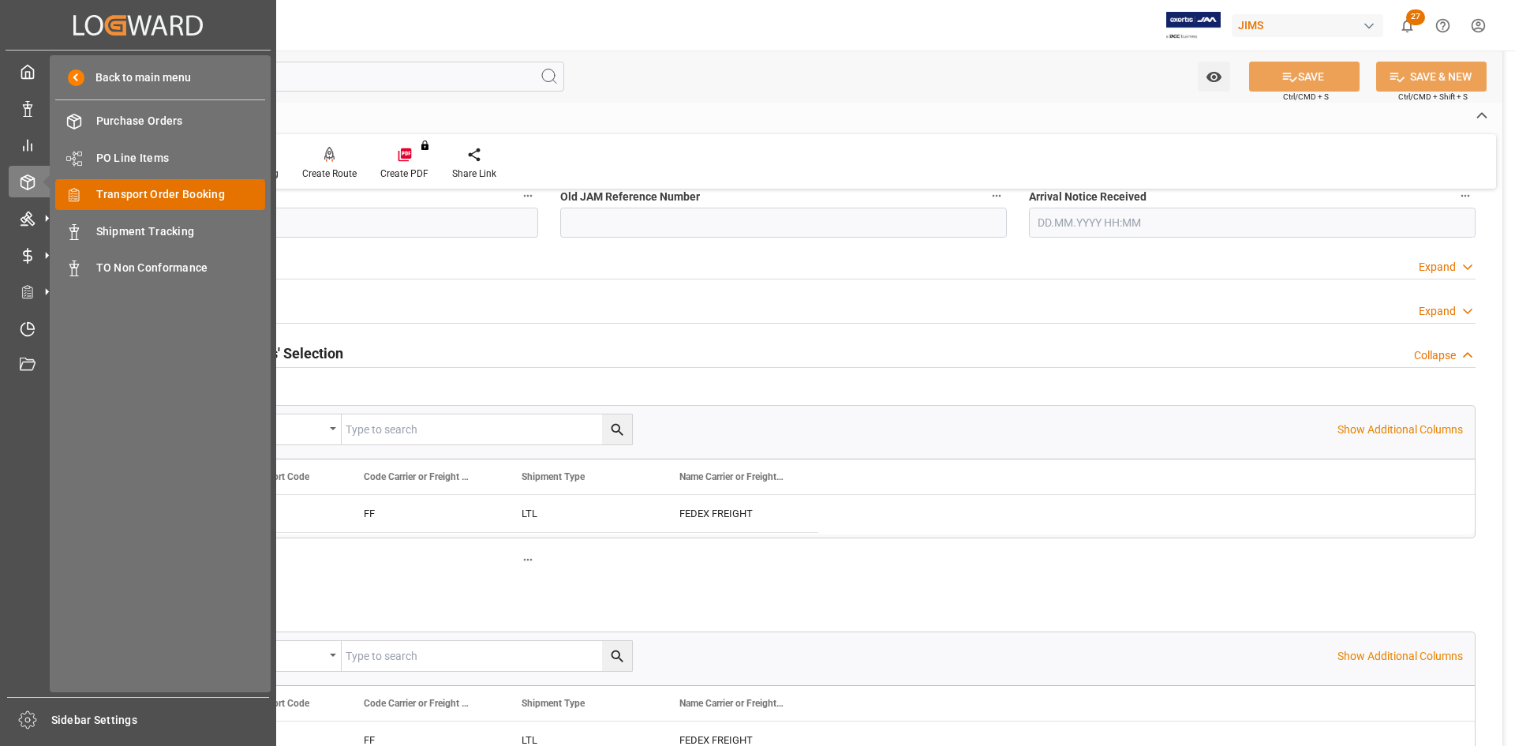
click at [138, 196] on span "Transport Order Booking" at bounding box center [181, 194] width 170 height 17
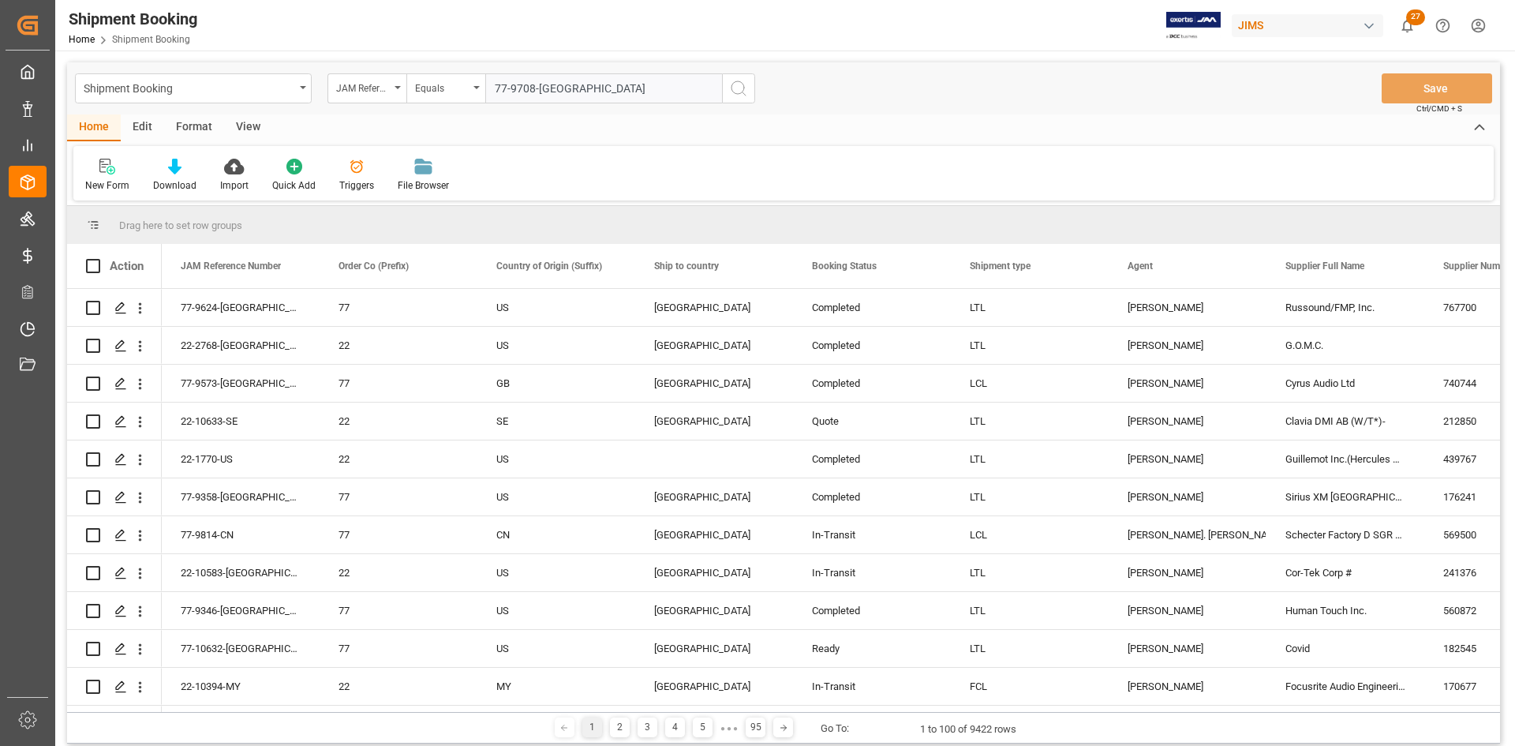
type input "77-9708-[GEOGRAPHIC_DATA]"
click at [740, 87] on icon "search button" at bounding box center [738, 88] width 19 height 19
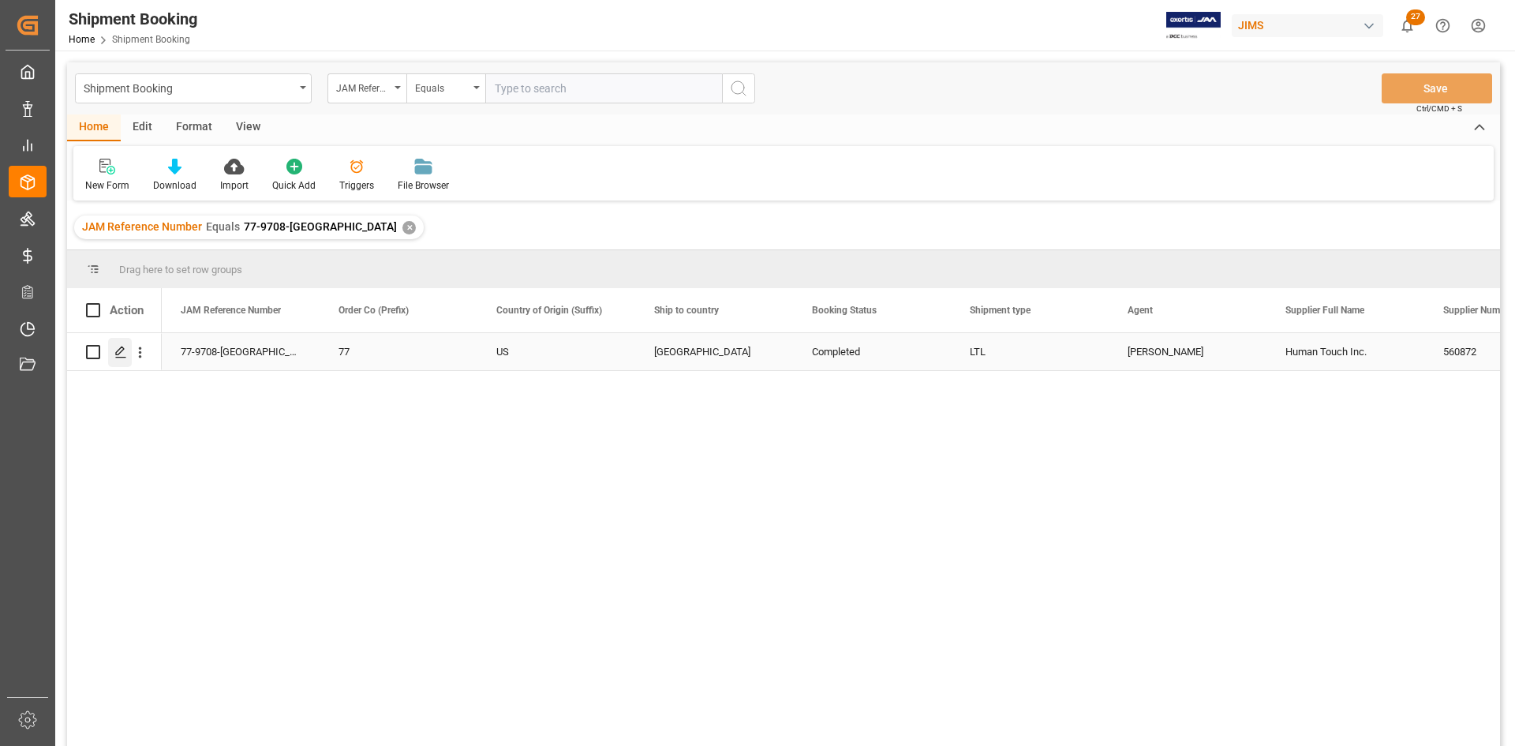
click at [114, 346] on div "Press SPACE to select this row." at bounding box center [120, 352] width 24 height 29
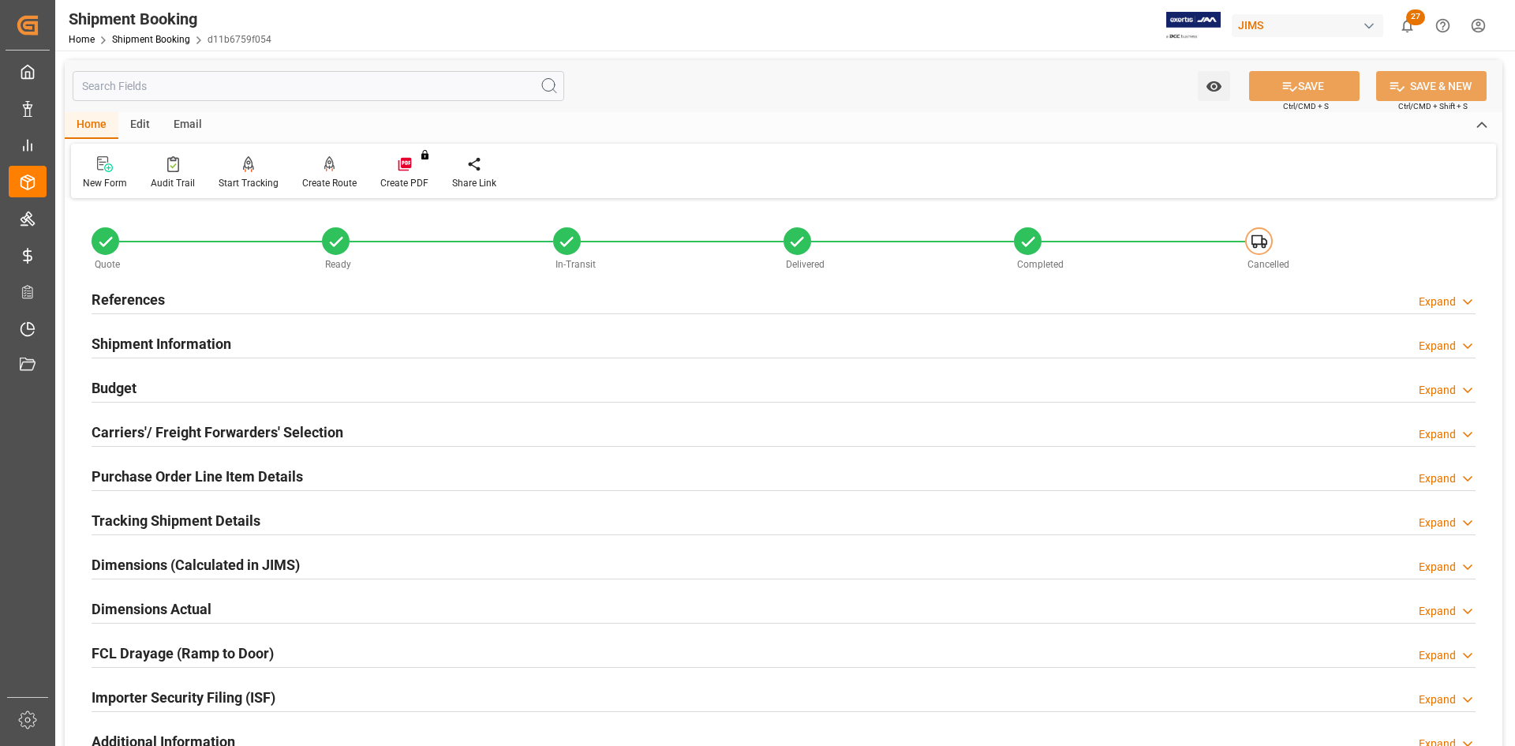
click at [180, 423] on h2 "Carriers'/ Freight Forwarders' Selection" at bounding box center [218, 431] width 252 height 21
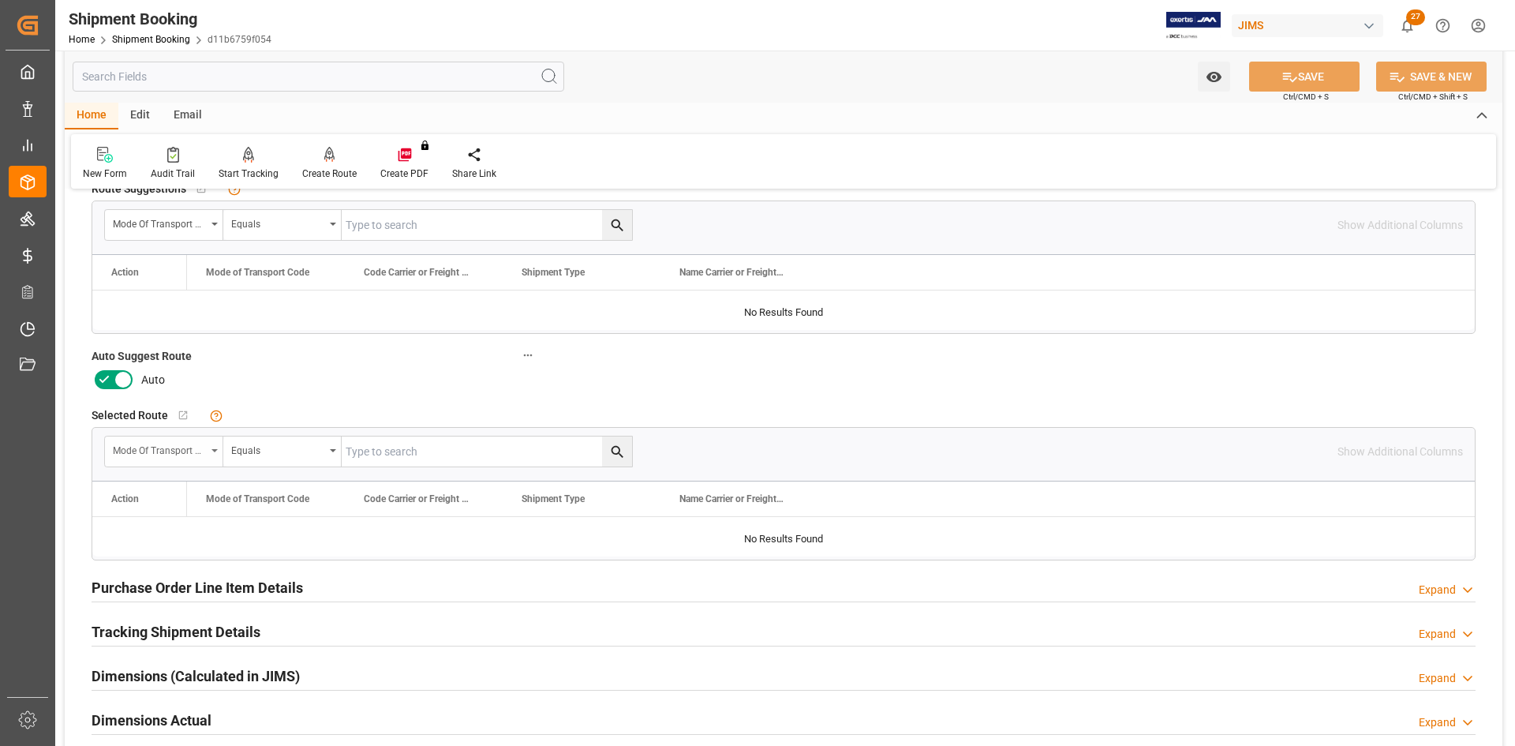
scroll to position [316, 0]
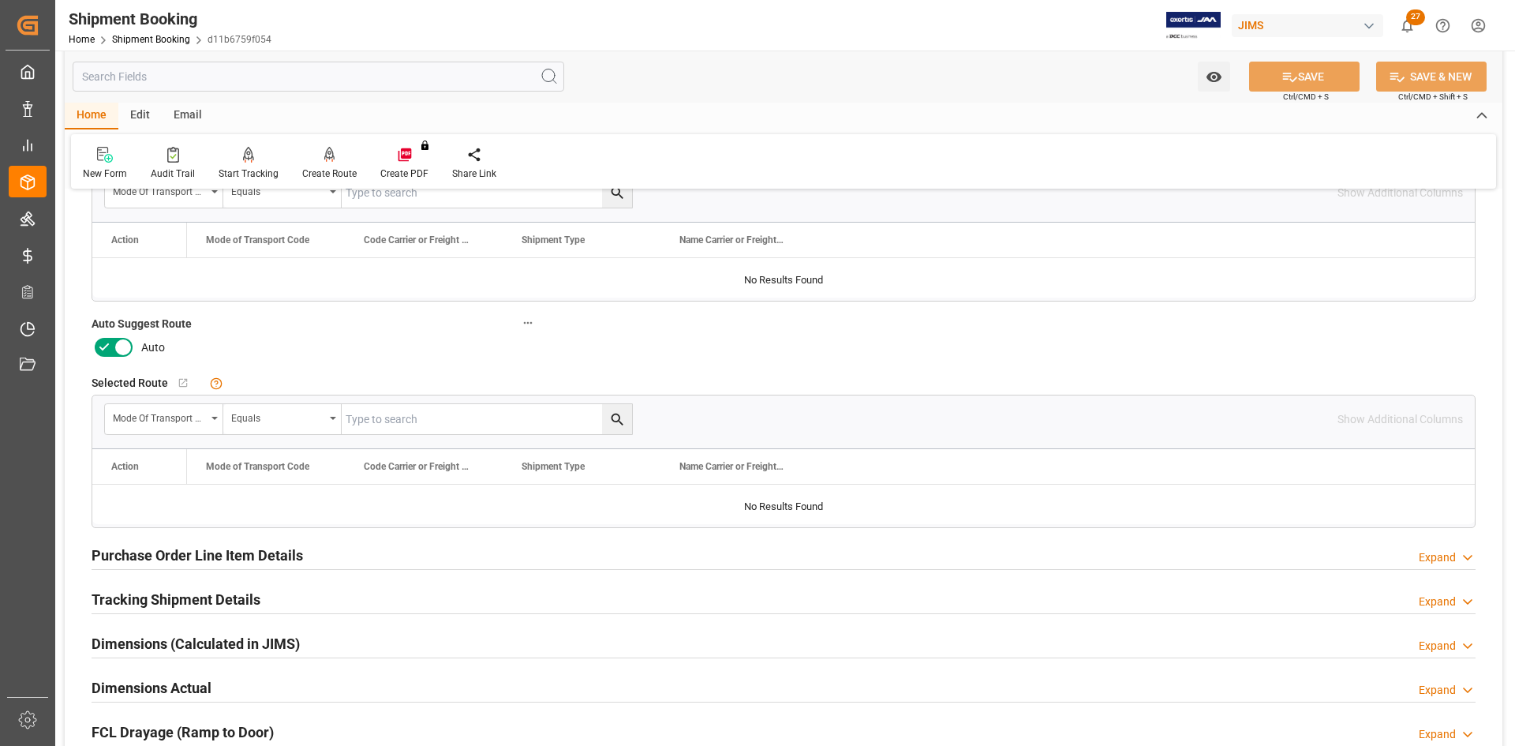
click at [128, 342] on icon at bounding box center [123, 347] width 19 height 19
click at [0, 0] on input "checkbox" at bounding box center [0, 0] width 0 height 0
click at [1329, 74] on button "SAVE" at bounding box center [1304, 77] width 110 height 30
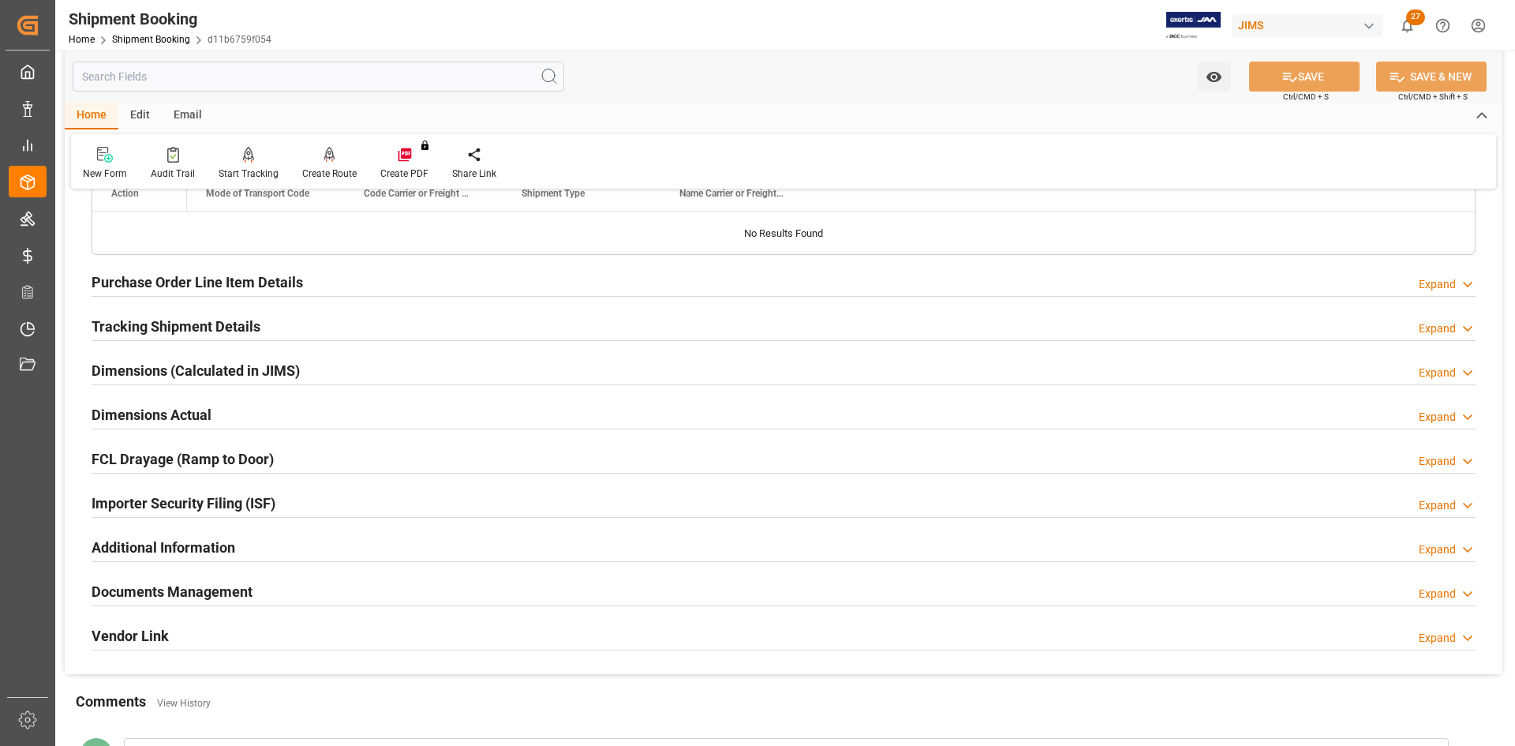
scroll to position [631, 0]
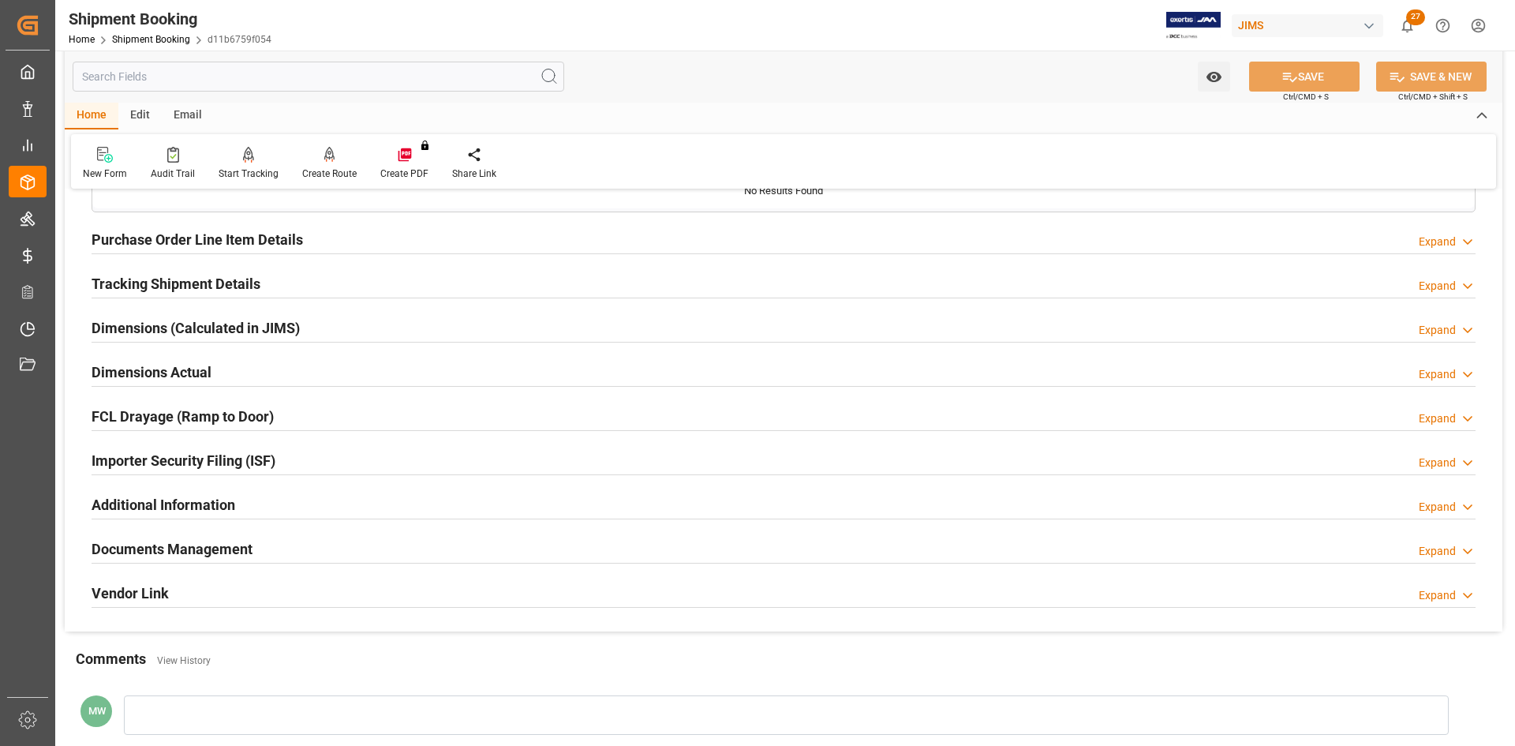
click at [181, 543] on h2 "Documents Management" at bounding box center [172, 548] width 161 height 21
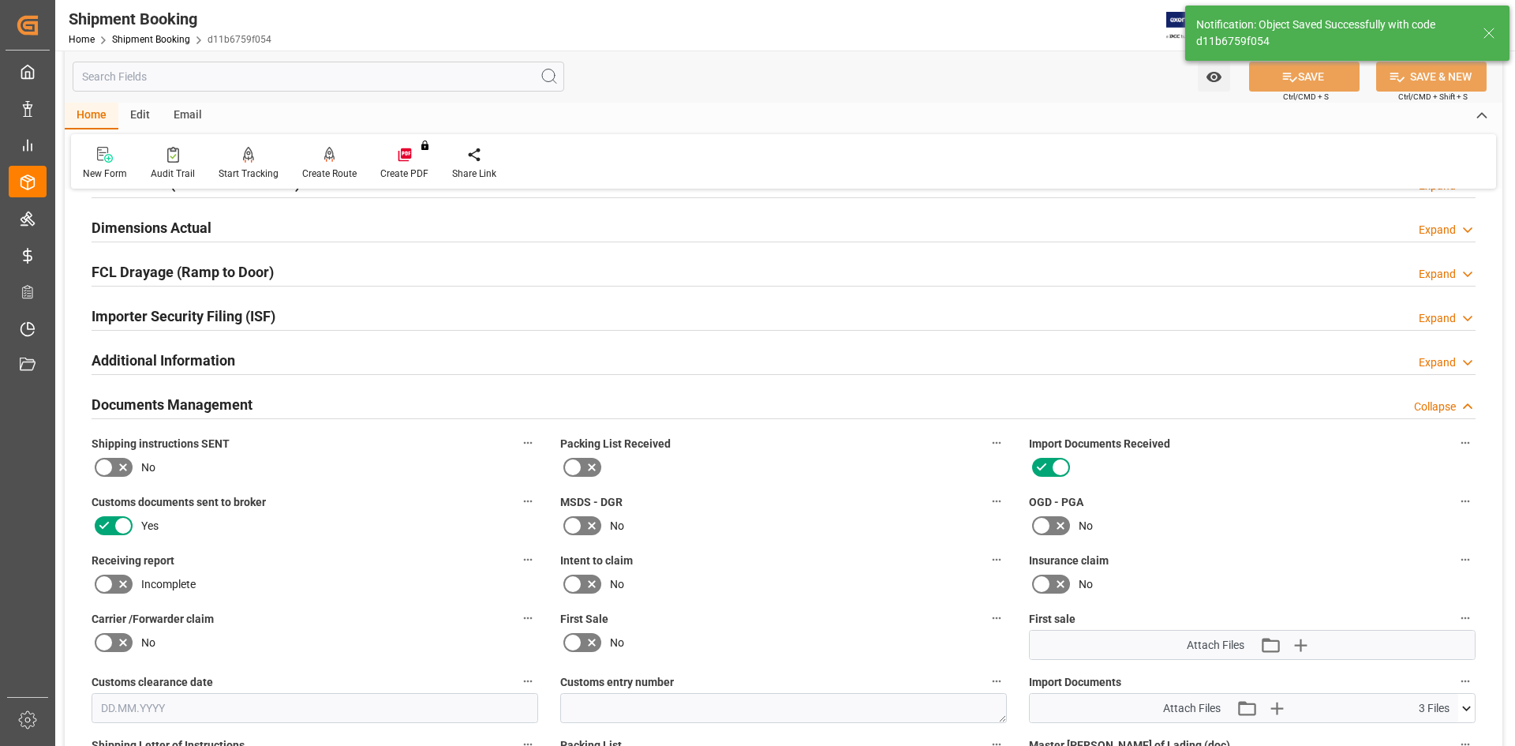
scroll to position [518, 0]
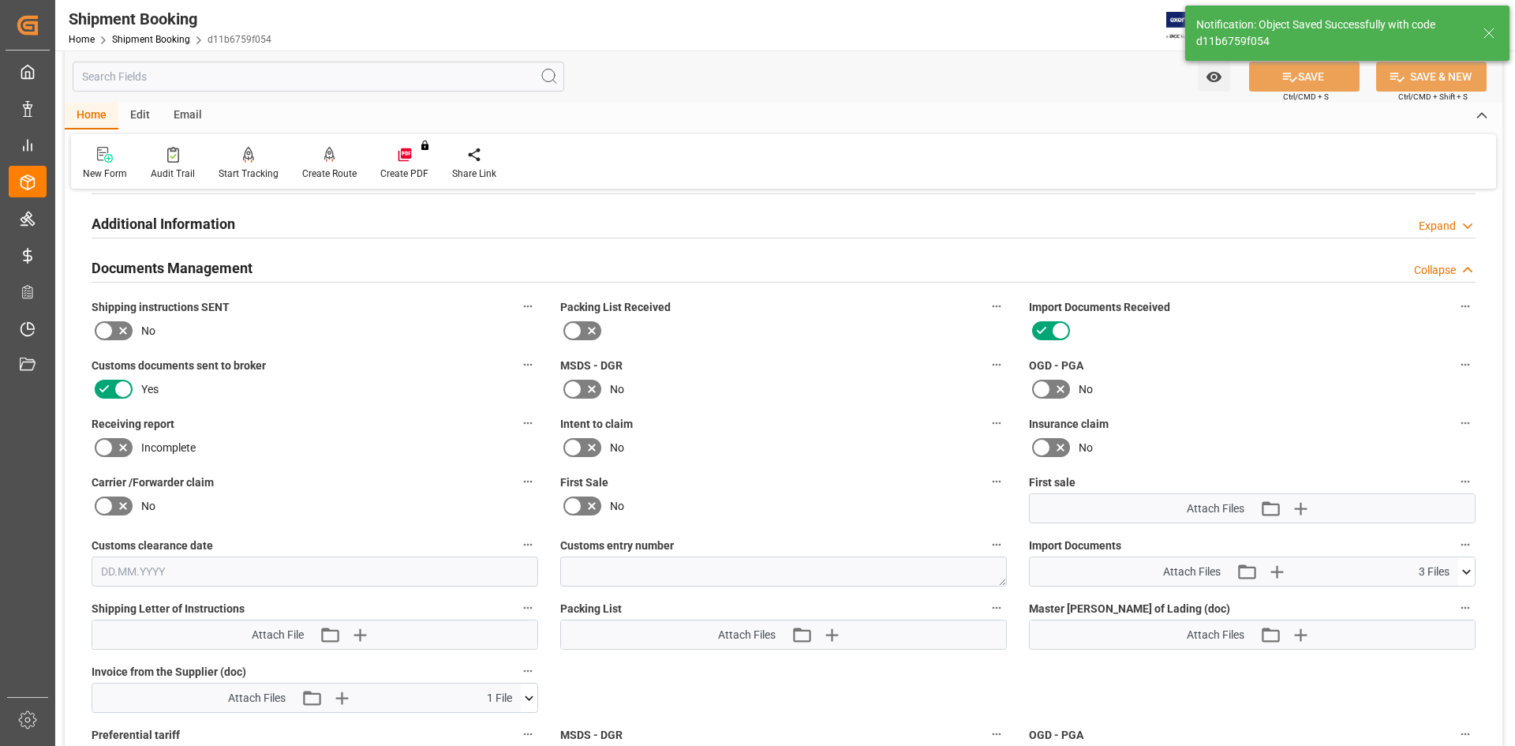
click at [1471, 563] on icon at bounding box center [1466, 571] width 17 height 17
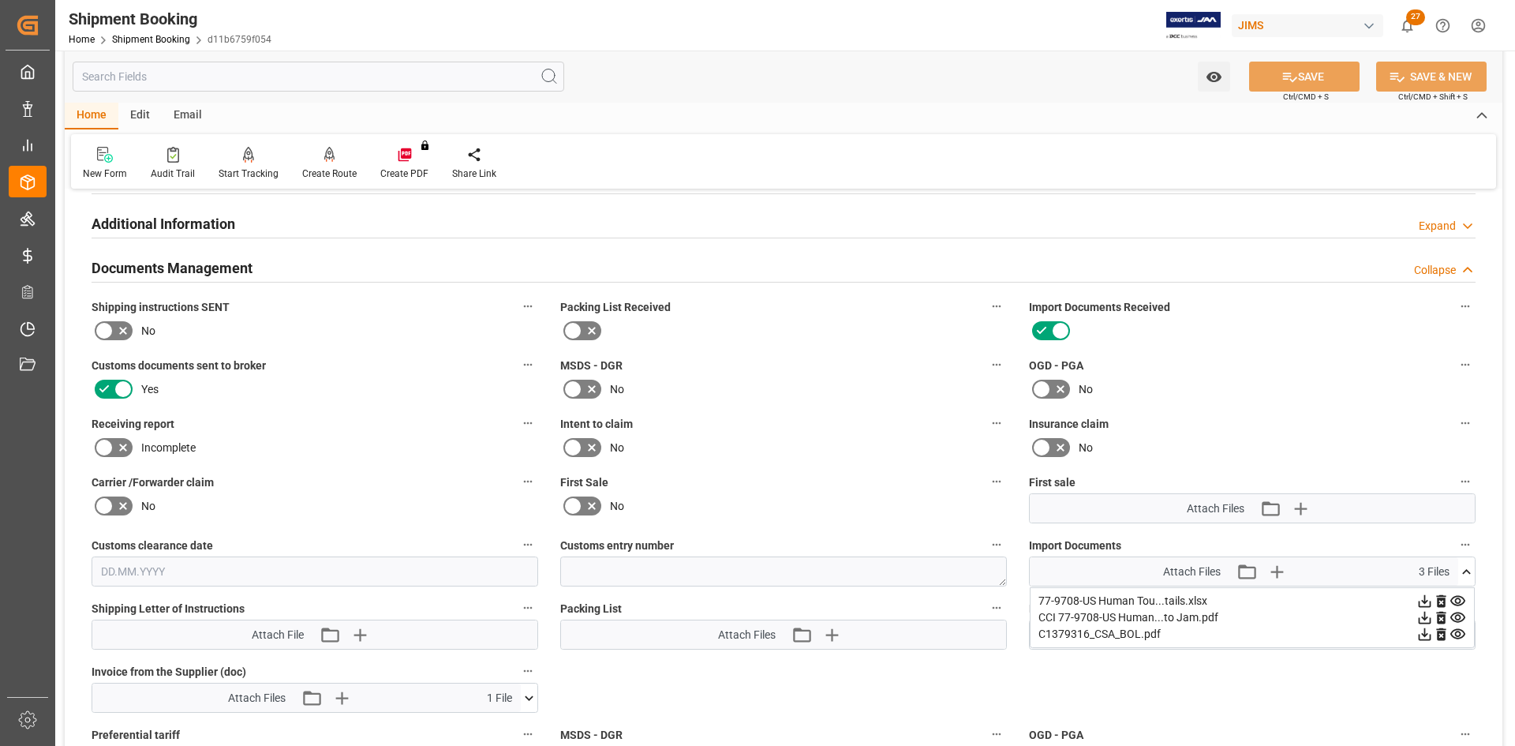
click at [1423, 635] on icon at bounding box center [1424, 634] width 17 height 17
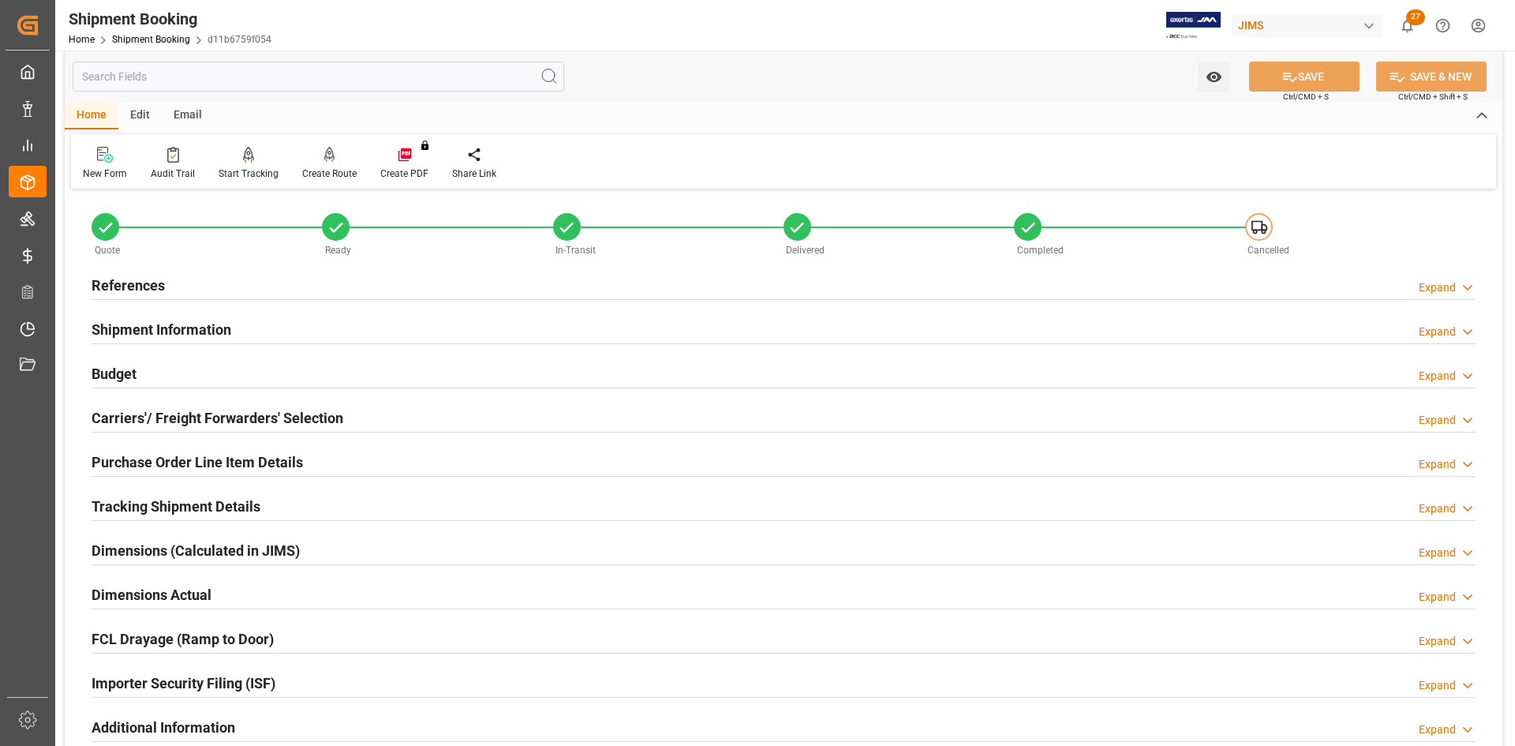
scroll to position [0, 0]
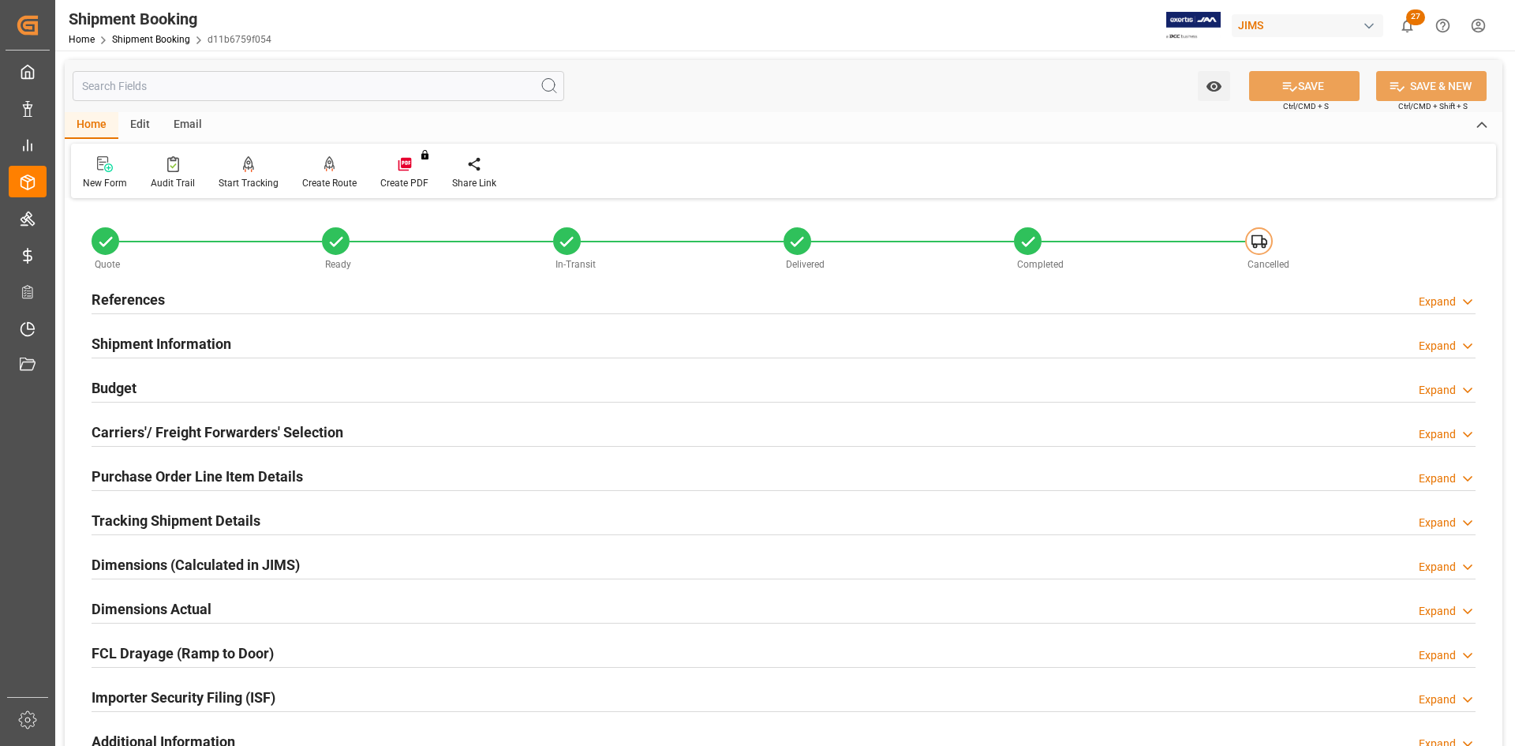
click at [213, 425] on h2 "Carriers'/ Freight Forwarders' Selection" at bounding box center [218, 431] width 252 height 21
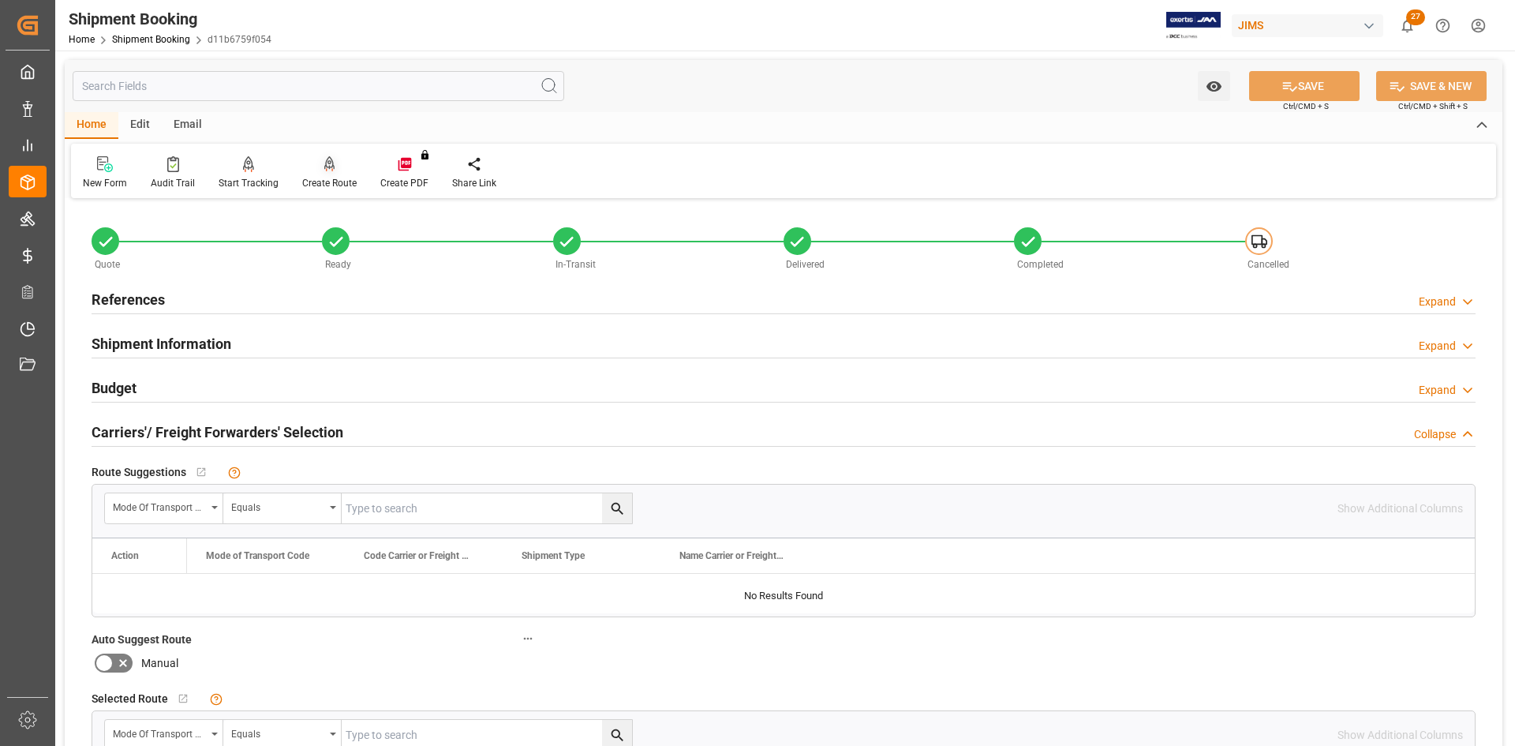
click at [335, 172] on div at bounding box center [329, 163] width 54 height 17
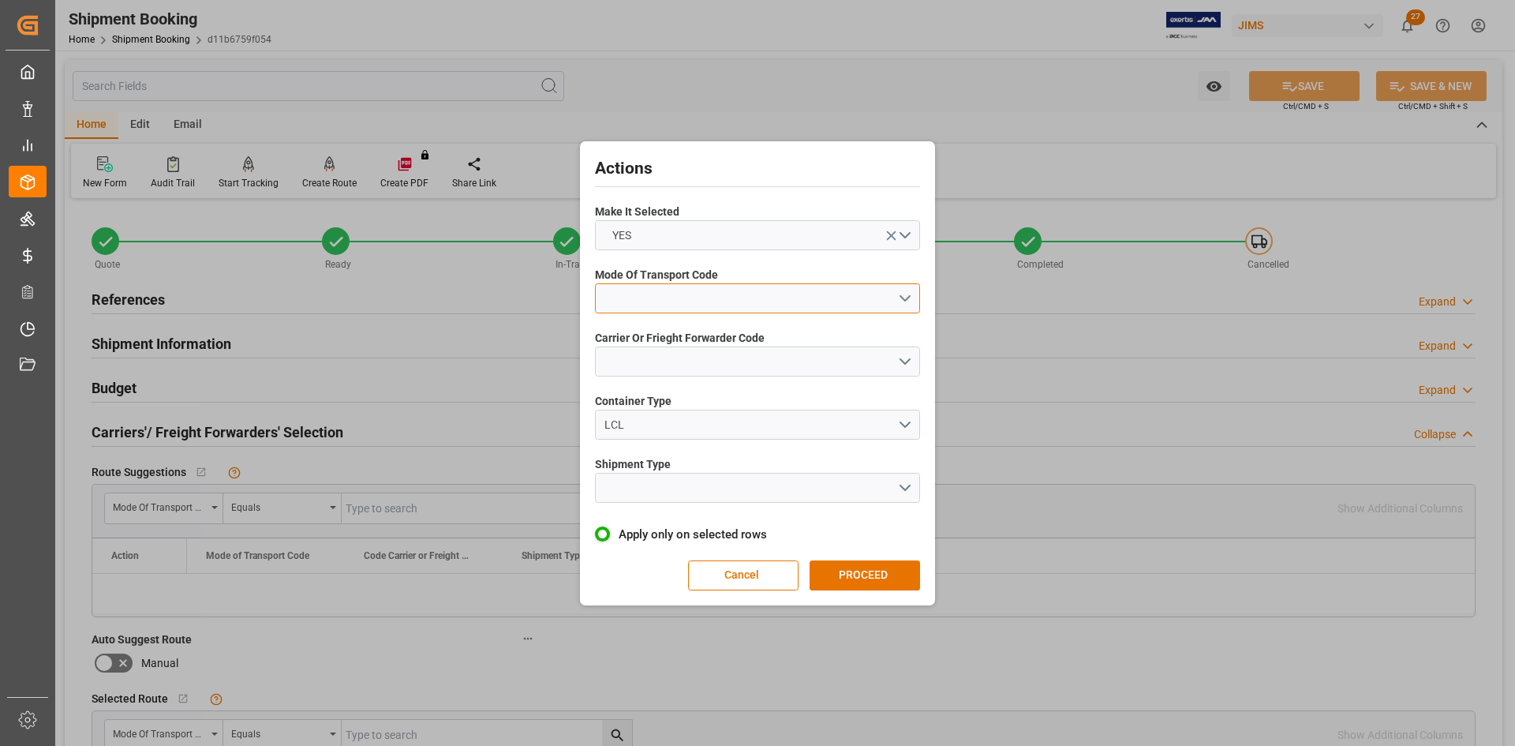
click at [901, 293] on button "open menu" at bounding box center [757, 298] width 325 height 30
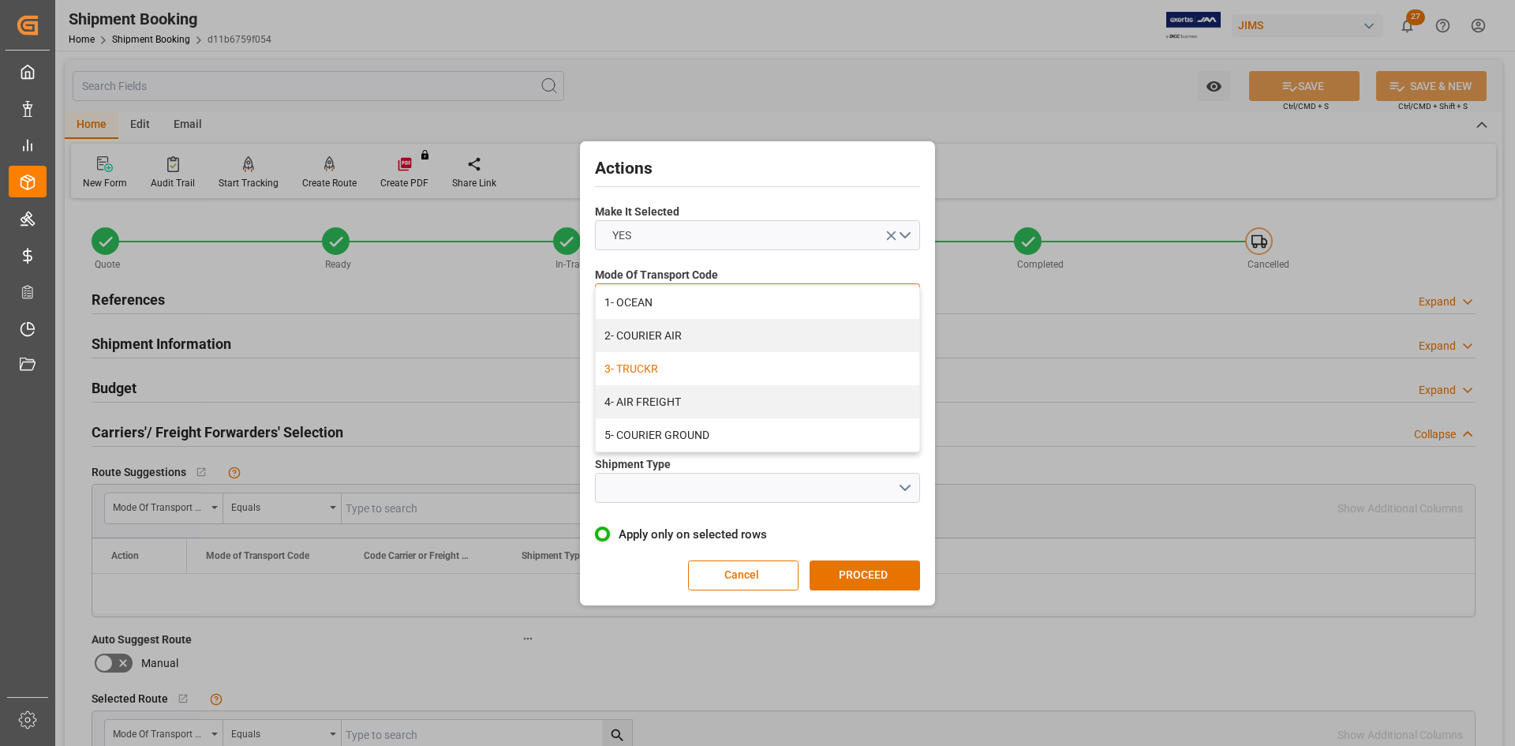
click at [655, 372] on div "3- TRUCKR" at bounding box center [757, 368] width 323 height 33
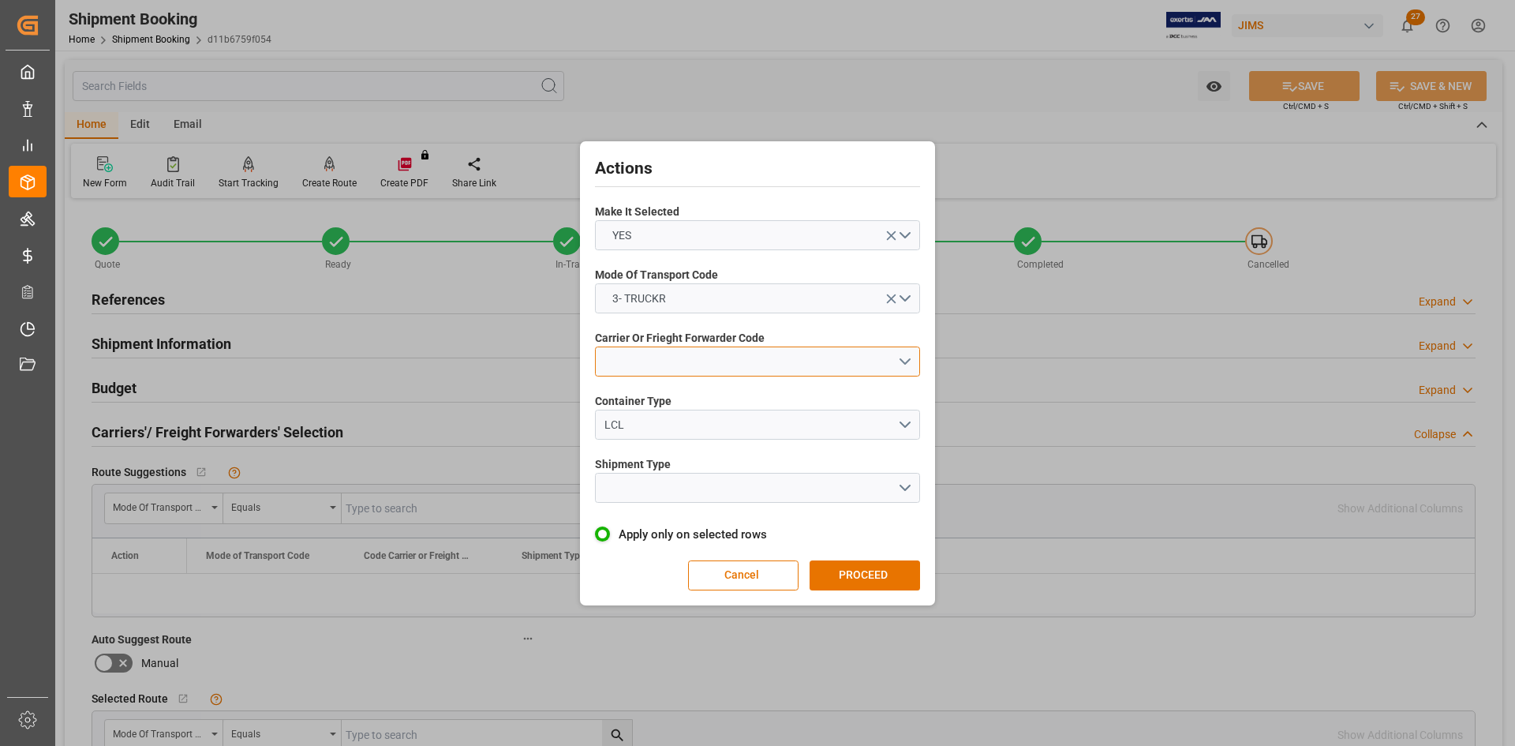
click at [661, 370] on button "open menu" at bounding box center [757, 361] width 325 height 30
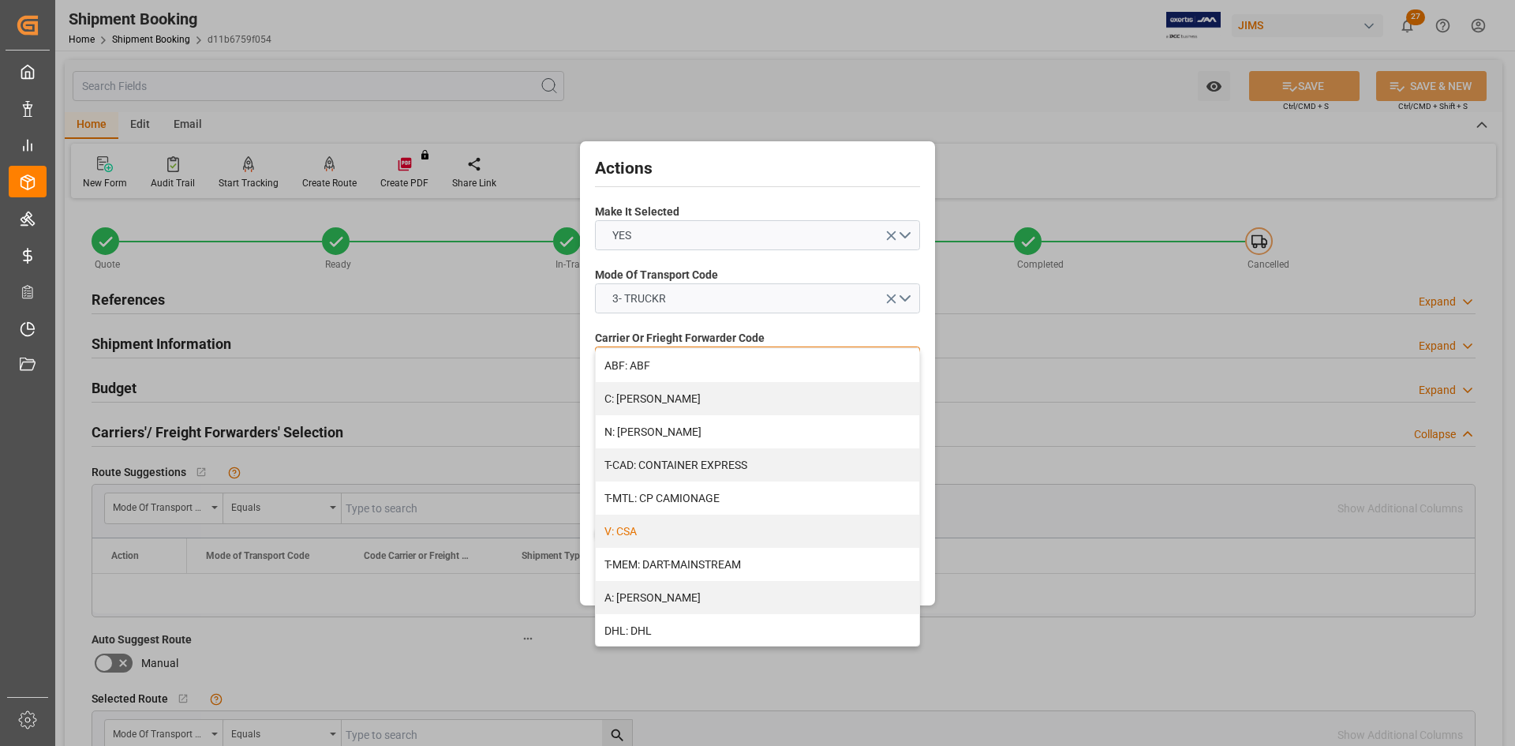
click at [649, 516] on div "V: CSA" at bounding box center [757, 530] width 323 height 33
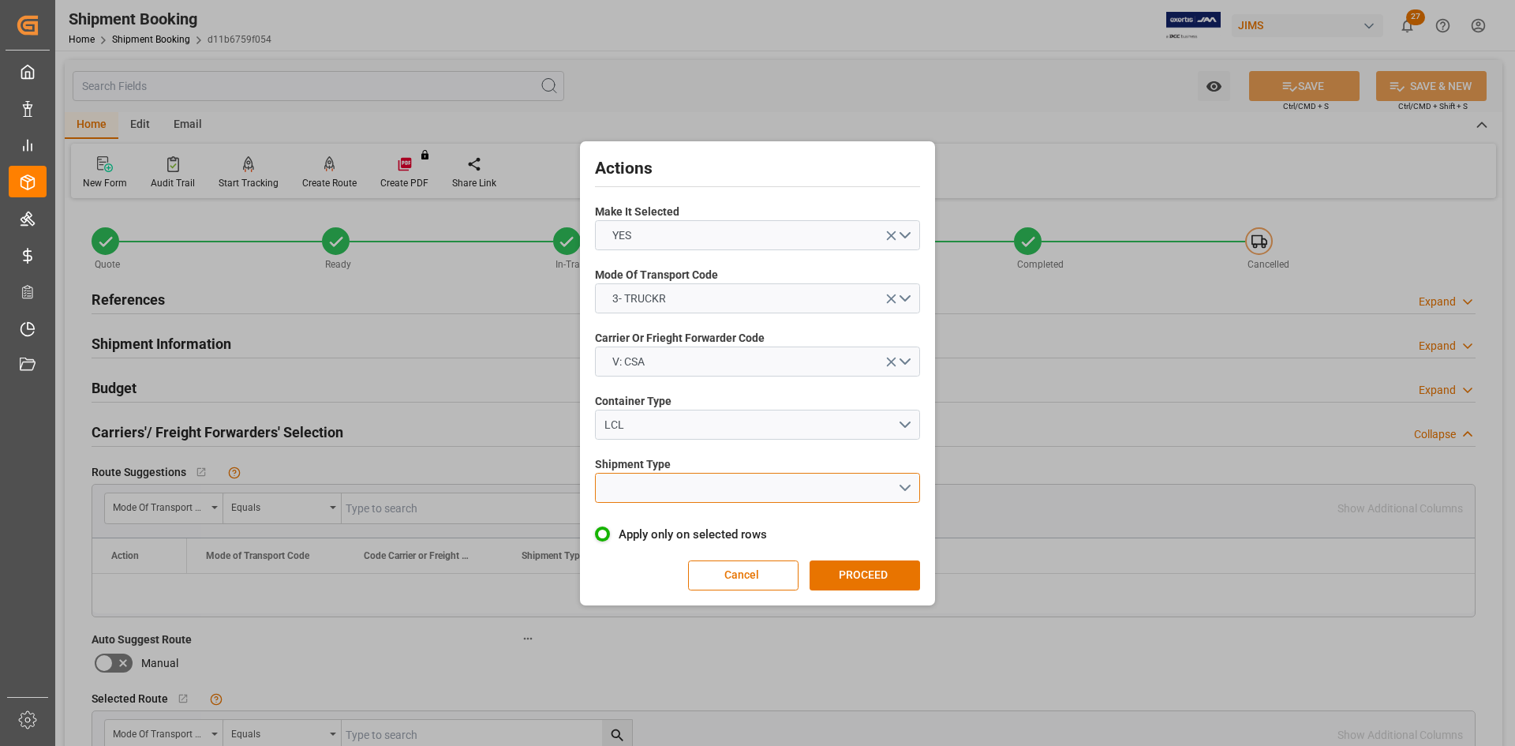
click at [728, 487] on button "open menu" at bounding box center [757, 488] width 325 height 30
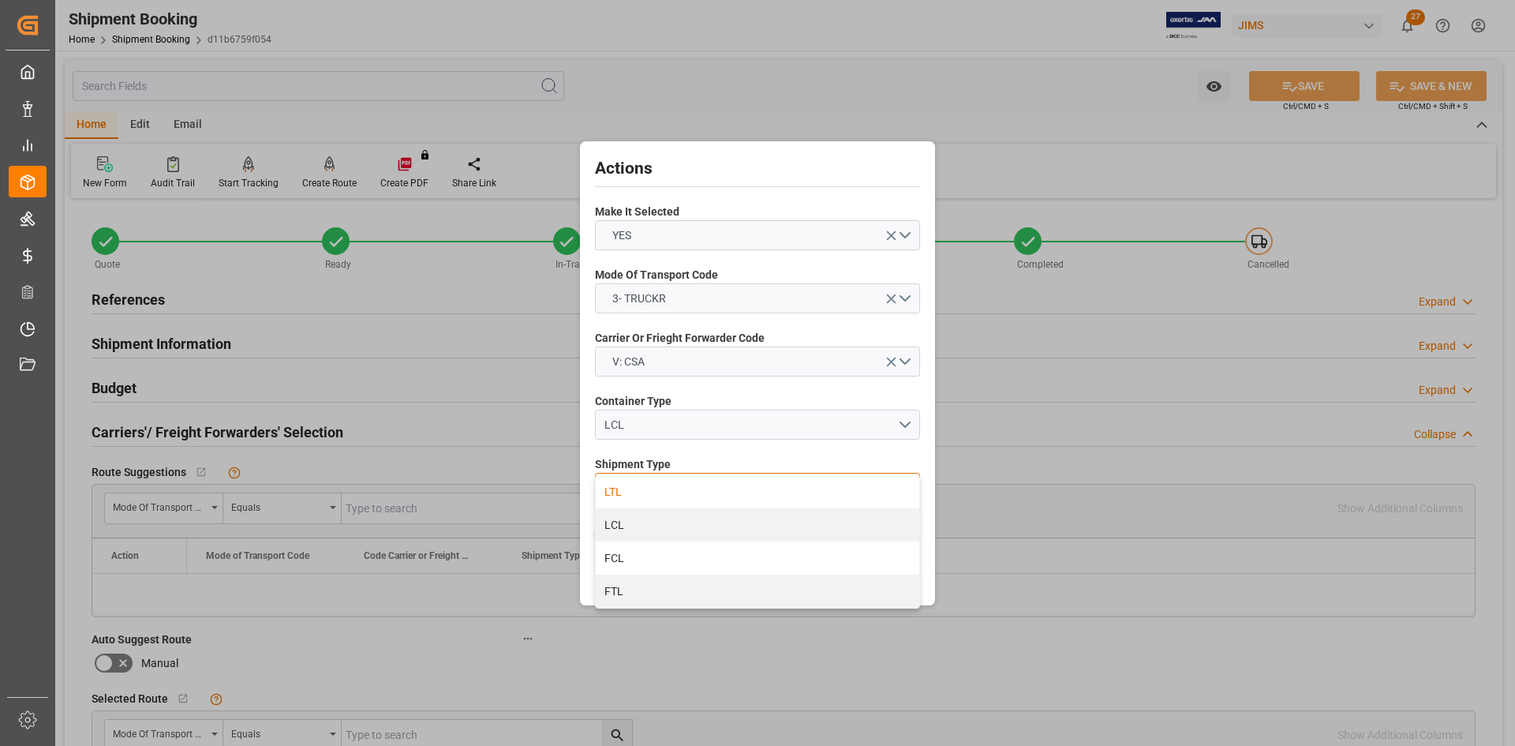
click at [628, 486] on div "LTL" at bounding box center [757, 491] width 323 height 33
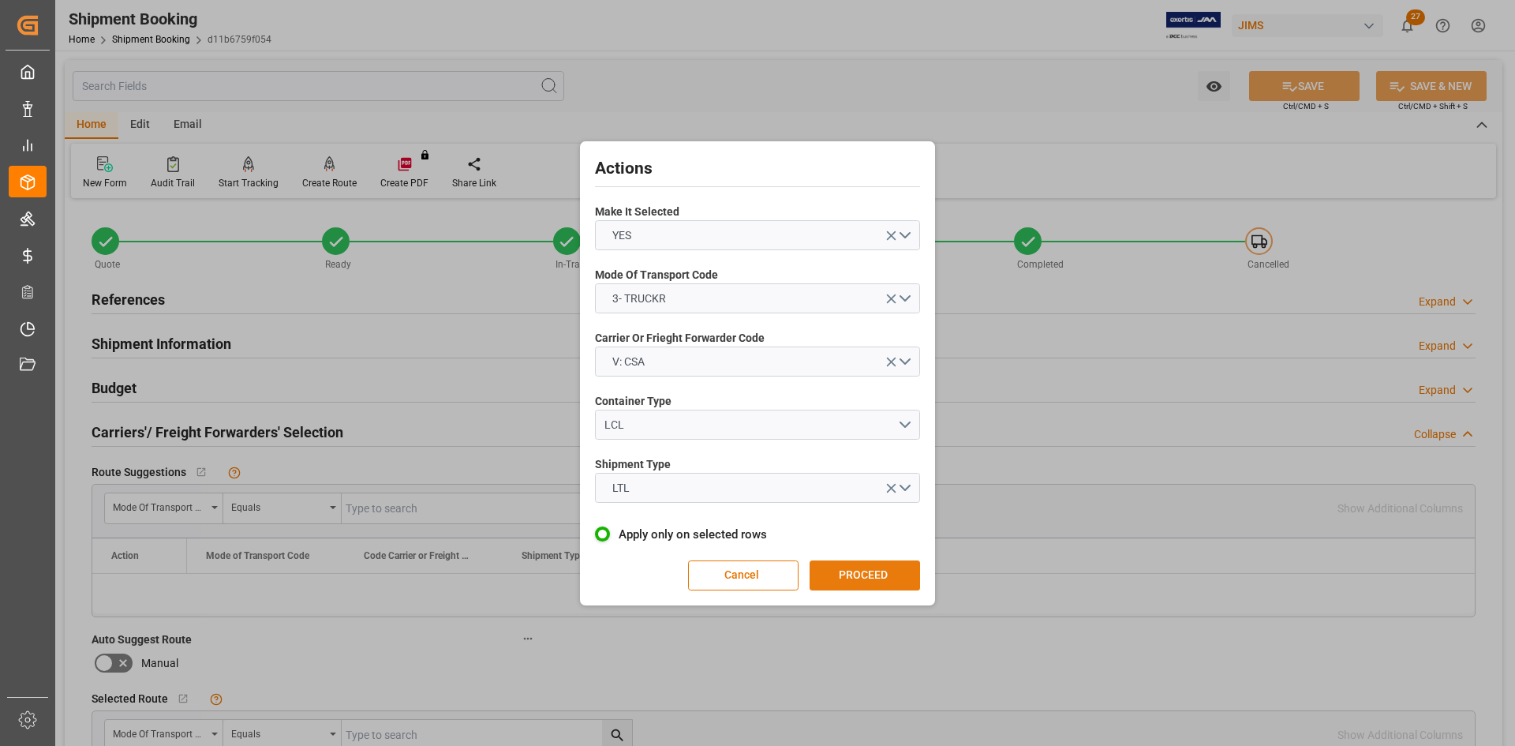
click at [884, 574] on button "PROCEED" at bounding box center [865, 575] width 110 height 30
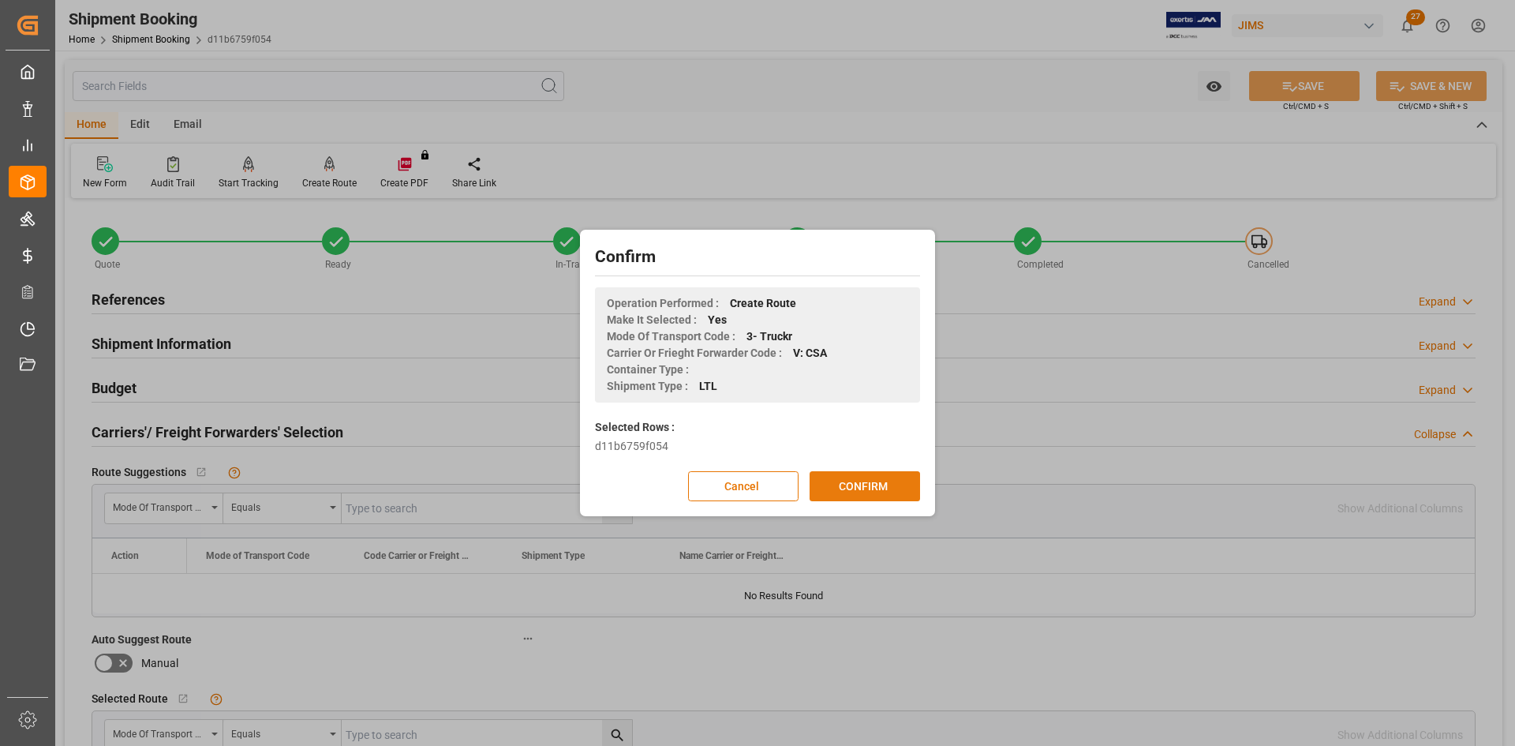
click at [866, 484] on button "CONFIRM" at bounding box center [865, 486] width 110 height 30
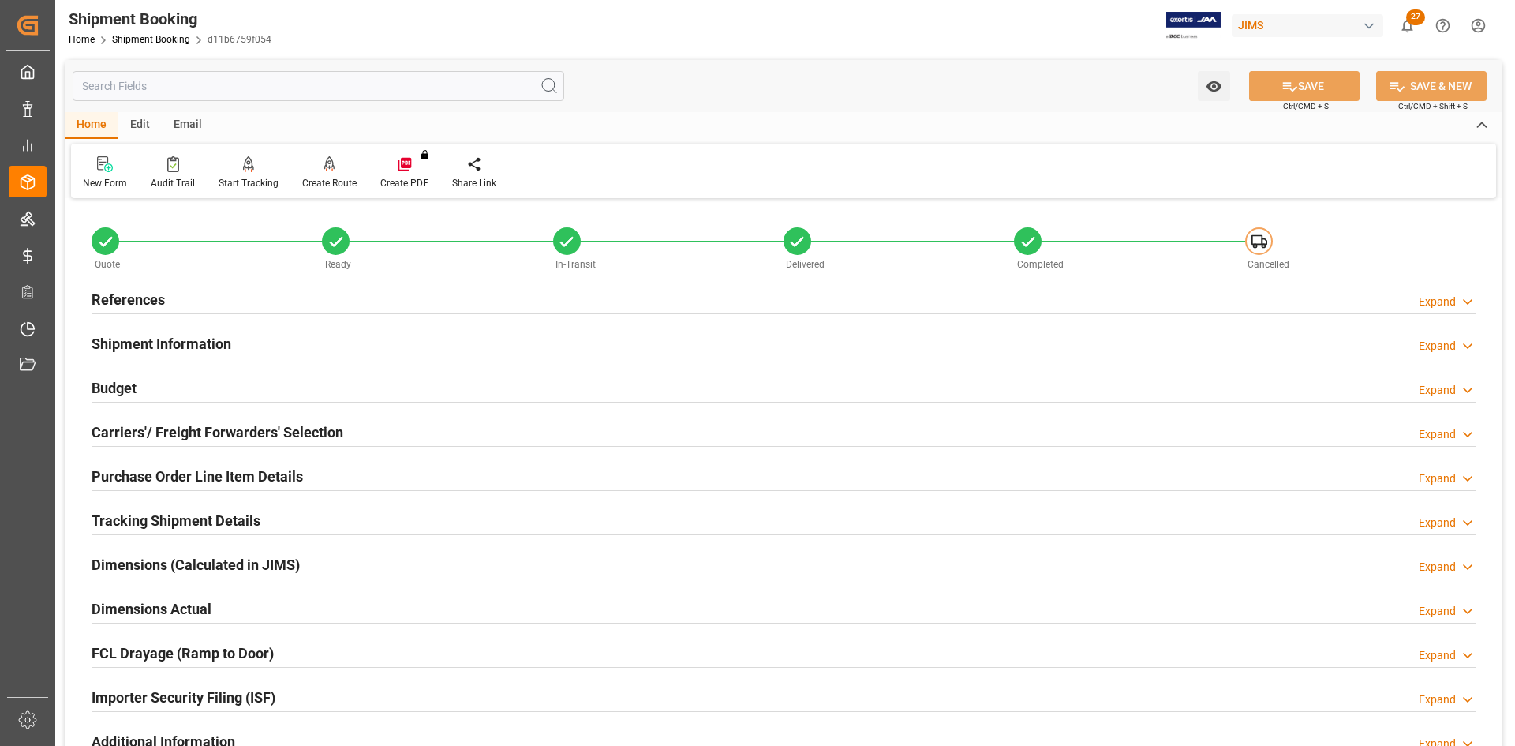
click at [222, 436] on h2 "Carriers'/ Freight Forwarders' Selection" at bounding box center [218, 431] width 252 height 21
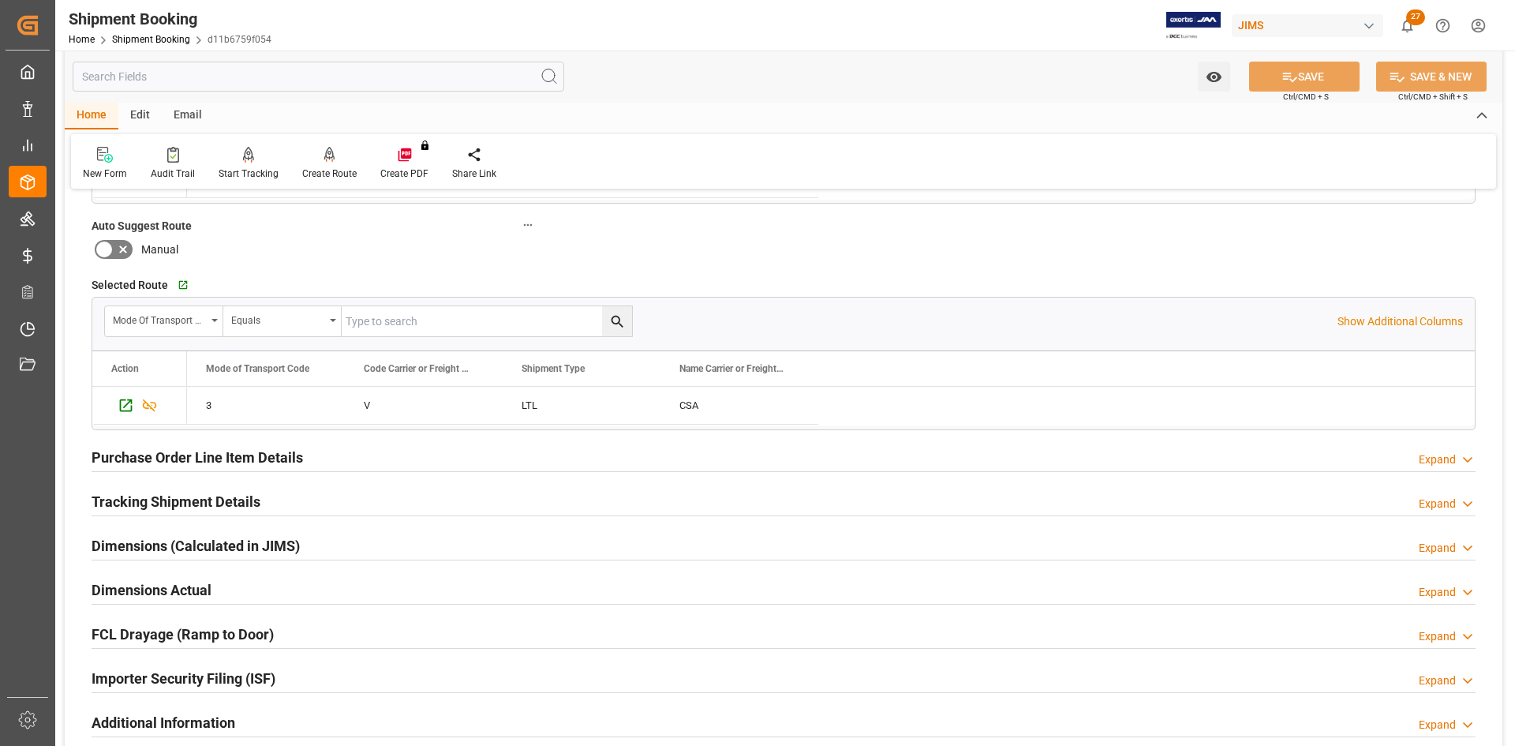
scroll to position [473, 0]
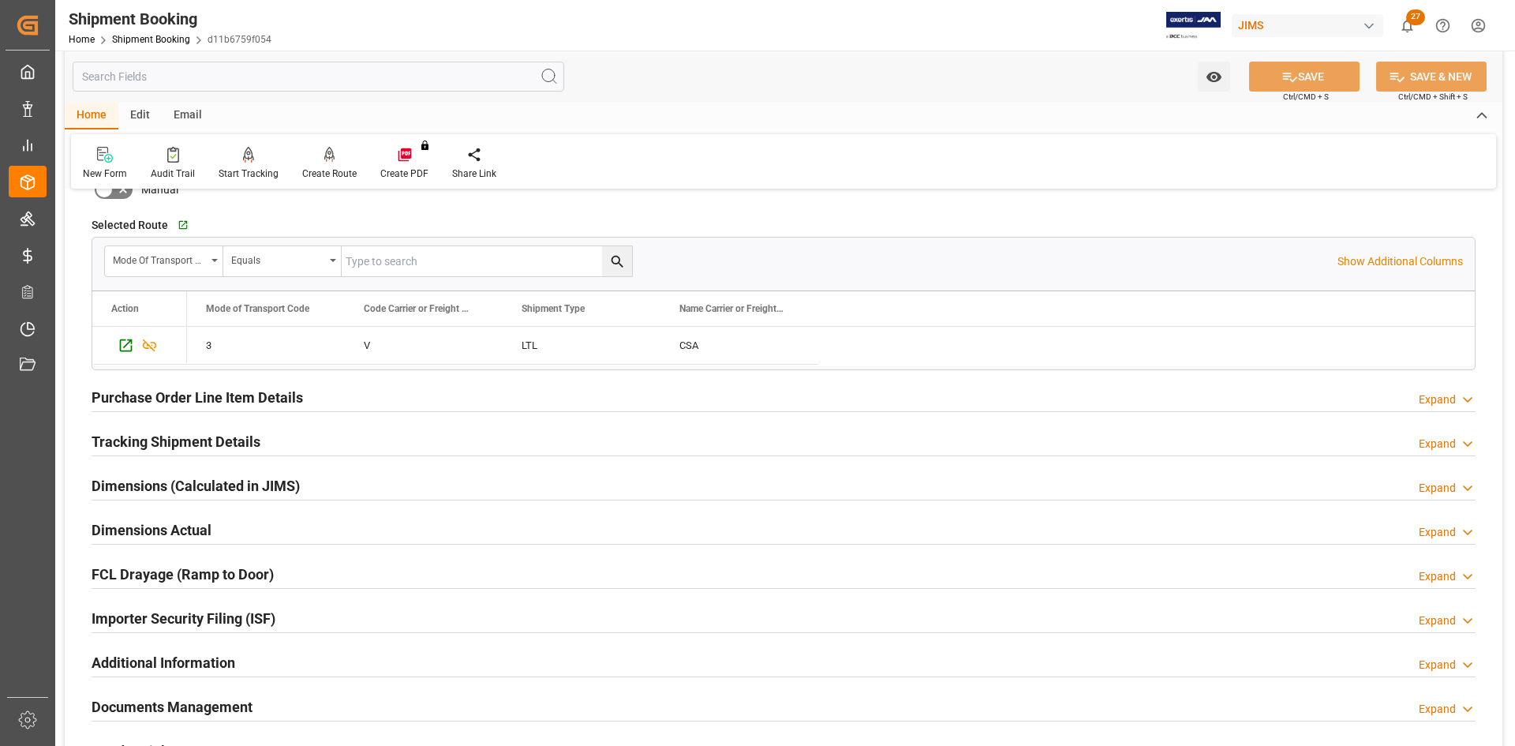
click at [159, 496] on div "Dimensions (Calculated in JIMS)" at bounding box center [196, 484] width 208 height 30
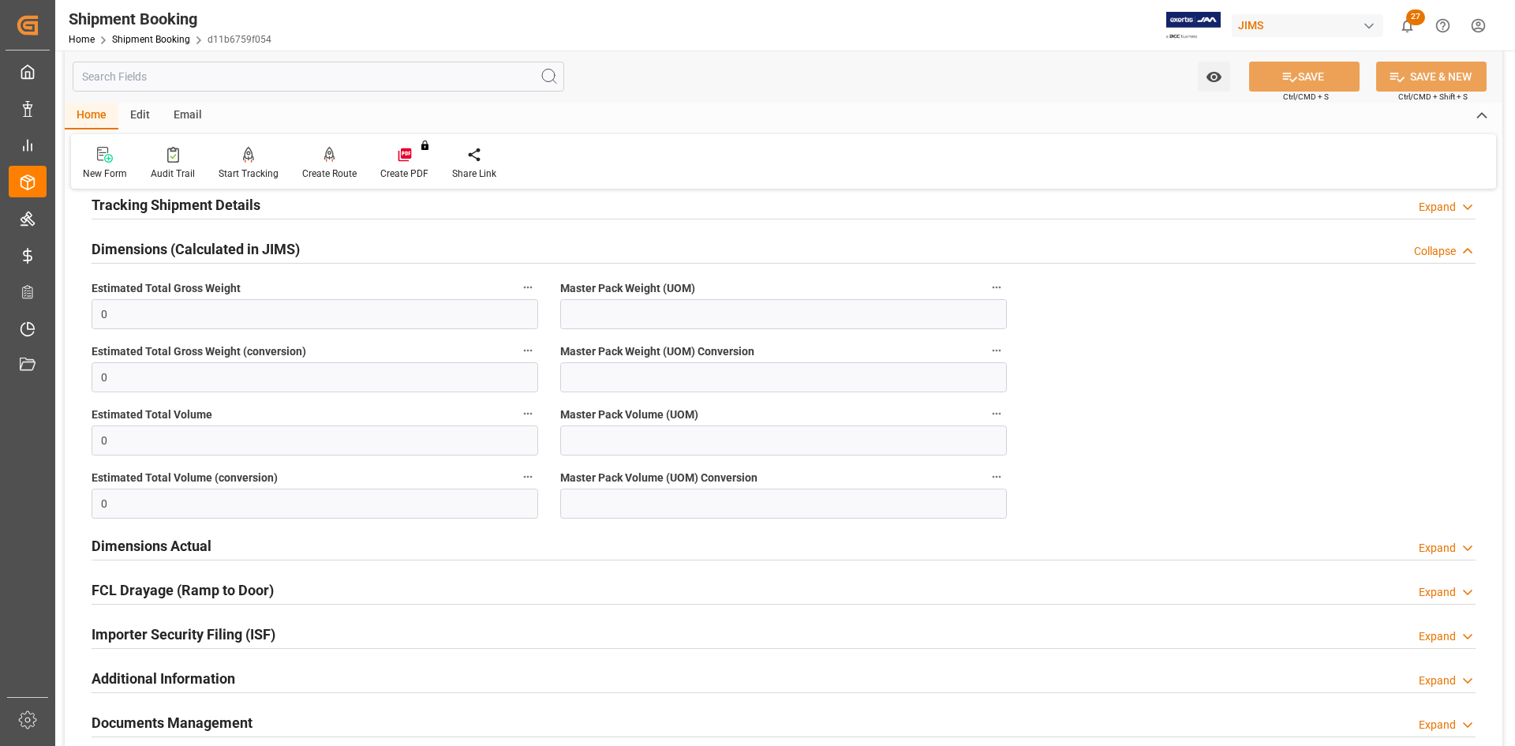
click at [189, 540] on h2 "Dimensions Actual" at bounding box center [152, 545] width 120 height 21
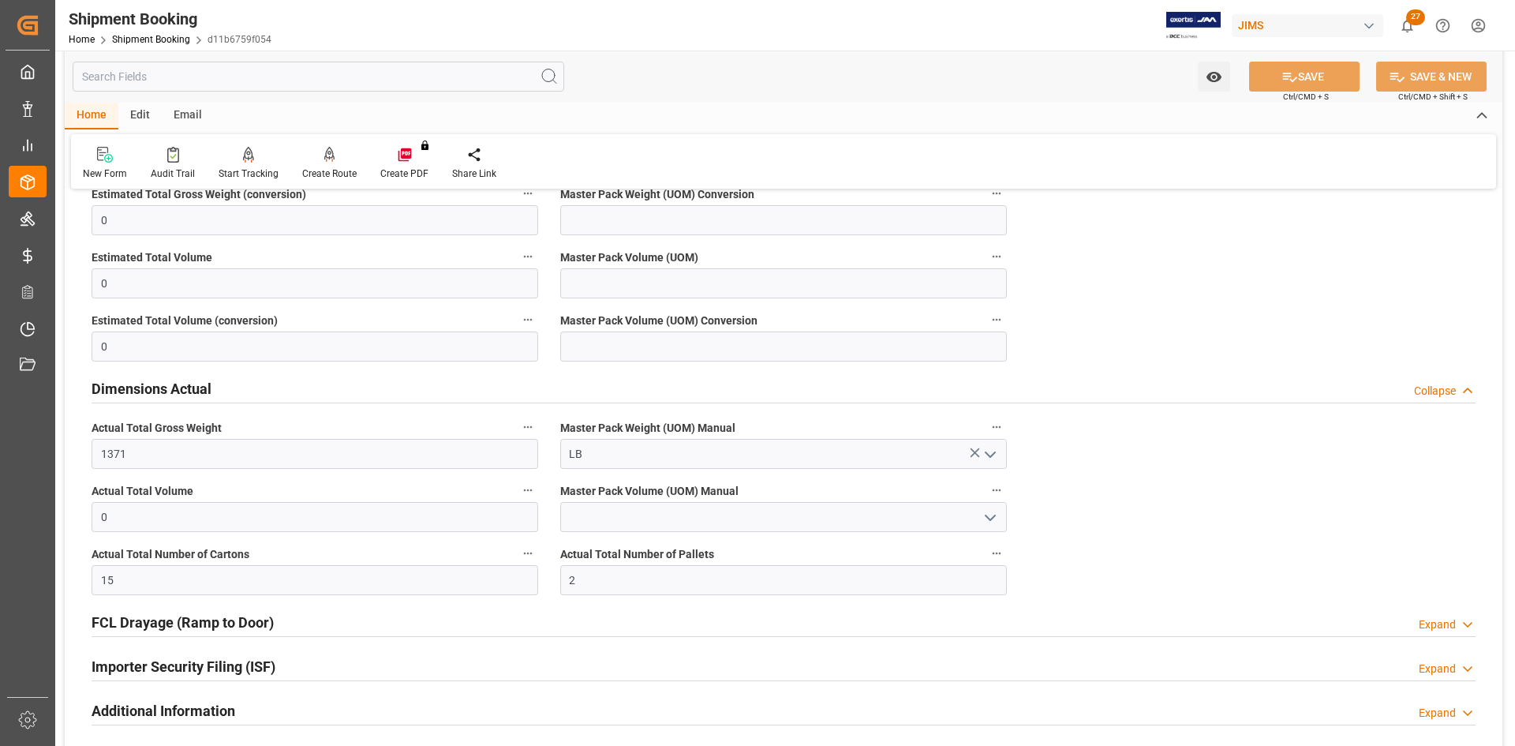
scroll to position [868, 0]
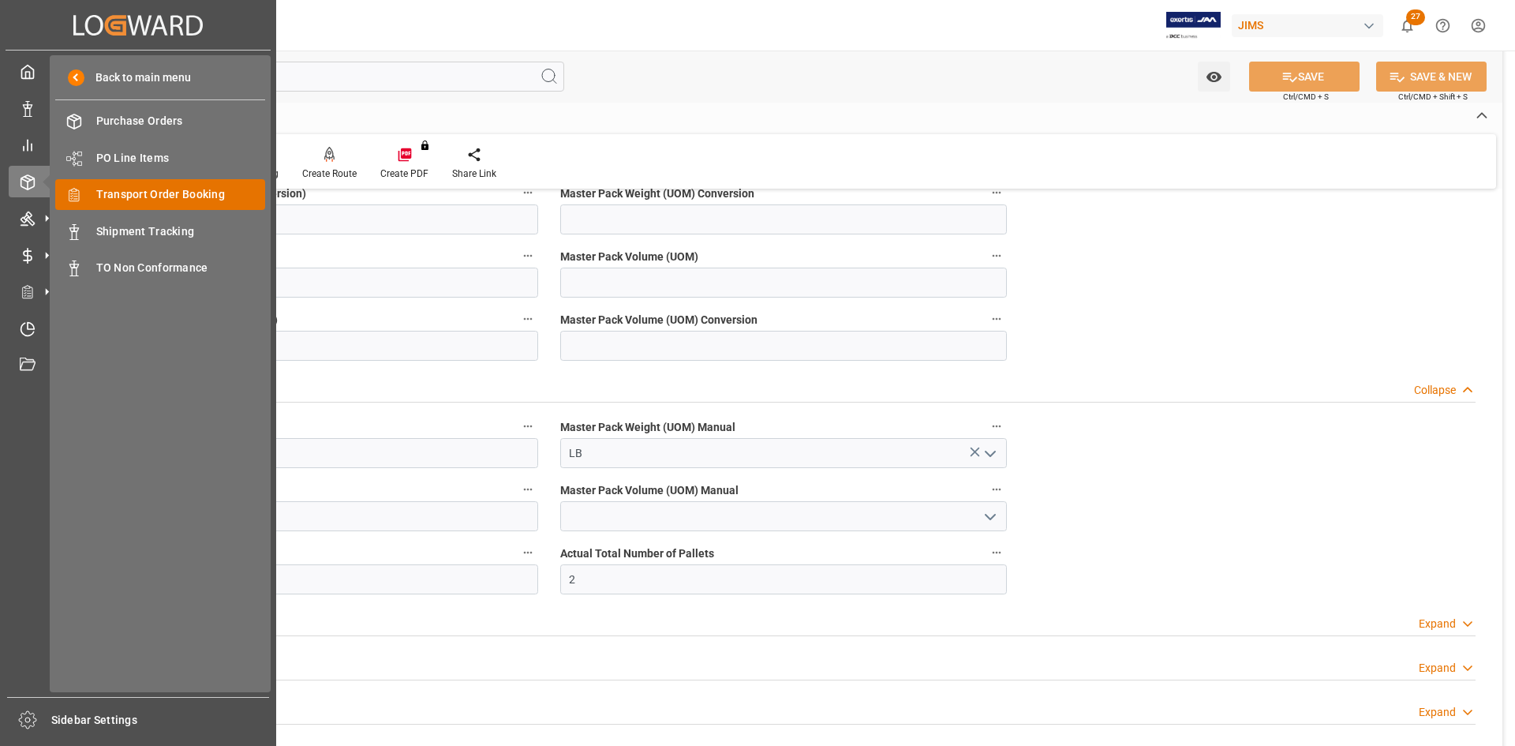
click at [139, 192] on span "Transport Order Booking" at bounding box center [181, 194] width 170 height 17
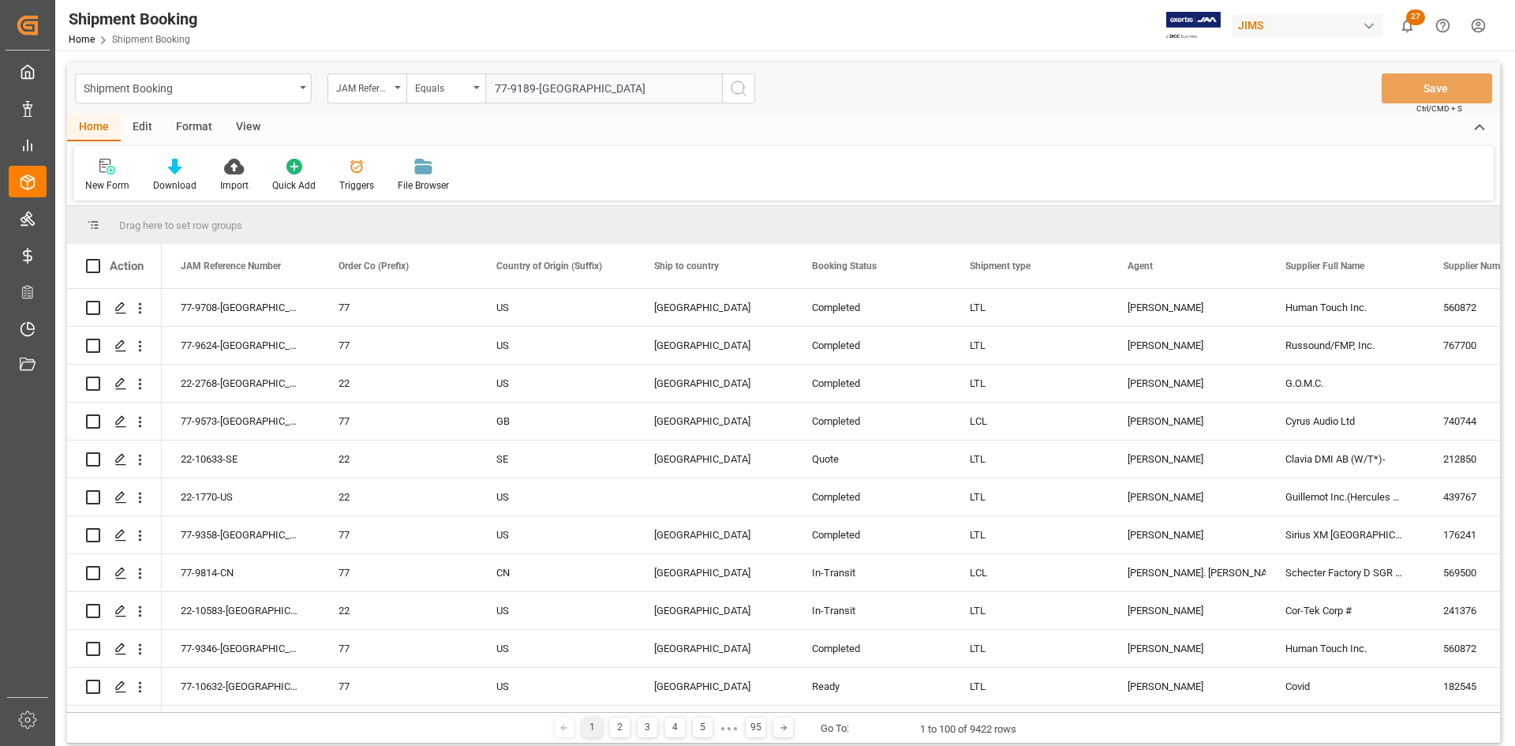
type input "77-9189-[GEOGRAPHIC_DATA]"
click at [741, 95] on icon "search button" at bounding box center [738, 88] width 19 height 19
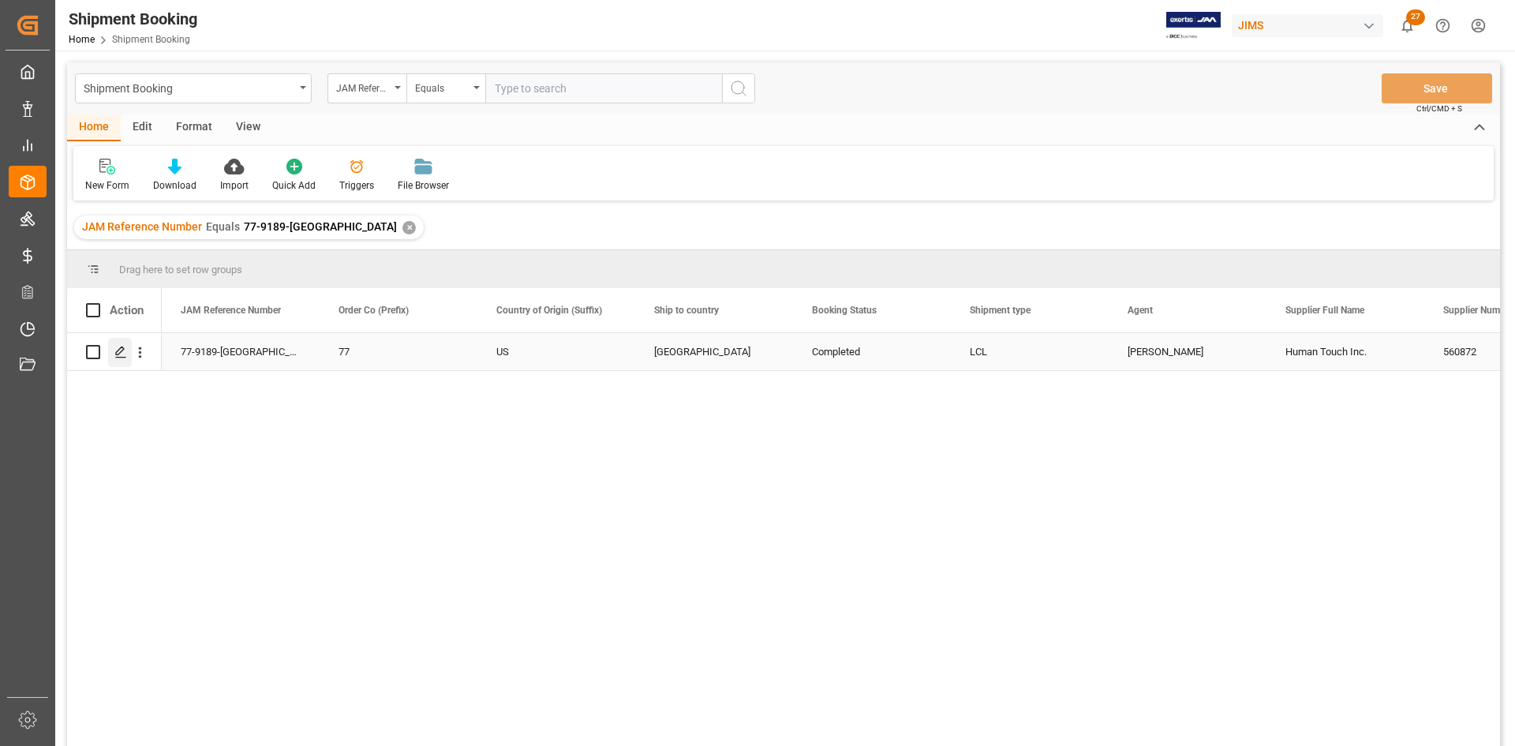
click at [116, 347] on icon "Press SPACE to select this row." at bounding box center [120, 352] width 13 height 13
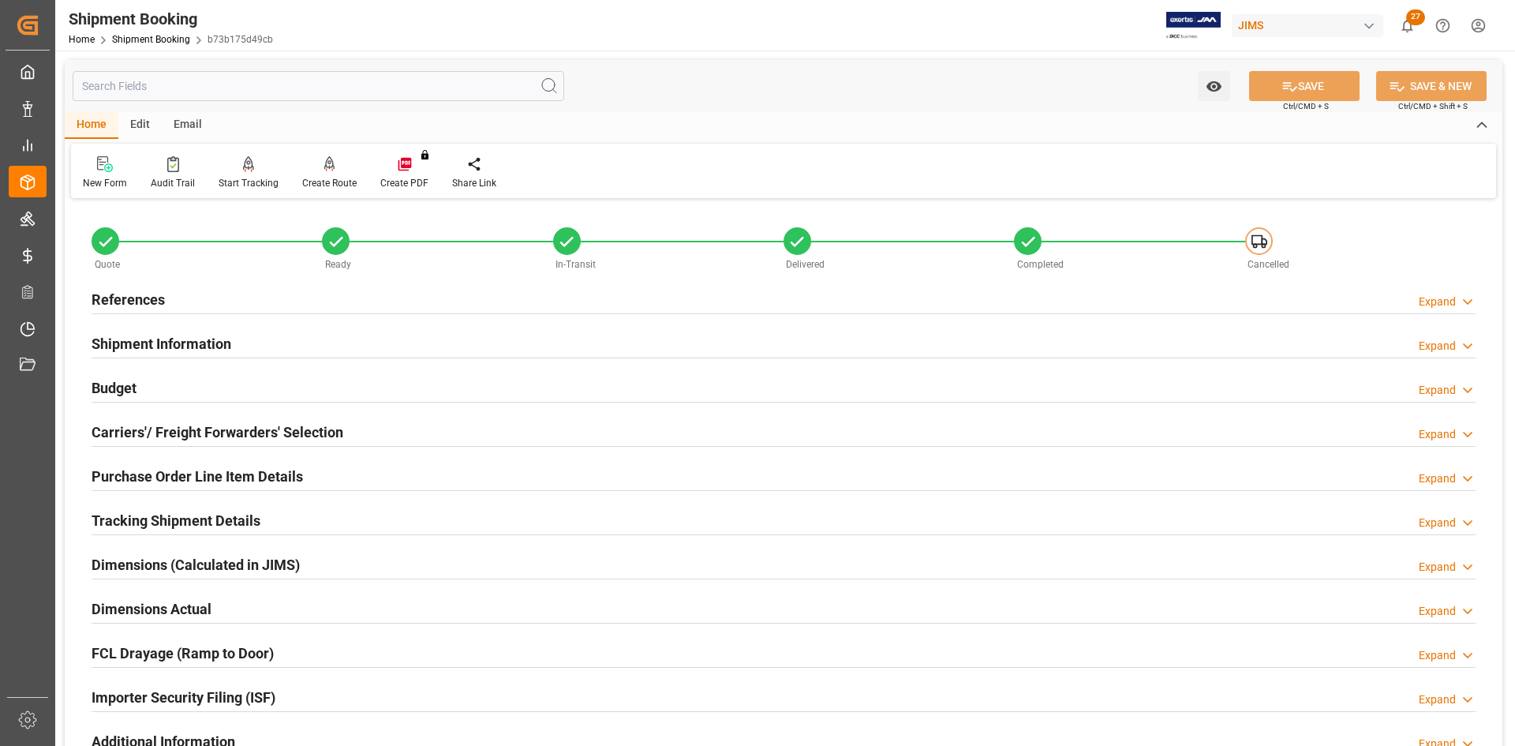
click at [110, 419] on div "Carriers'/ Freight Forwarders' Selection" at bounding box center [218, 431] width 252 height 30
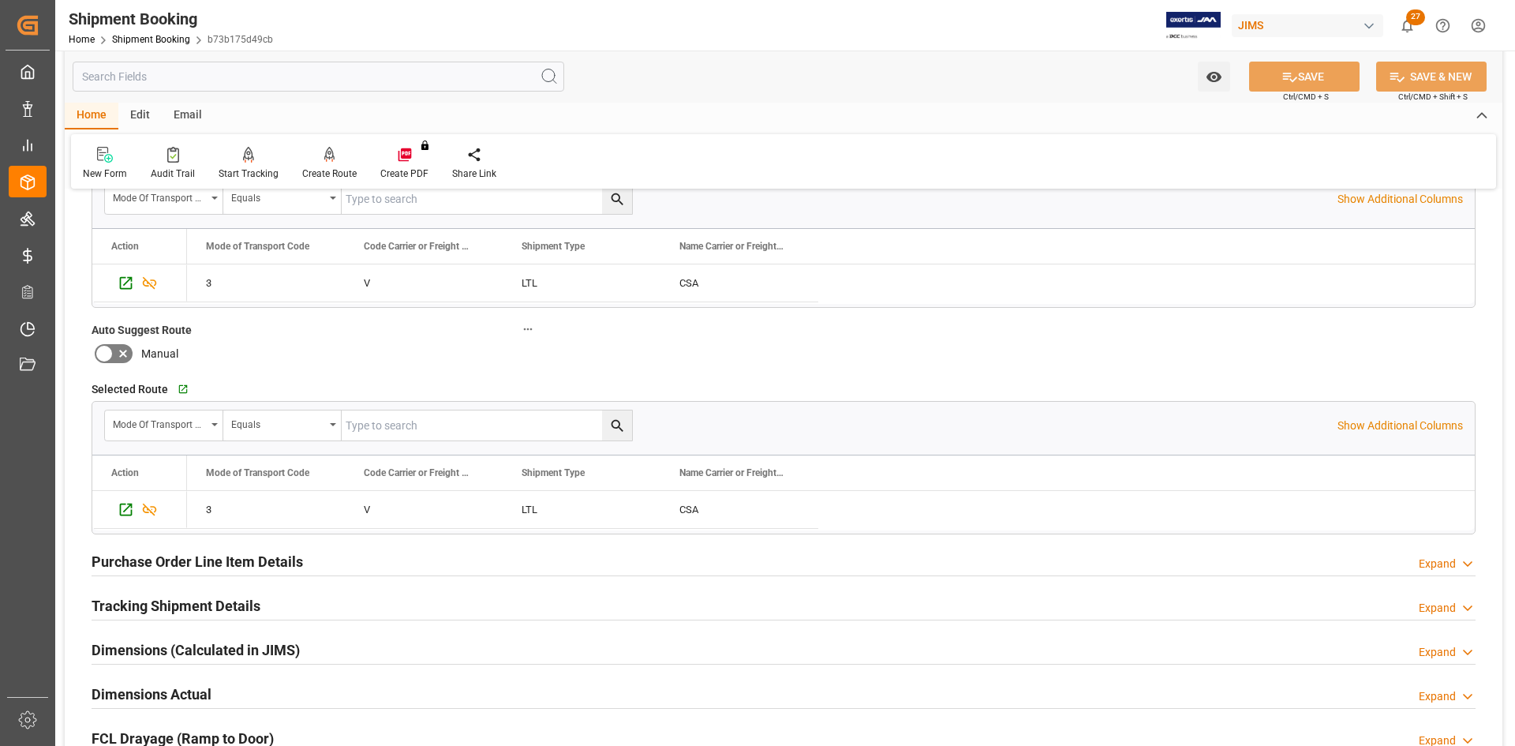
scroll to position [316, 0]
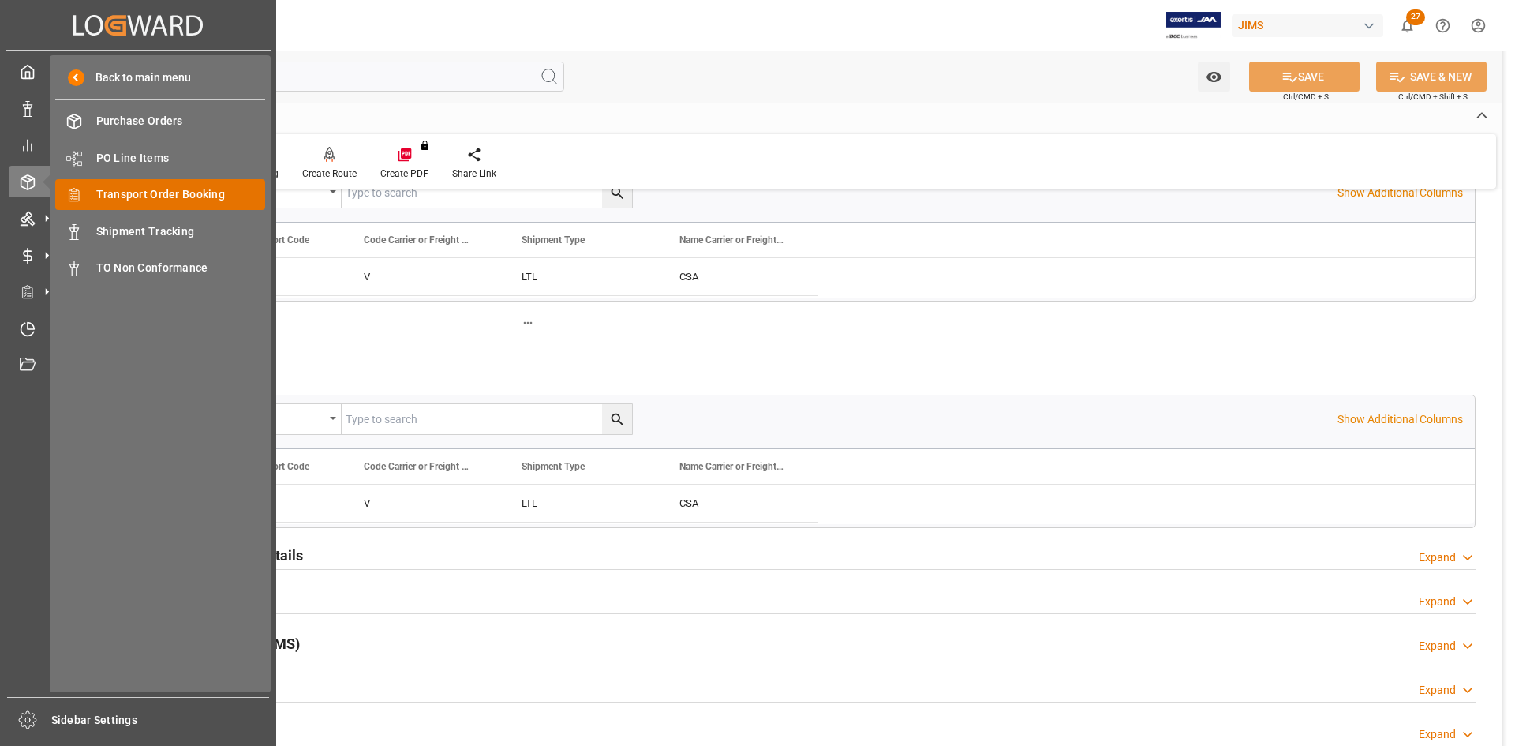
click at [170, 197] on span "Transport Order Booking" at bounding box center [181, 194] width 170 height 17
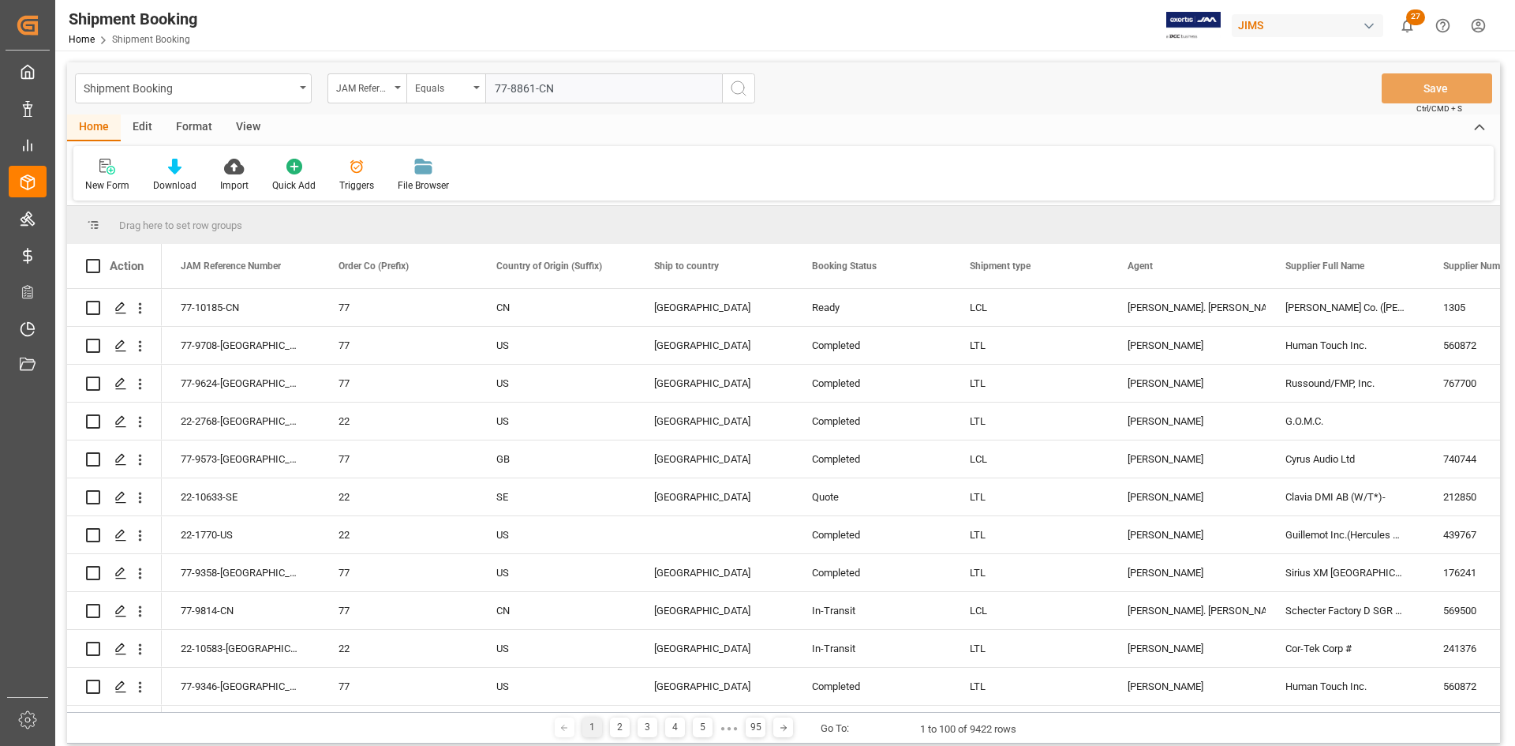
type input "77-8861-CN"
click at [742, 92] on circle "search button" at bounding box center [737, 87] width 13 height 13
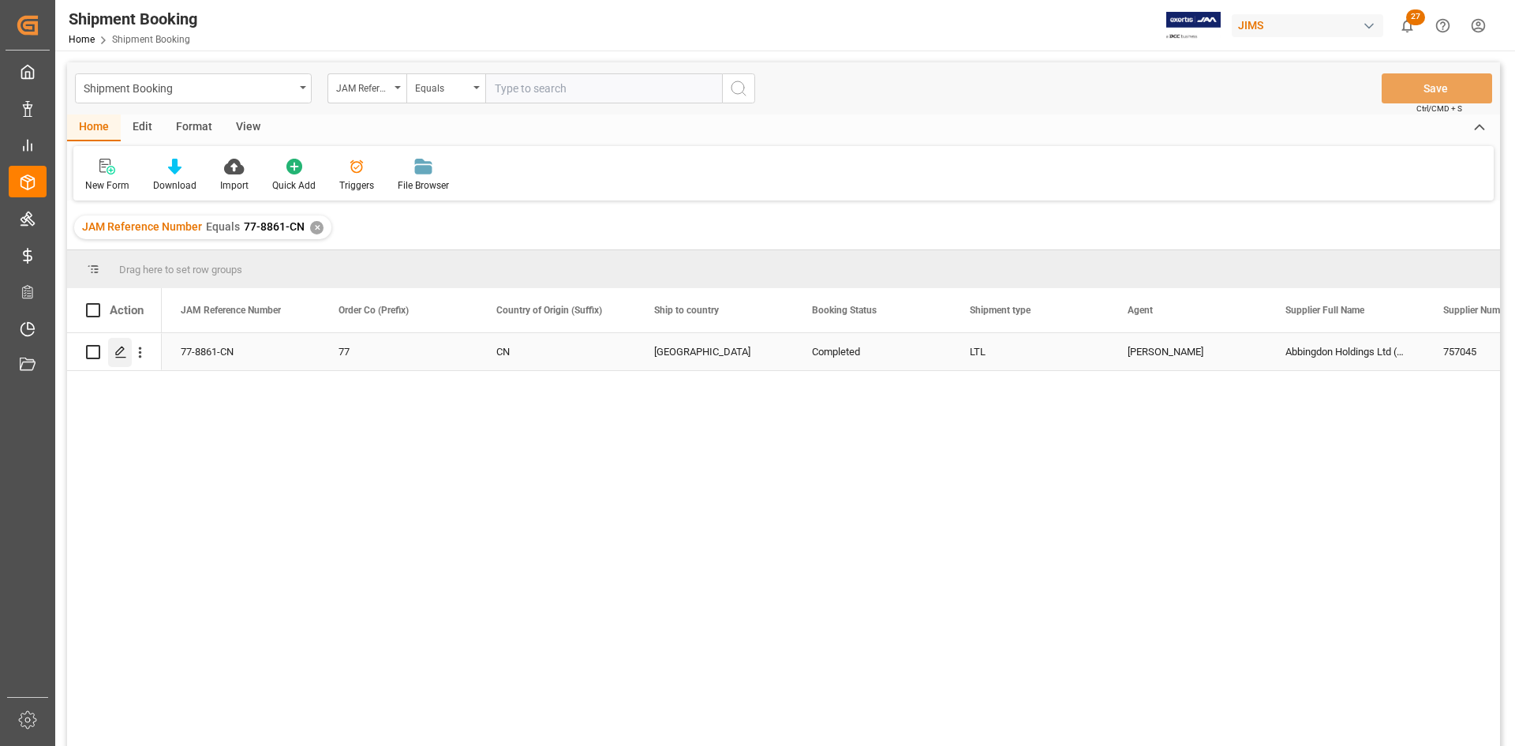
click at [120, 350] on icon "Press SPACE to select this row." at bounding box center [120, 352] width 13 height 13
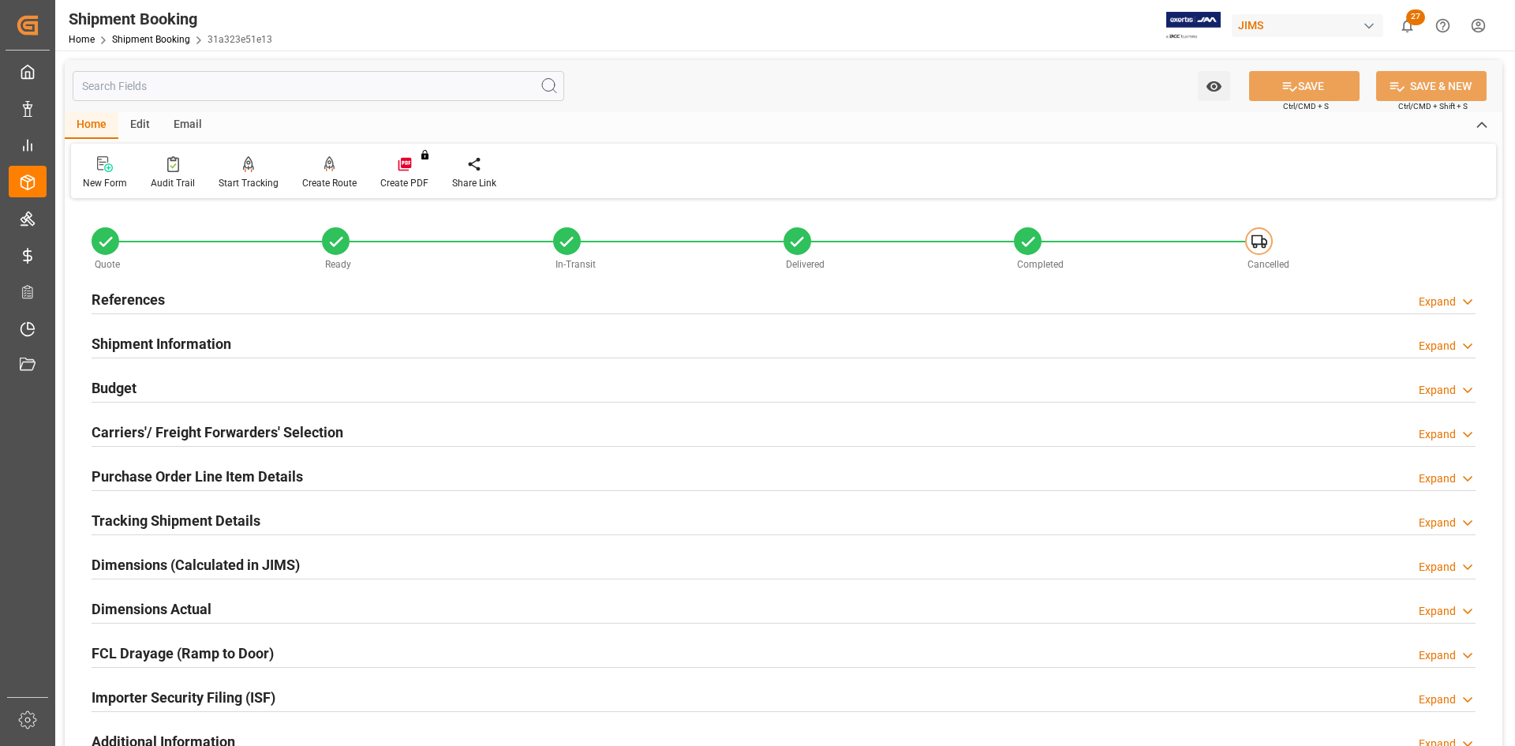
click at [178, 425] on h2 "Carriers'/ Freight Forwarders' Selection" at bounding box center [218, 431] width 252 height 21
